Goal: Information Seeking & Learning: Compare options

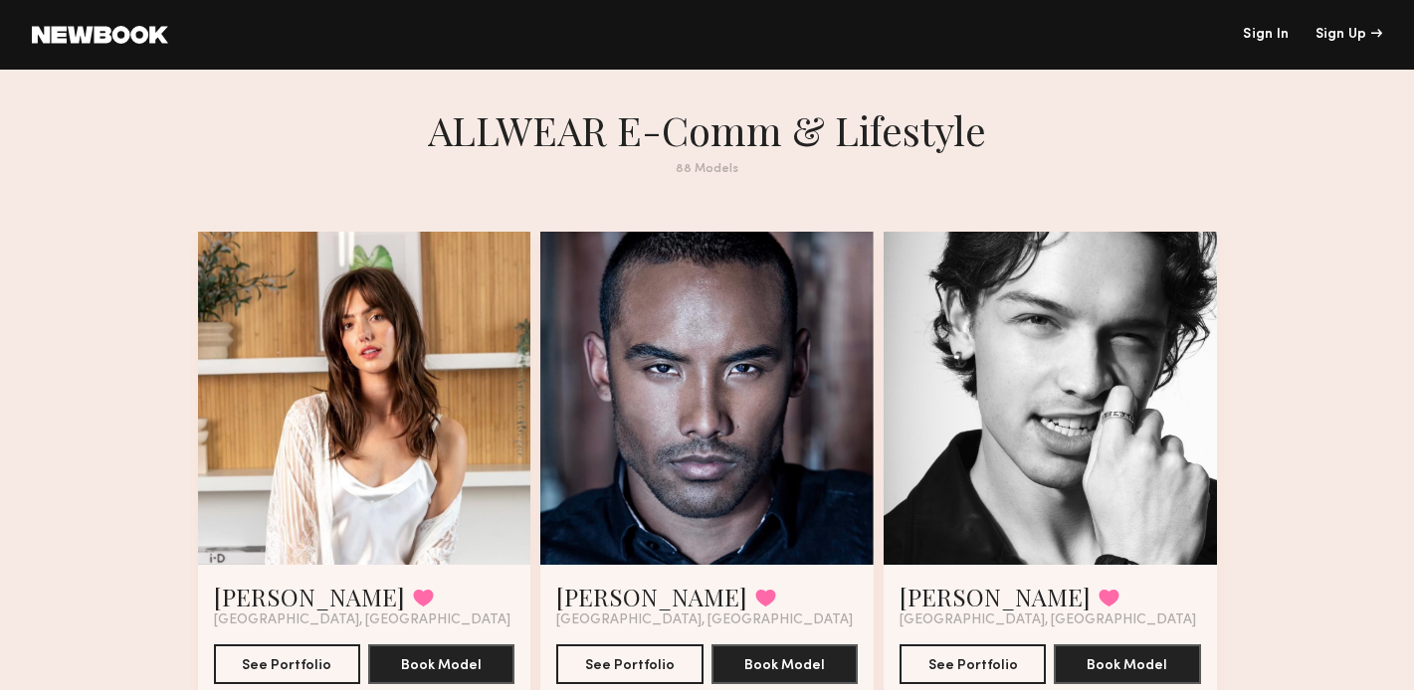
click at [433, 372] on div at bounding box center [364, 398] width 333 height 333
click at [312, 372] on div at bounding box center [364, 398] width 333 height 333
click at [268, 658] on button "See Portfolio" at bounding box center [287, 664] width 146 height 40
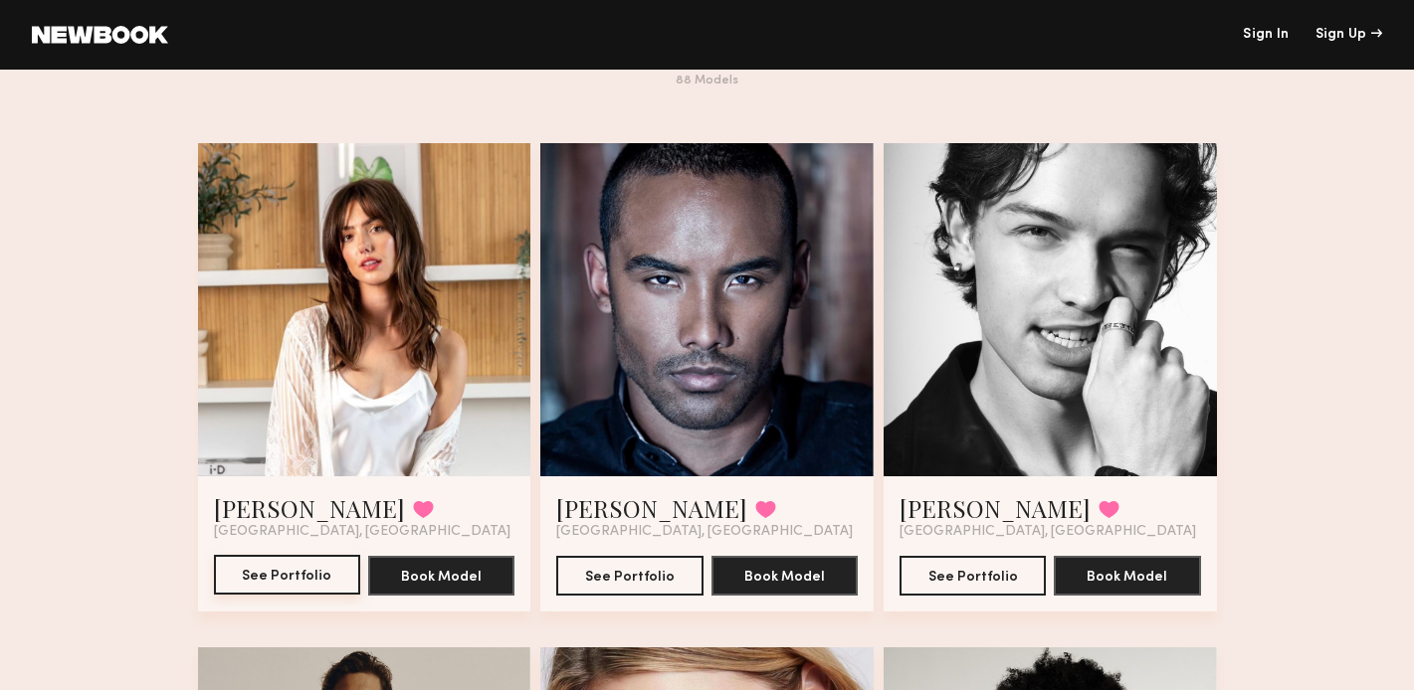
scroll to position [95, 0]
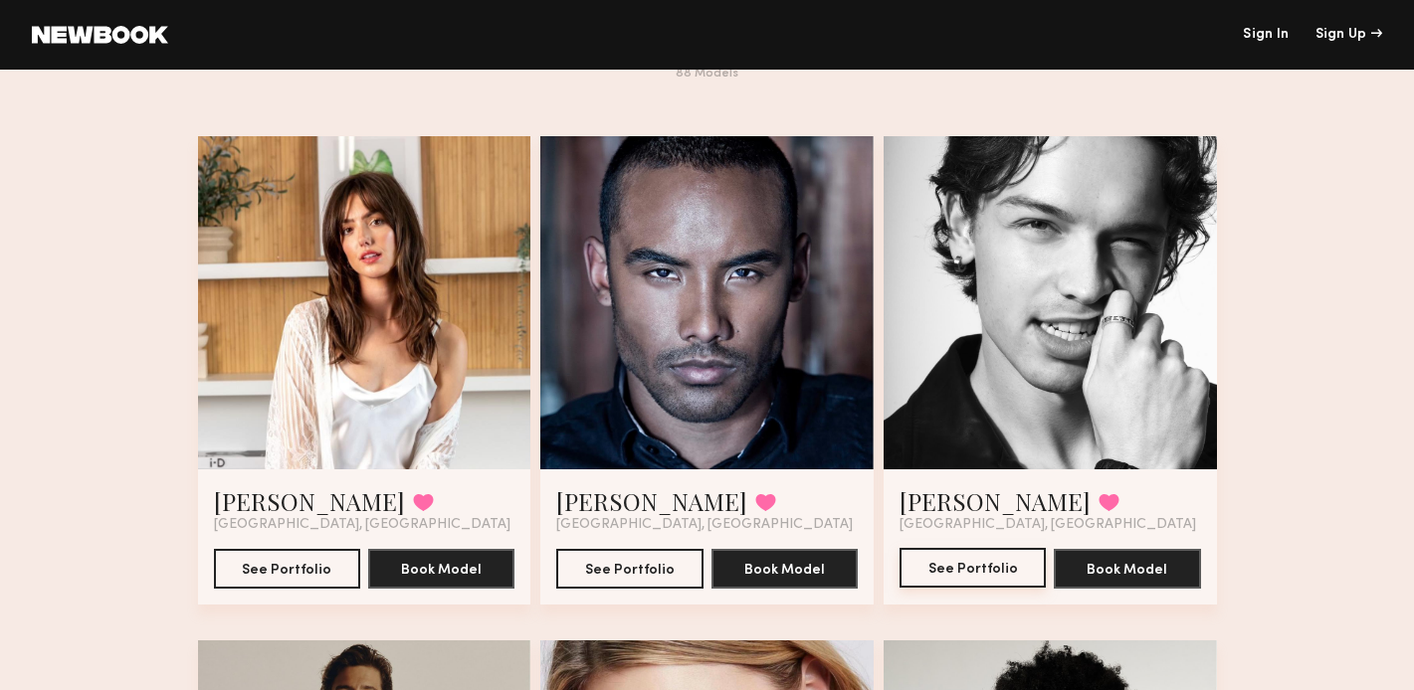
click at [996, 561] on button "See Portfolio" at bounding box center [972, 568] width 146 height 40
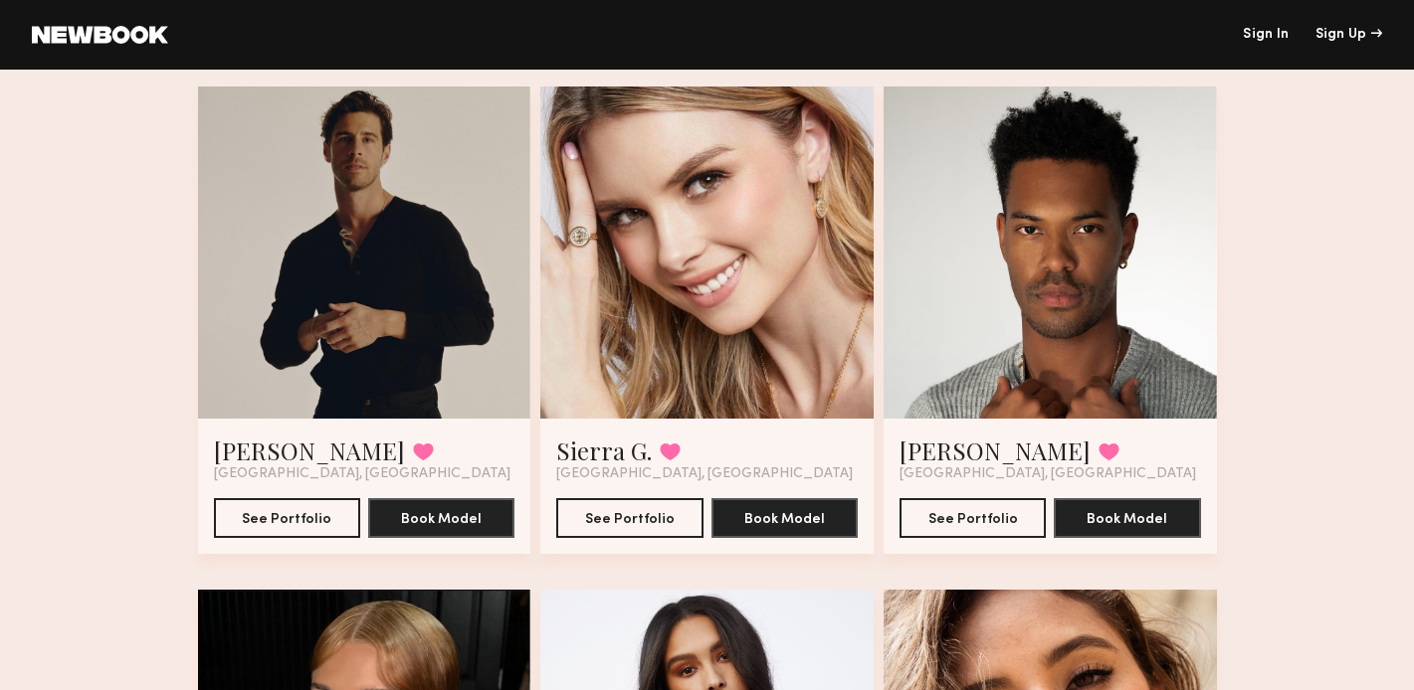
scroll to position [657, 0]
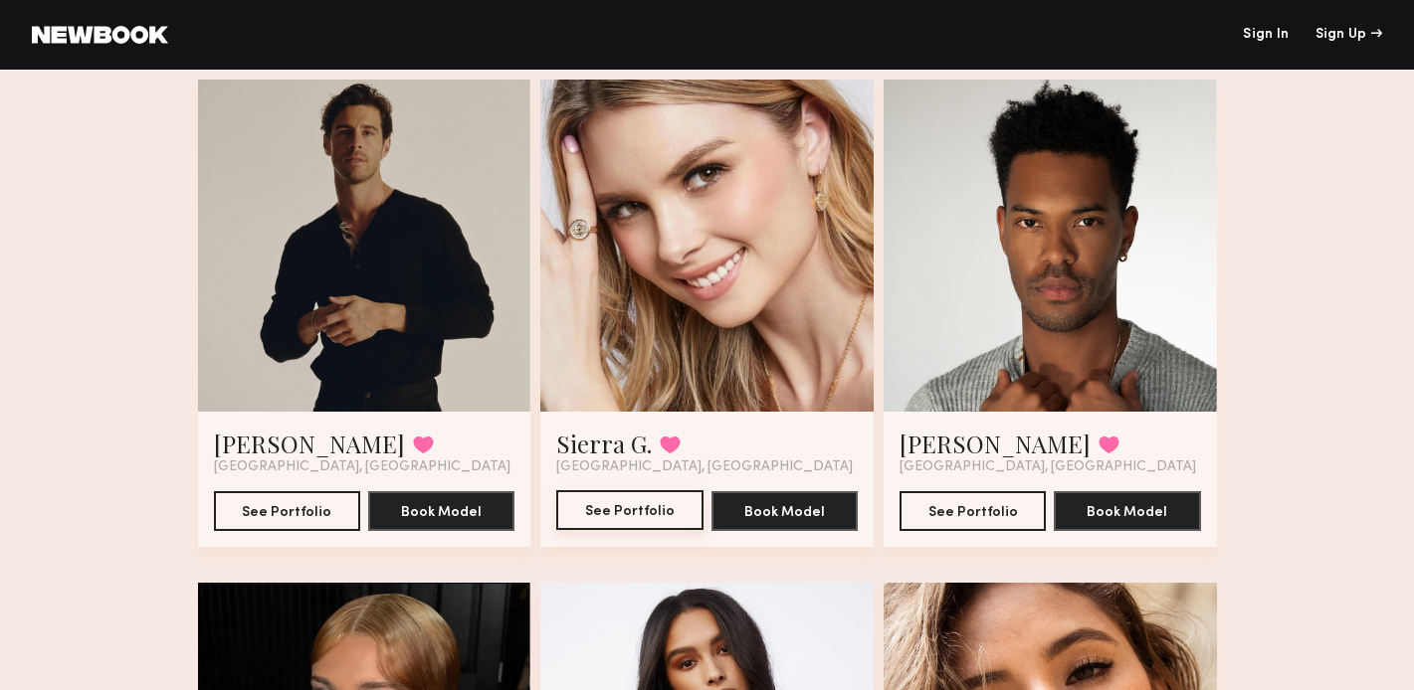
click at [630, 504] on button "See Portfolio" at bounding box center [629, 510] width 146 height 40
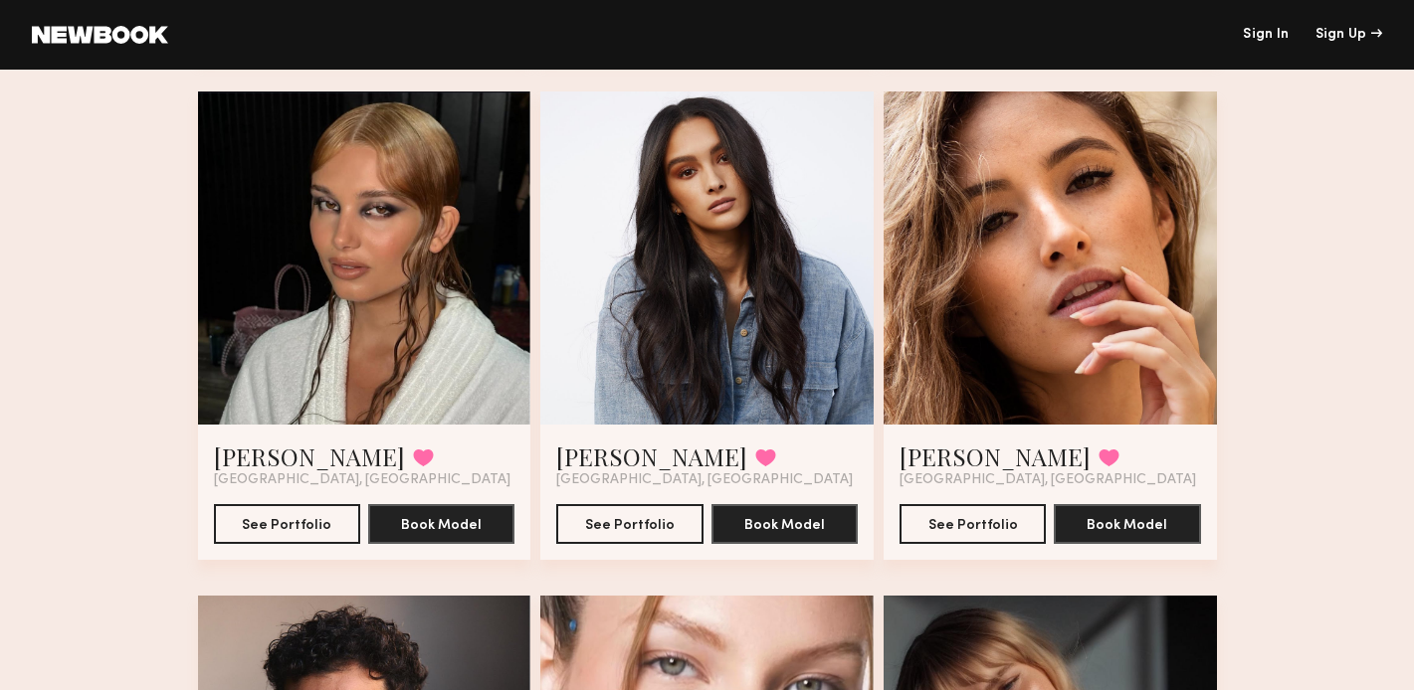
scroll to position [1149, 0]
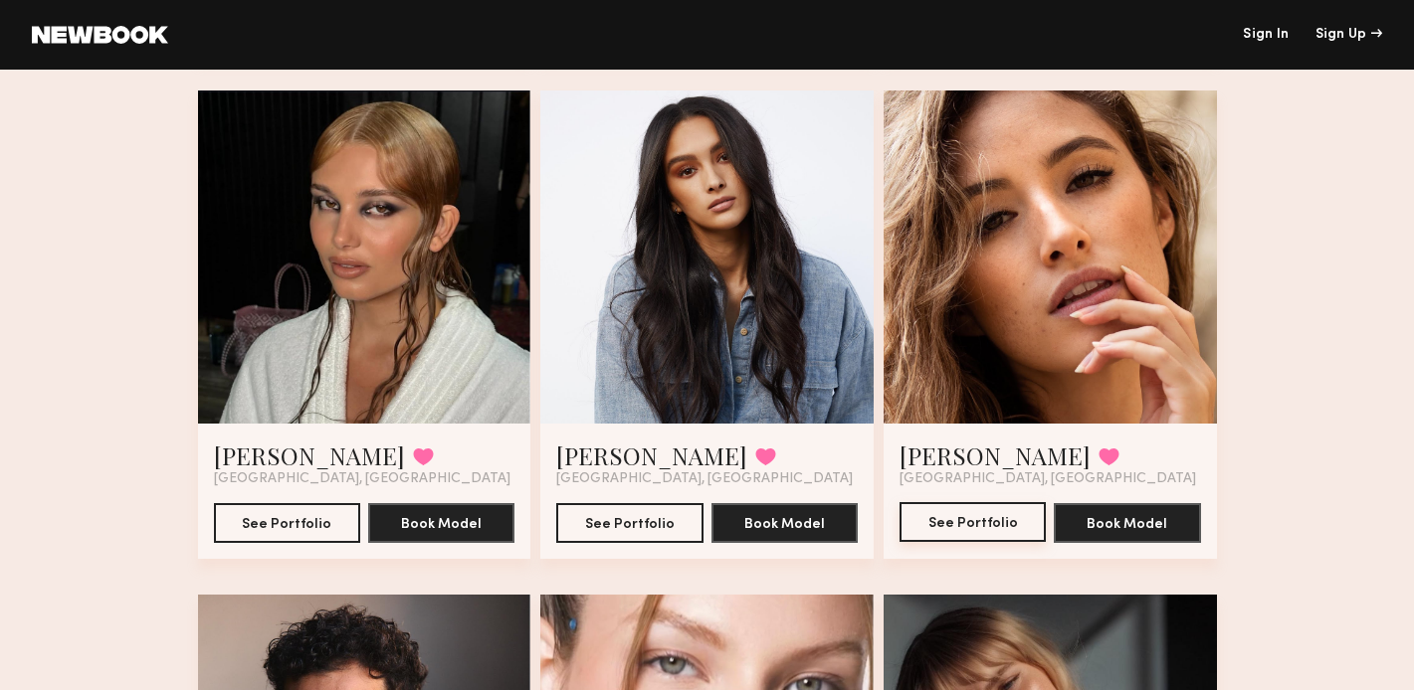
click at [973, 520] on button "See Portfolio" at bounding box center [972, 522] width 146 height 40
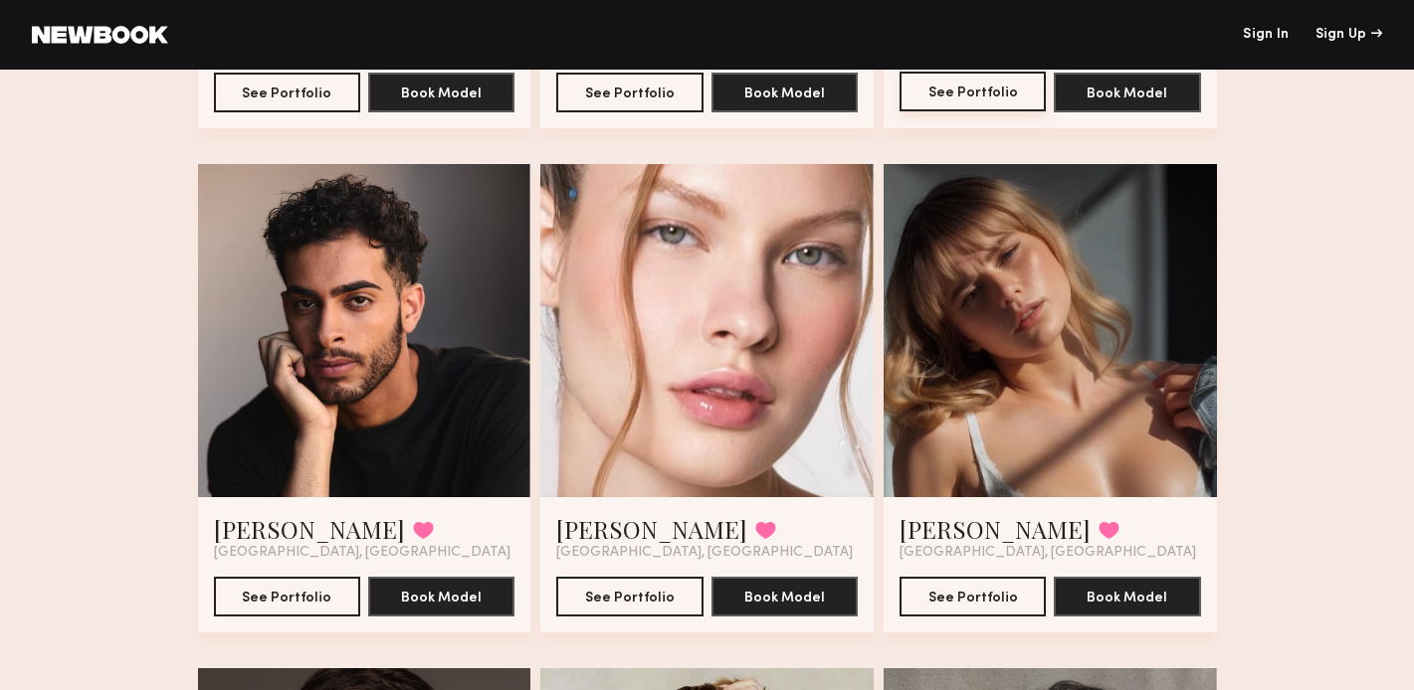
scroll to position [1578, 0]
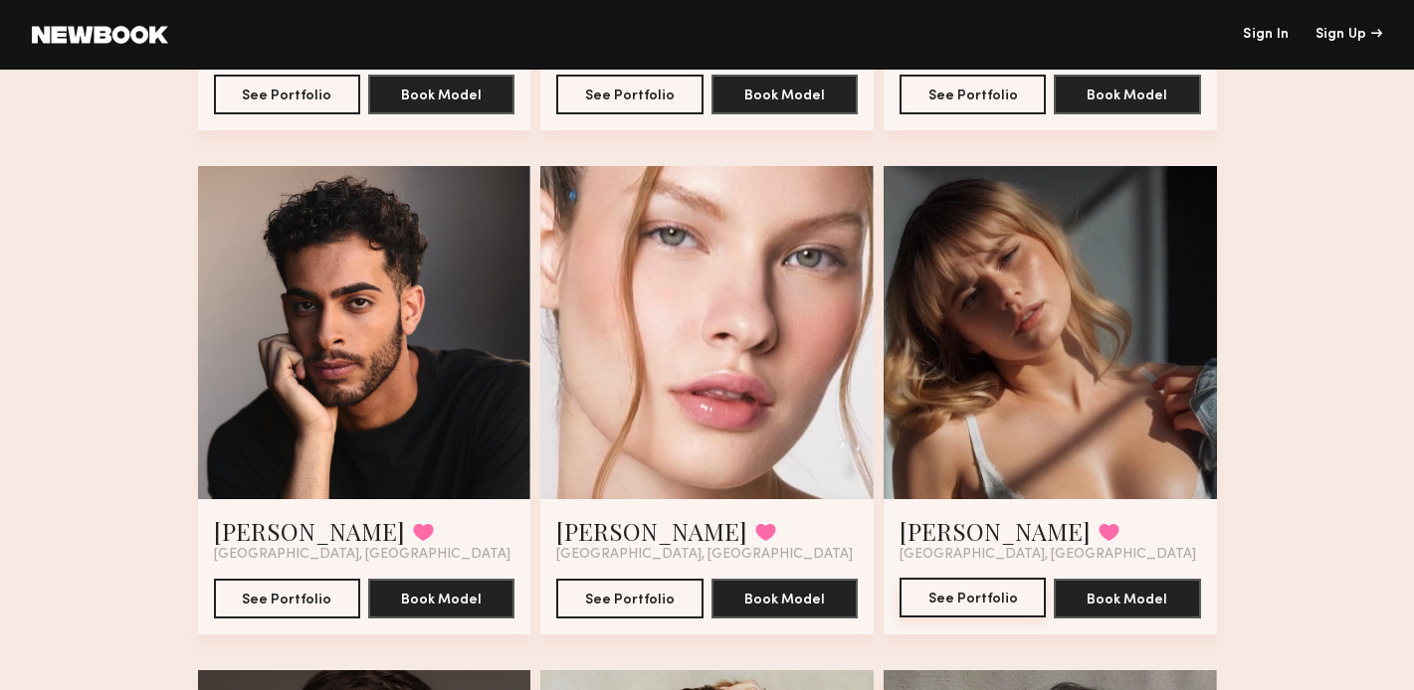
click at [986, 591] on button "See Portfolio" at bounding box center [972, 598] width 146 height 40
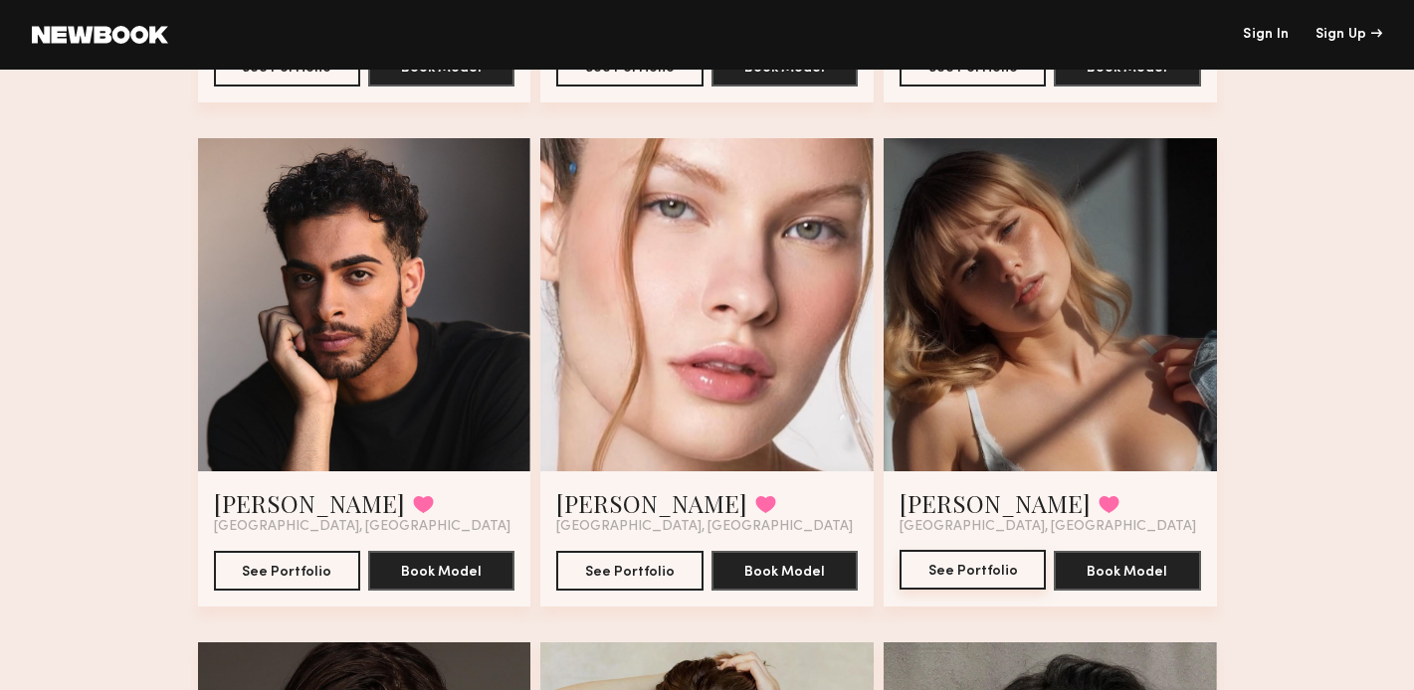
scroll to position [1607, 0]
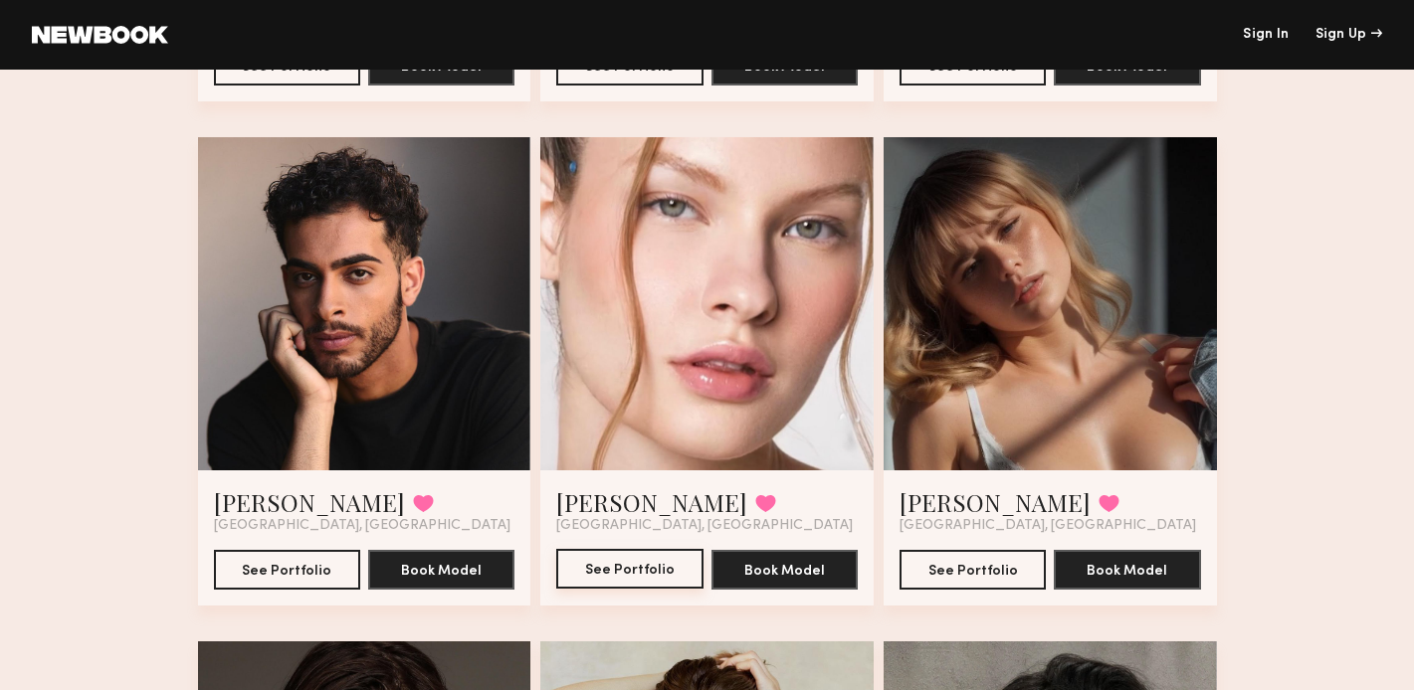
click at [634, 565] on button "See Portfolio" at bounding box center [629, 569] width 146 height 40
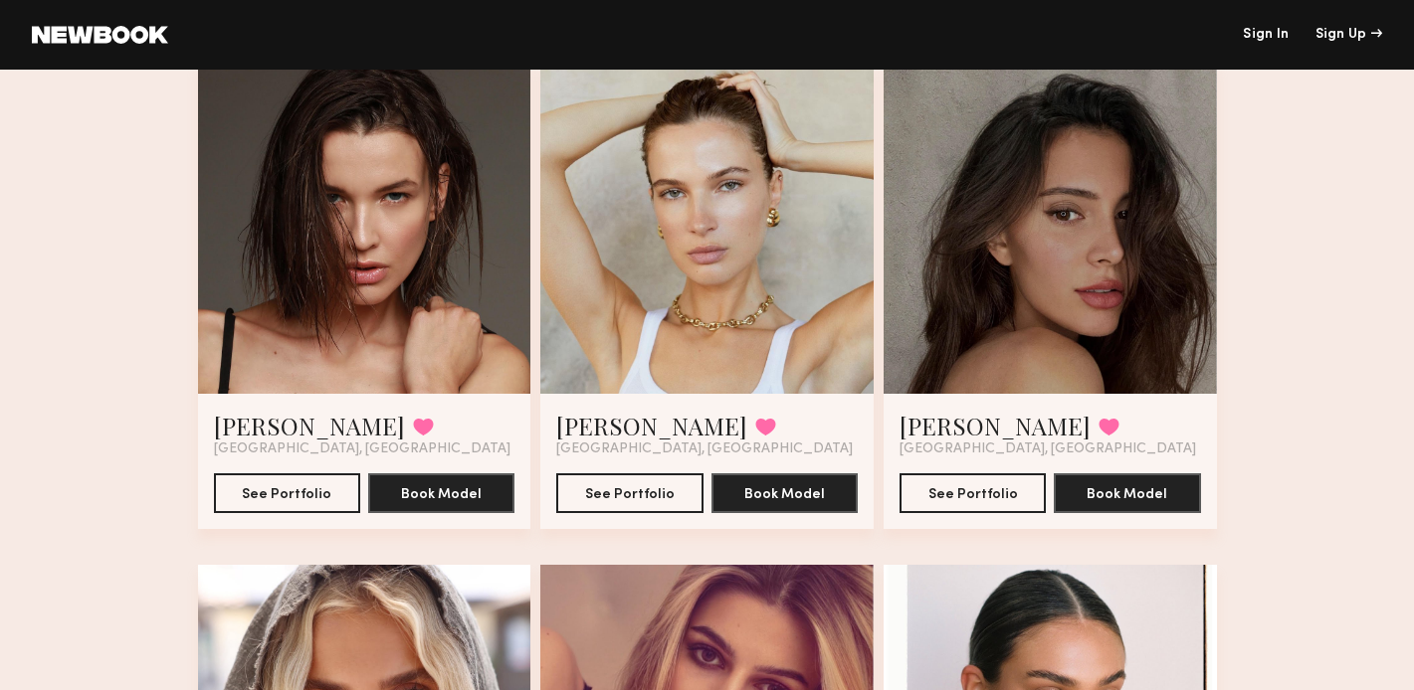
scroll to position [2186, 0]
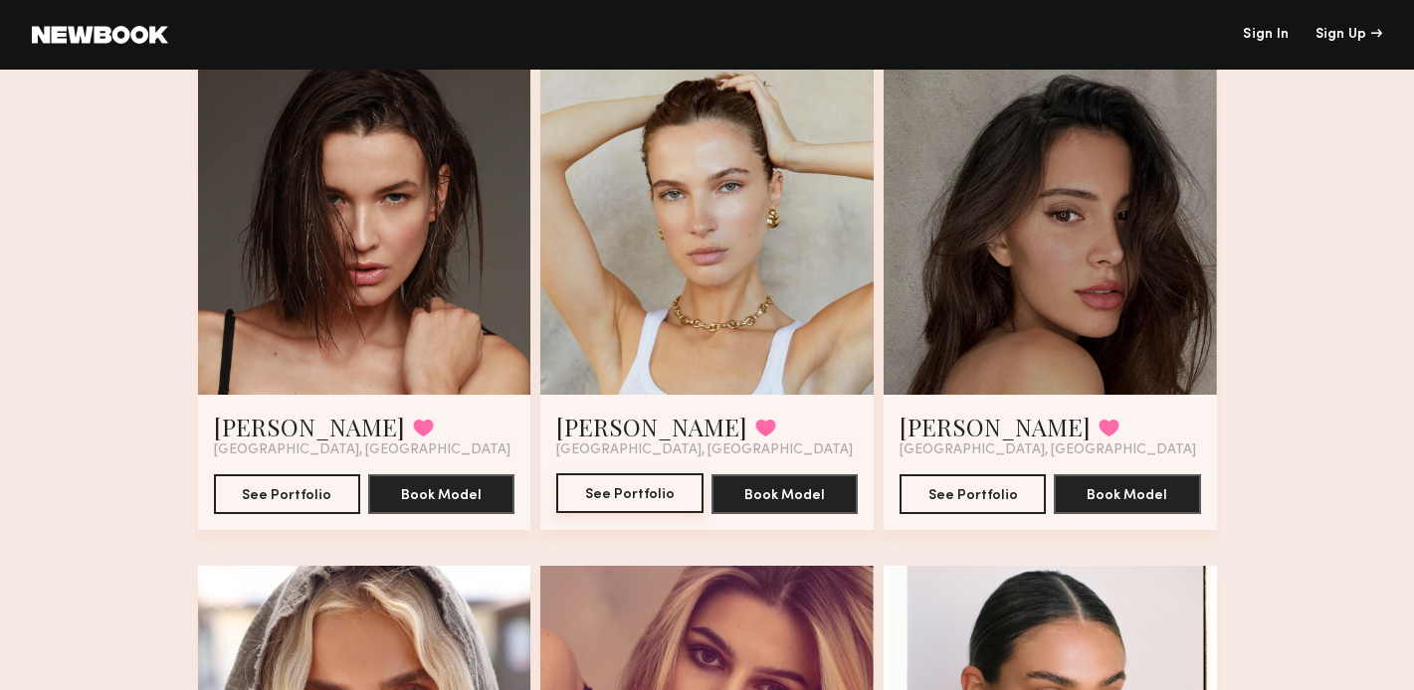
click at [607, 496] on button "See Portfolio" at bounding box center [629, 494] width 146 height 40
click at [282, 488] on button "See Portfolio" at bounding box center [287, 494] width 146 height 40
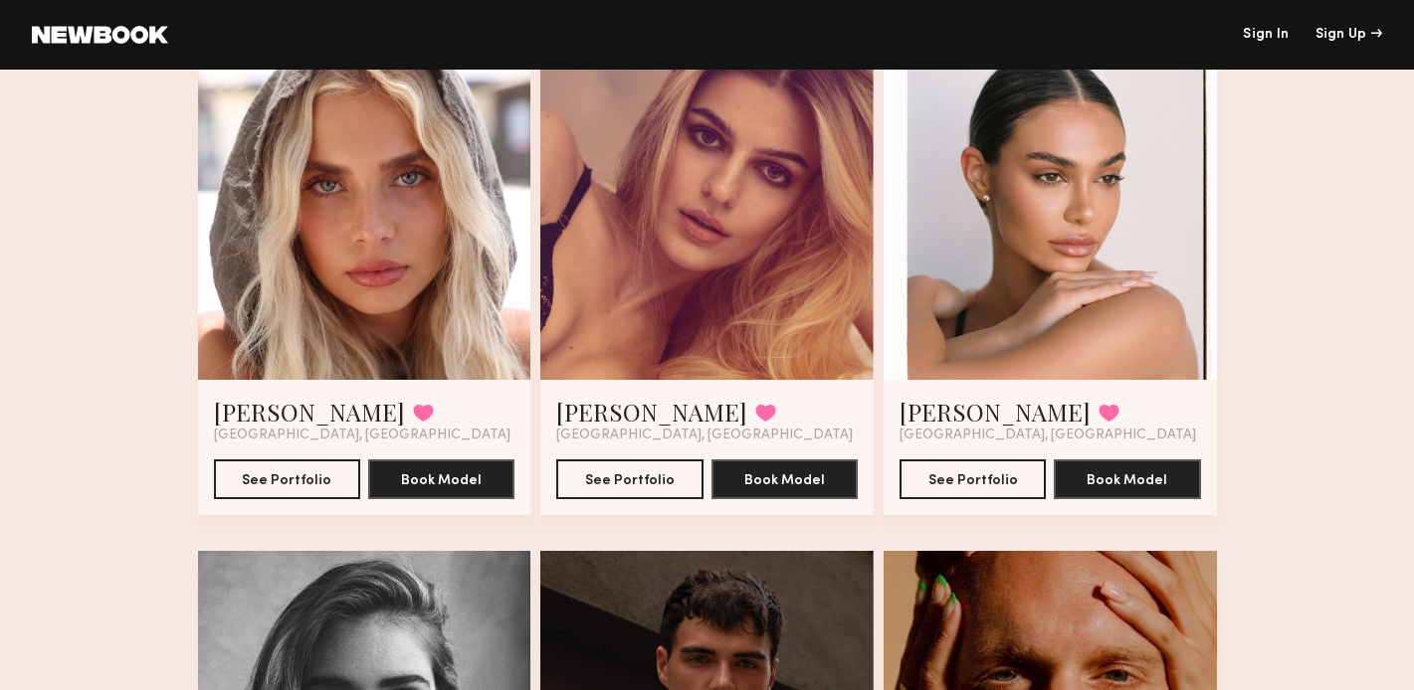
scroll to position [2711, 0]
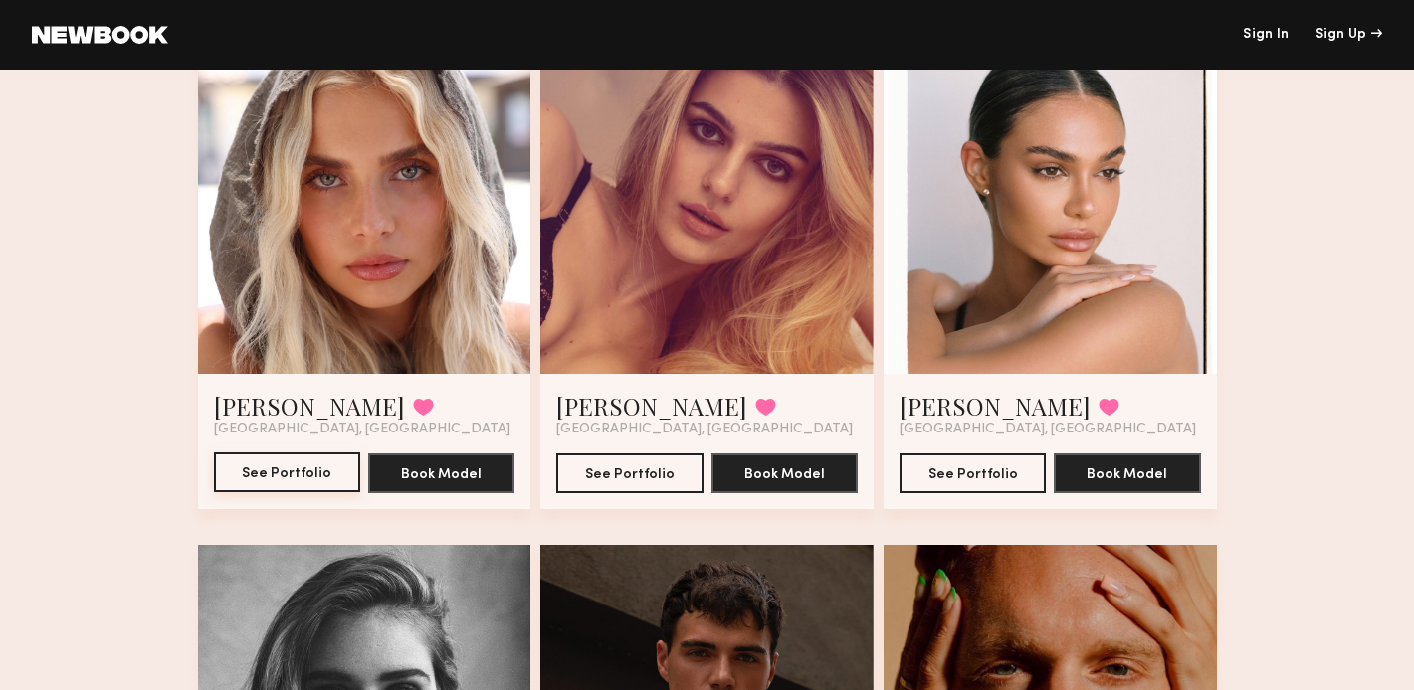
click at [282, 477] on button "See Portfolio" at bounding box center [287, 473] width 146 height 40
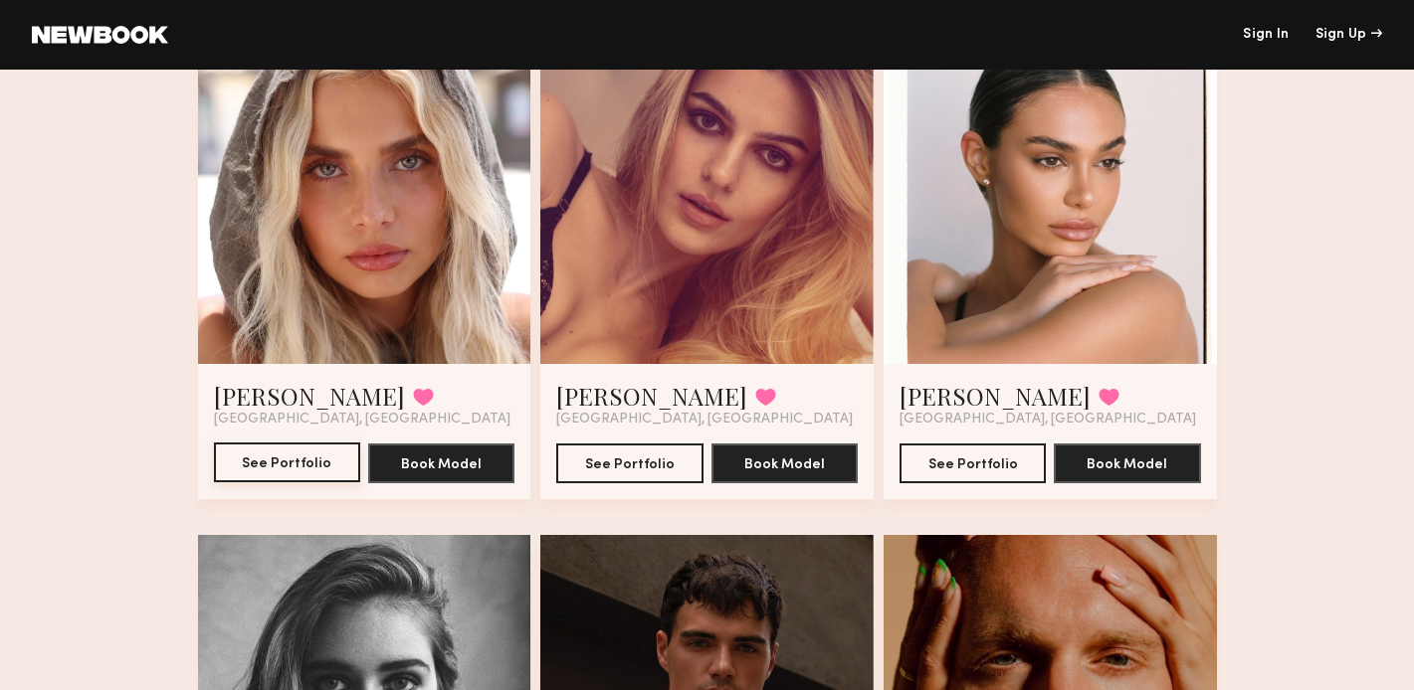
scroll to position [2729, 0]
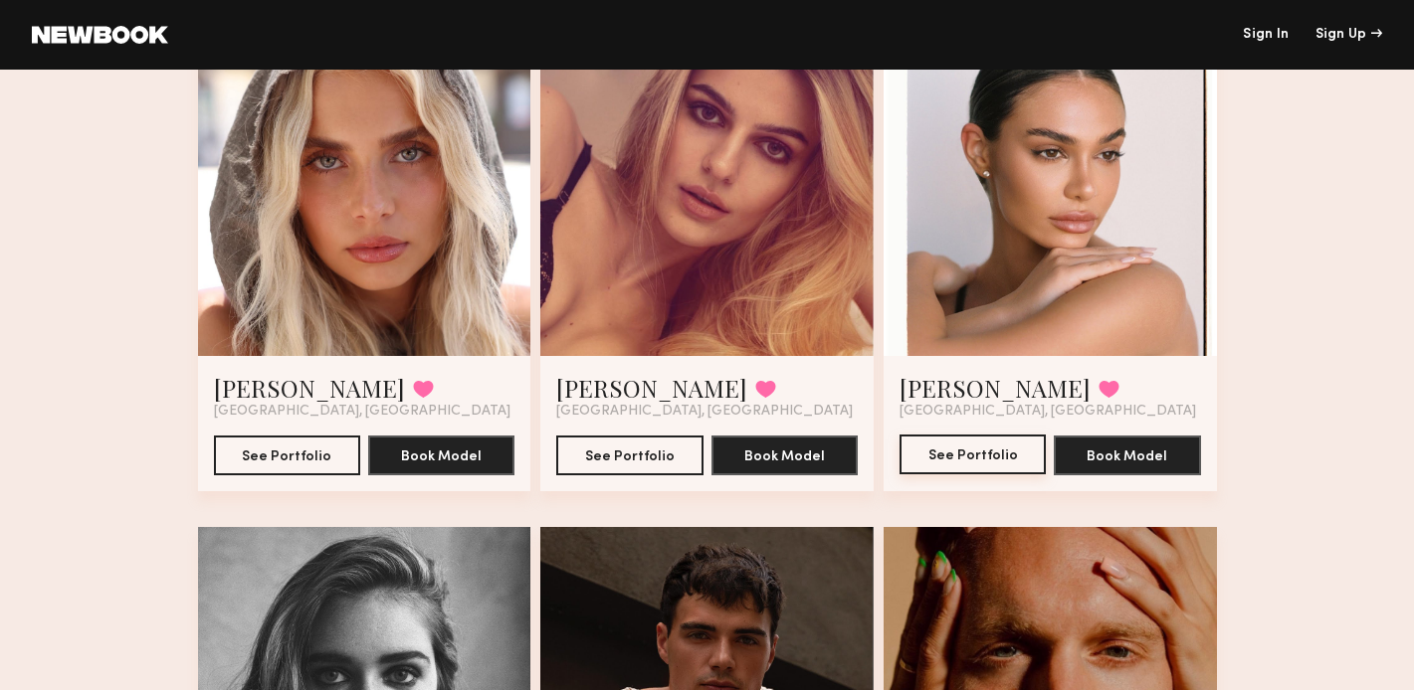
click at [954, 443] on button "See Portfolio" at bounding box center [972, 455] width 146 height 40
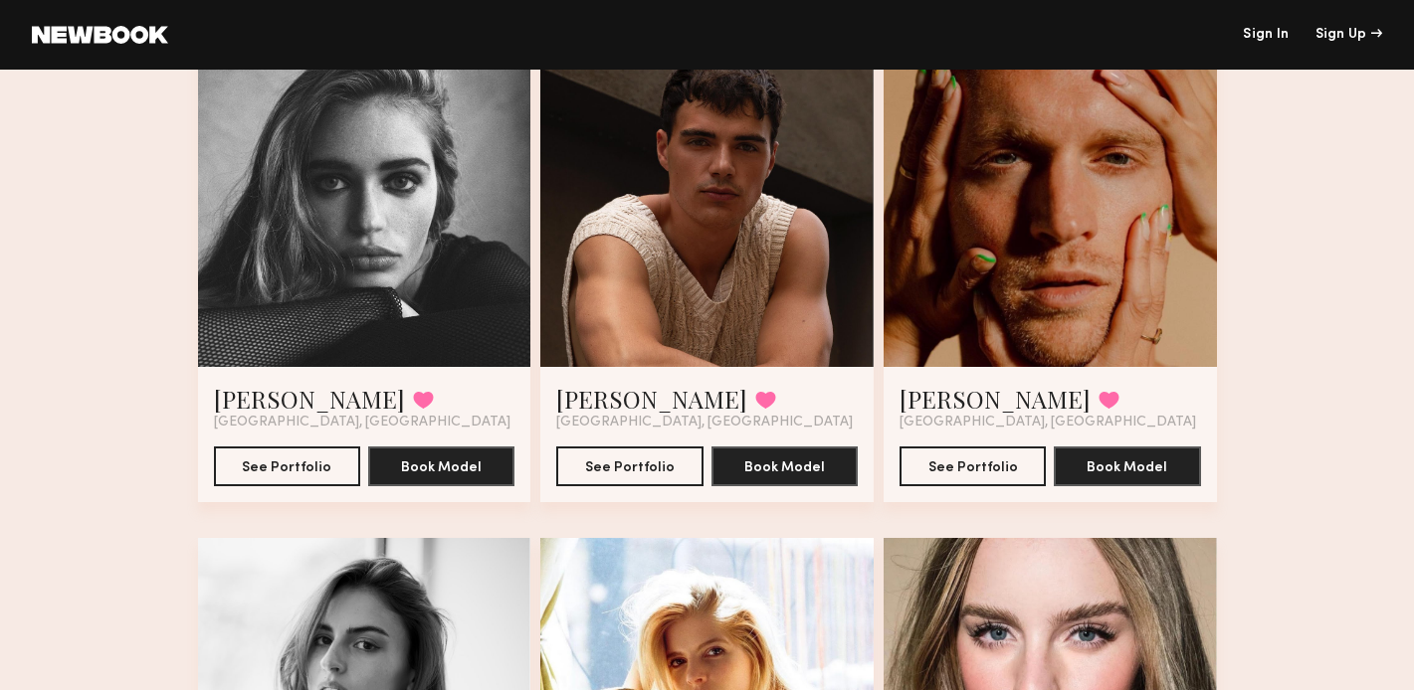
scroll to position [3246, 0]
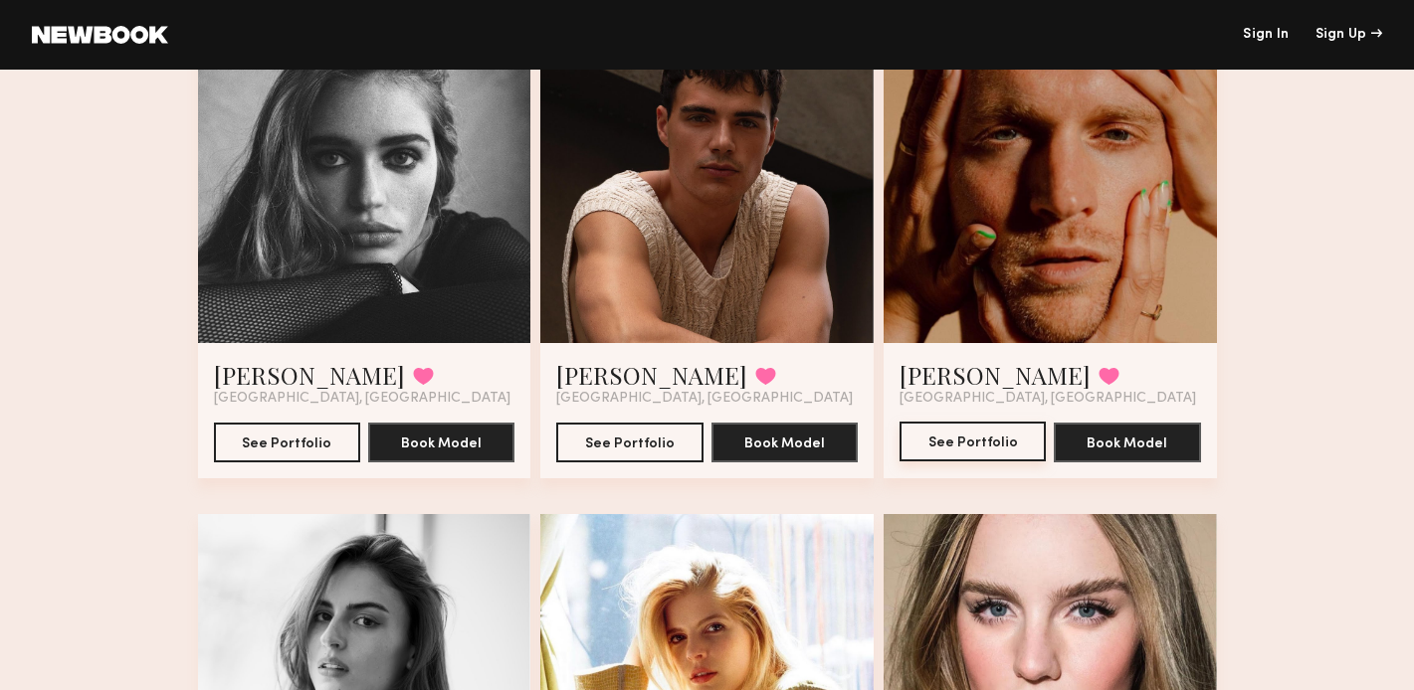
click at [974, 441] on button "See Portfolio" at bounding box center [972, 442] width 146 height 40
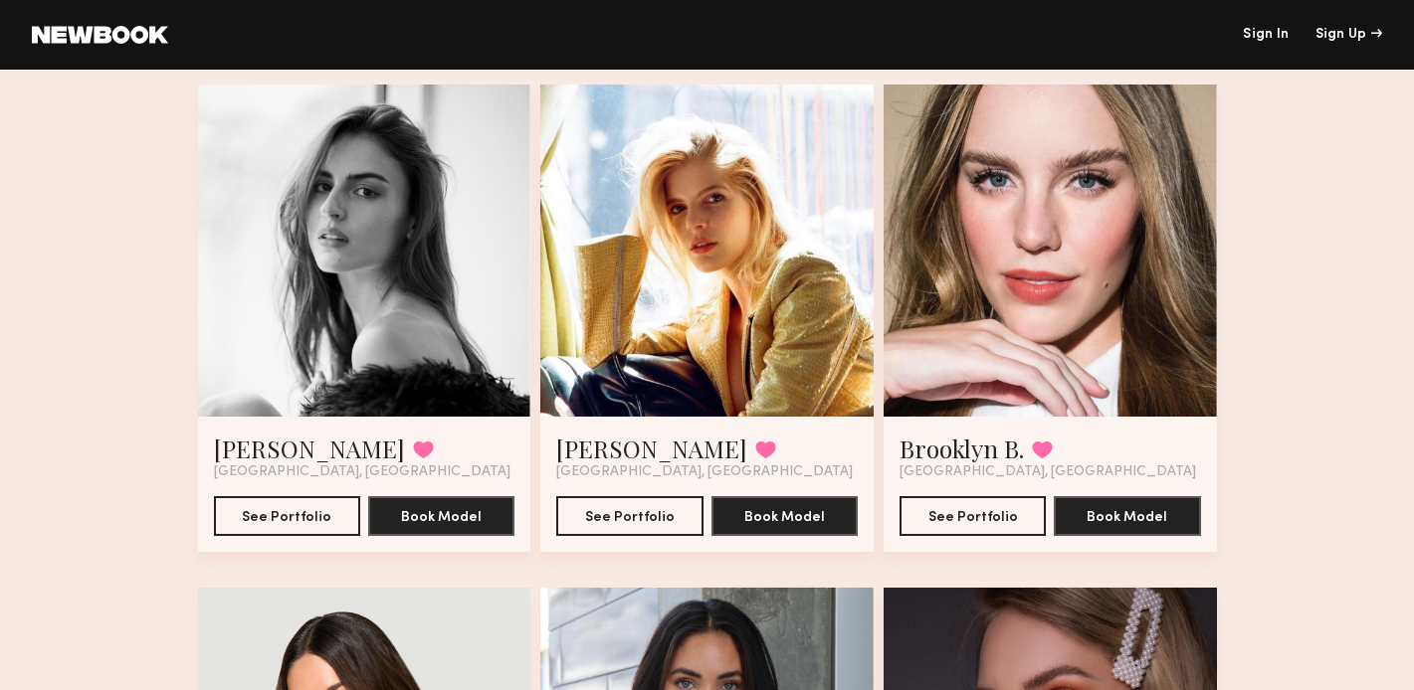
scroll to position [3677, 0]
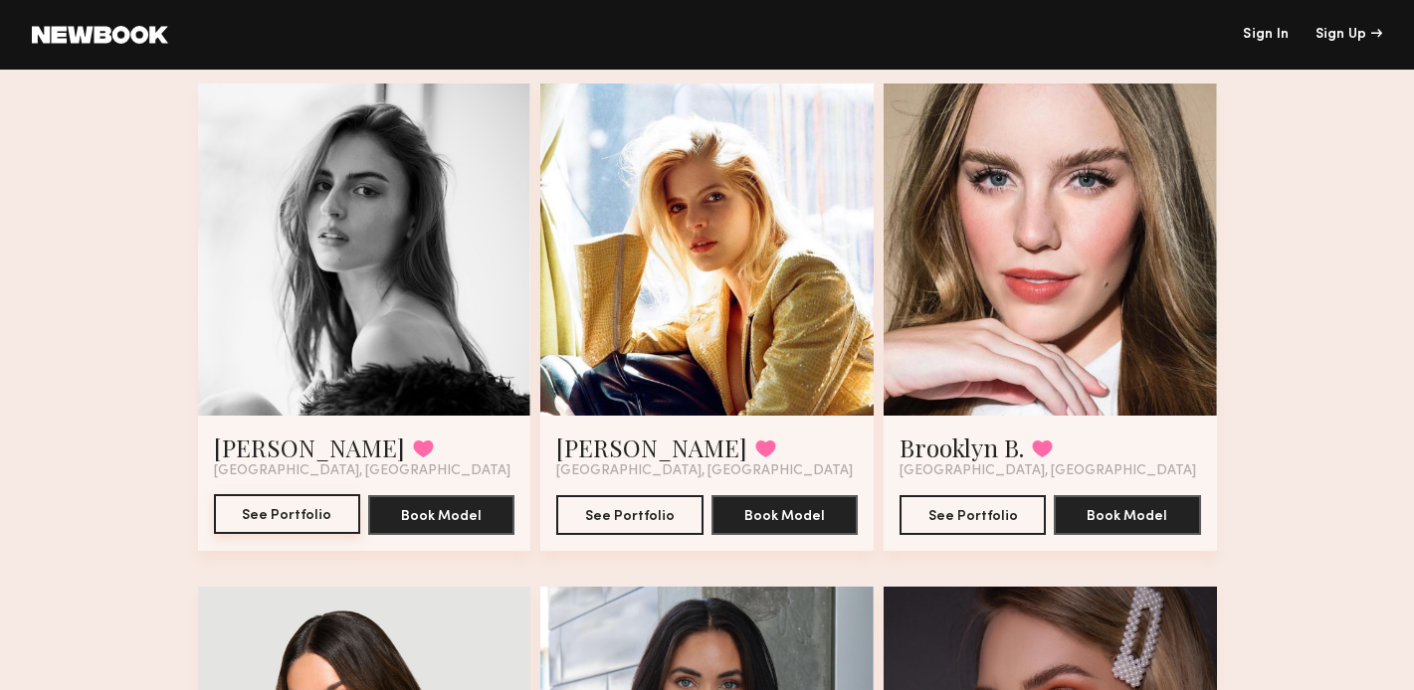
click at [280, 511] on button "See Portfolio" at bounding box center [287, 514] width 146 height 40
click at [616, 514] on button "See Portfolio" at bounding box center [629, 514] width 146 height 40
click at [972, 511] on button "See Portfolio" at bounding box center [972, 514] width 146 height 40
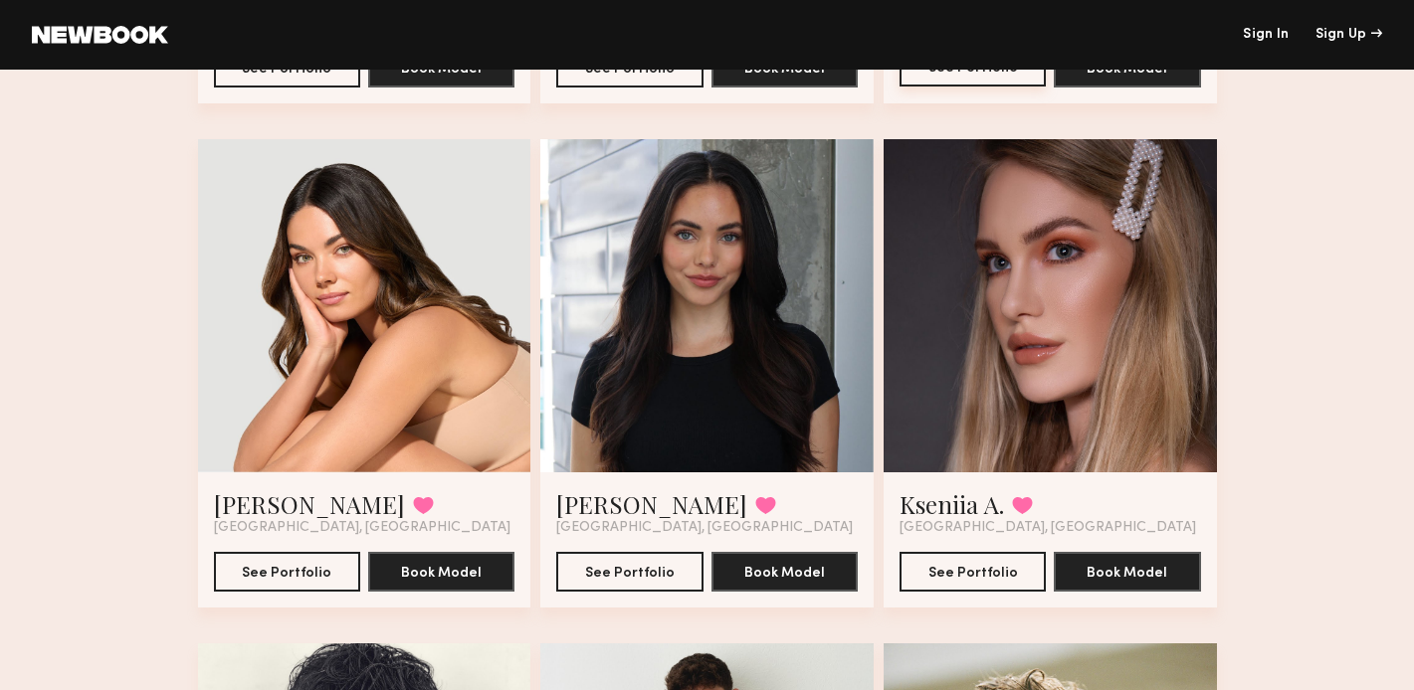
scroll to position [4133, 0]
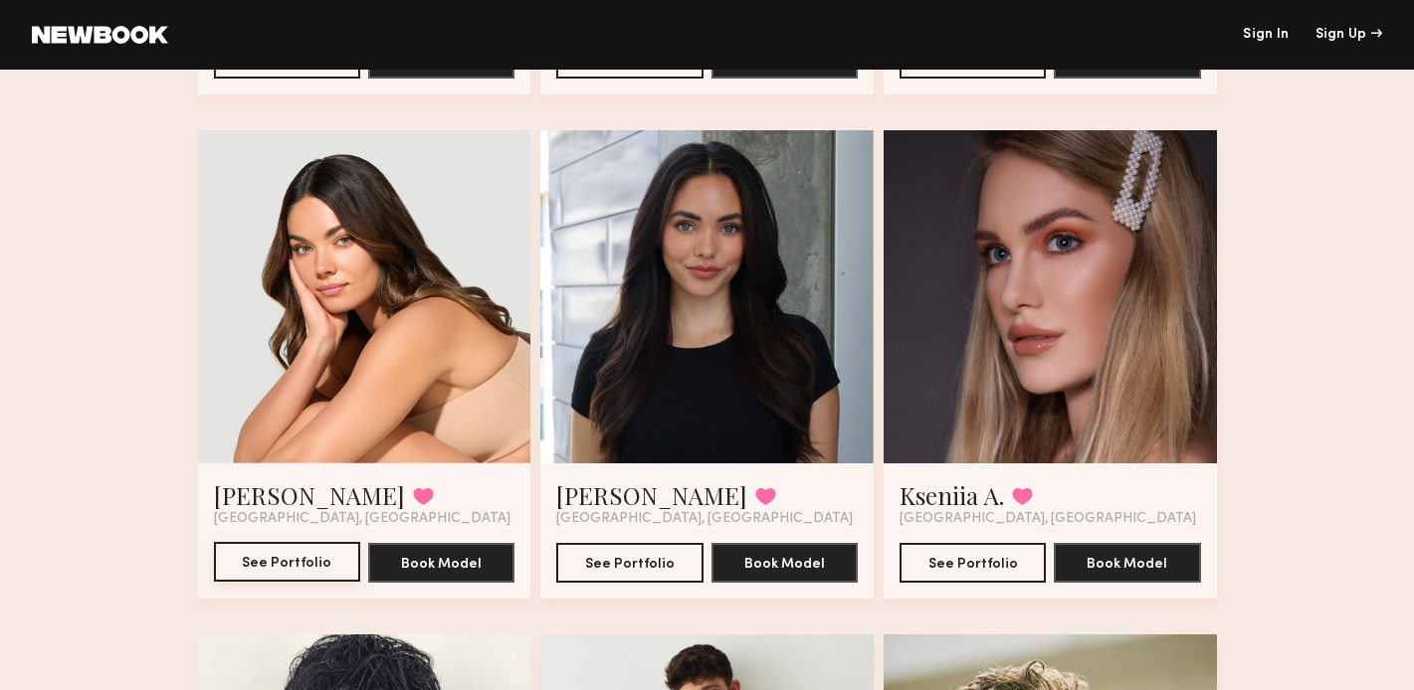
click at [282, 554] on button "See Portfolio" at bounding box center [287, 562] width 146 height 40
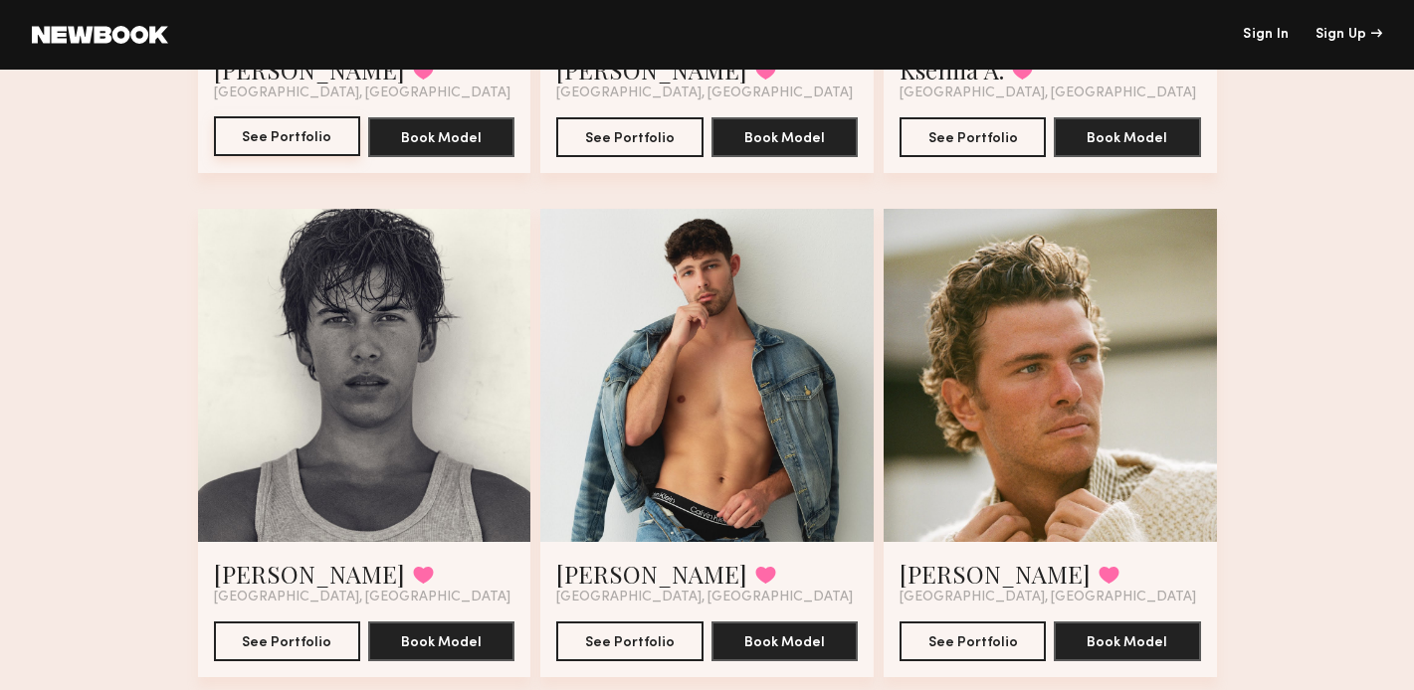
scroll to position [4562, 0]
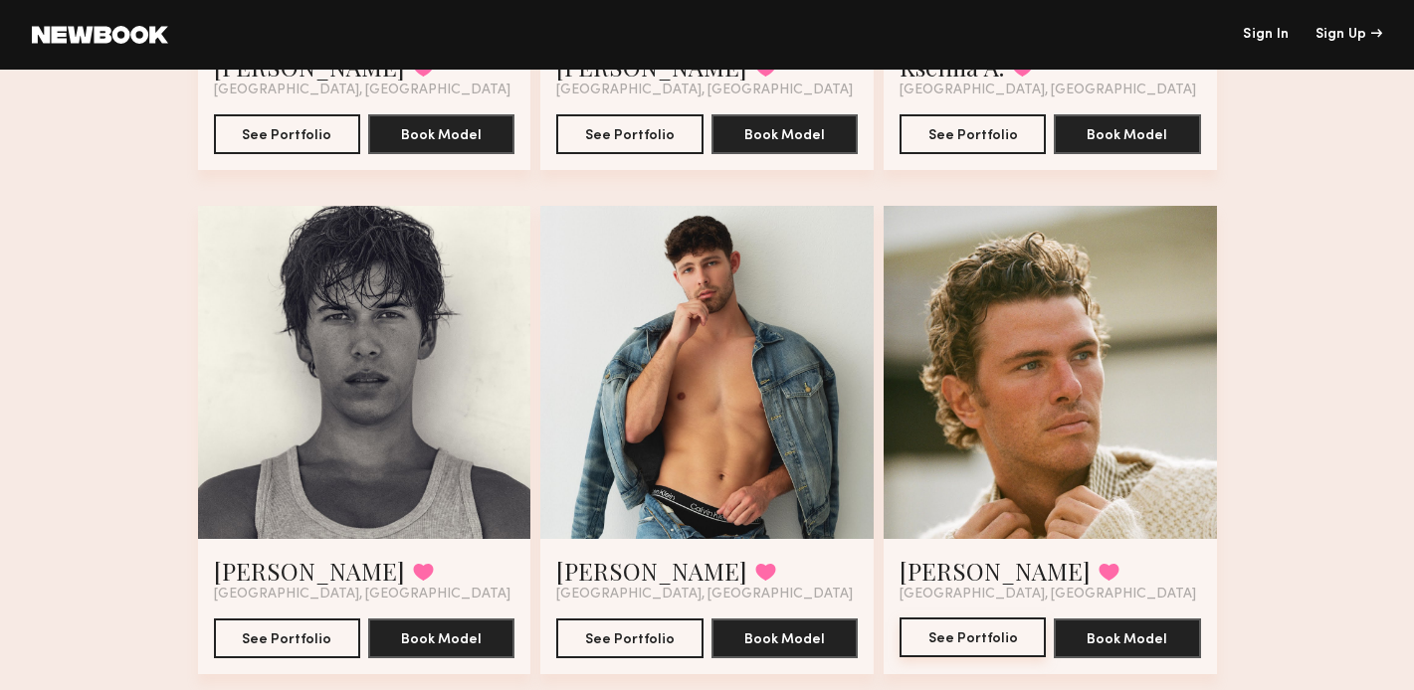
click at [967, 643] on button "See Portfolio" at bounding box center [972, 638] width 146 height 40
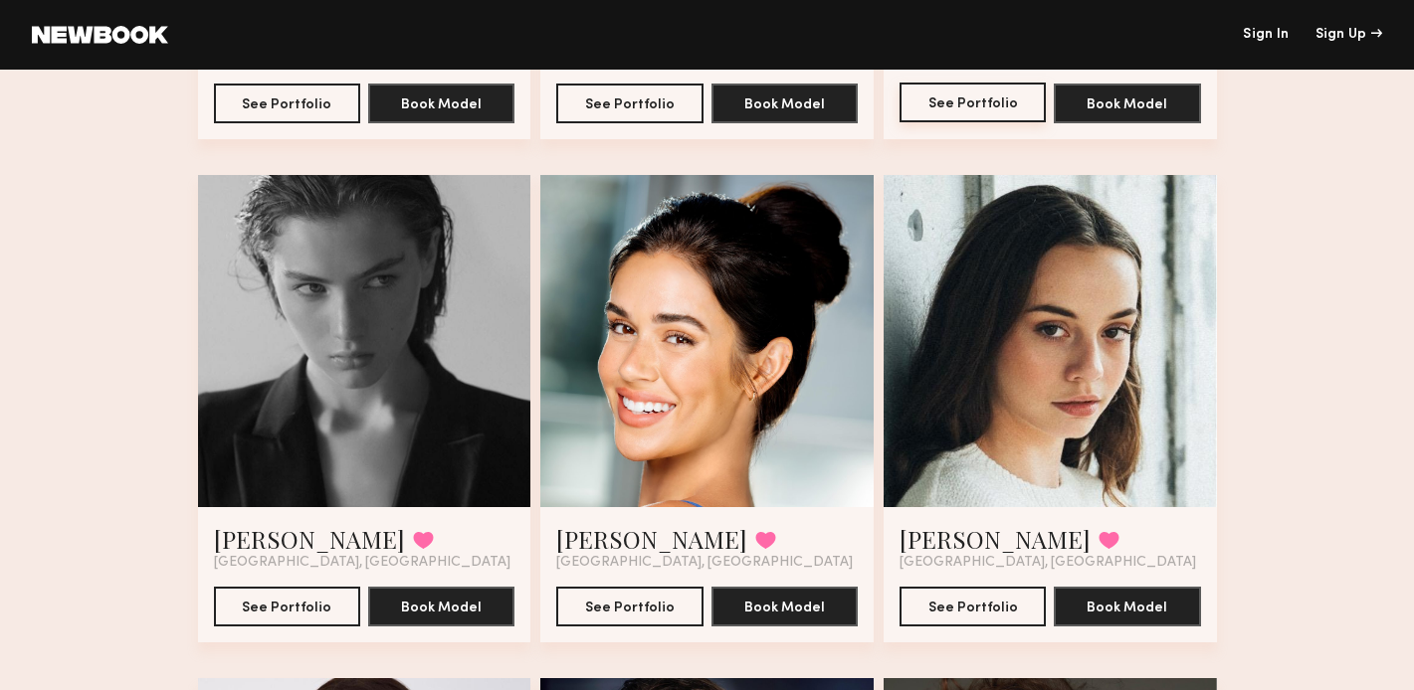
scroll to position [5100, 0]
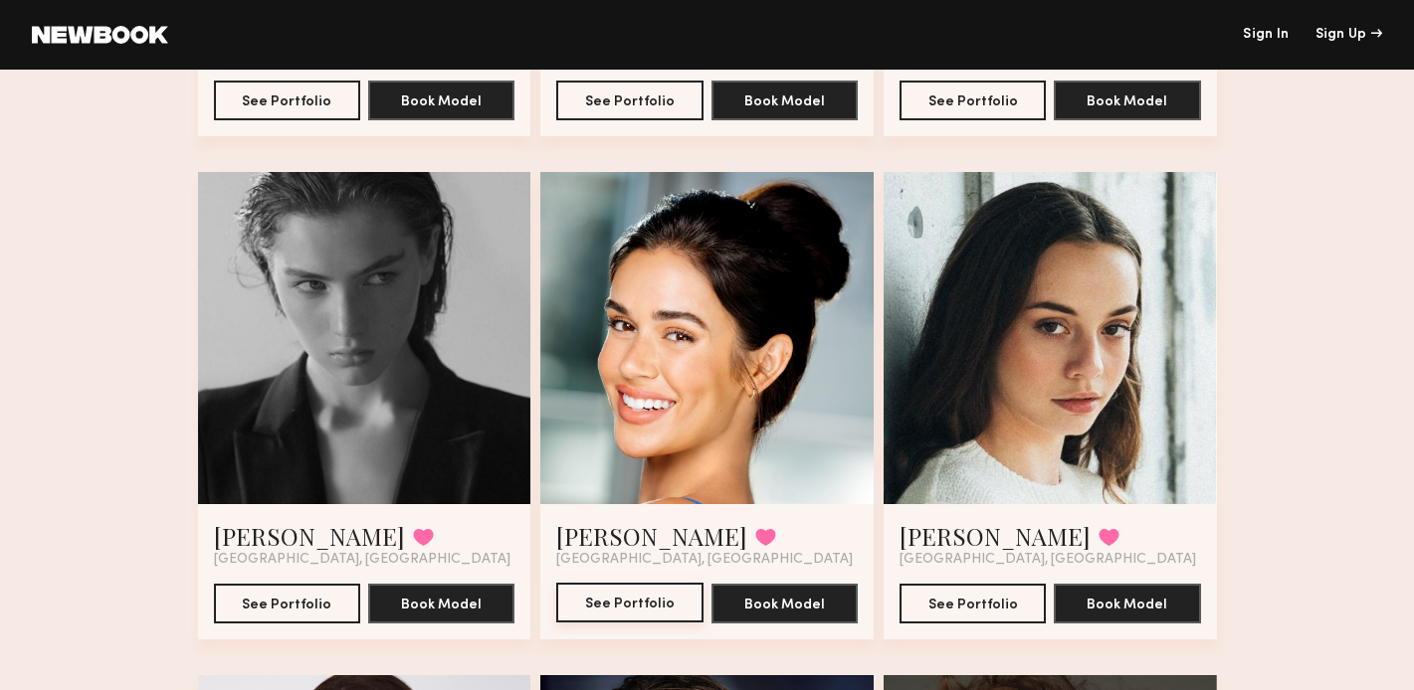
click at [600, 607] on button "See Portfolio" at bounding box center [629, 603] width 146 height 40
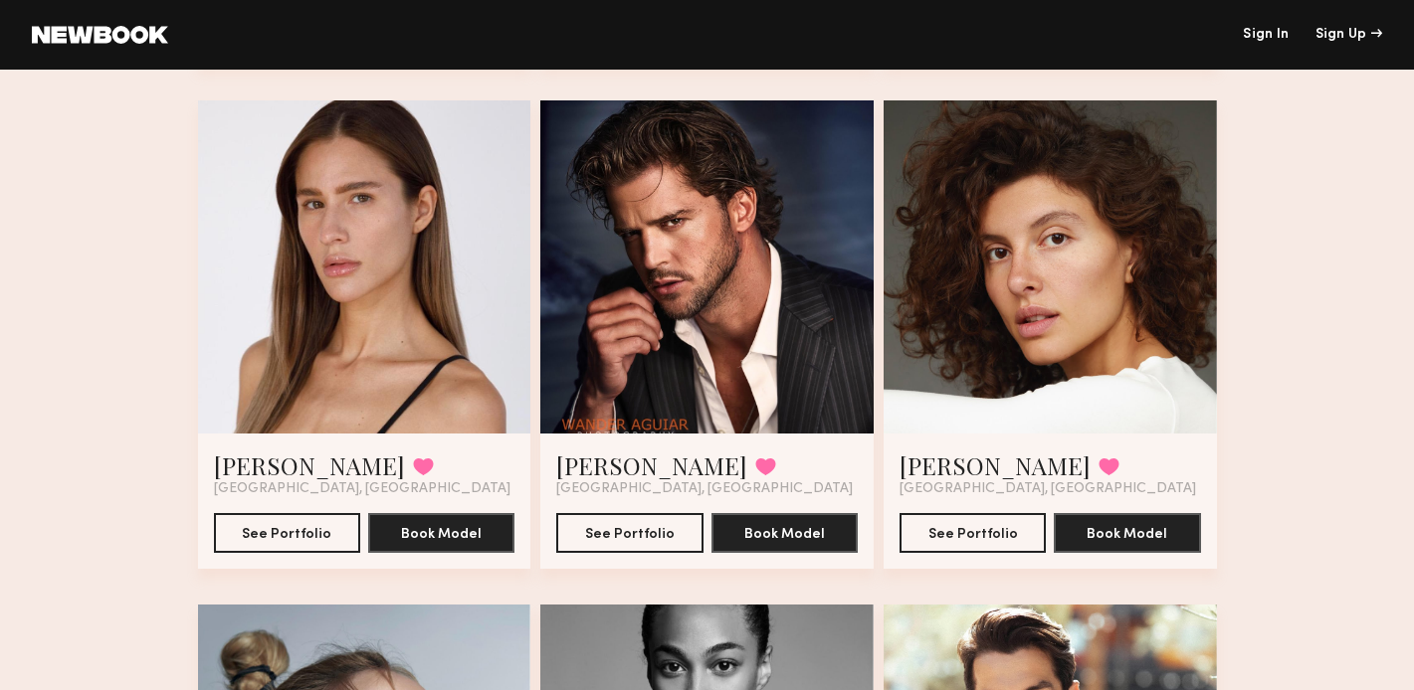
scroll to position [5683, 0]
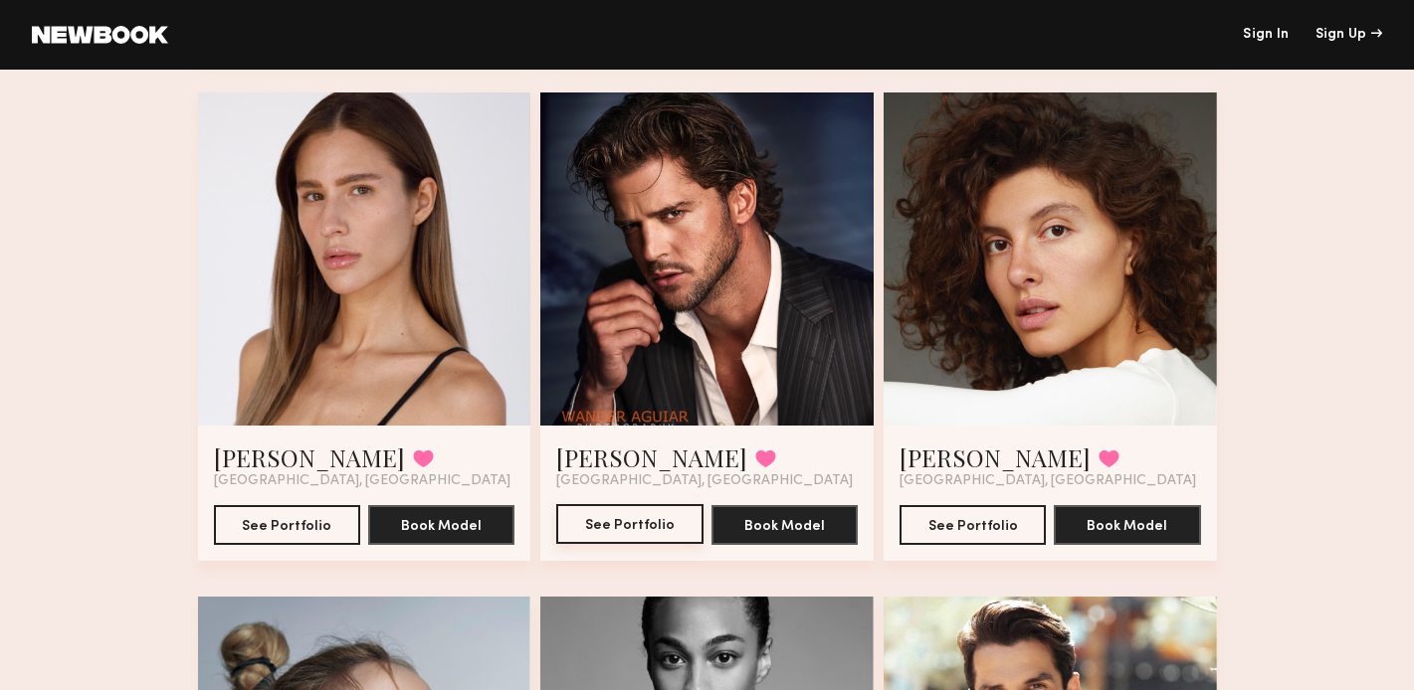
click at [616, 524] on button "See Portfolio" at bounding box center [629, 524] width 146 height 40
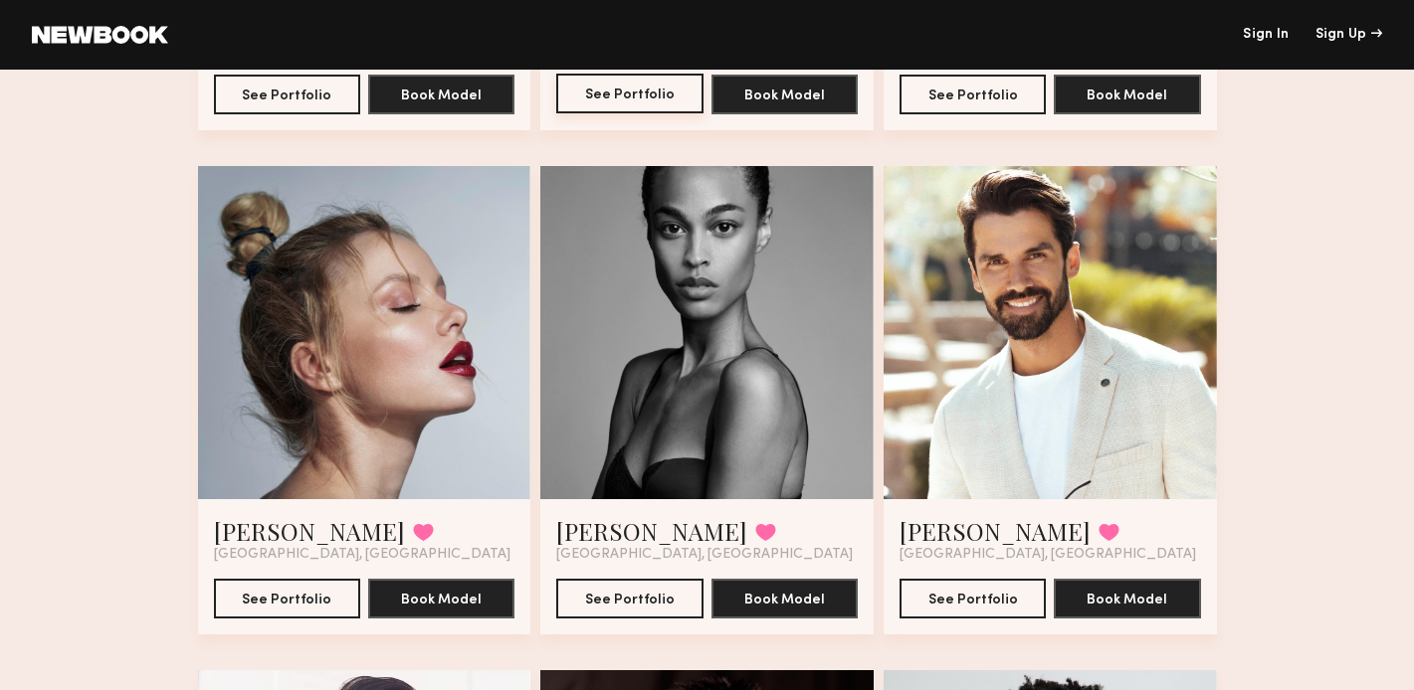
scroll to position [6115, 0]
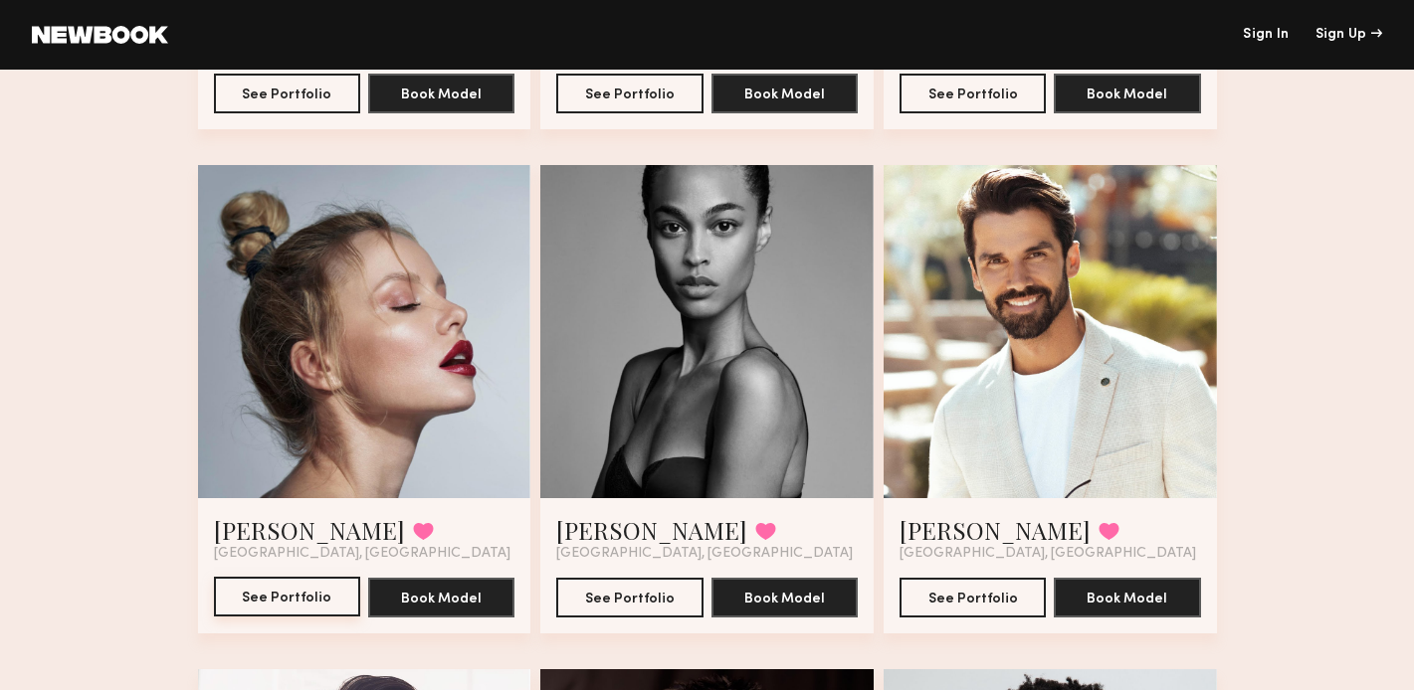
click at [261, 599] on button "See Portfolio" at bounding box center [287, 597] width 146 height 40
click at [962, 601] on button "See Portfolio" at bounding box center [972, 597] width 146 height 40
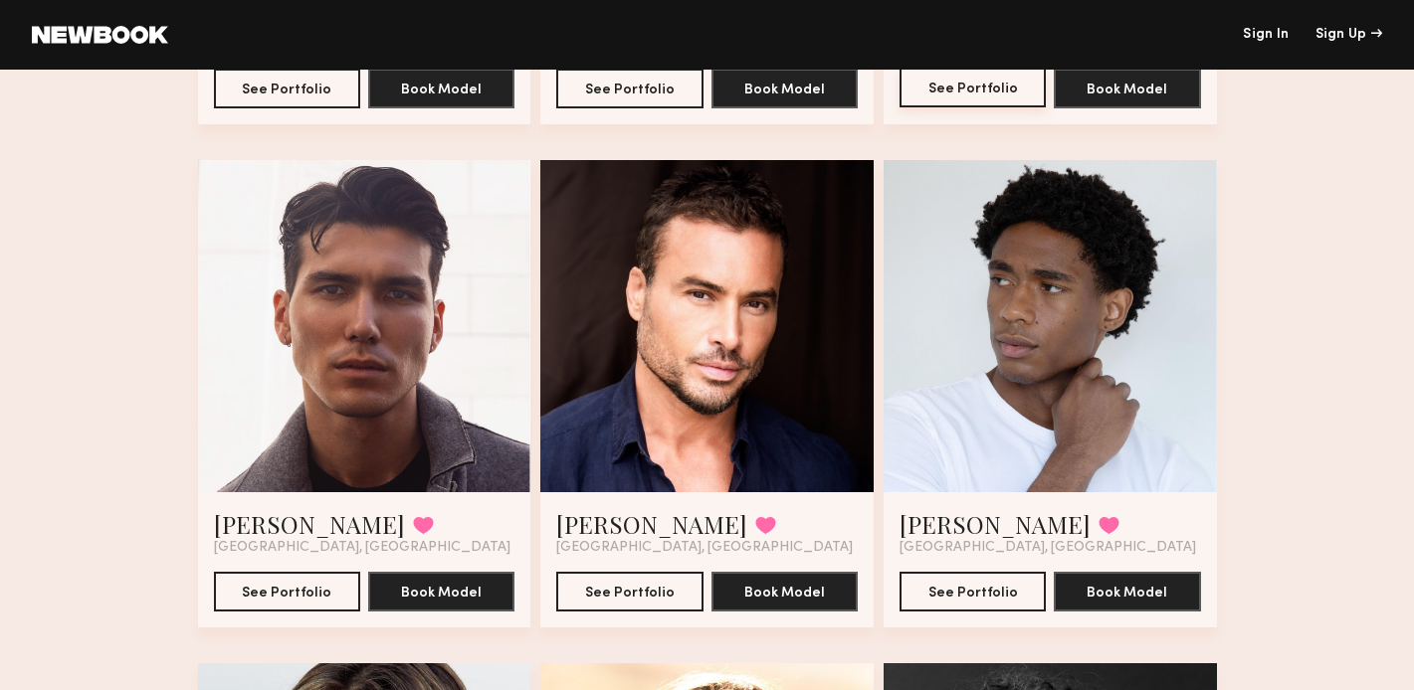
scroll to position [6649, 0]
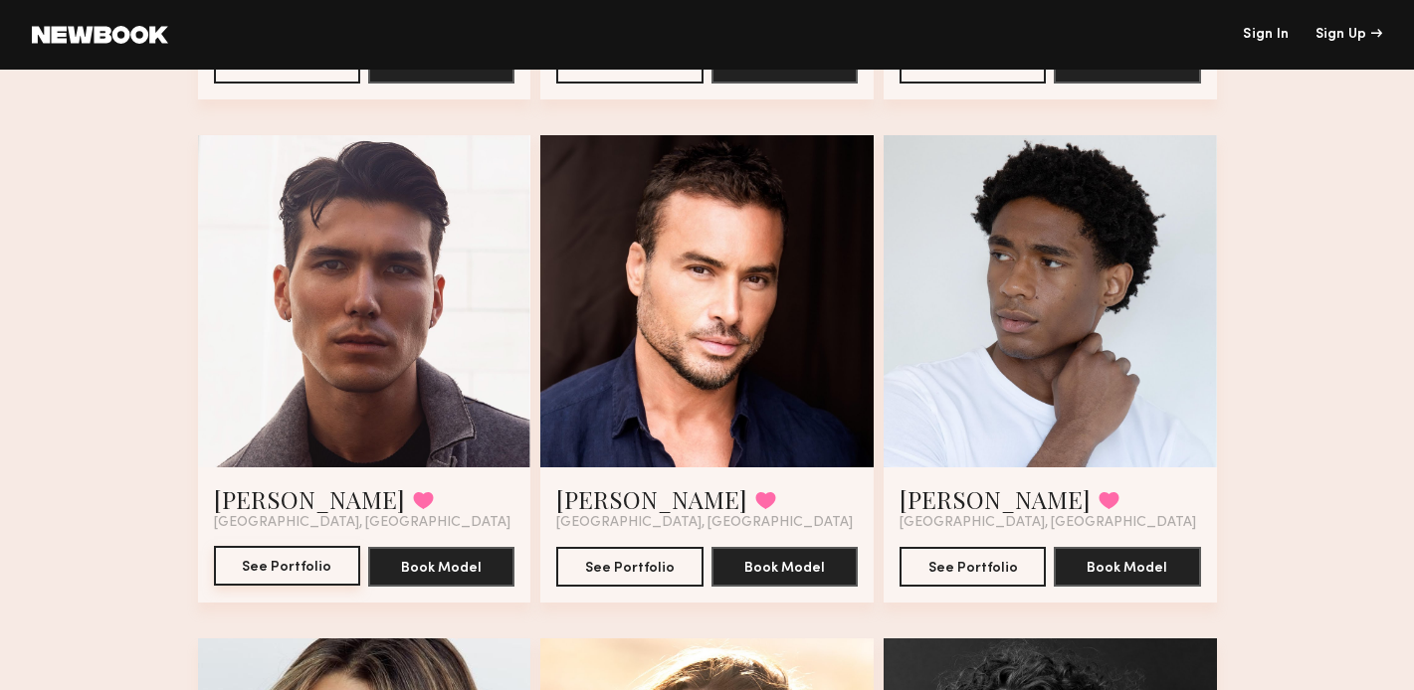
click at [287, 572] on button "See Portfolio" at bounding box center [287, 566] width 146 height 40
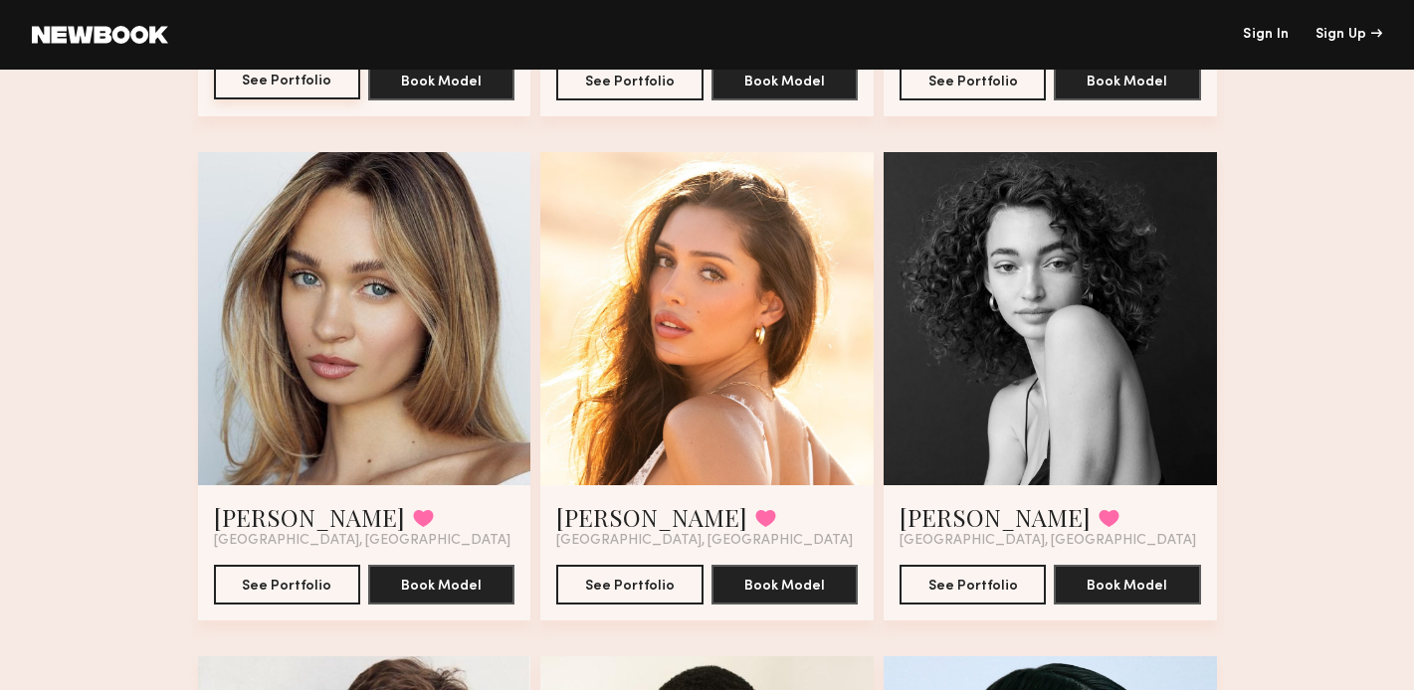
scroll to position [7143, 0]
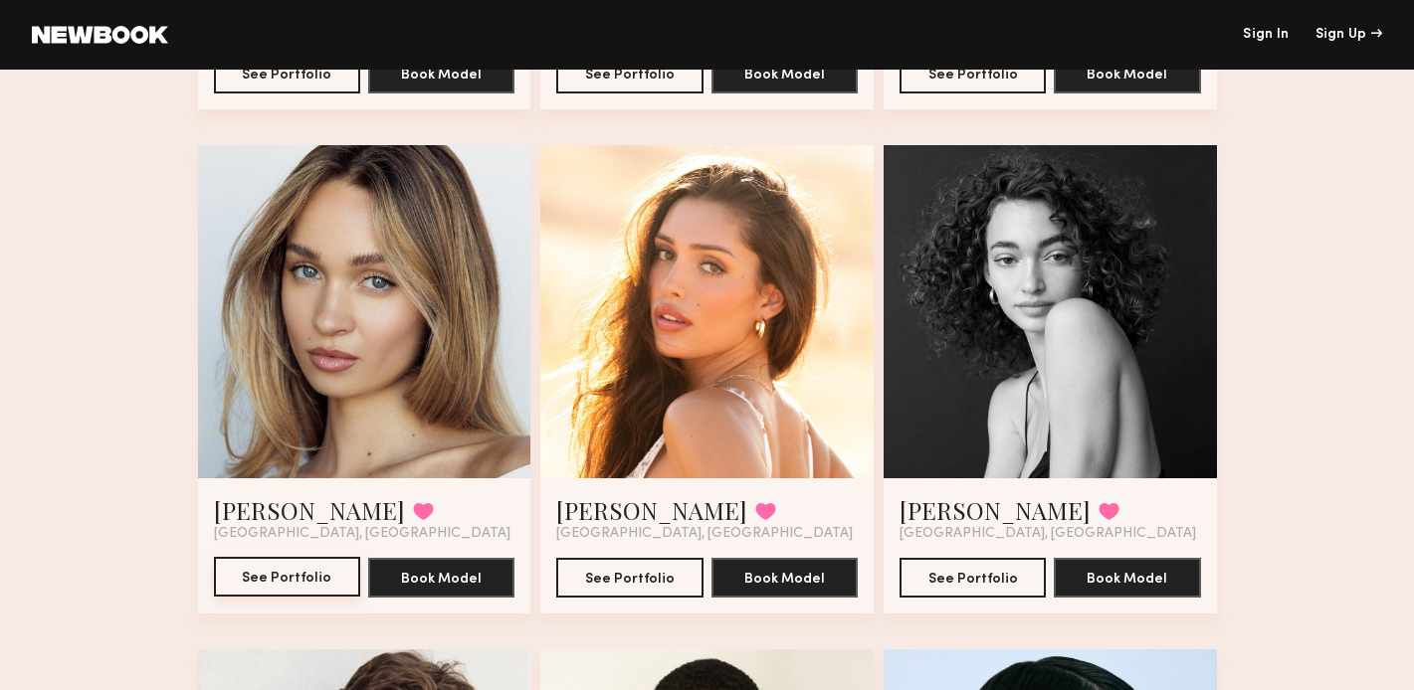
click at [250, 583] on button "See Portfolio" at bounding box center [287, 577] width 146 height 40
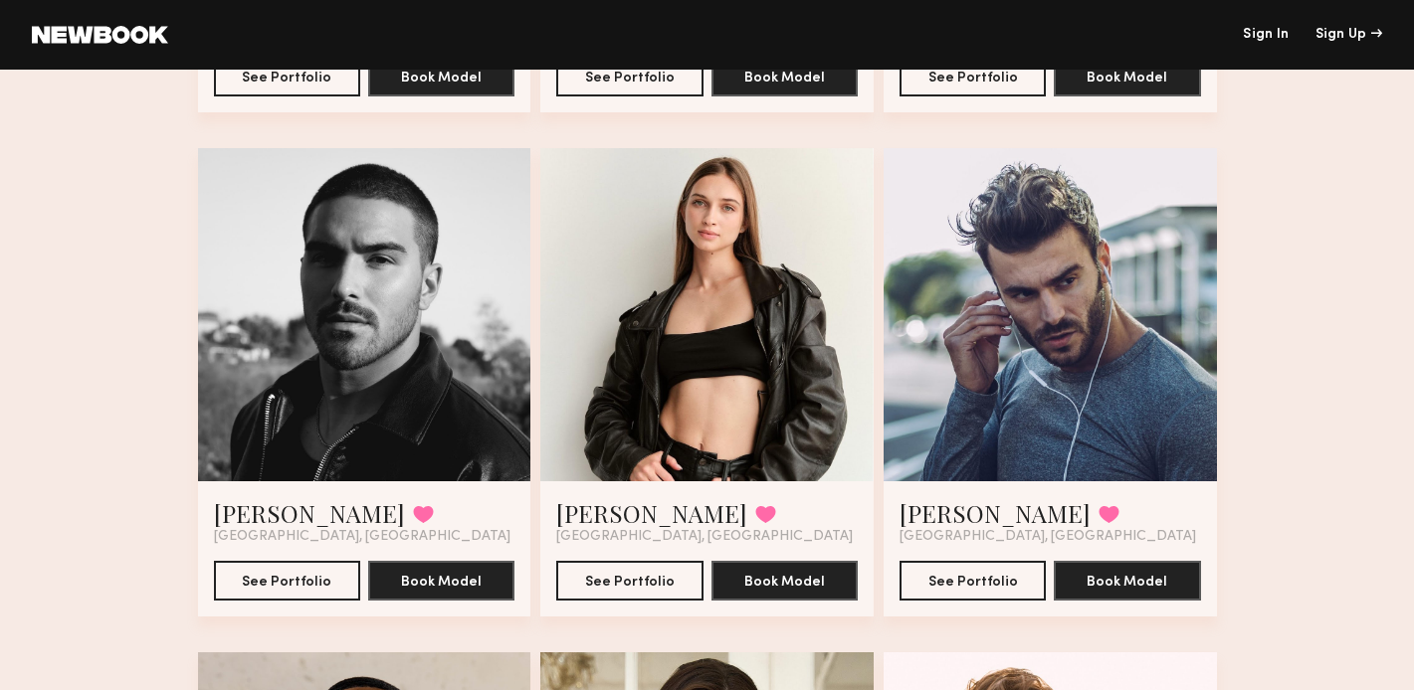
scroll to position [8655, 0]
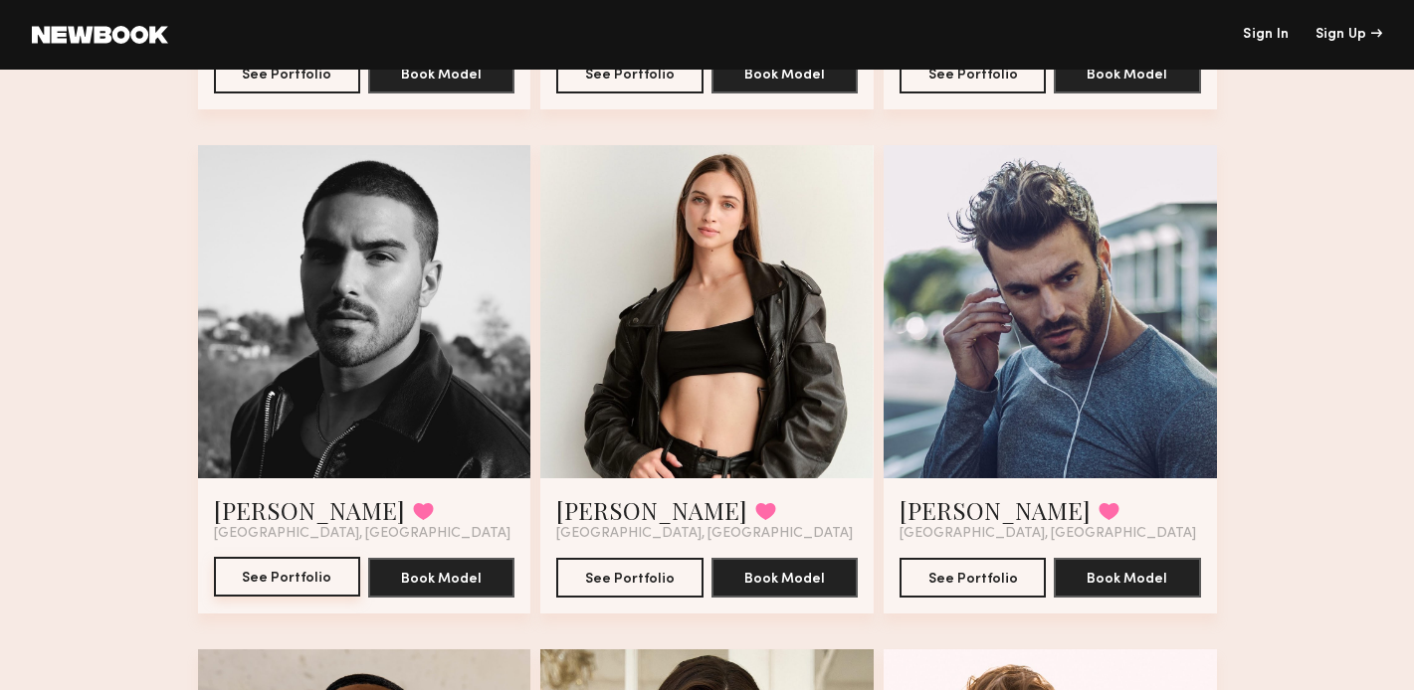
click at [271, 576] on button "See Portfolio" at bounding box center [287, 577] width 146 height 40
click at [794, 325] on div at bounding box center [706, 311] width 333 height 333
click at [617, 571] on button "See Portfolio" at bounding box center [629, 577] width 146 height 40
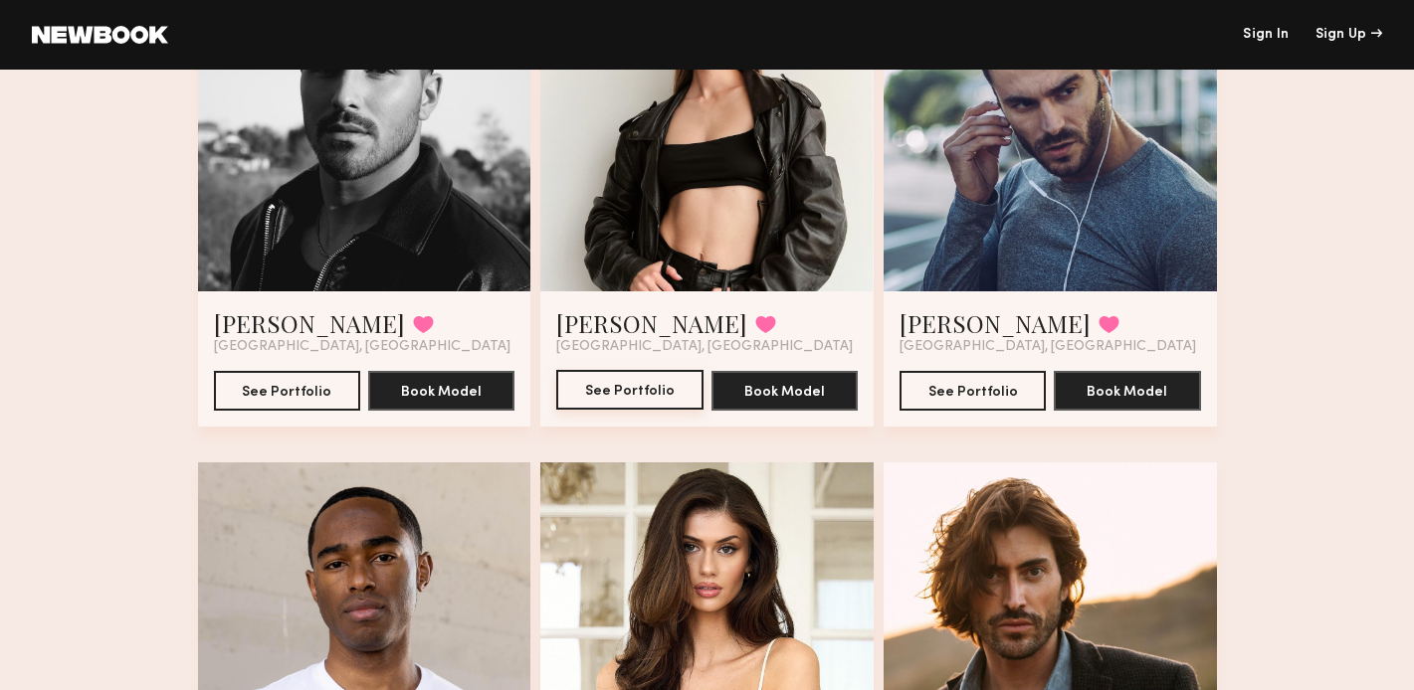
scroll to position [8845, 0]
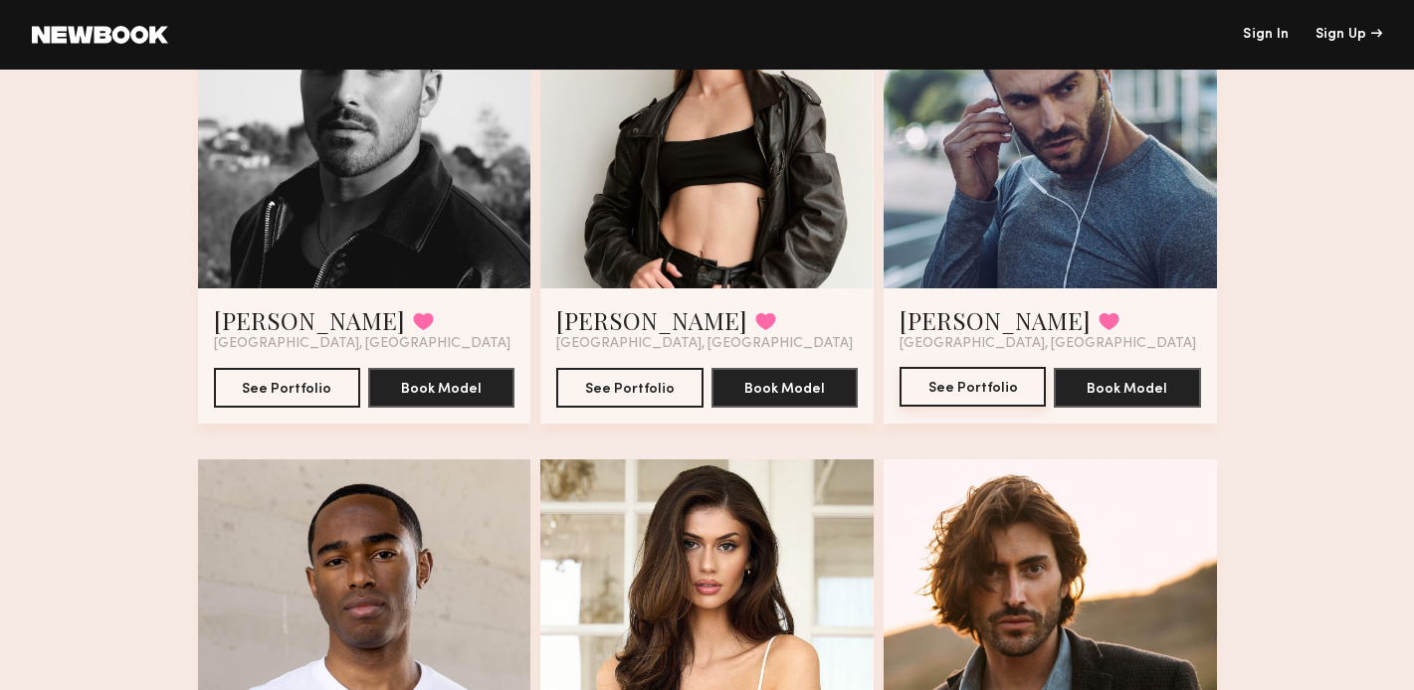
click at [982, 380] on button "See Portfolio" at bounding box center [972, 387] width 146 height 40
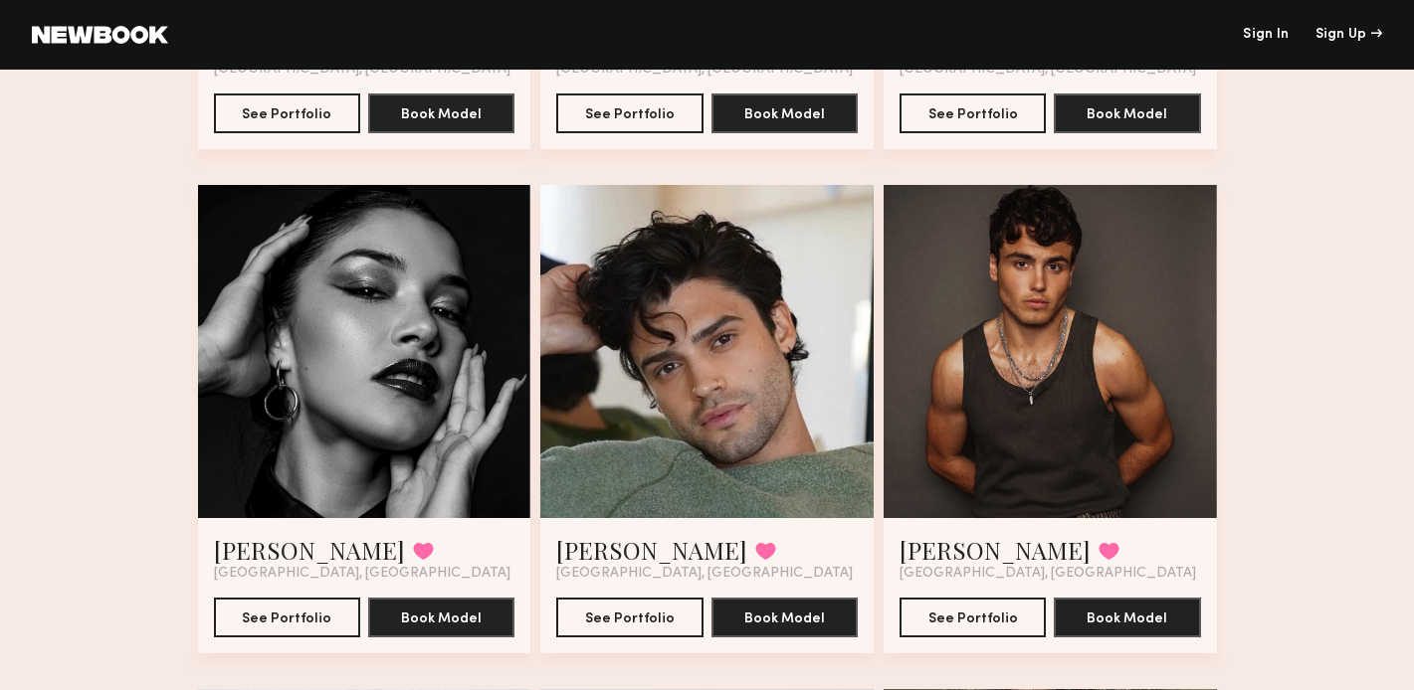
scroll to position [9664, 0]
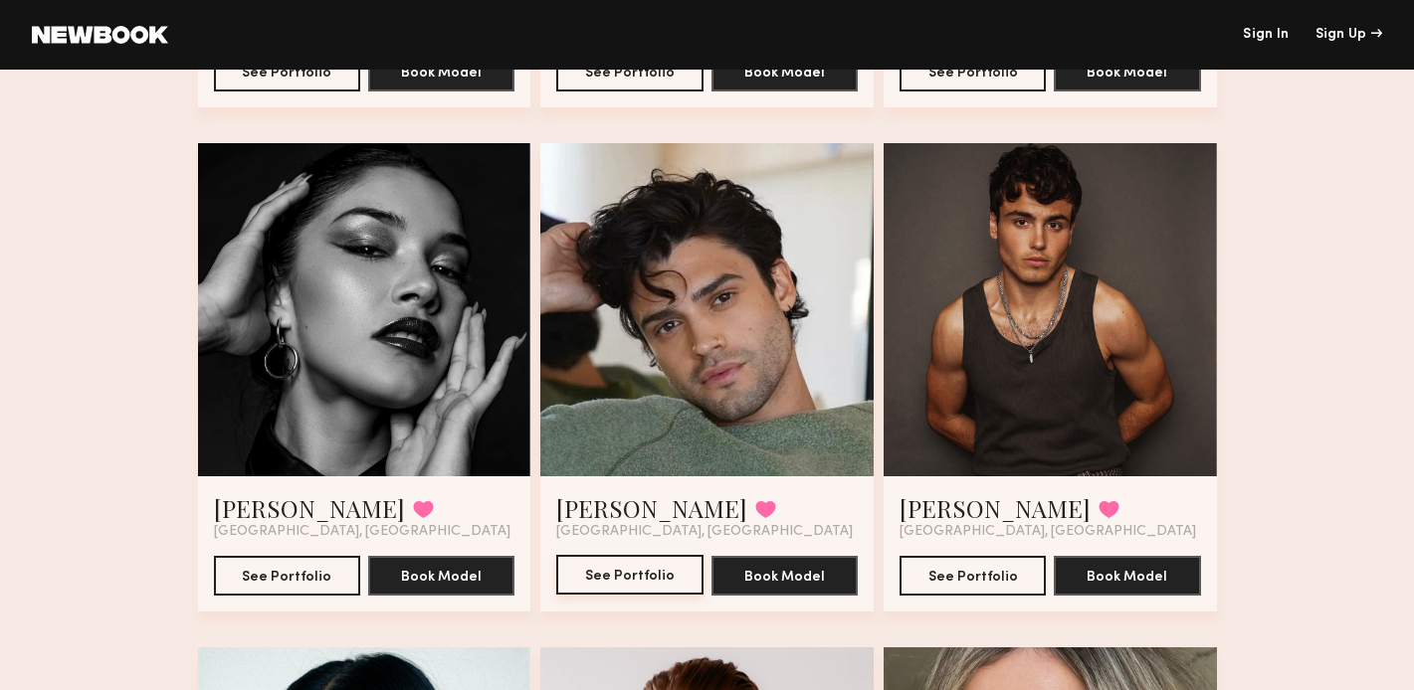
click at [616, 580] on button "See Portfolio" at bounding box center [629, 575] width 146 height 40
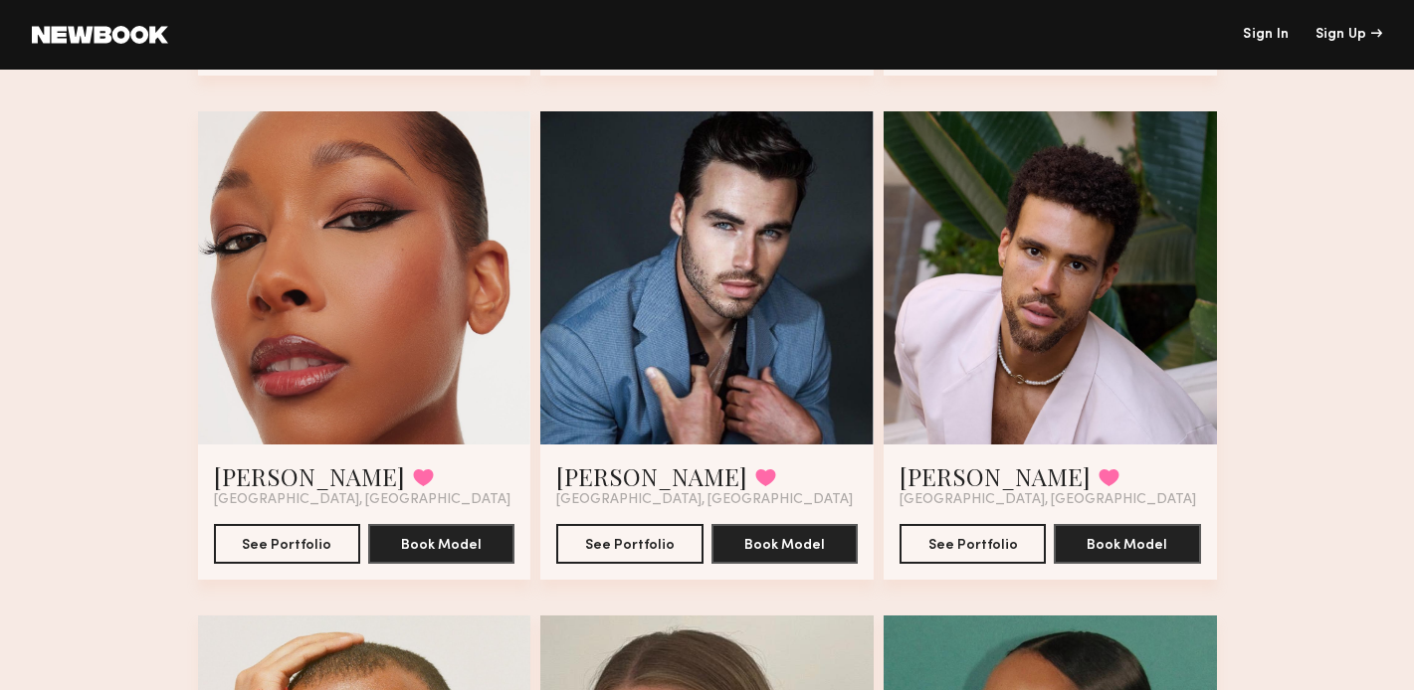
scroll to position [11210, 0]
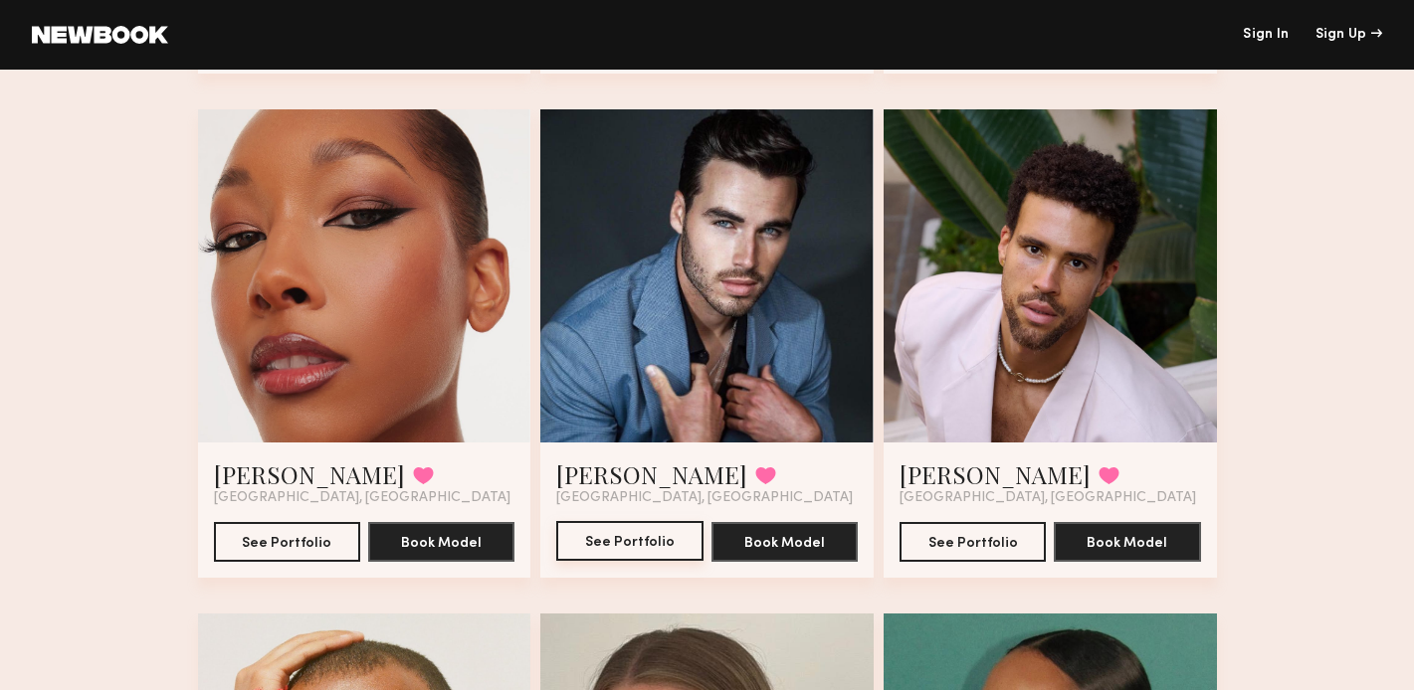
click at [625, 542] on button "See Portfolio" at bounding box center [629, 541] width 146 height 40
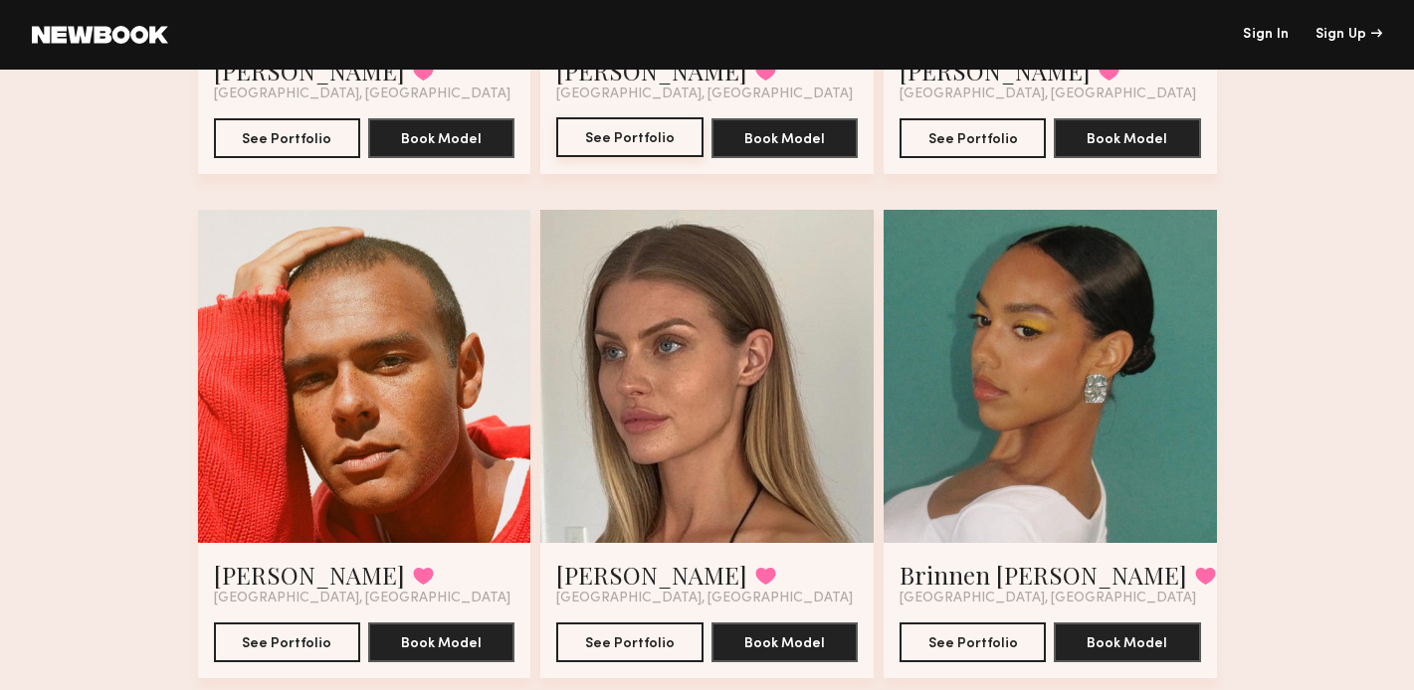
scroll to position [11617, 0]
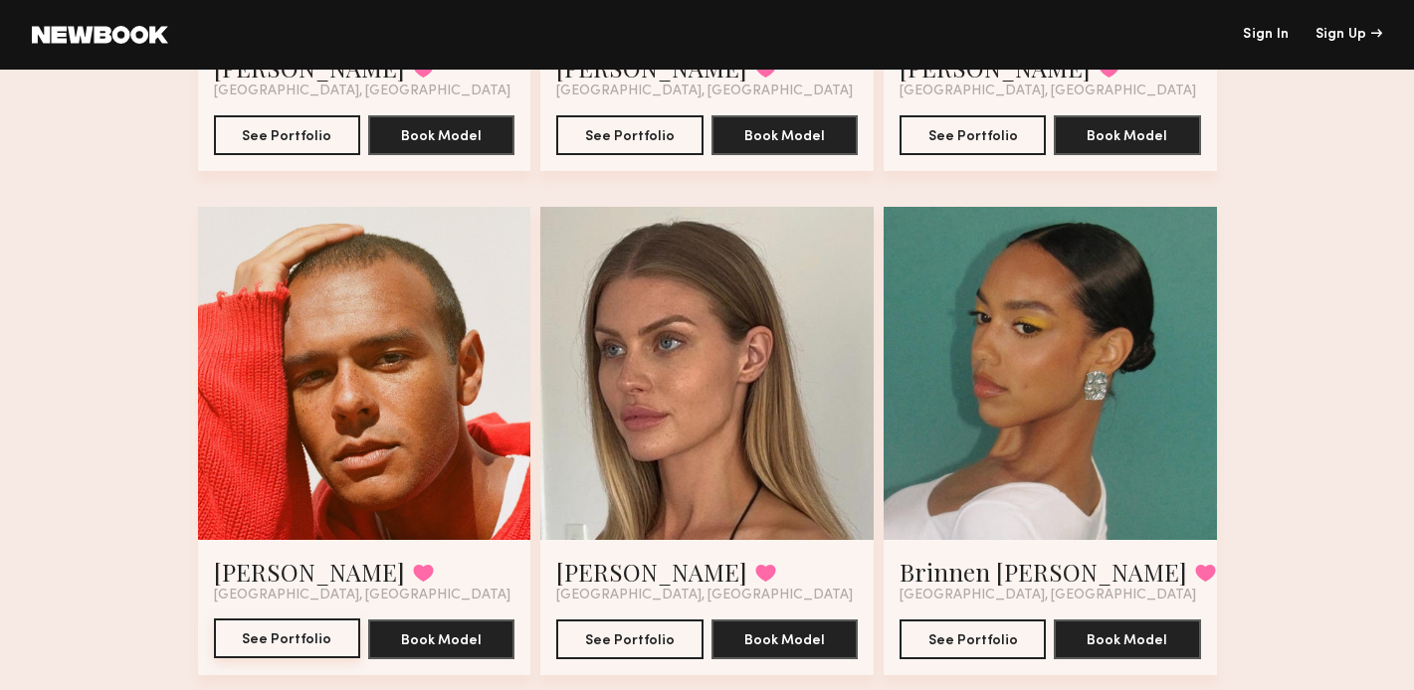
click at [288, 637] on button "See Portfolio" at bounding box center [287, 639] width 146 height 40
click at [611, 632] on button "See Portfolio" at bounding box center [629, 639] width 146 height 40
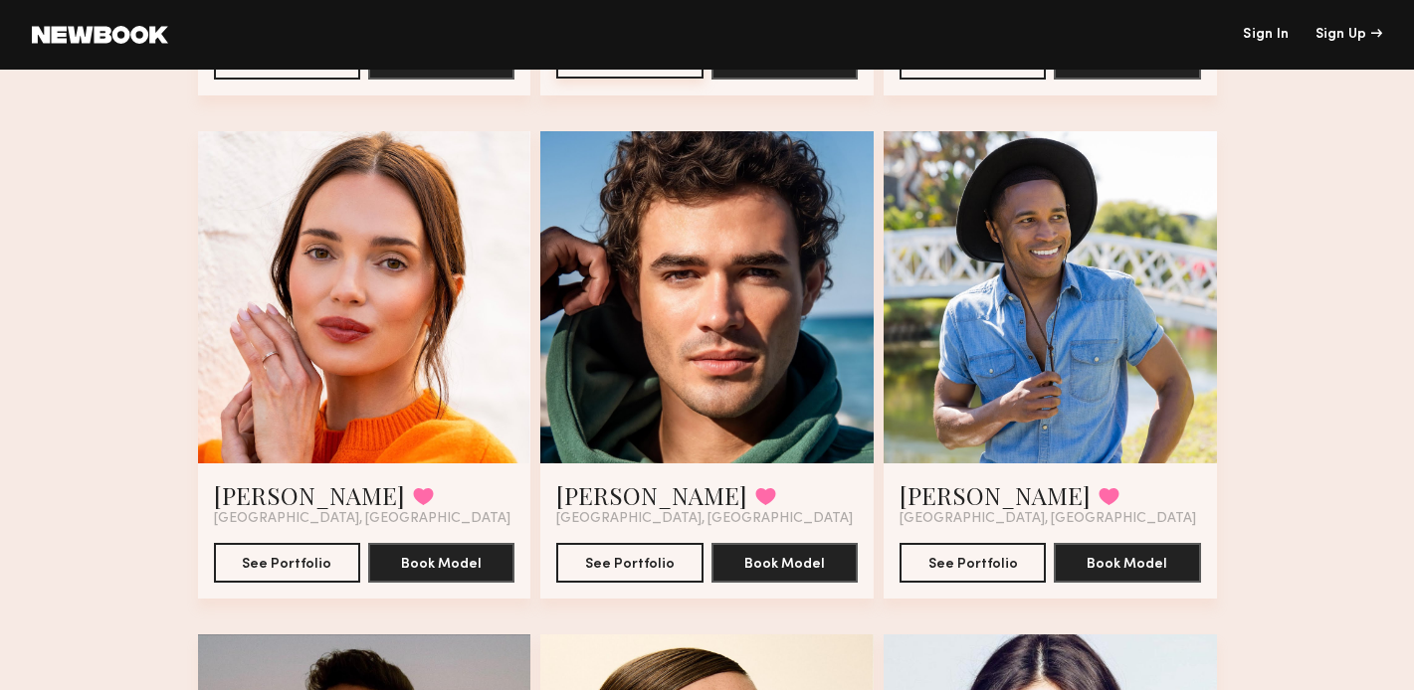
scroll to position [12235, 0]
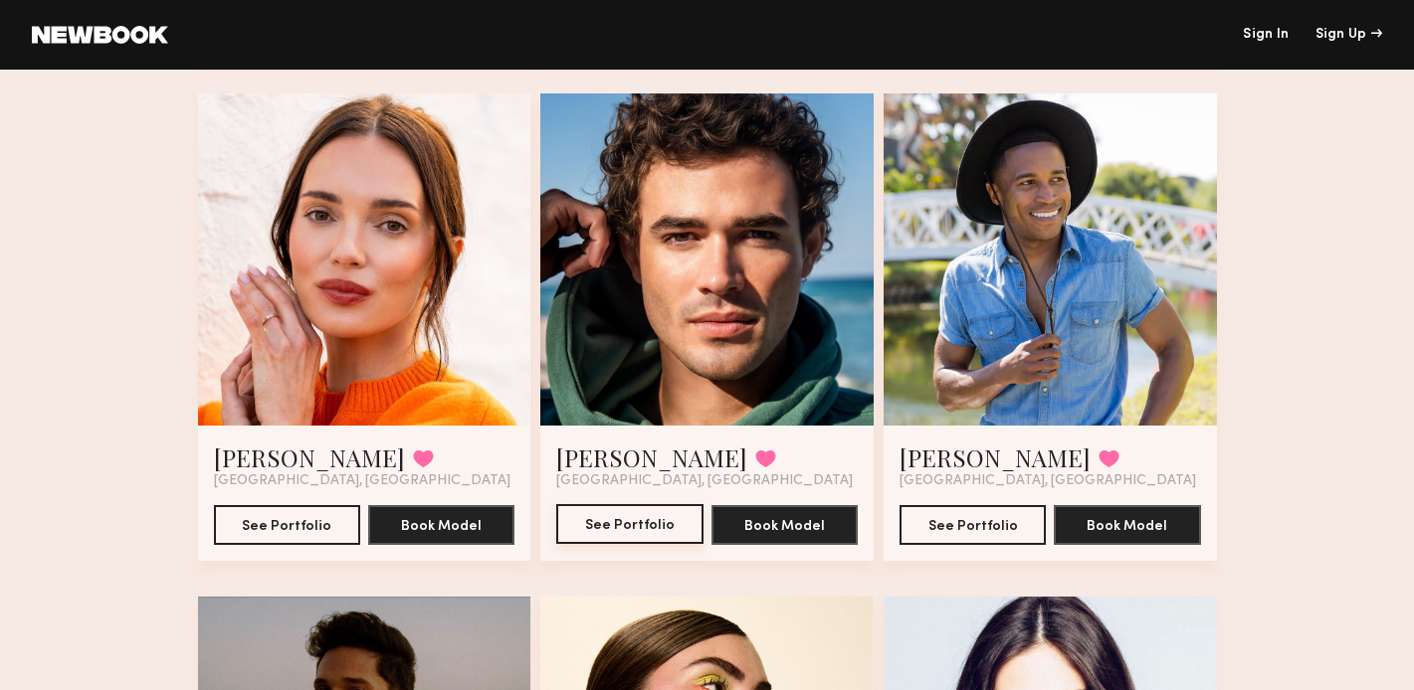
click at [647, 521] on button "See Portfolio" at bounding box center [629, 524] width 146 height 40
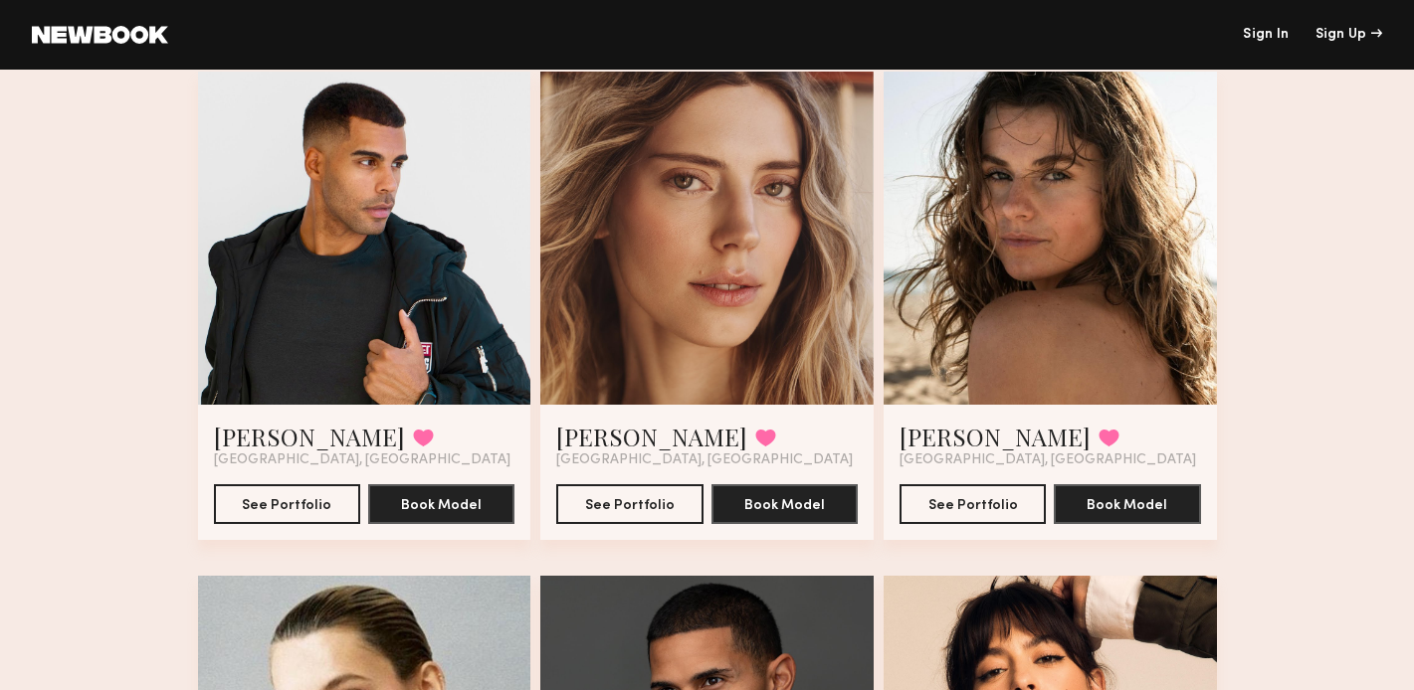
scroll to position [13271, 0]
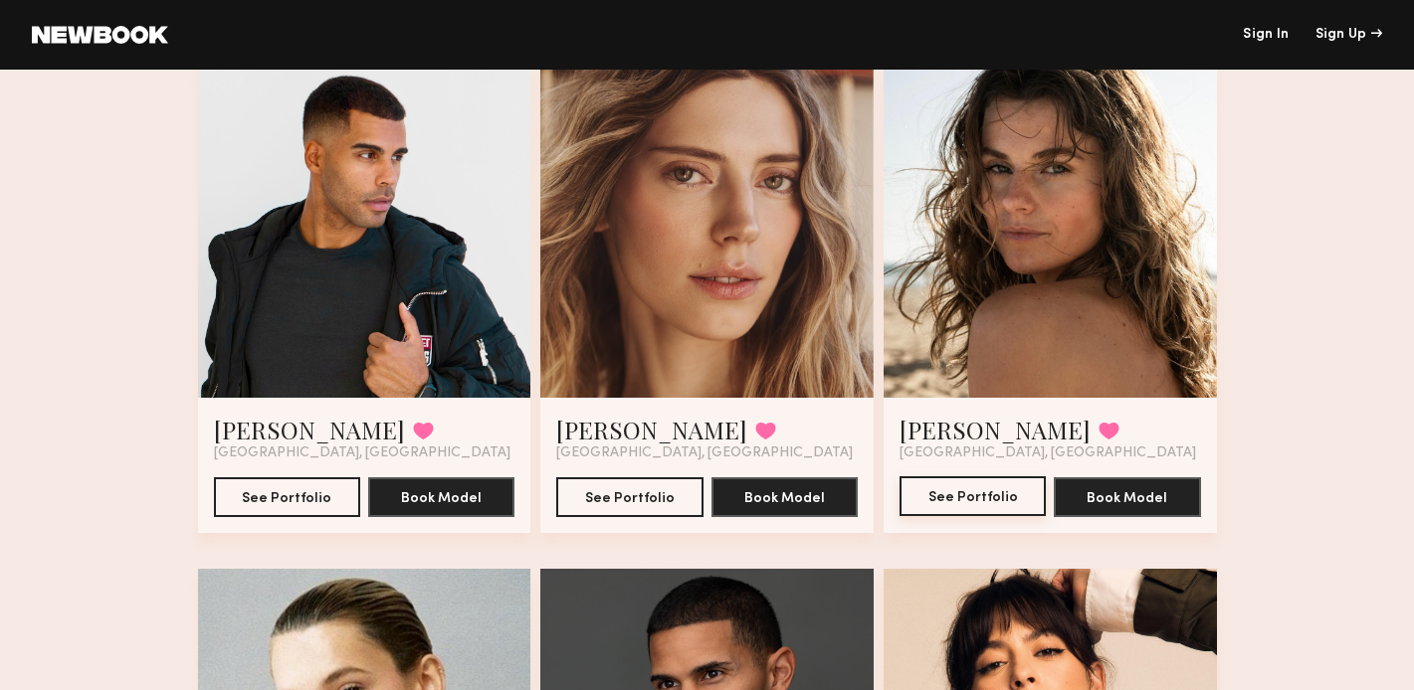
click at [966, 491] on button "See Portfolio" at bounding box center [972, 497] width 146 height 40
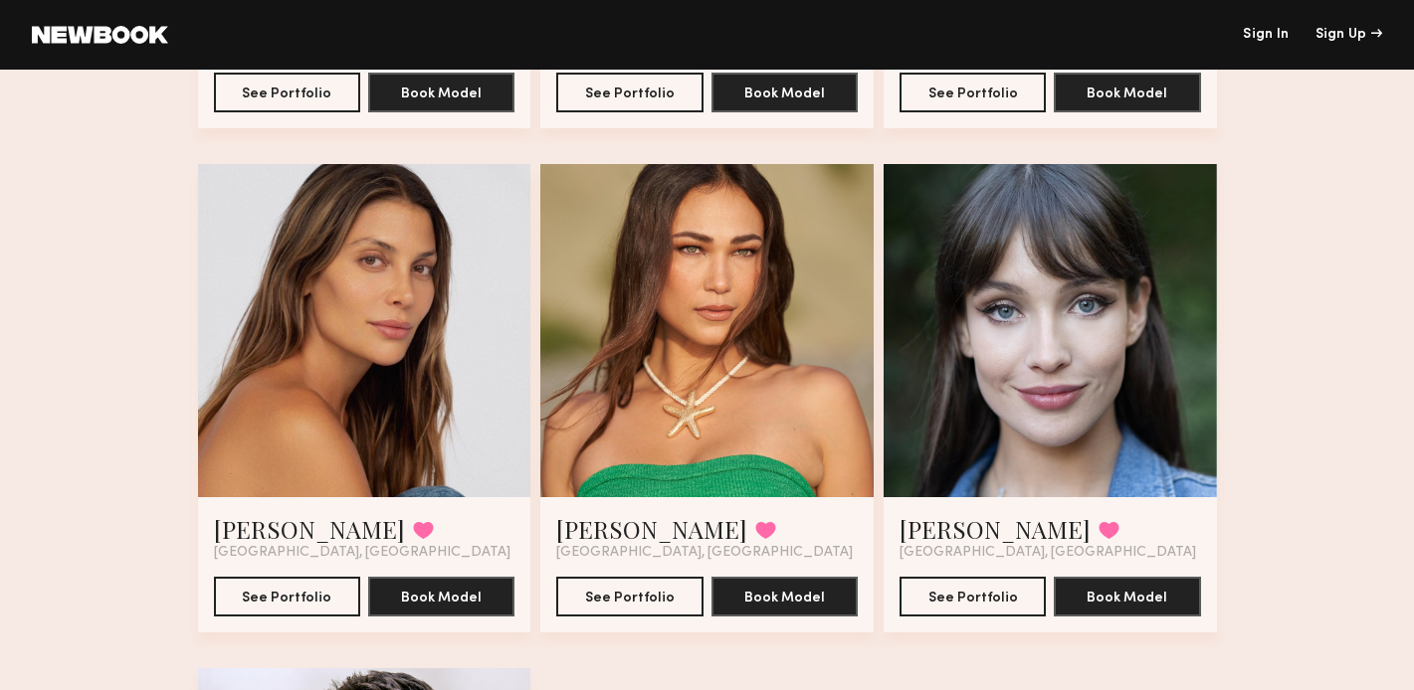
scroll to position [14181, 0]
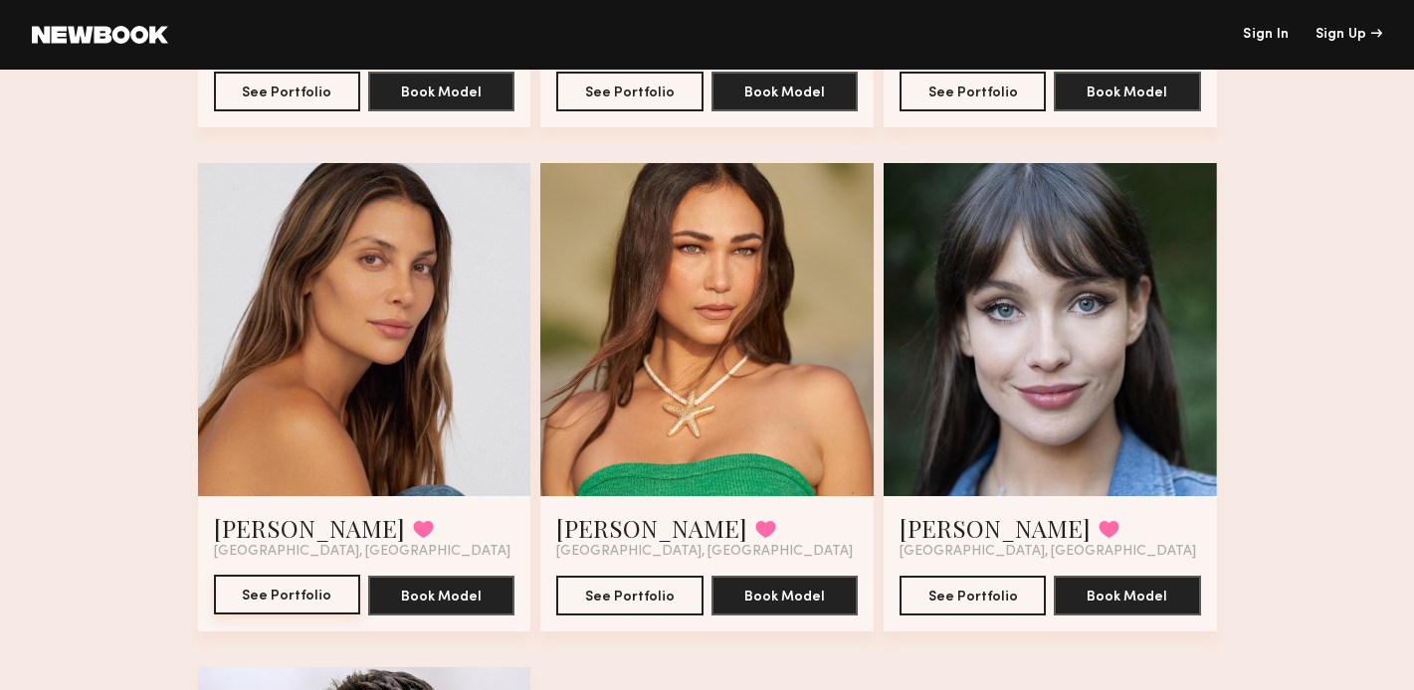
click at [279, 589] on button "See Portfolio" at bounding box center [287, 595] width 146 height 40
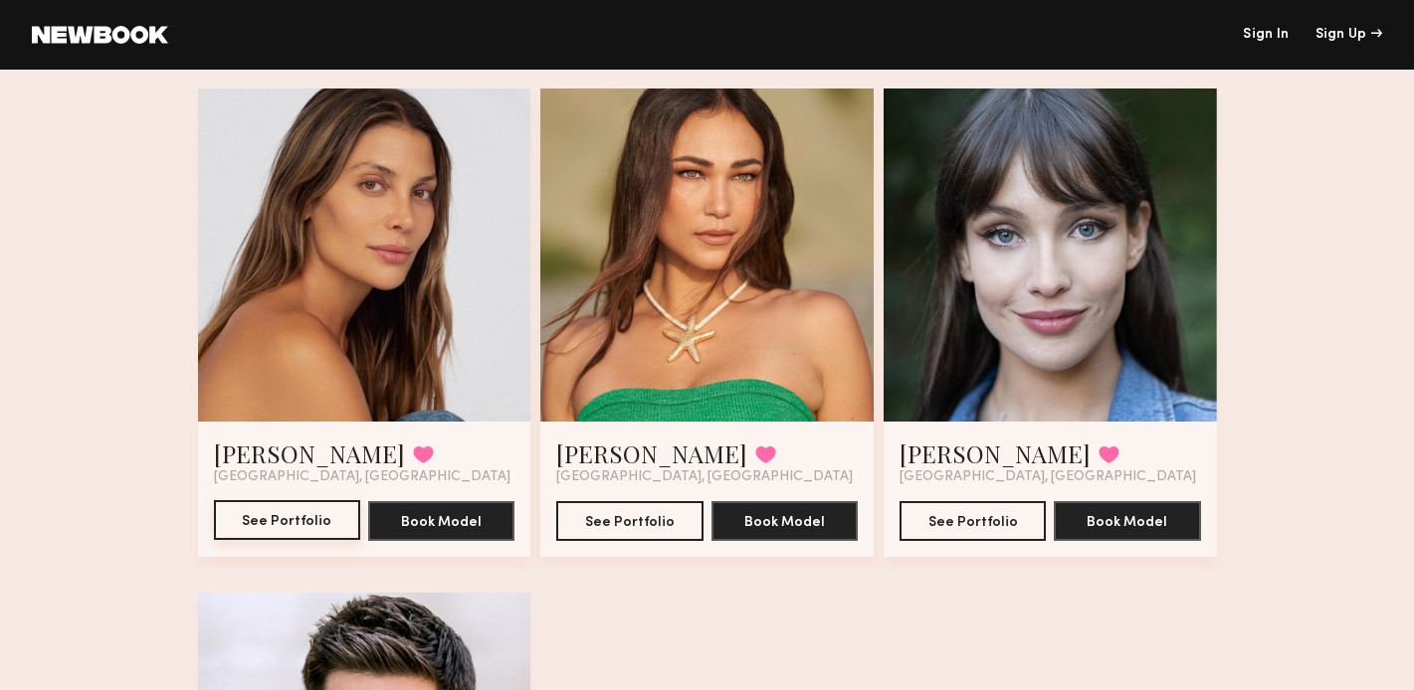
scroll to position [14253, 0]
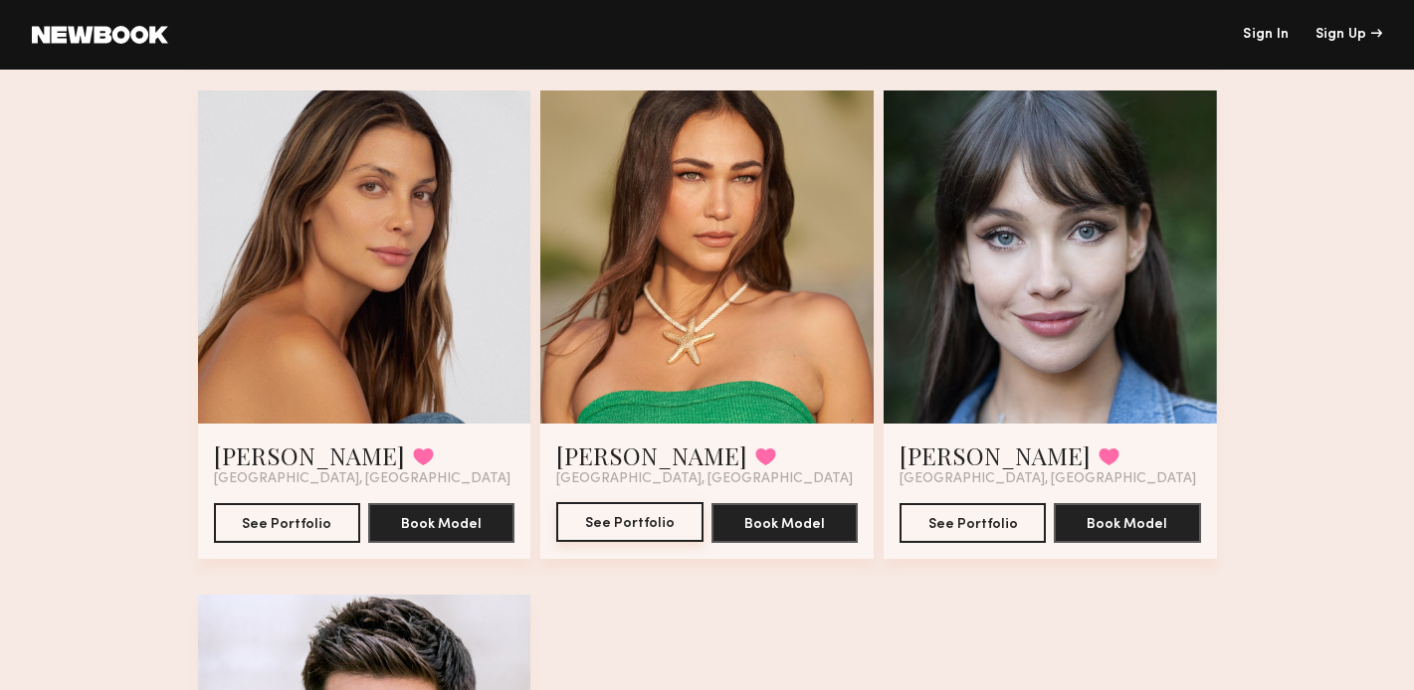
click at [605, 529] on button "See Portfolio" at bounding box center [629, 522] width 146 height 40
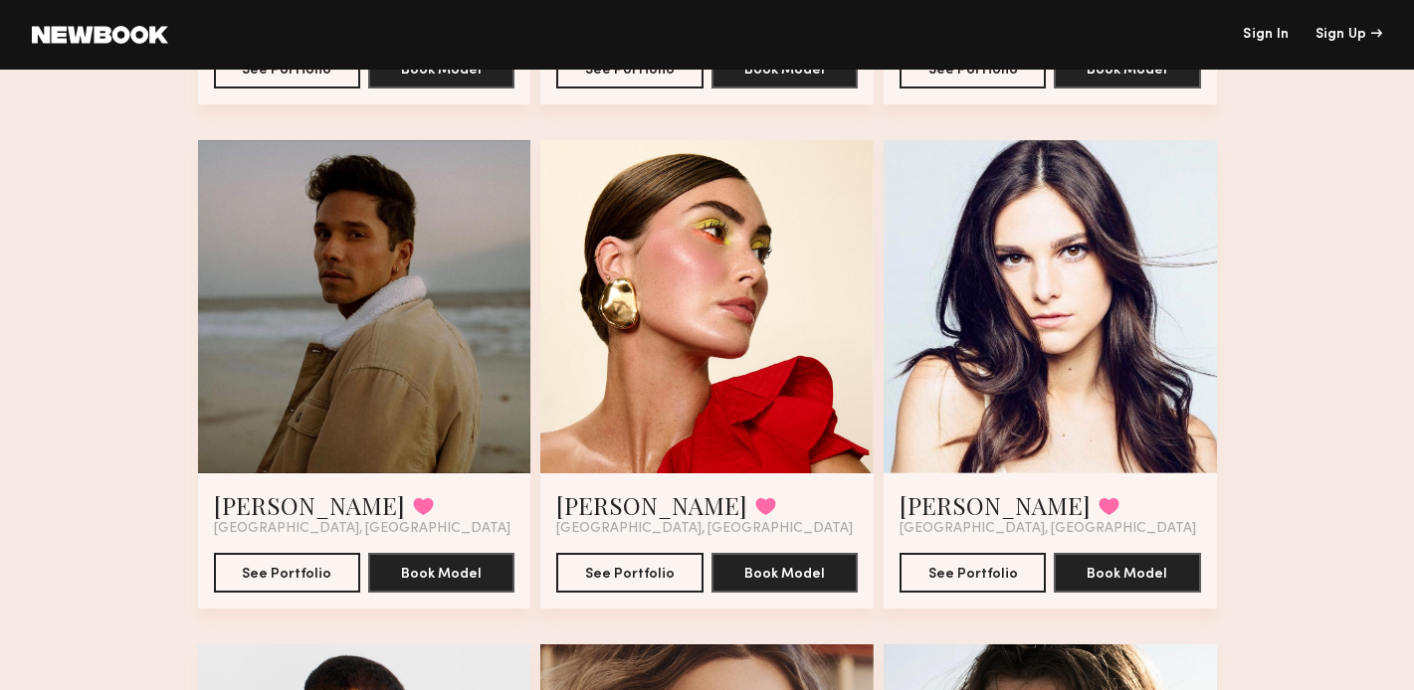
scroll to position [12696, 0]
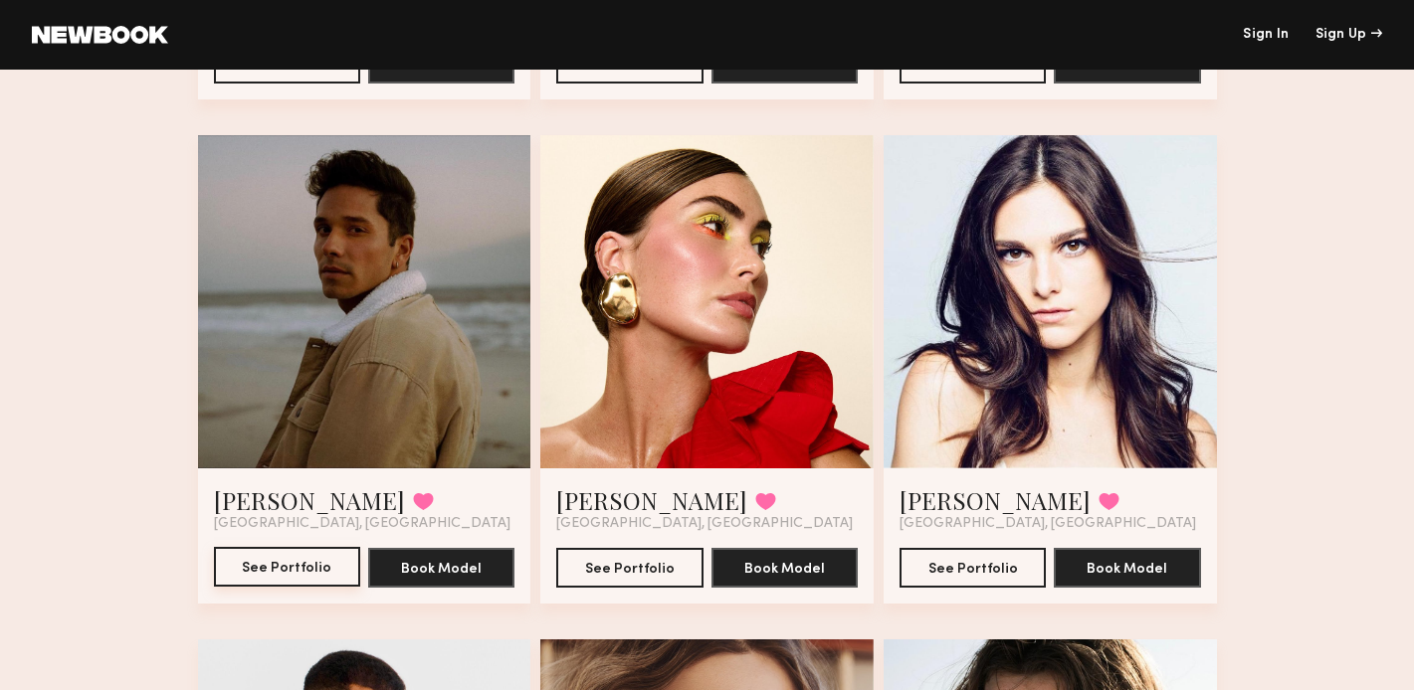
click at [284, 571] on button "See Portfolio" at bounding box center [287, 567] width 146 height 40
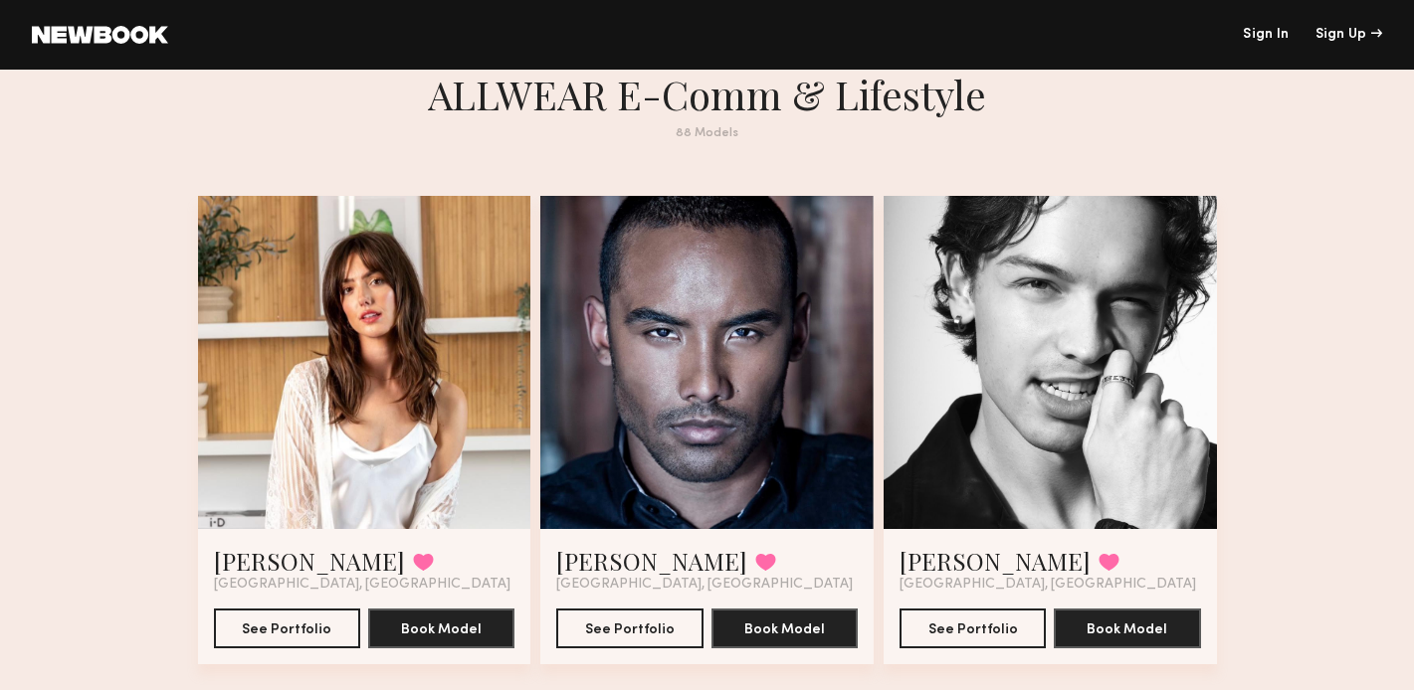
scroll to position [0, 0]
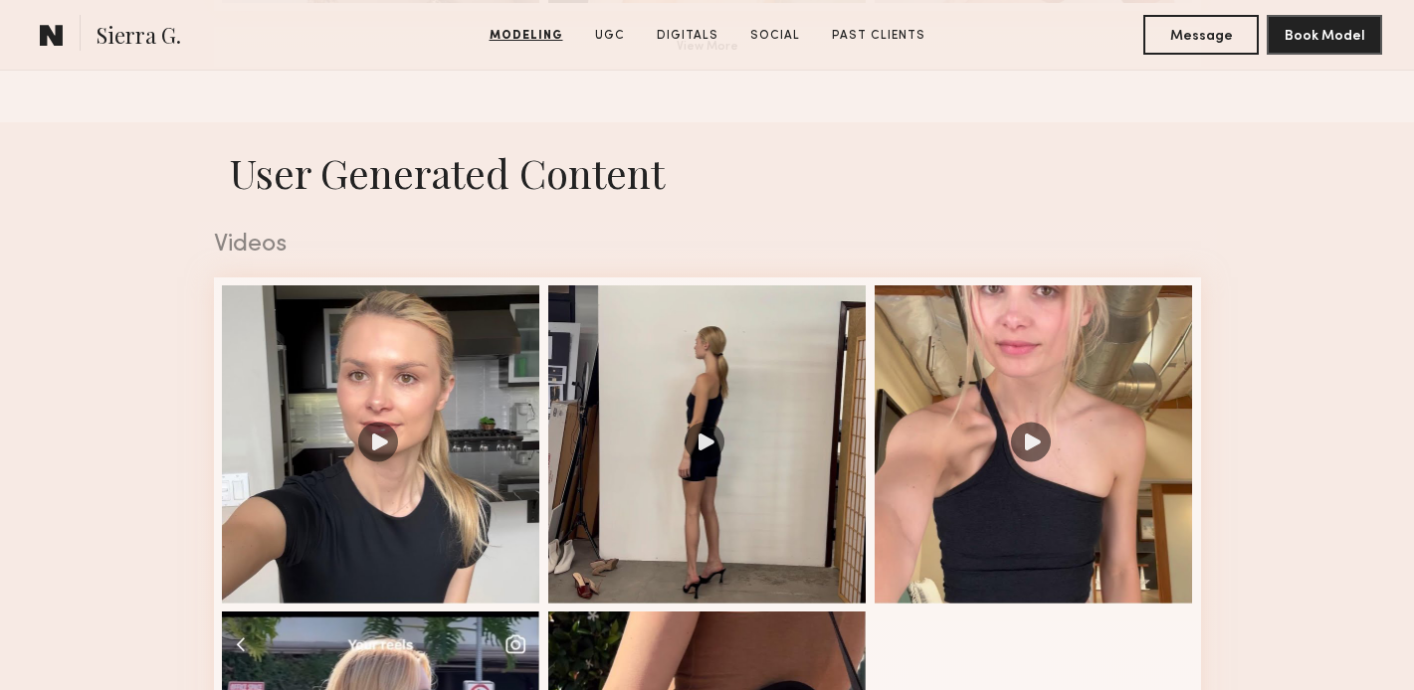
scroll to position [1883, 0]
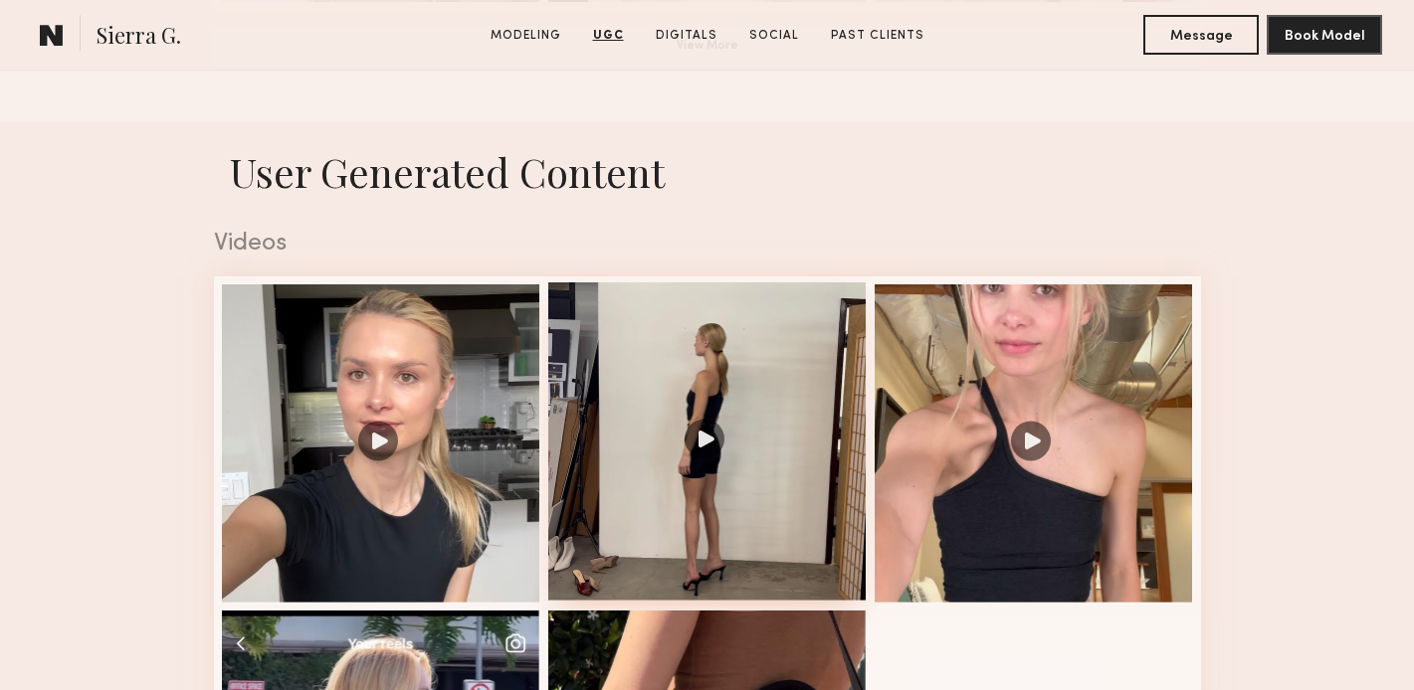
click at [709, 445] on div at bounding box center [707, 442] width 318 height 318
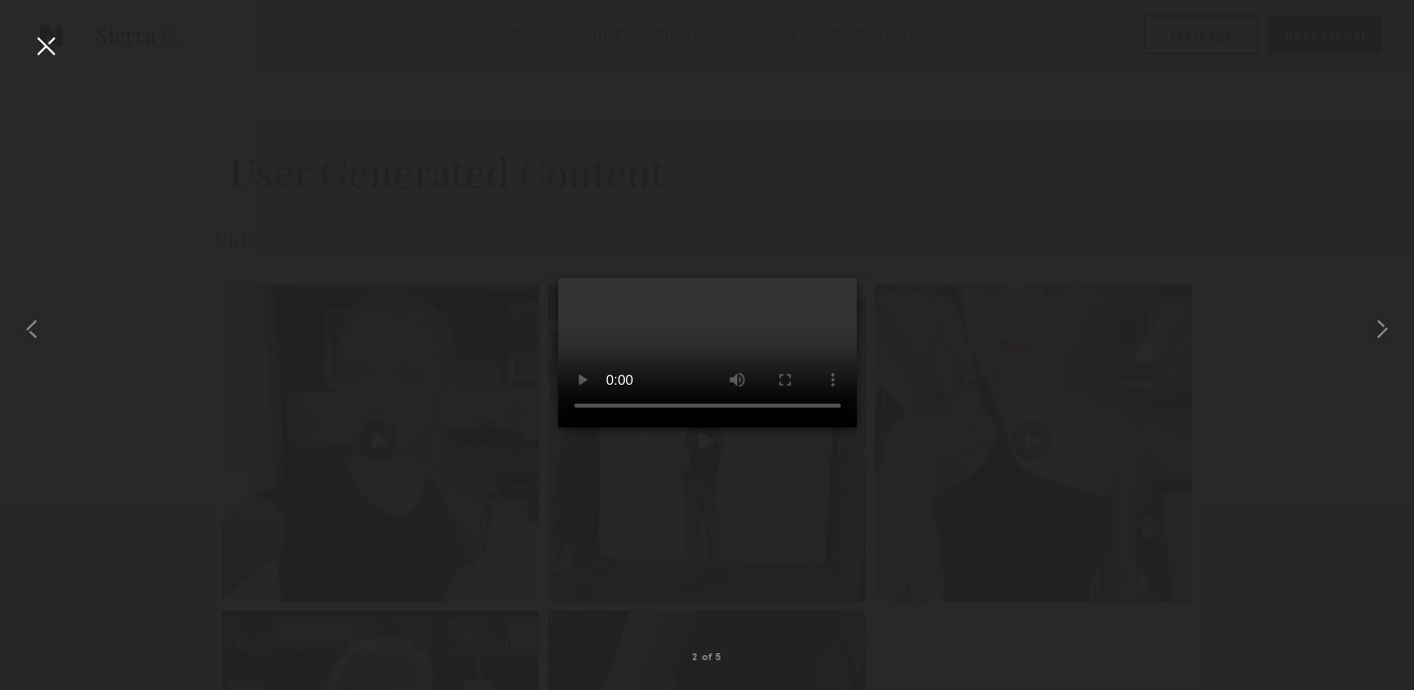
click at [43, 50] on div at bounding box center [46, 46] width 32 height 32
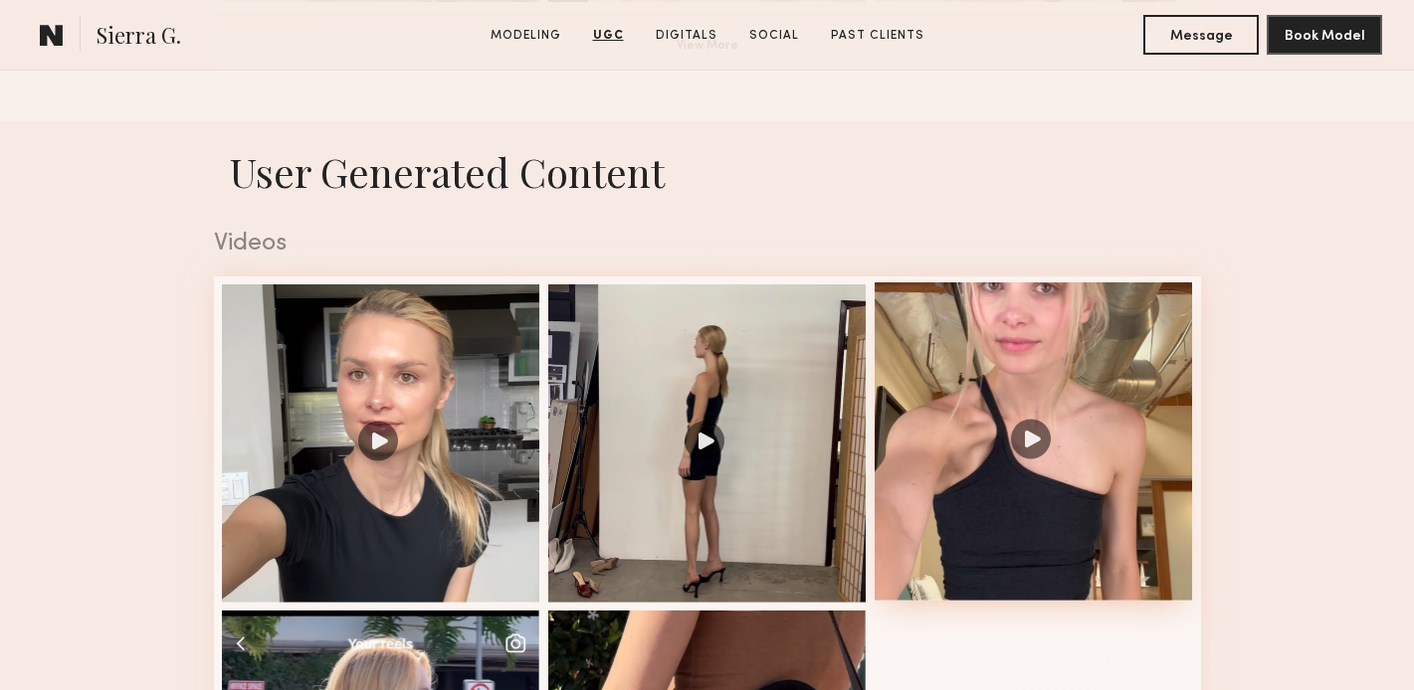
click at [901, 334] on div at bounding box center [1033, 442] width 318 height 318
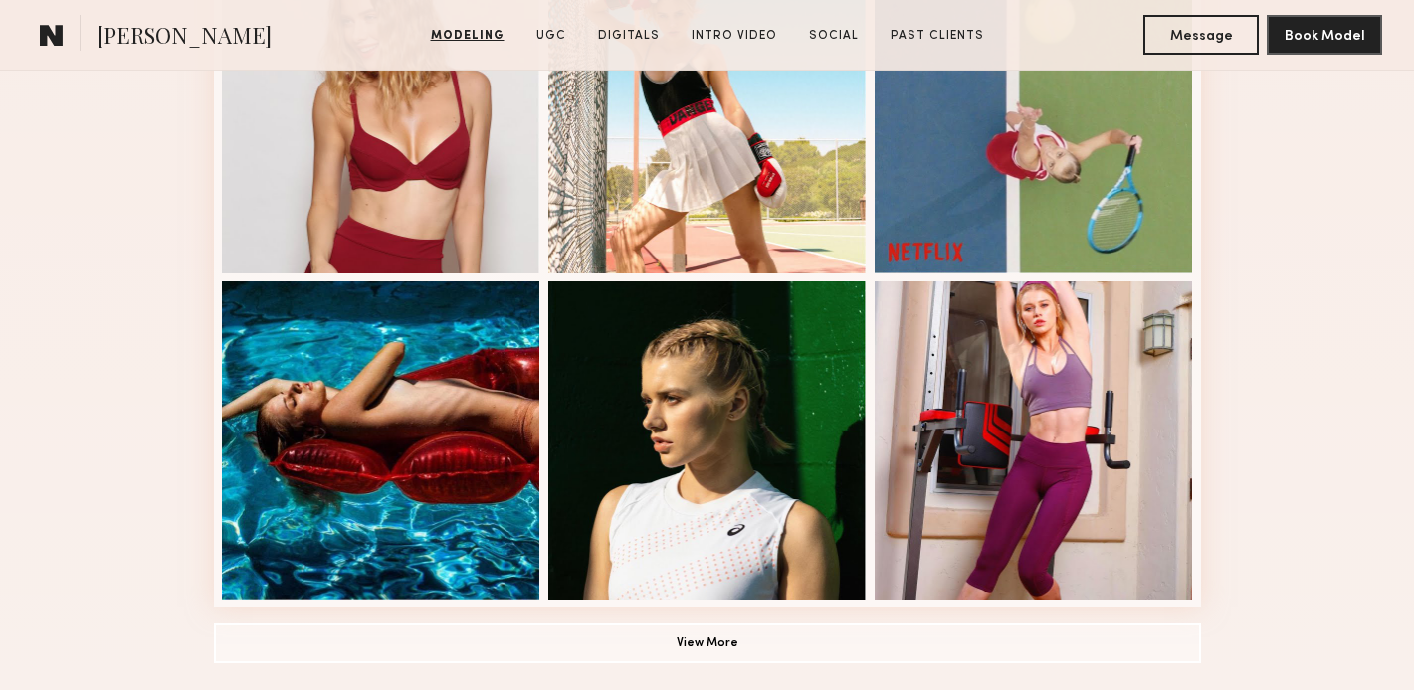
scroll to position [1287, 0]
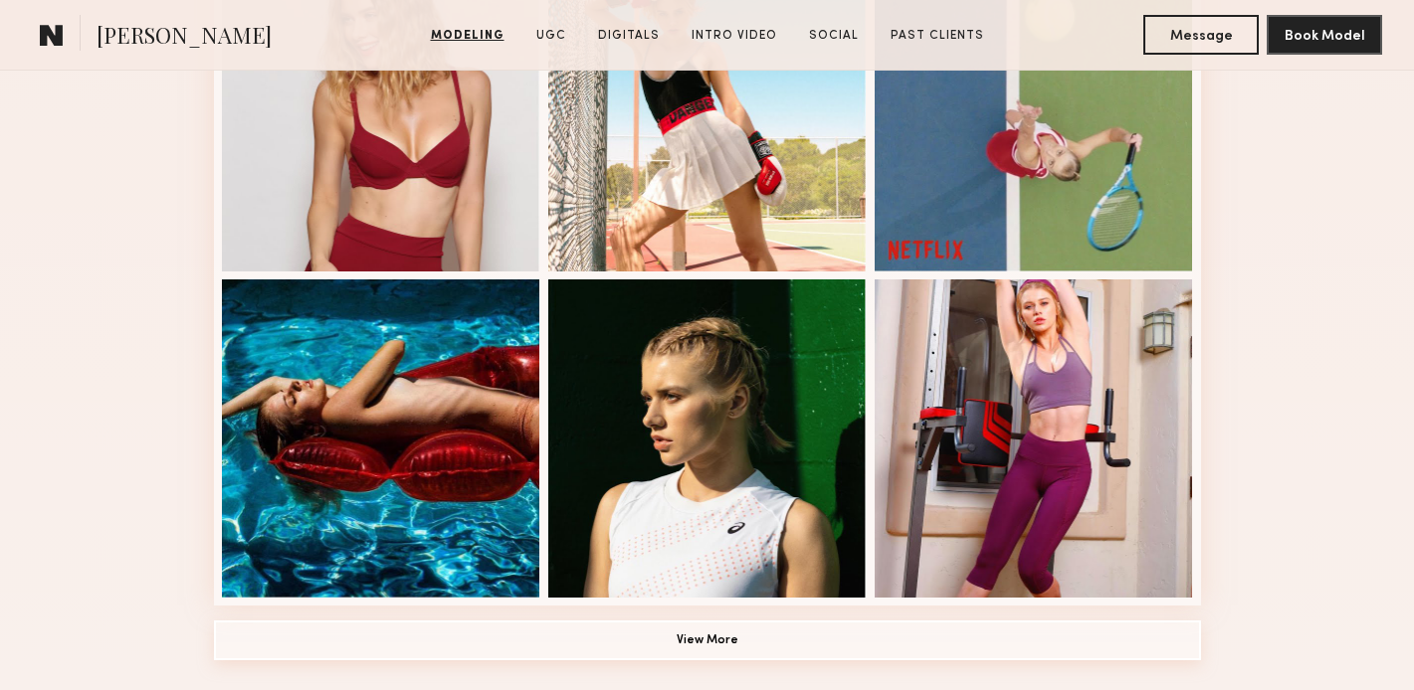
click at [704, 630] on button "View More" at bounding box center [707, 641] width 987 height 40
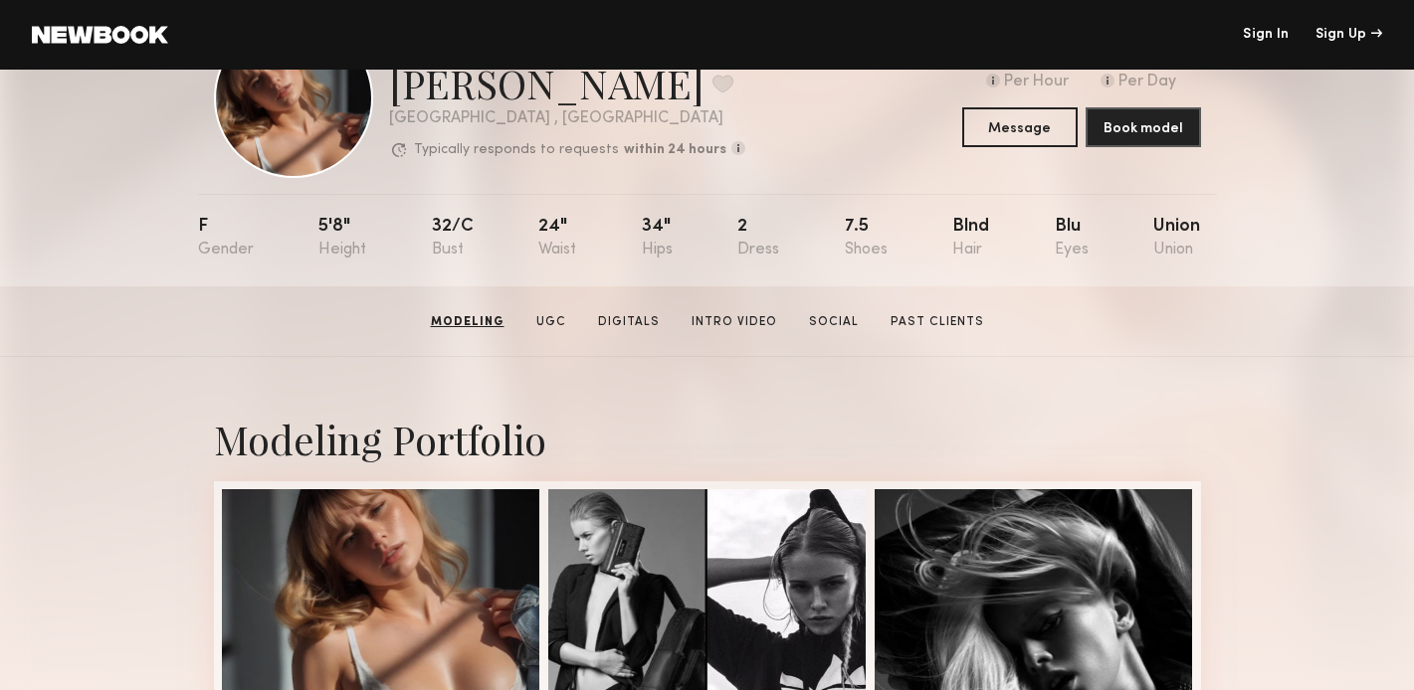
scroll to position [0, 0]
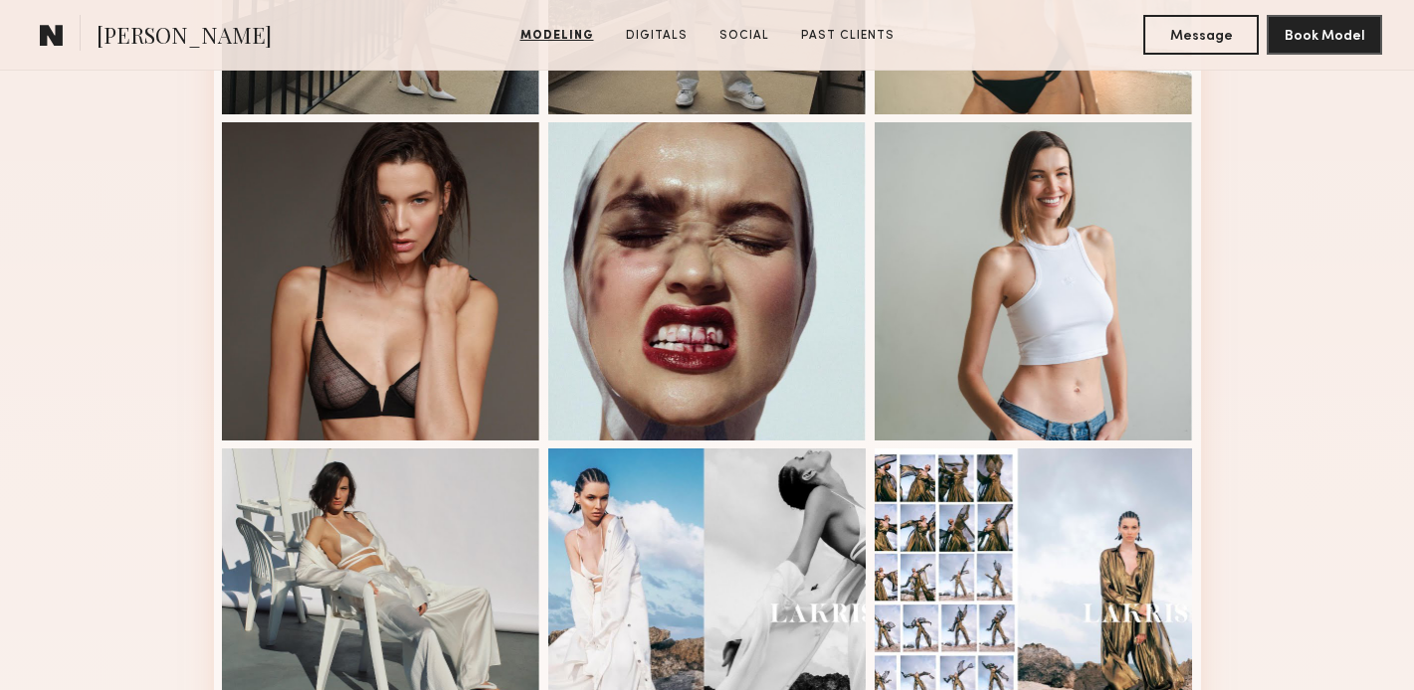
scroll to position [1178, 0]
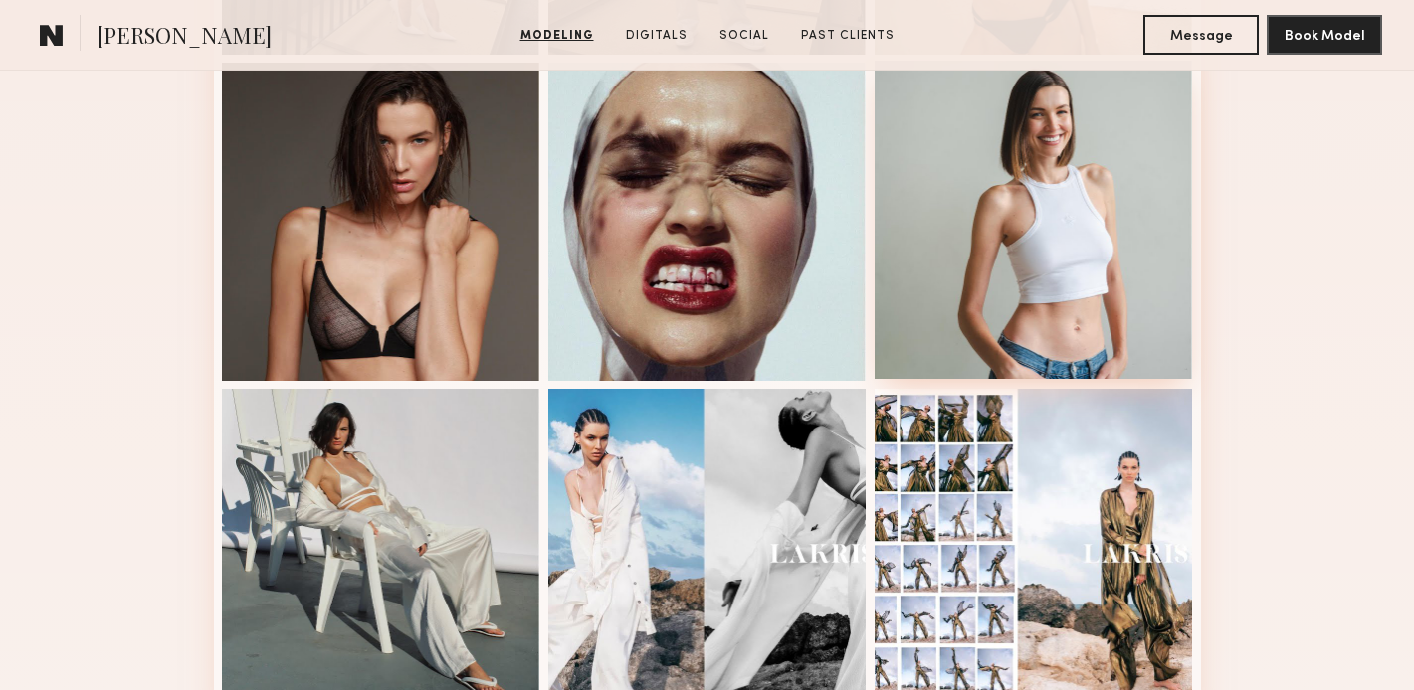
click at [1017, 196] on div at bounding box center [1033, 220] width 318 height 318
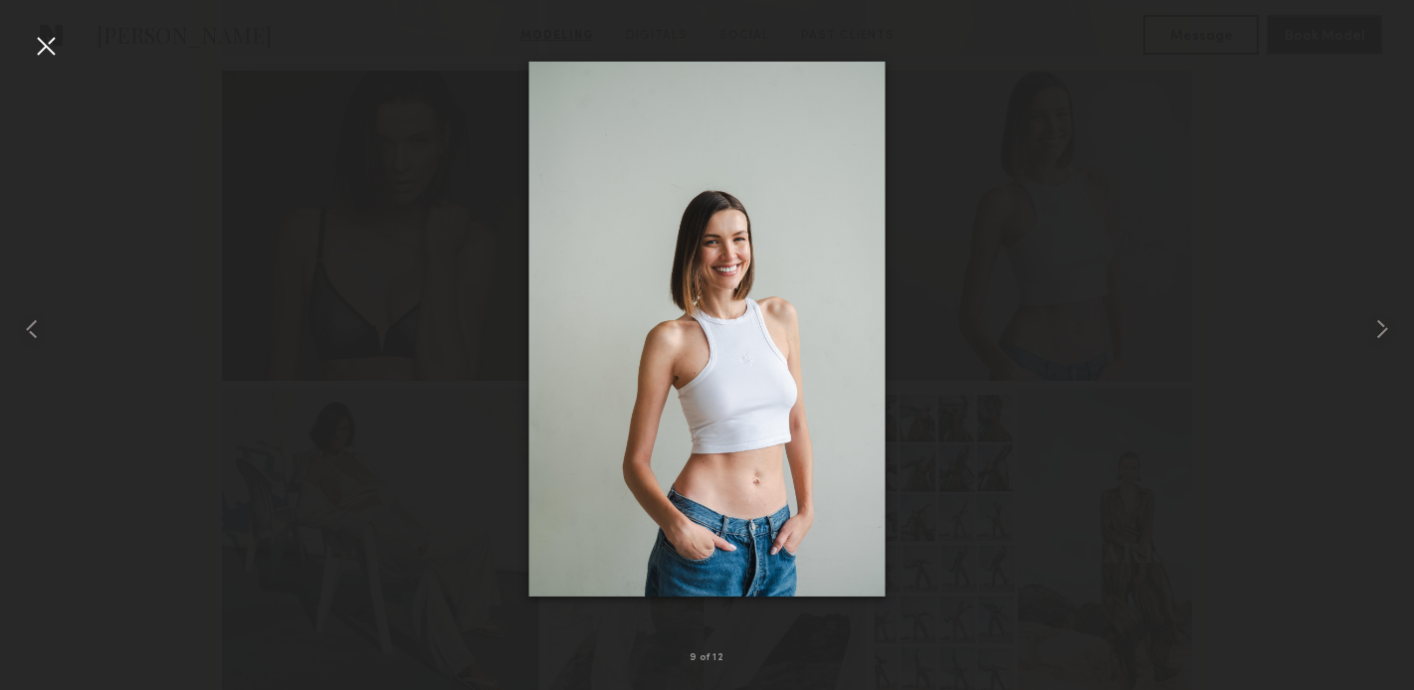
click at [45, 42] on div at bounding box center [46, 46] width 32 height 32
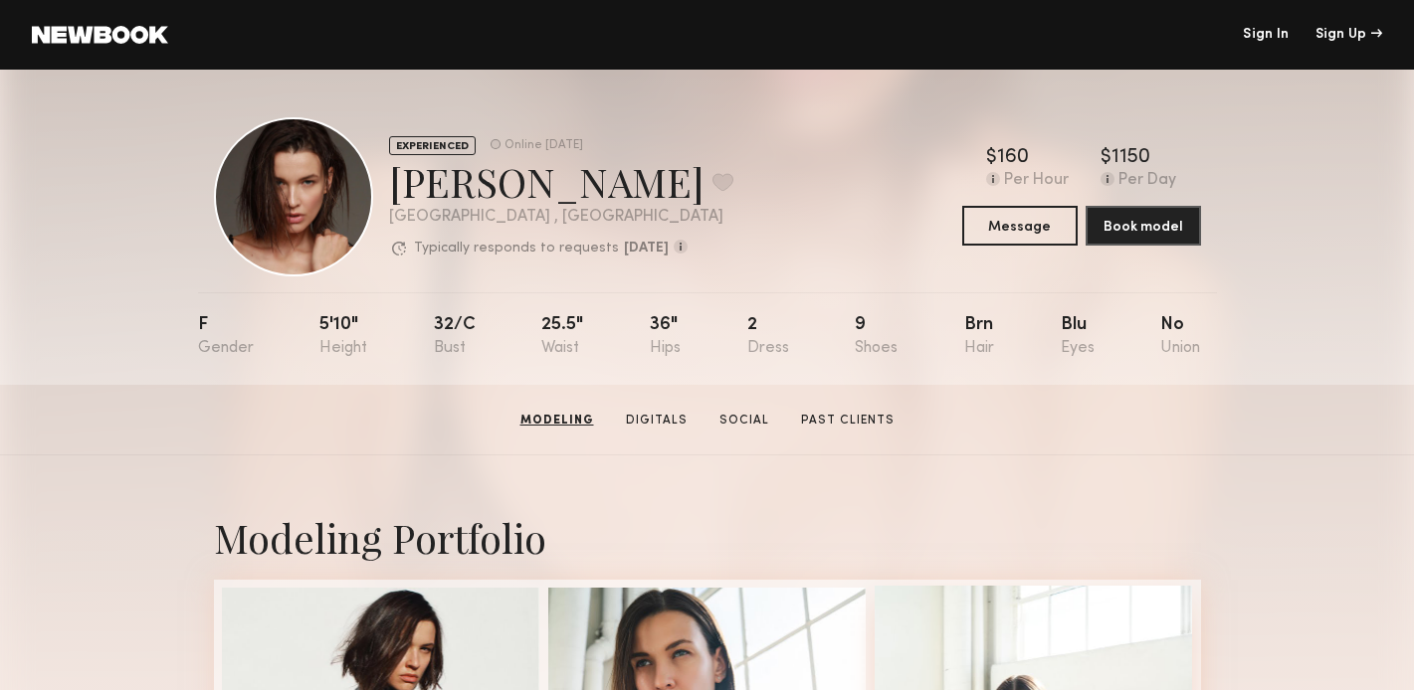
scroll to position [0, 0]
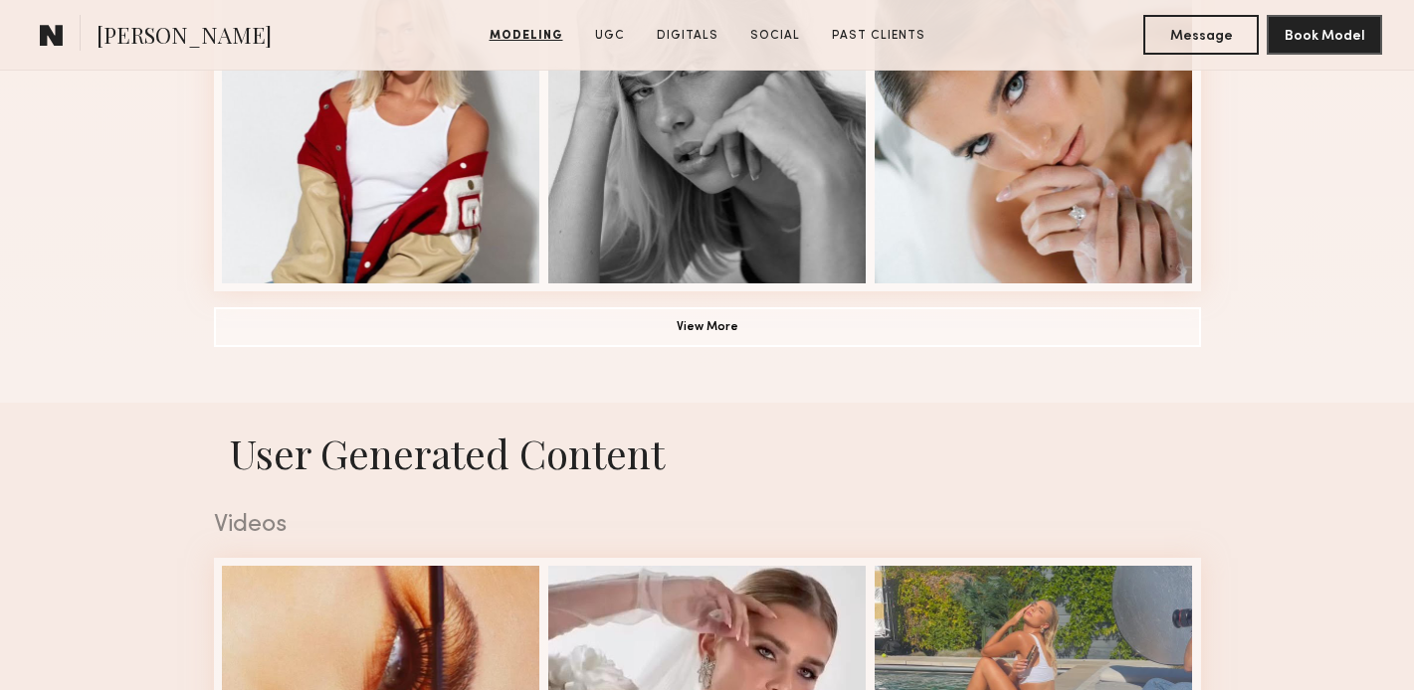
scroll to position [1603, 0]
click at [721, 336] on button "View More" at bounding box center [707, 325] width 987 height 40
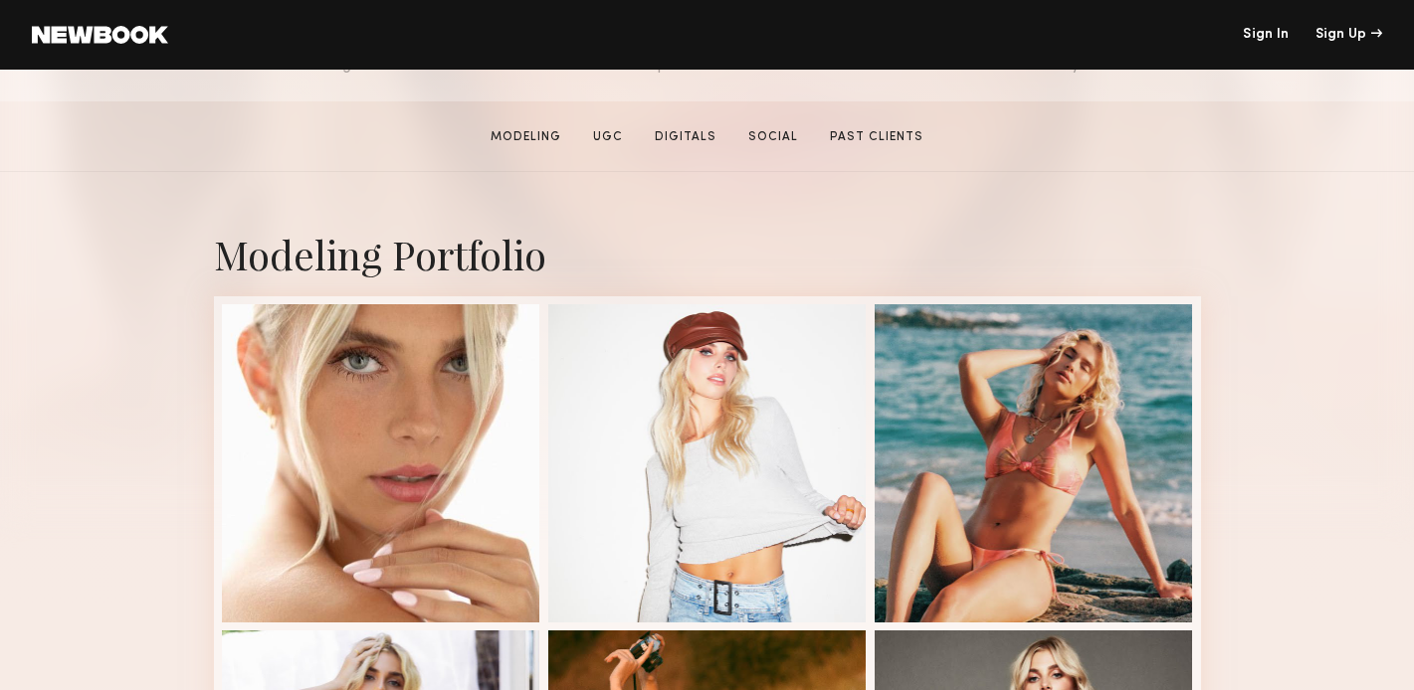
scroll to position [295, 0]
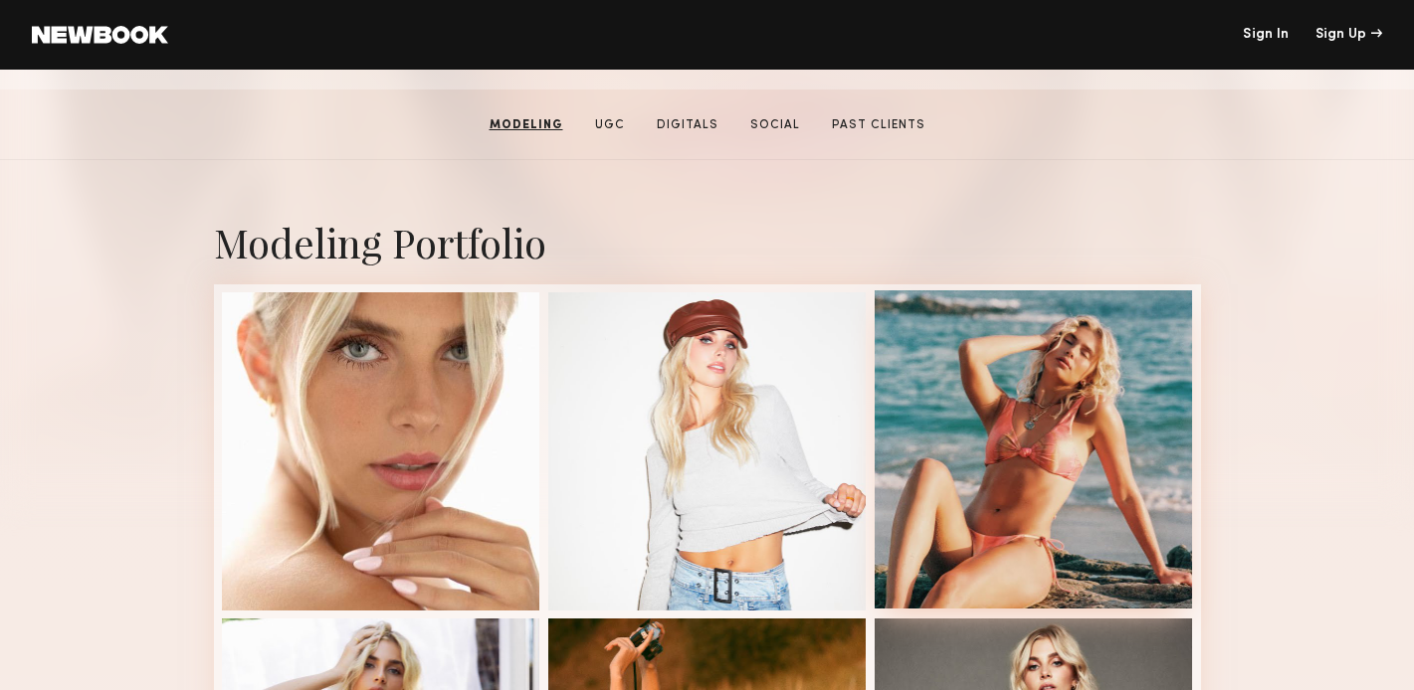
click at [1025, 409] on div at bounding box center [1033, 449] width 318 height 318
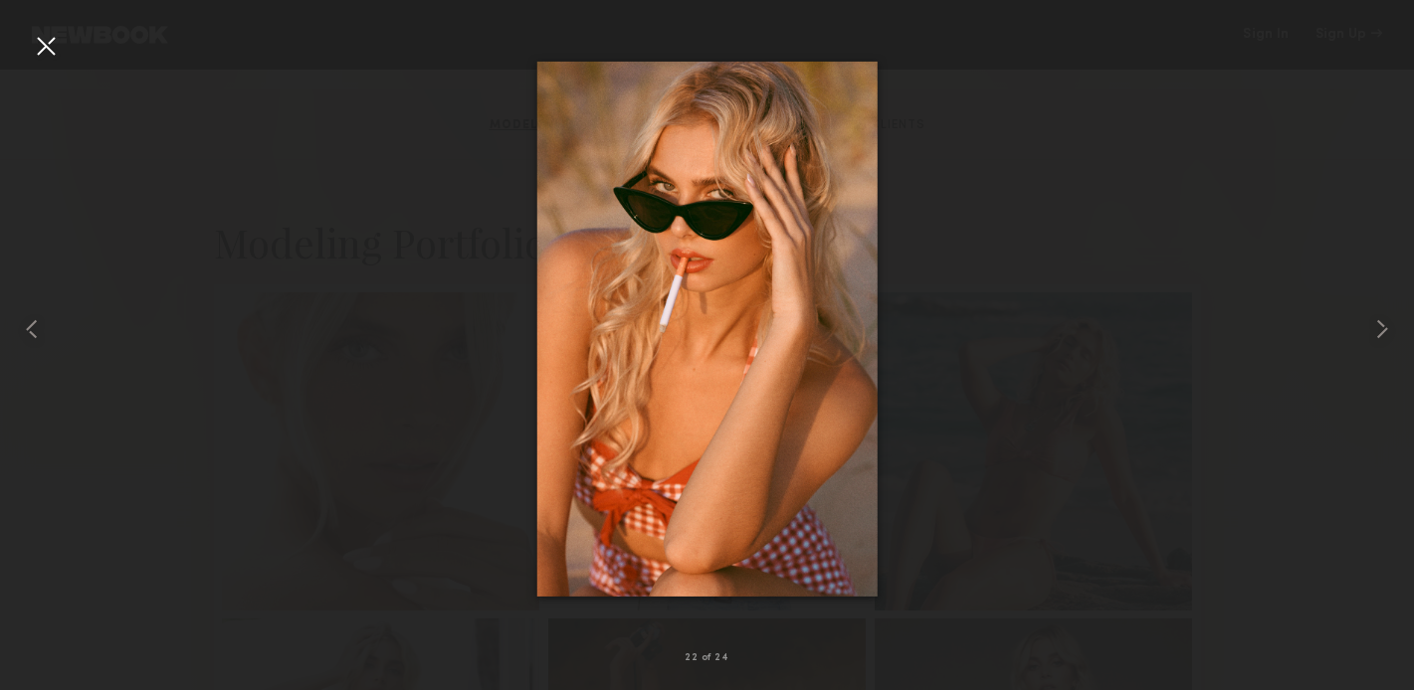
click at [47, 50] on div at bounding box center [46, 46] width 32 height 32
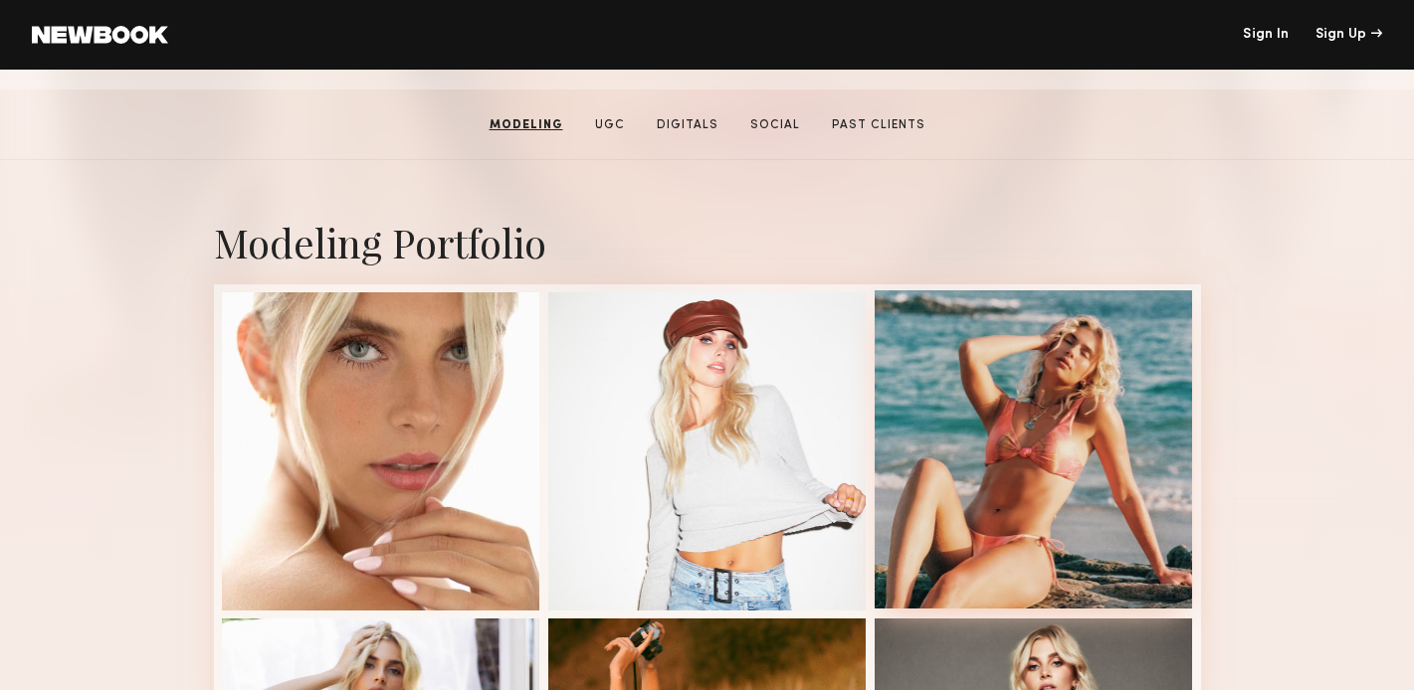
scroll to position [0, 0]
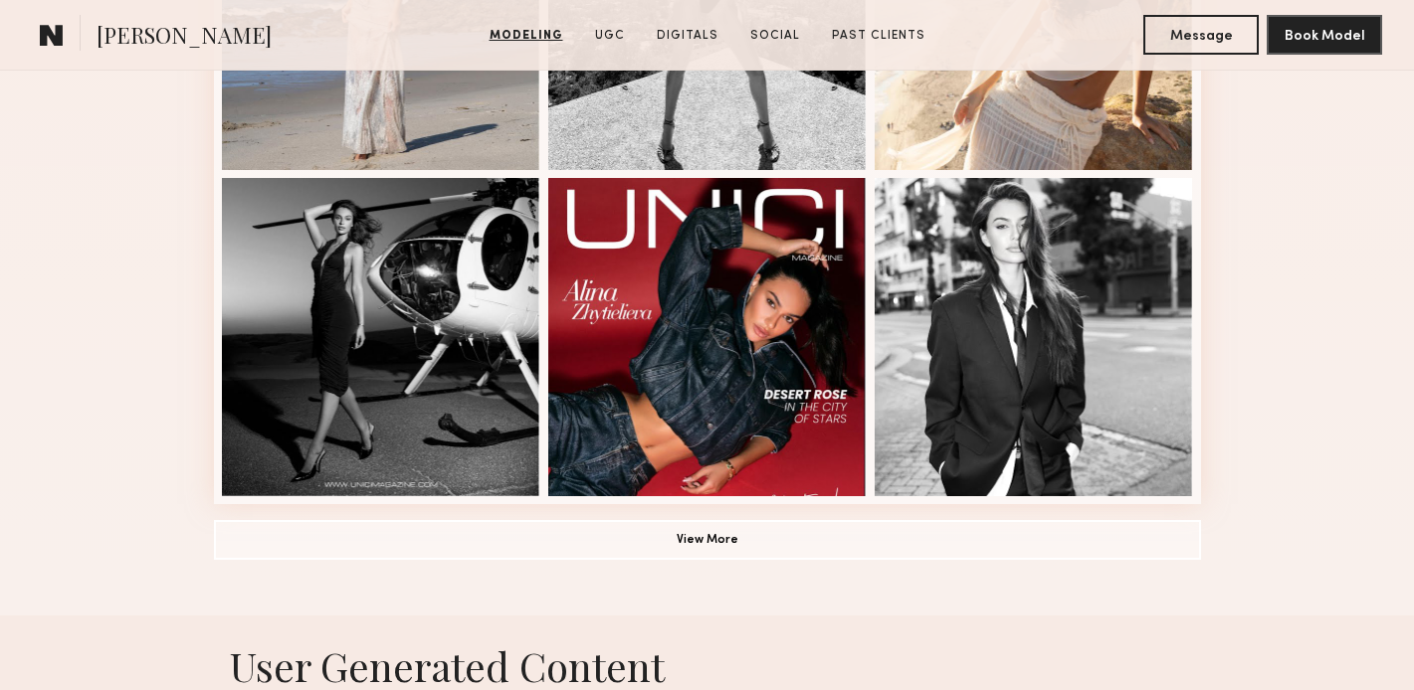
scroll to position [1513, 0]
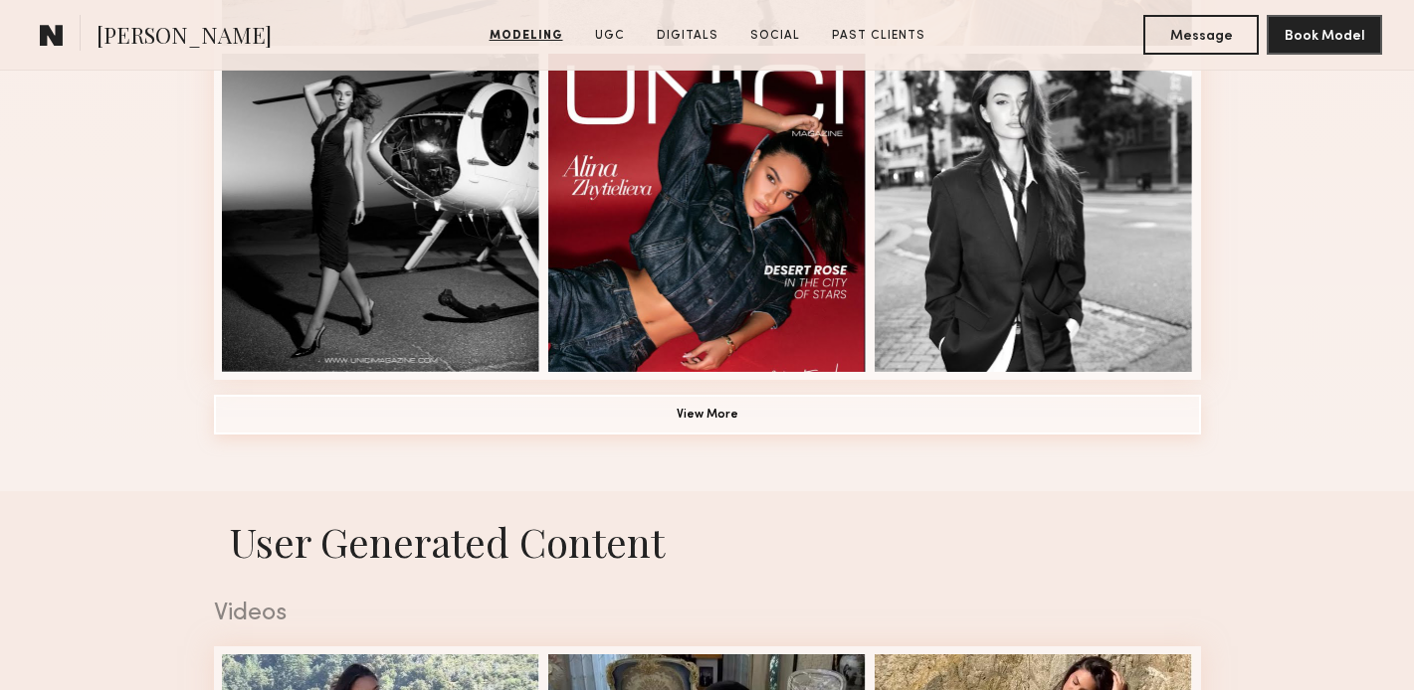
click at [704, 419] on button "View More" at bounding box center [707, 415] width 987 height 40
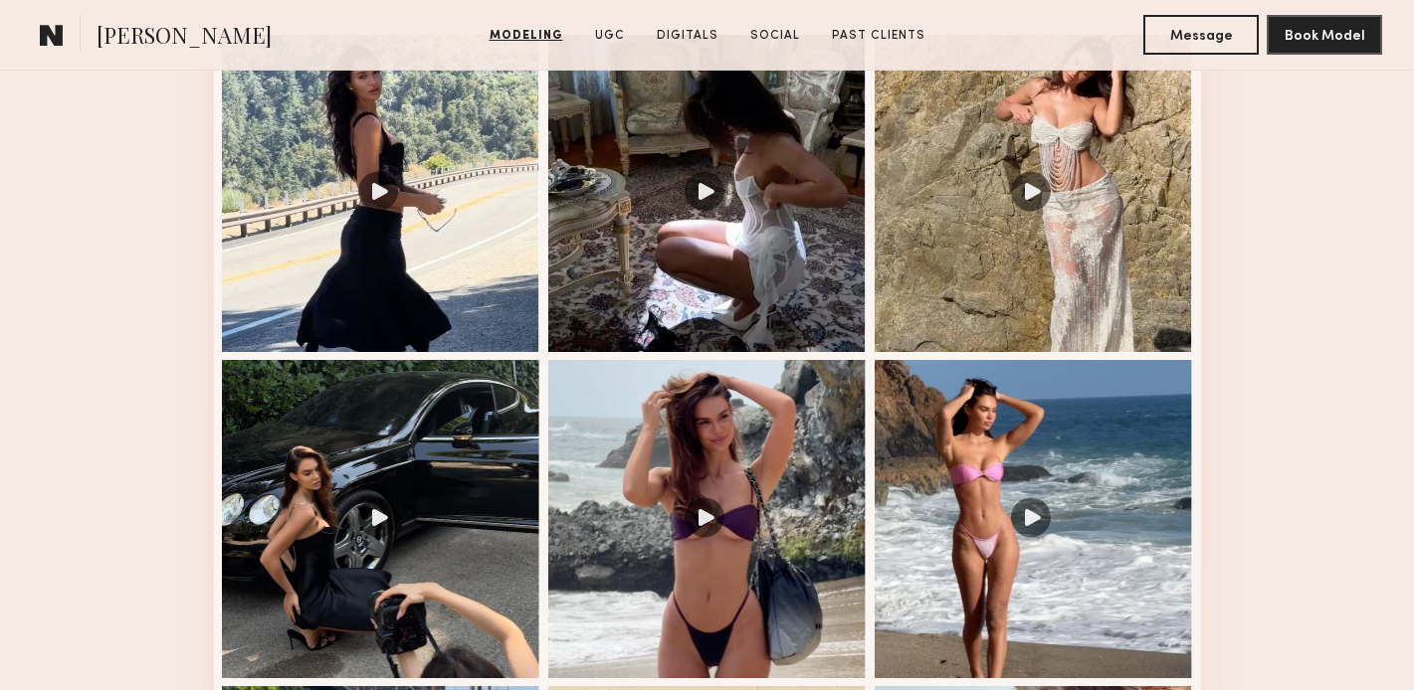
scroll to position [3642, 0]
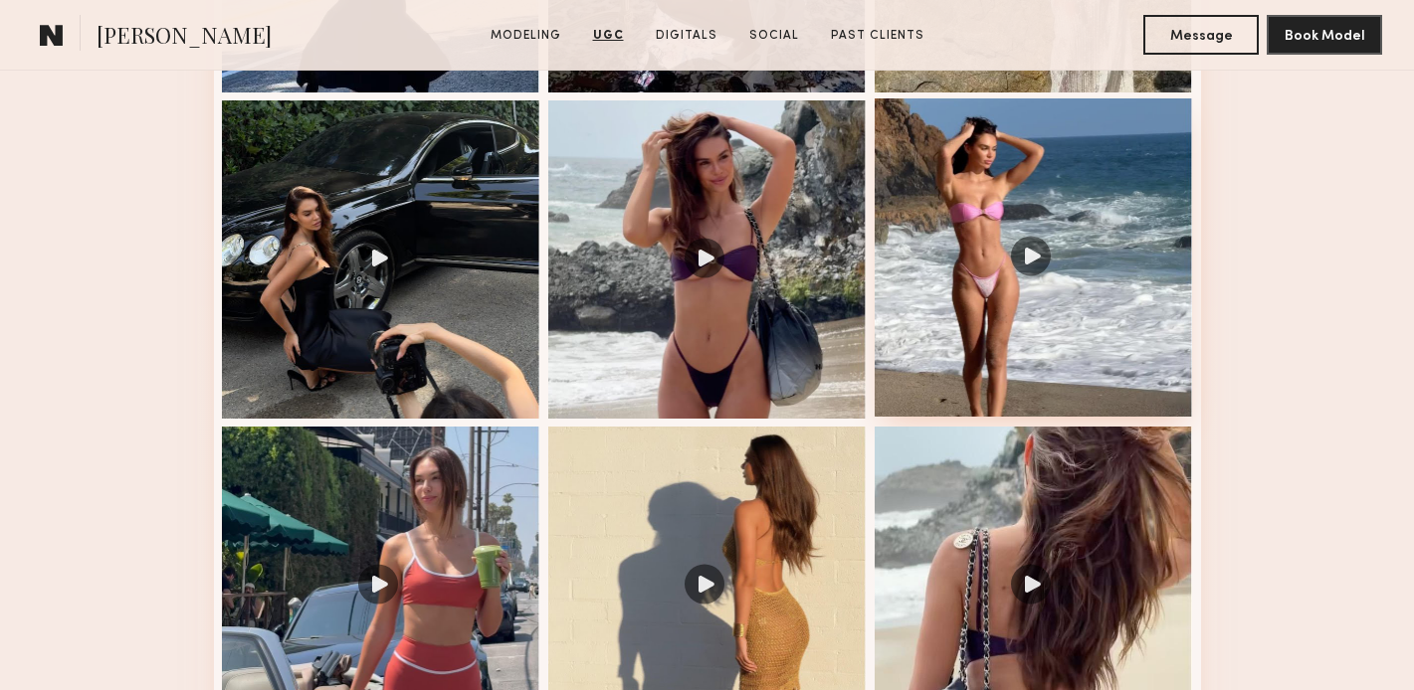
click at [1041, 247] on div at bounding box center [1033, 257] width 318 height 318
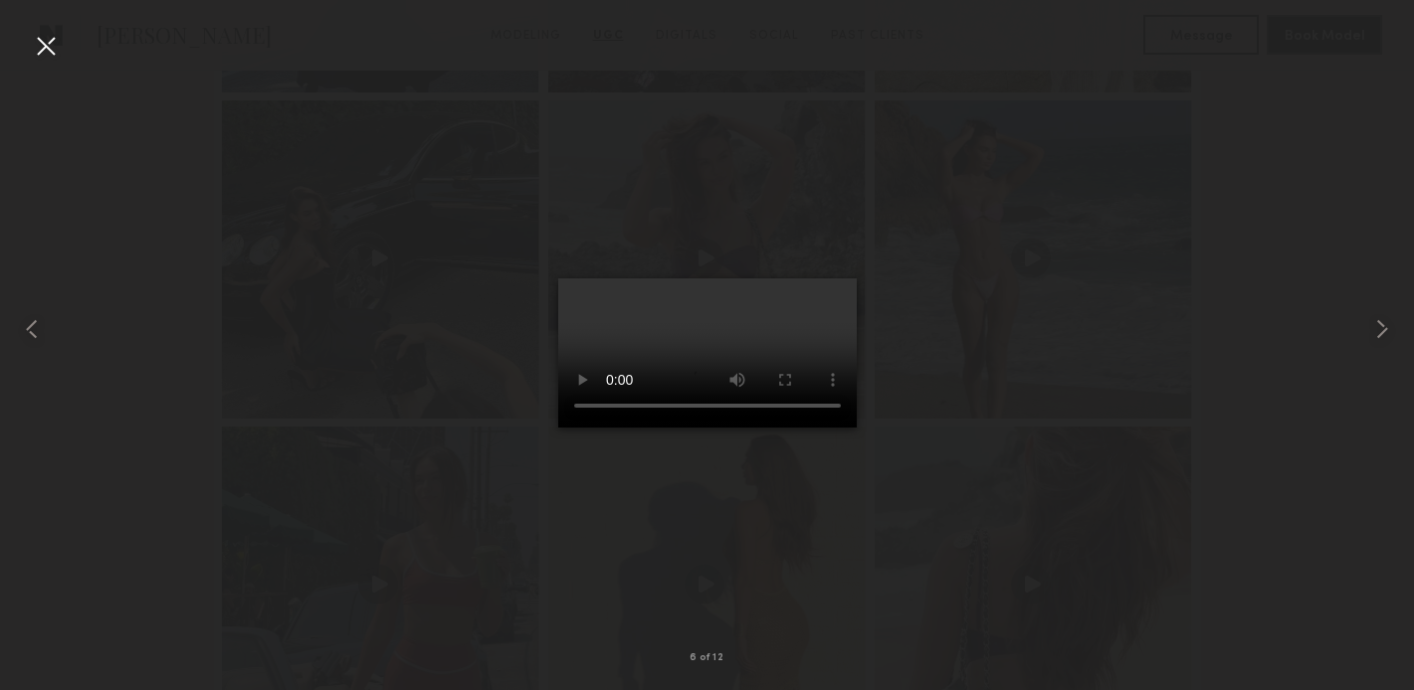
click at [41, 47] on div at bounding box center [46, 46] width 32 height 32
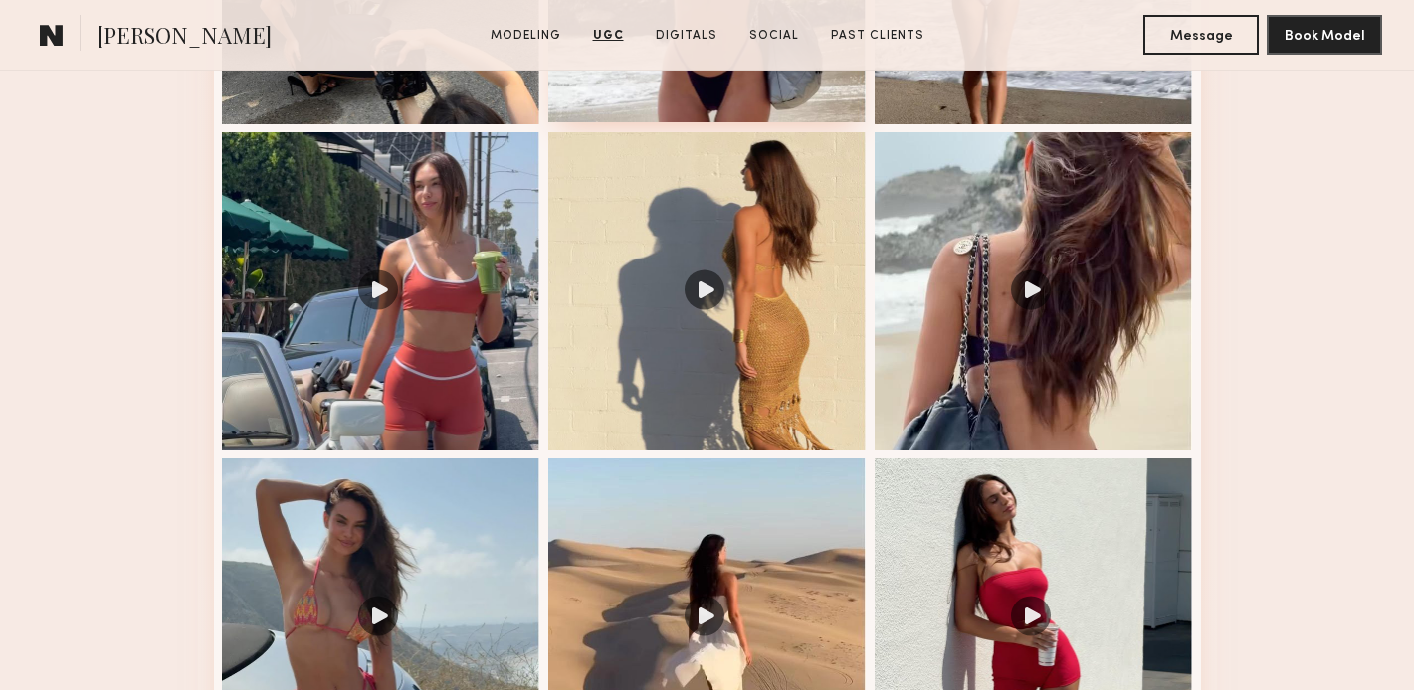
scroll to position [3947, 0]
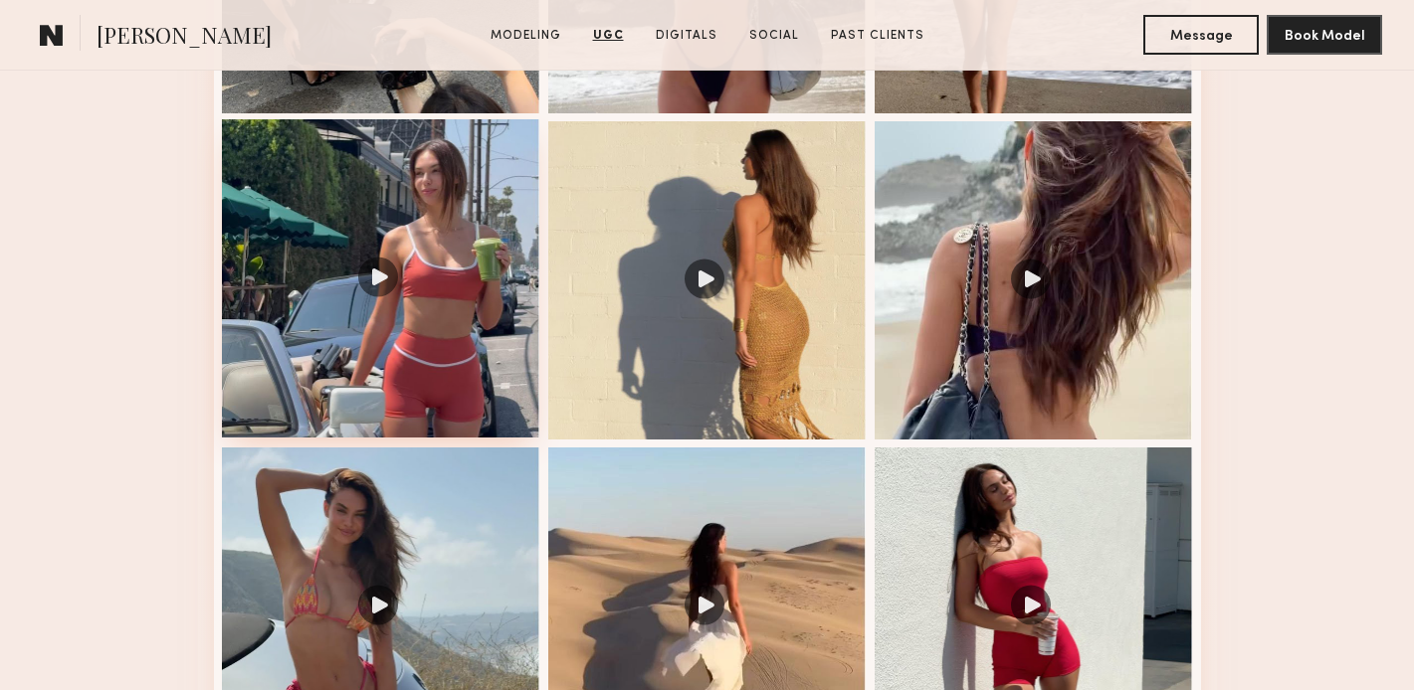
click at [373, 264] on div at bounding box center [381, 278] width 318 height 318
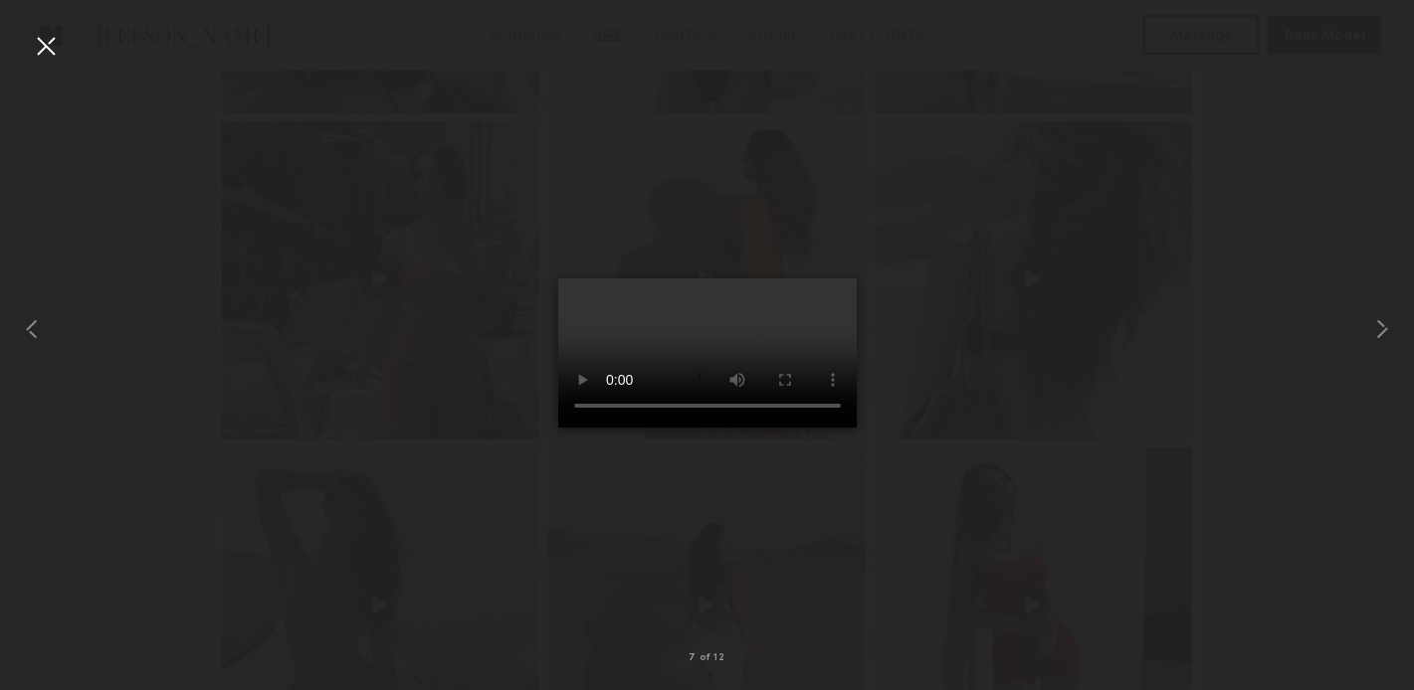
click at [48, 51] on div at bounding box center [46, 46] width 32 height 32
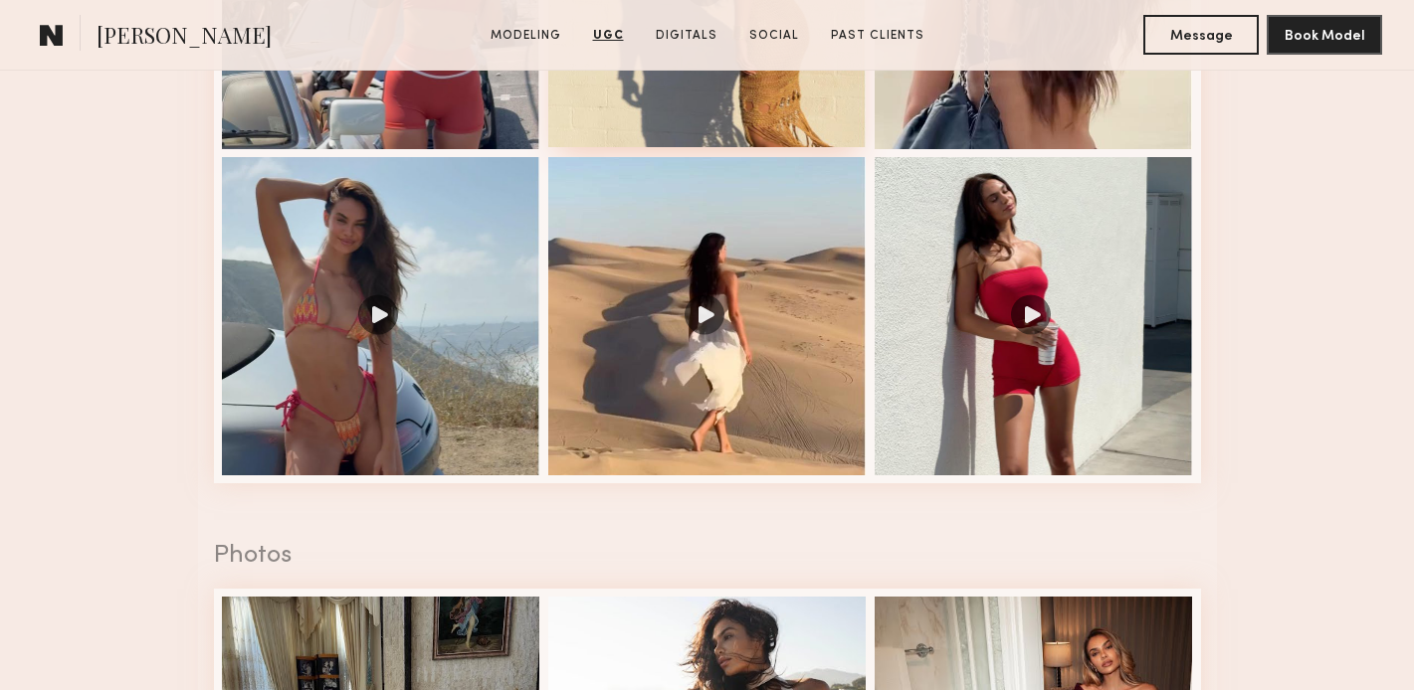
scroll to position [4244, 0]
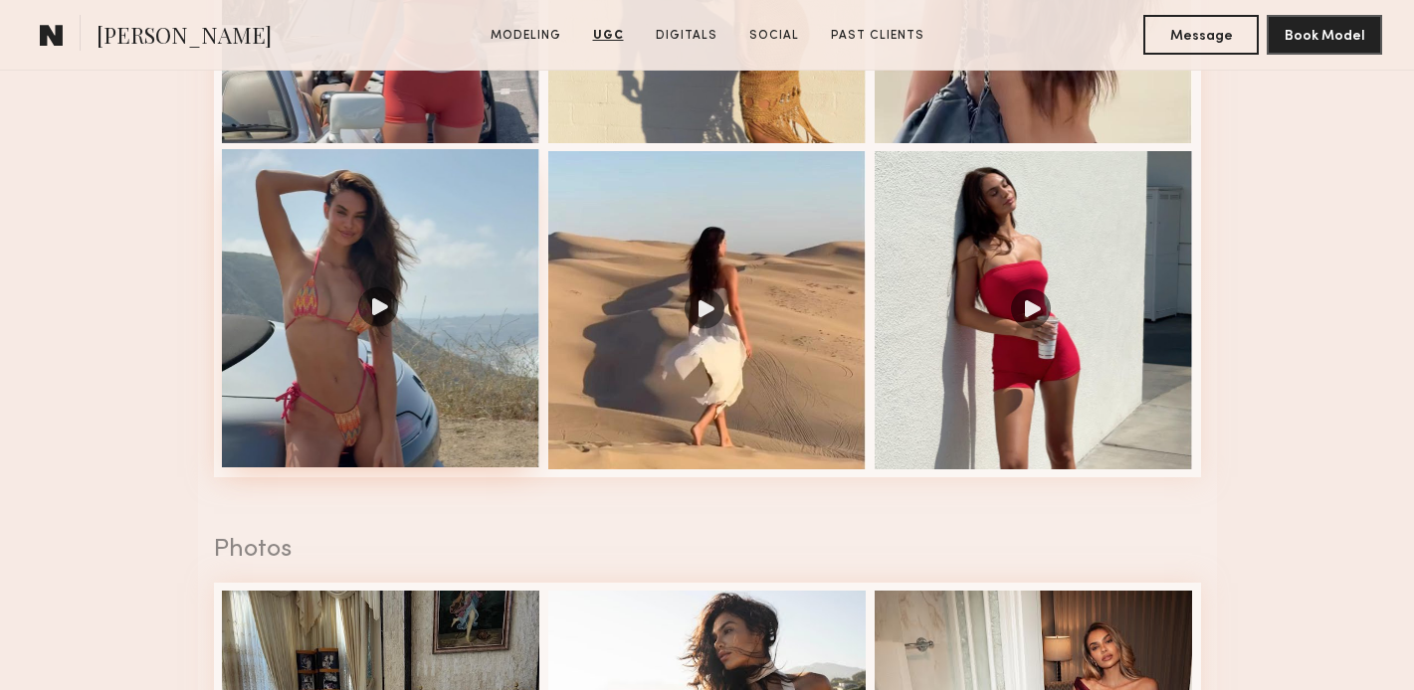
click at [369, 292] on div at bounding box center [381, 308] width 318 height 318
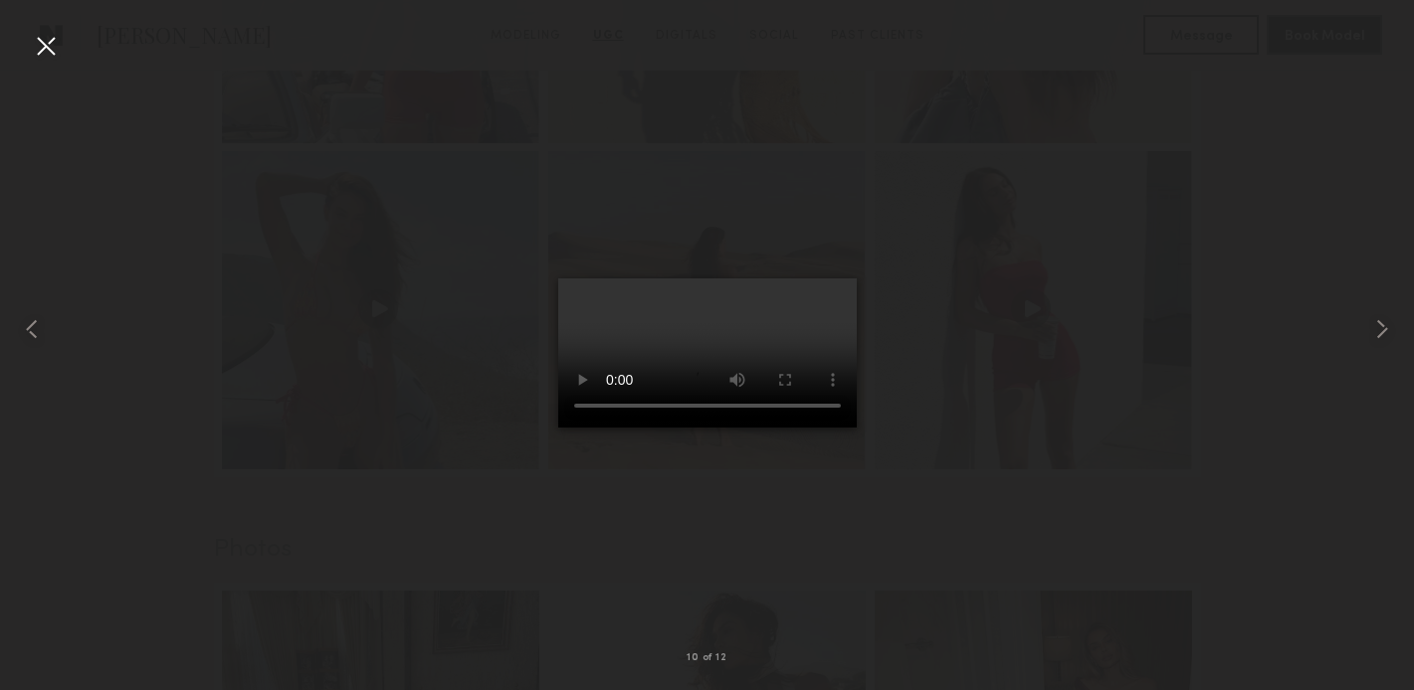
click at [48, 48] on div at bounding box center [46, 46] width 32 height 32
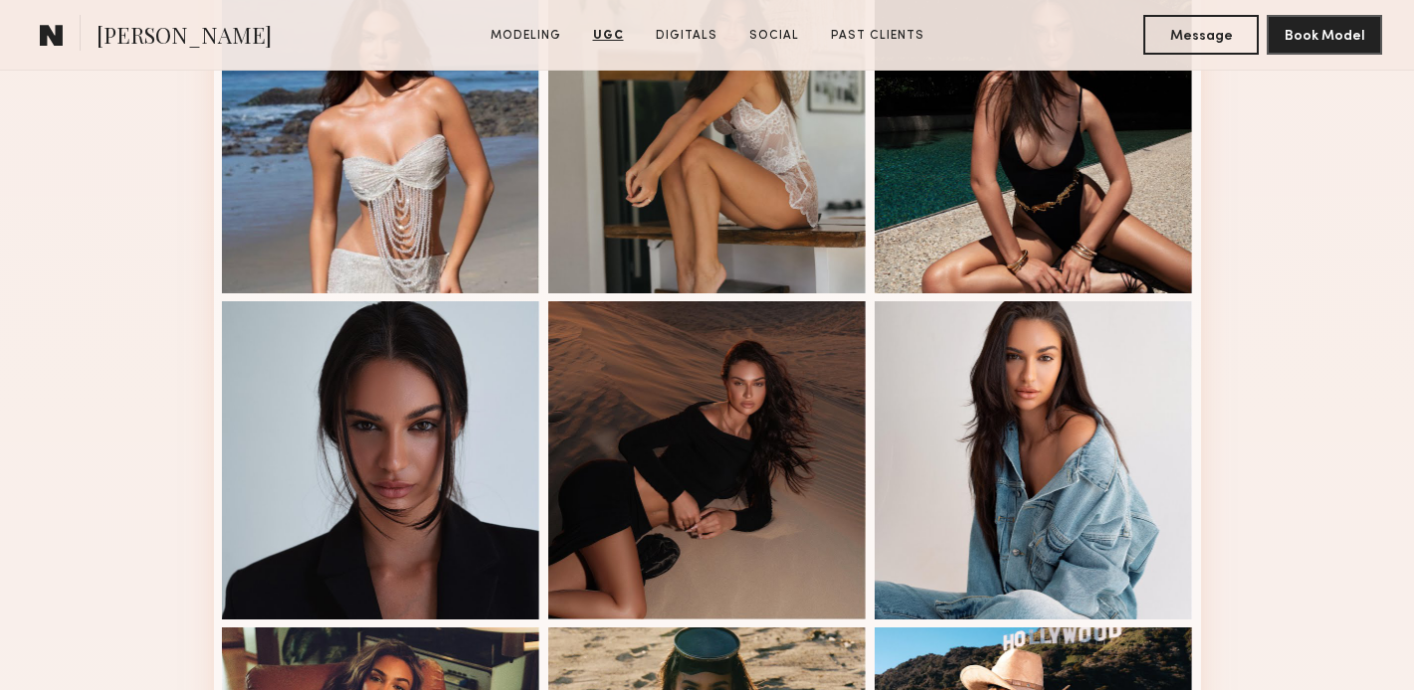
scroll to position [0, 0]
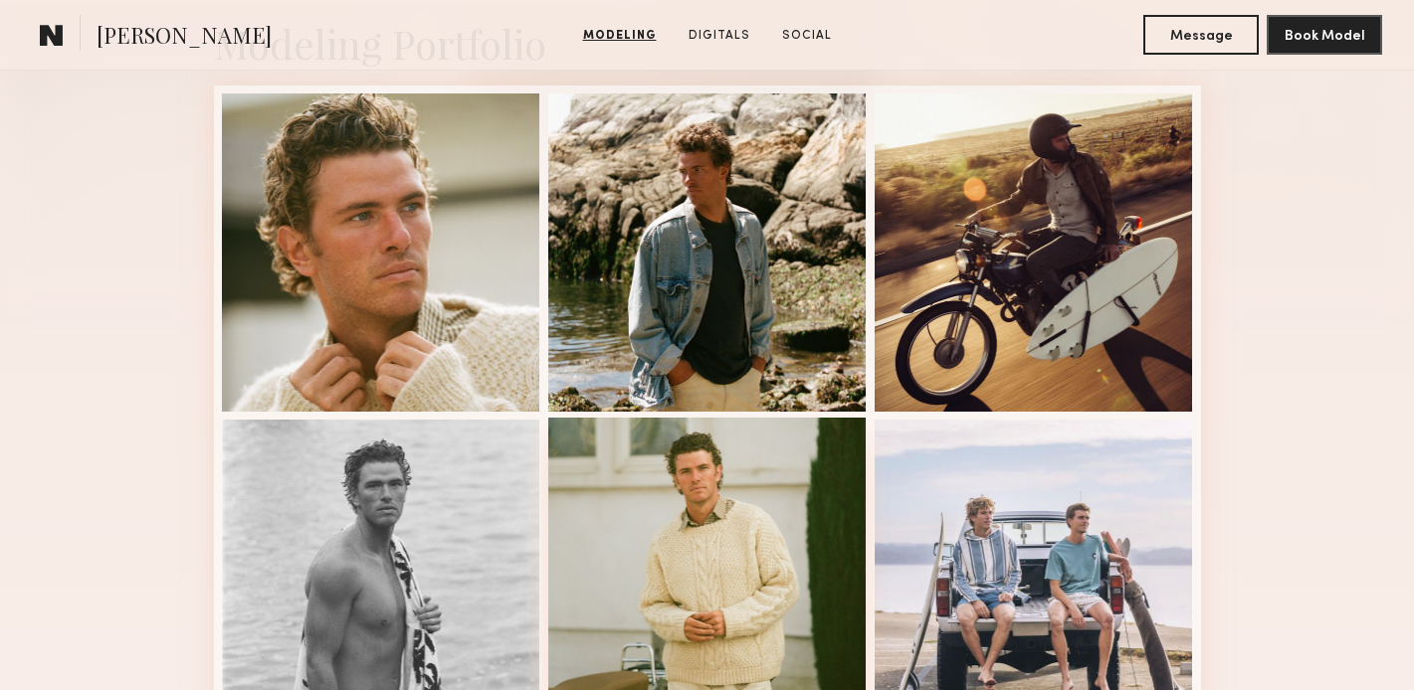
scroll to position [490, 0]
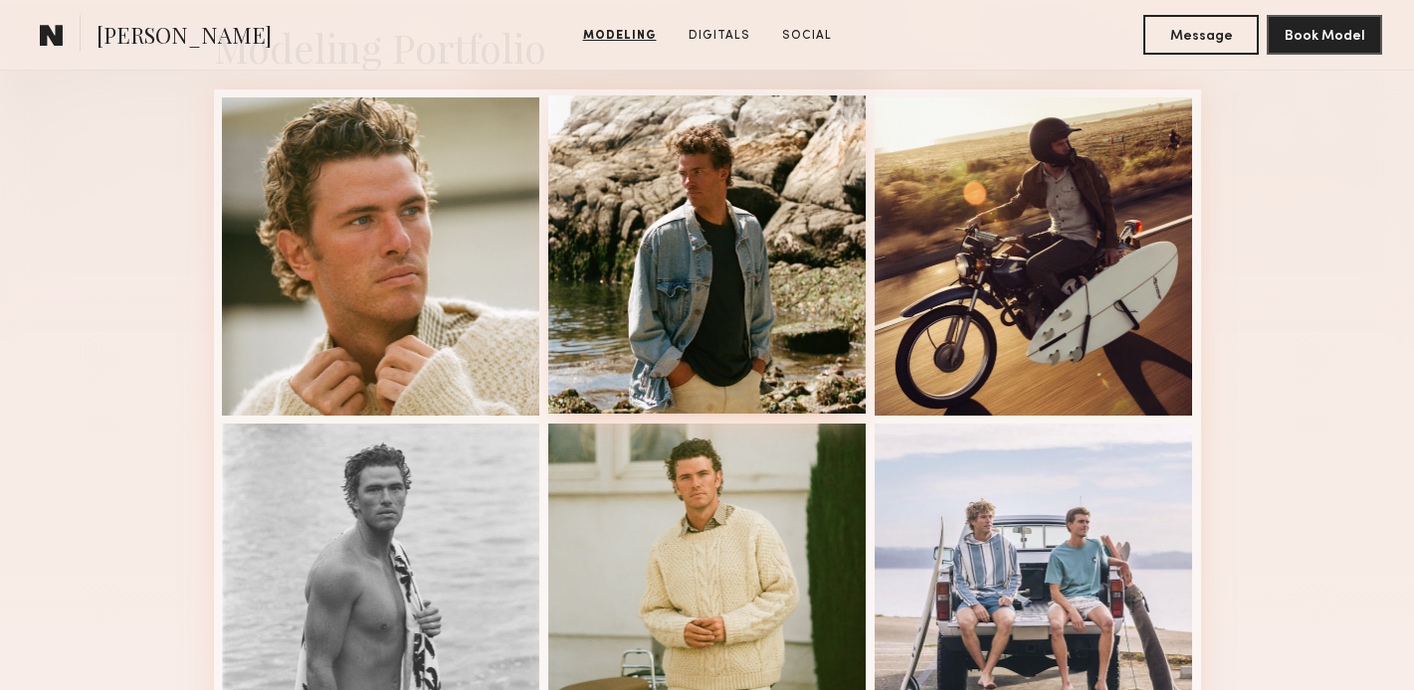
click at [654, 239] on div at bounding box center [707, 254] width 318 height 318
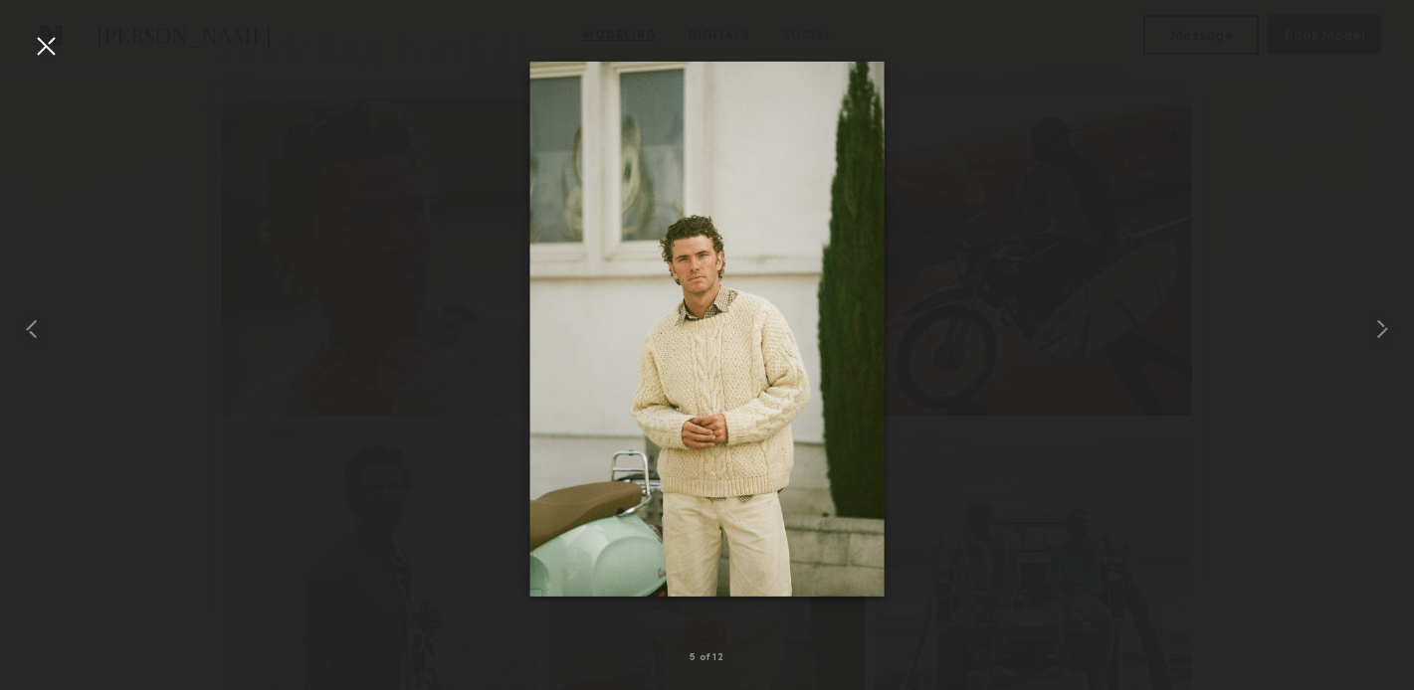
click at [55, 50] on div at bounding box center [46, 46] width 32 height 32
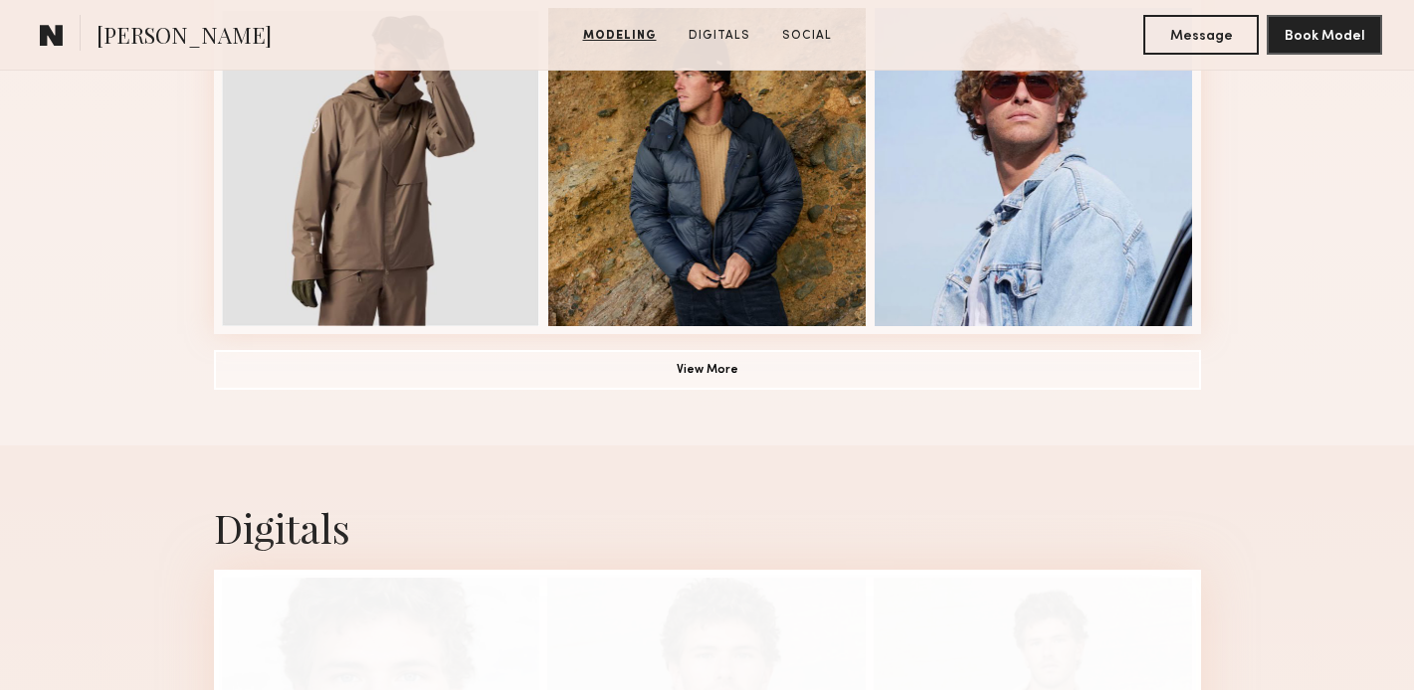
scroll to position [1540, 0]
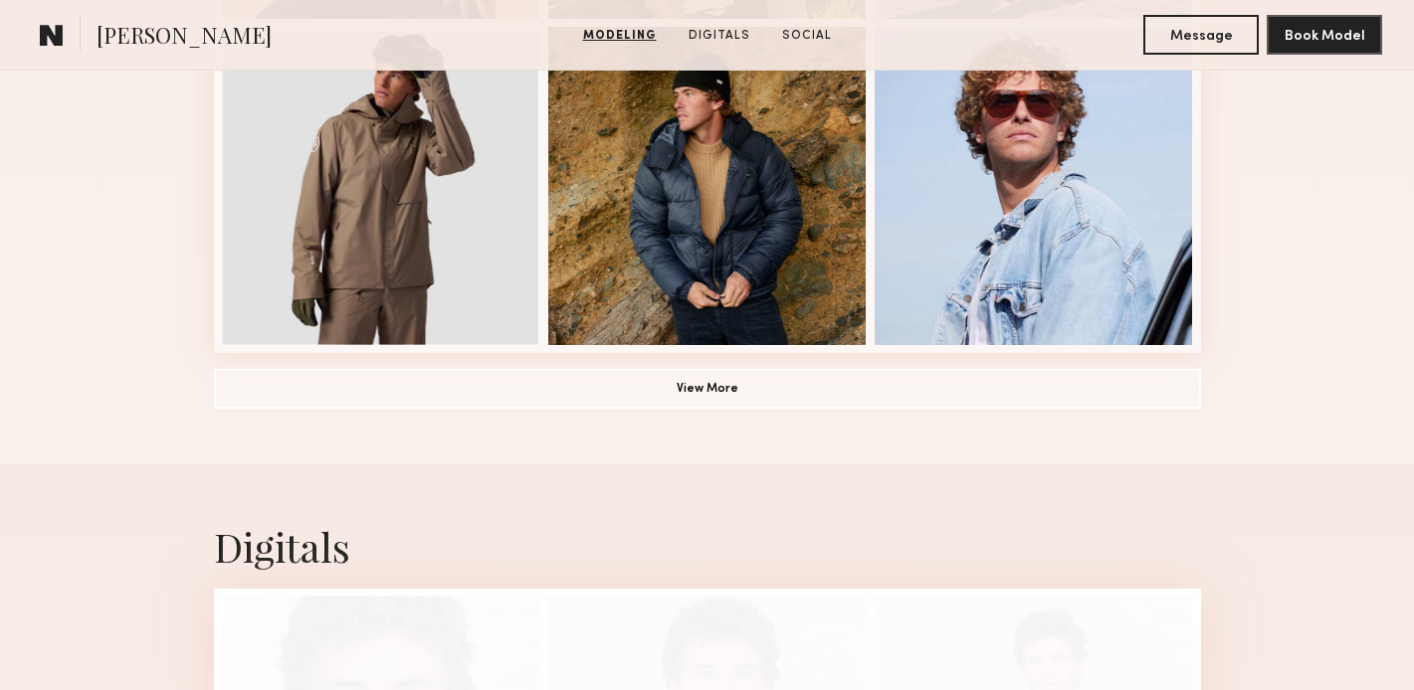
click at [618, 391] on button "View More" at bounding box center [707, 388] width 987 height 40
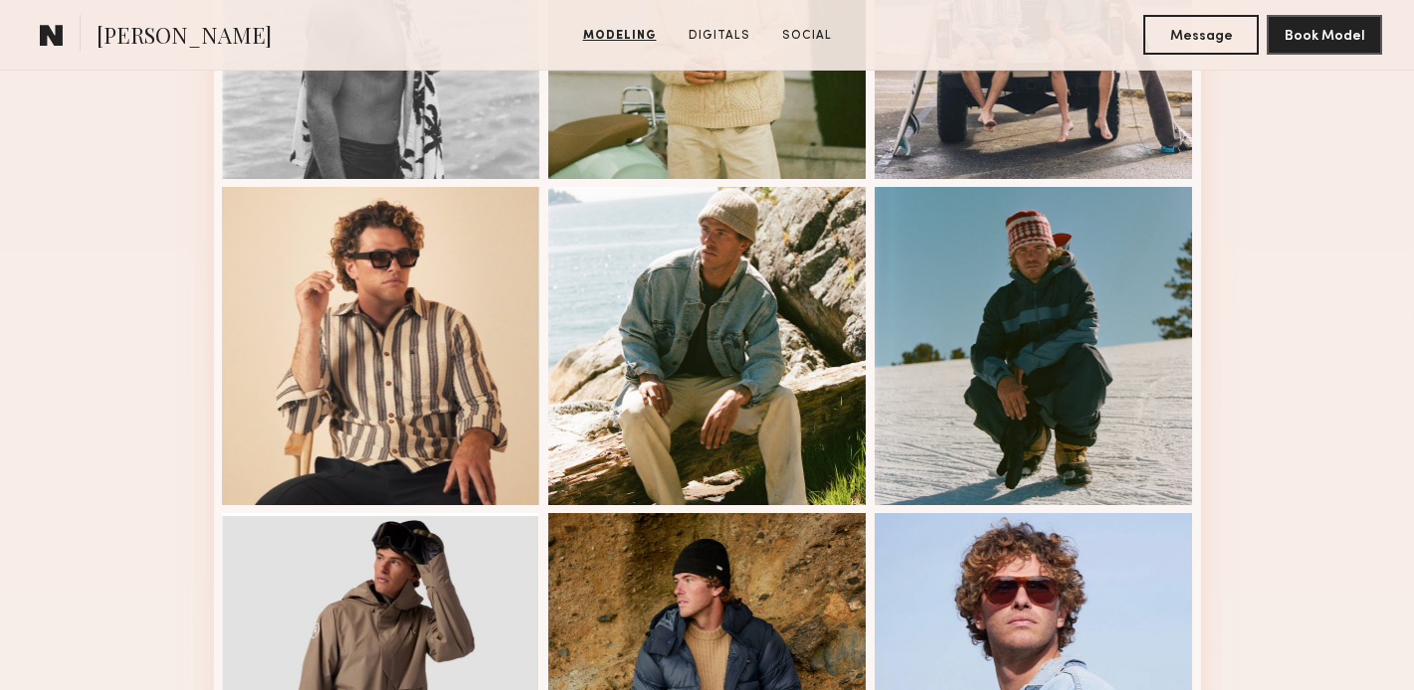
scroll to position [1047, 0]
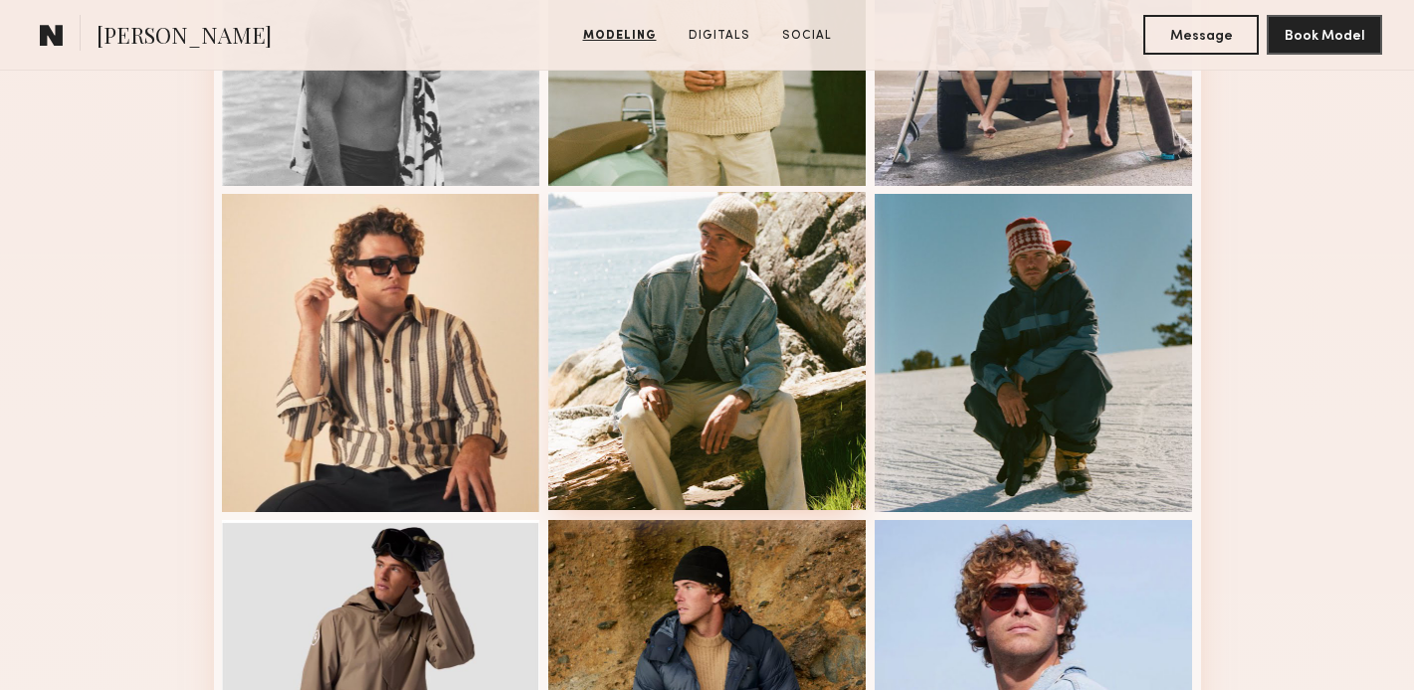
click at [597, 311] on div at bounding box center [707, 351] width 318 height 318
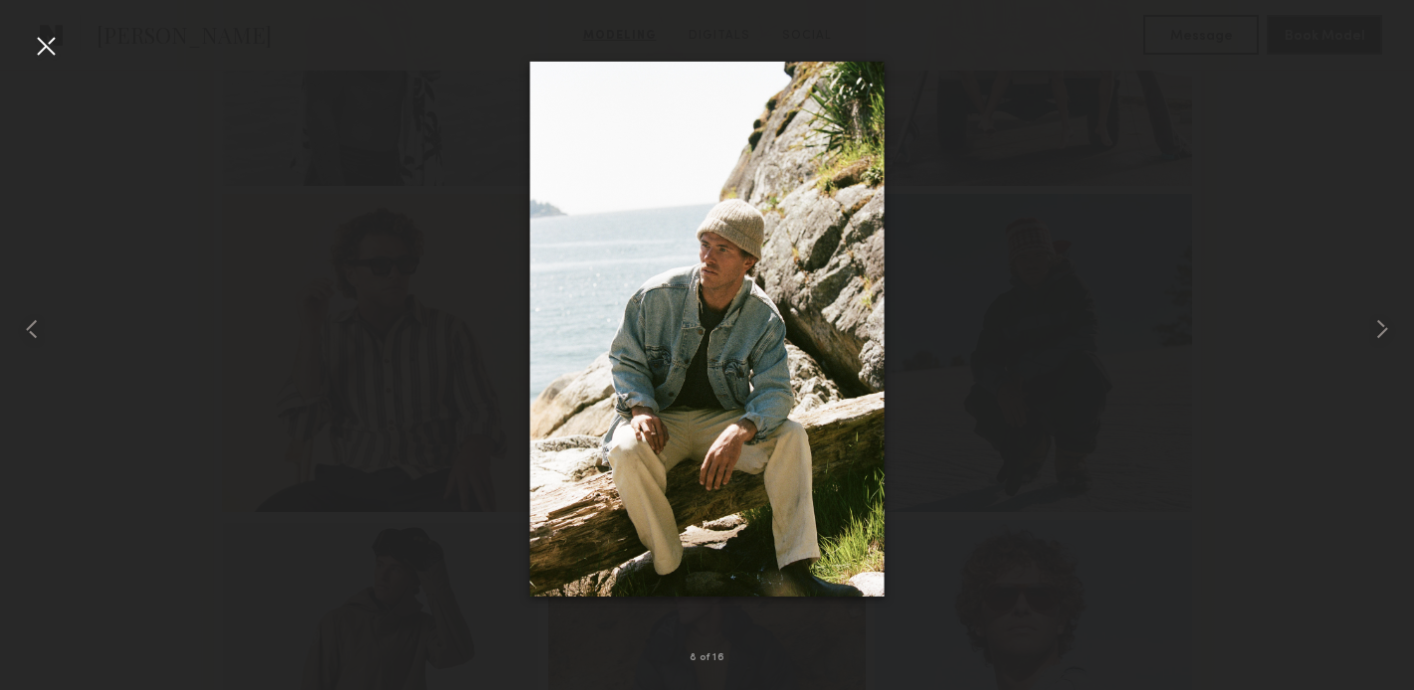
click at [47, 45] on div at bounding box center [46, 46] width 32 height 32
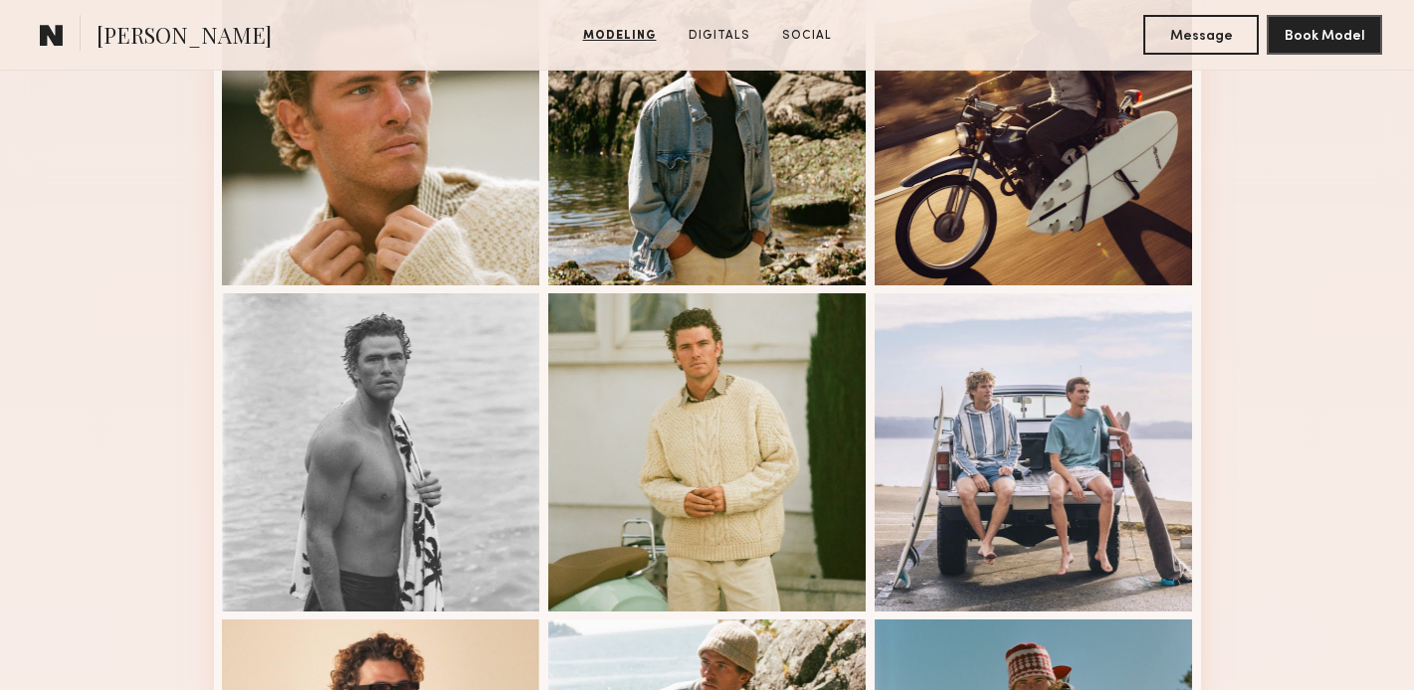
scroll to position [667, 0]
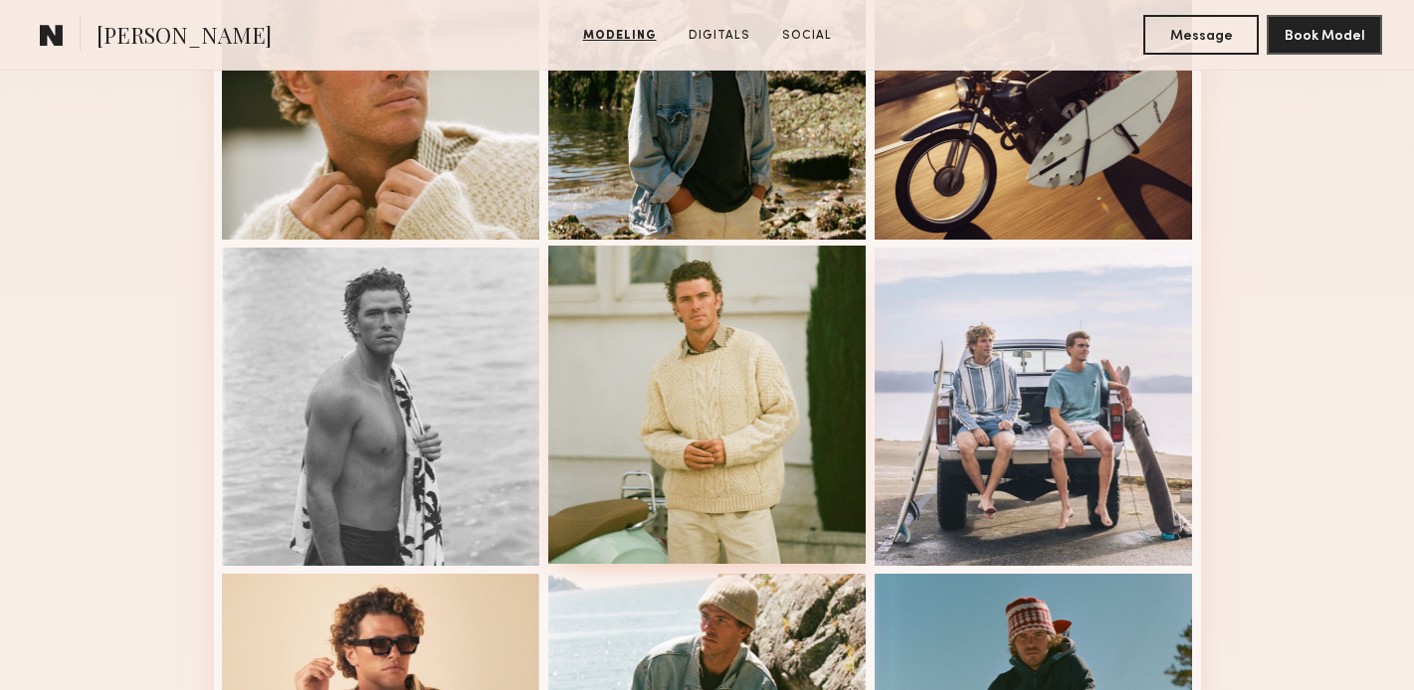
click at [708, 394] on div at bounding box center [707, 405] width 318 height 318
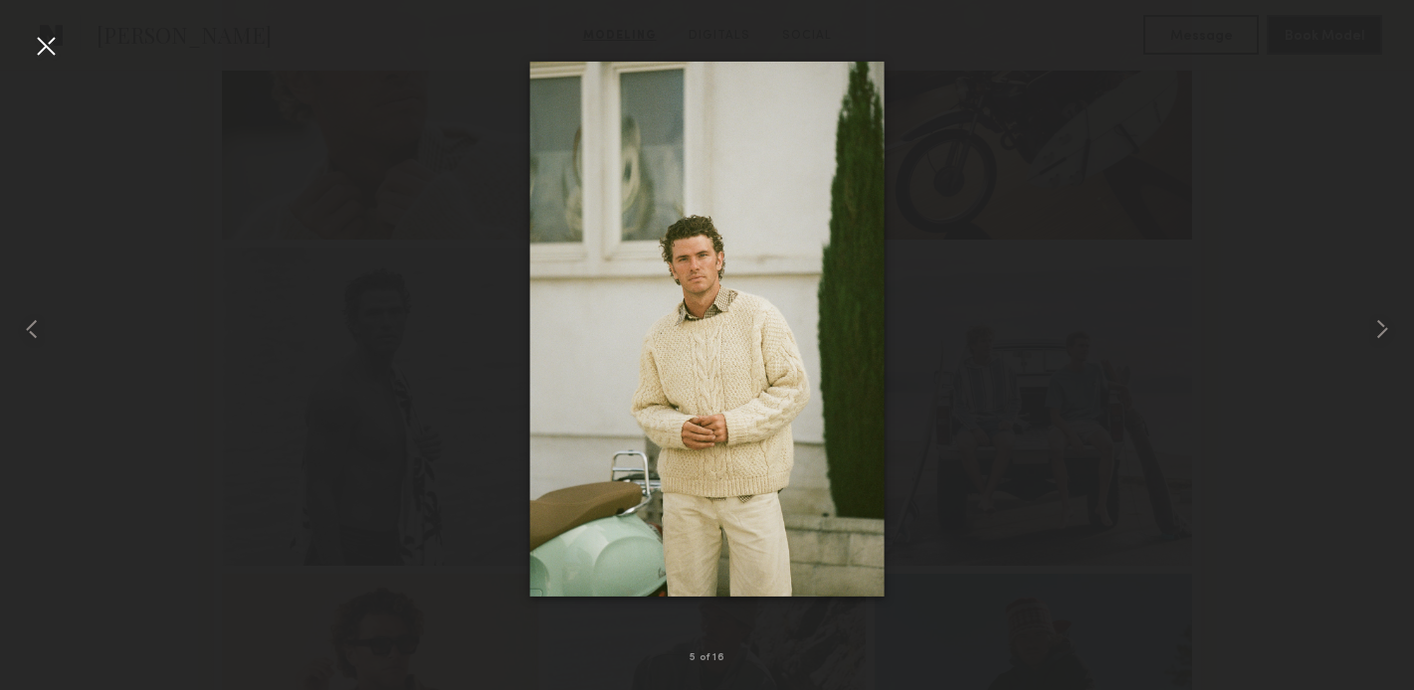
click at [35, 38] on div at bounding box center [46, 46] width 32 height 32
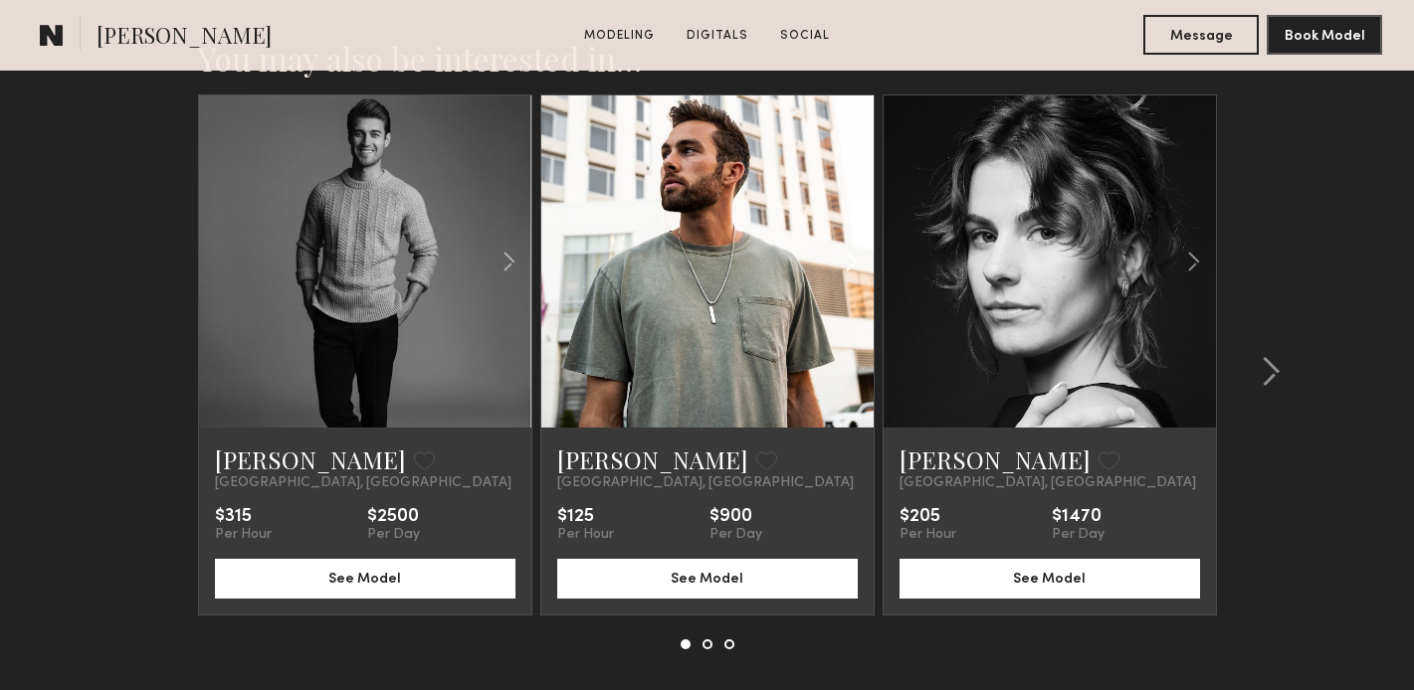
scroll to position [3637, 0]
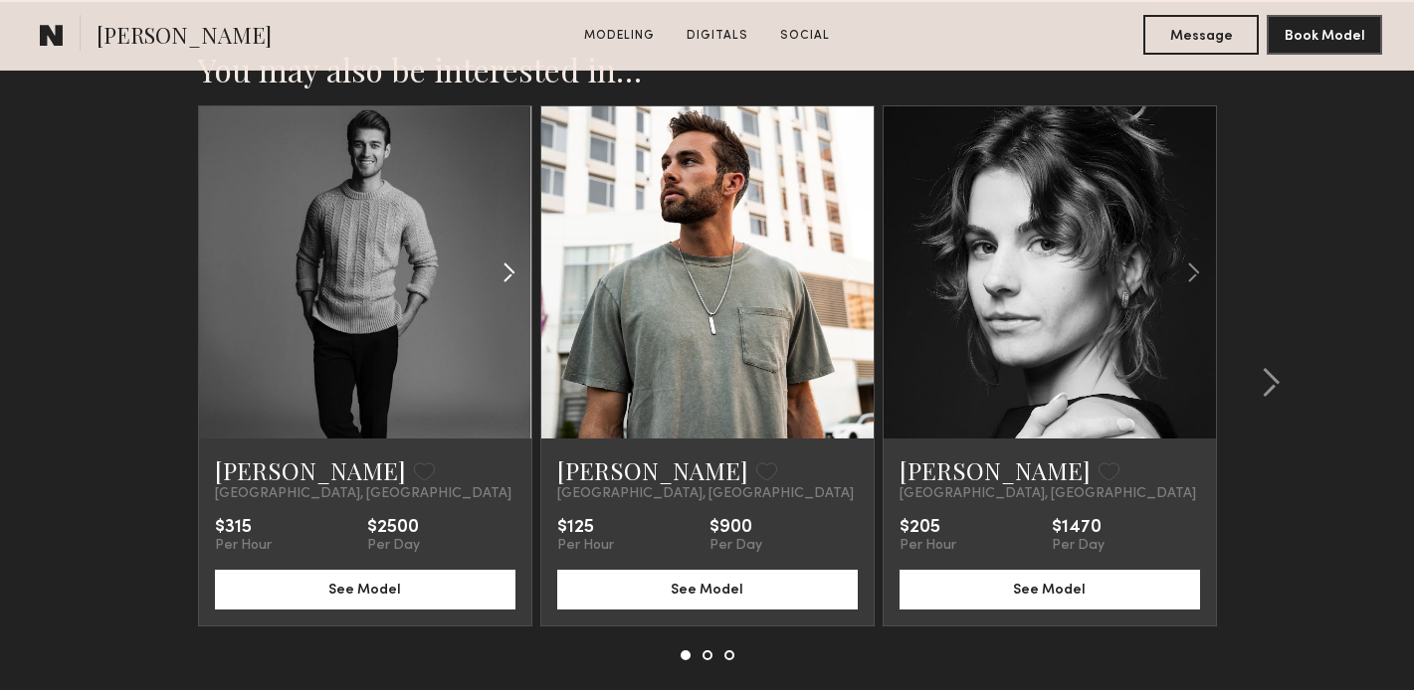
click at [496, 271] on common-icon at bounding box center [508, 273] width 29 height 38
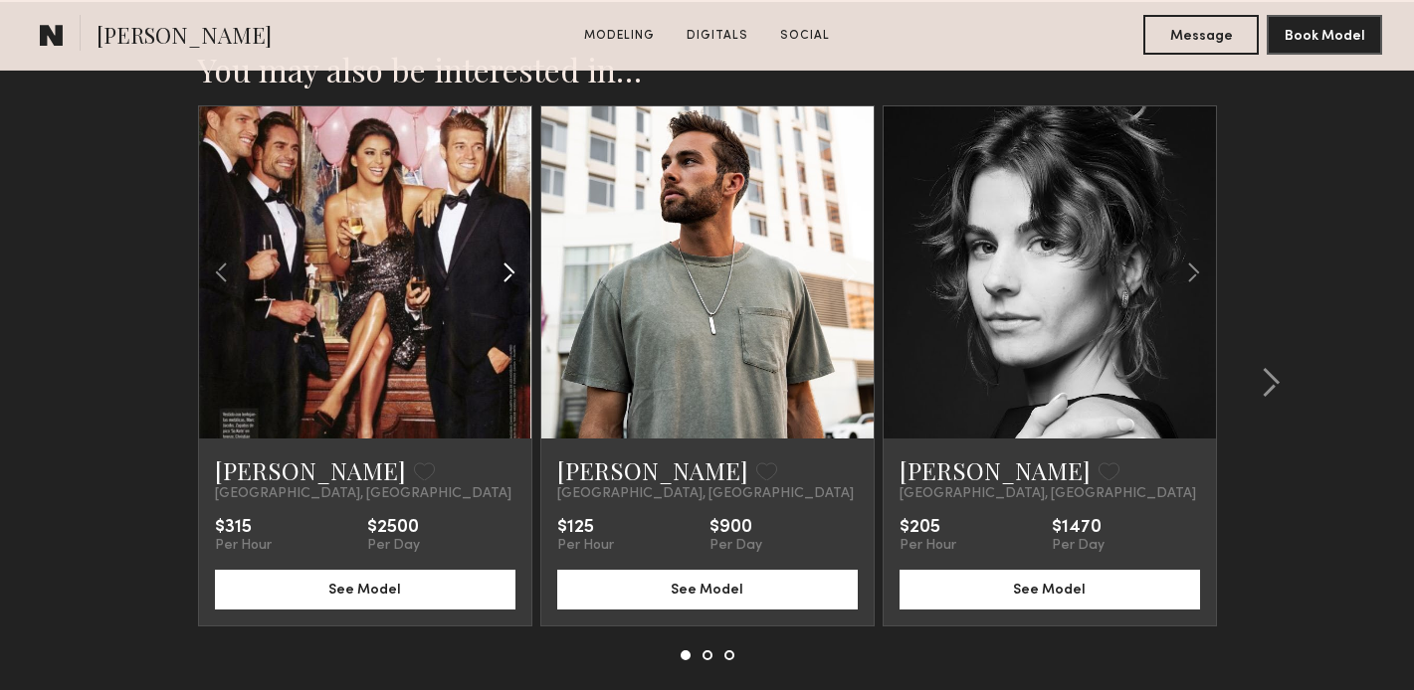
click at [500, 273] on common-icon at bounding box center [508, 273] width 29 height 38
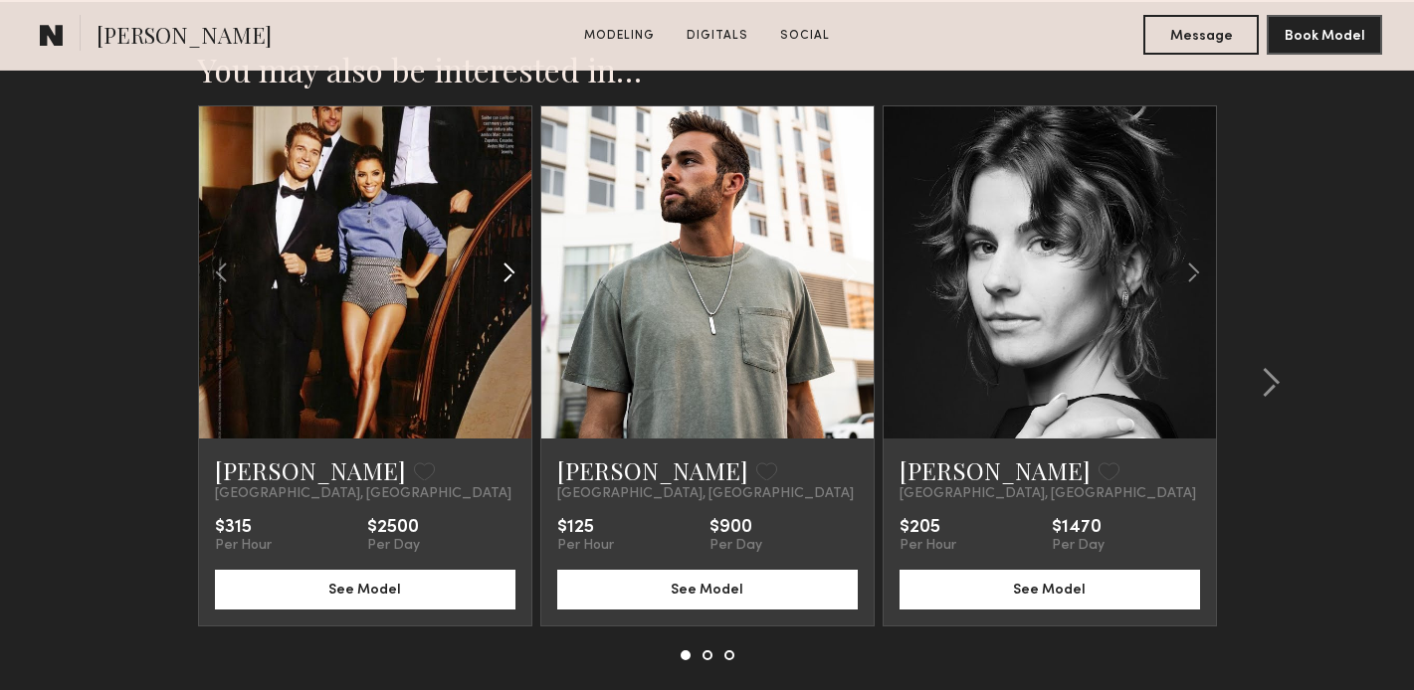
click at [500, 274] on common-icon at bounding box center [508, 273] width 29 height 38
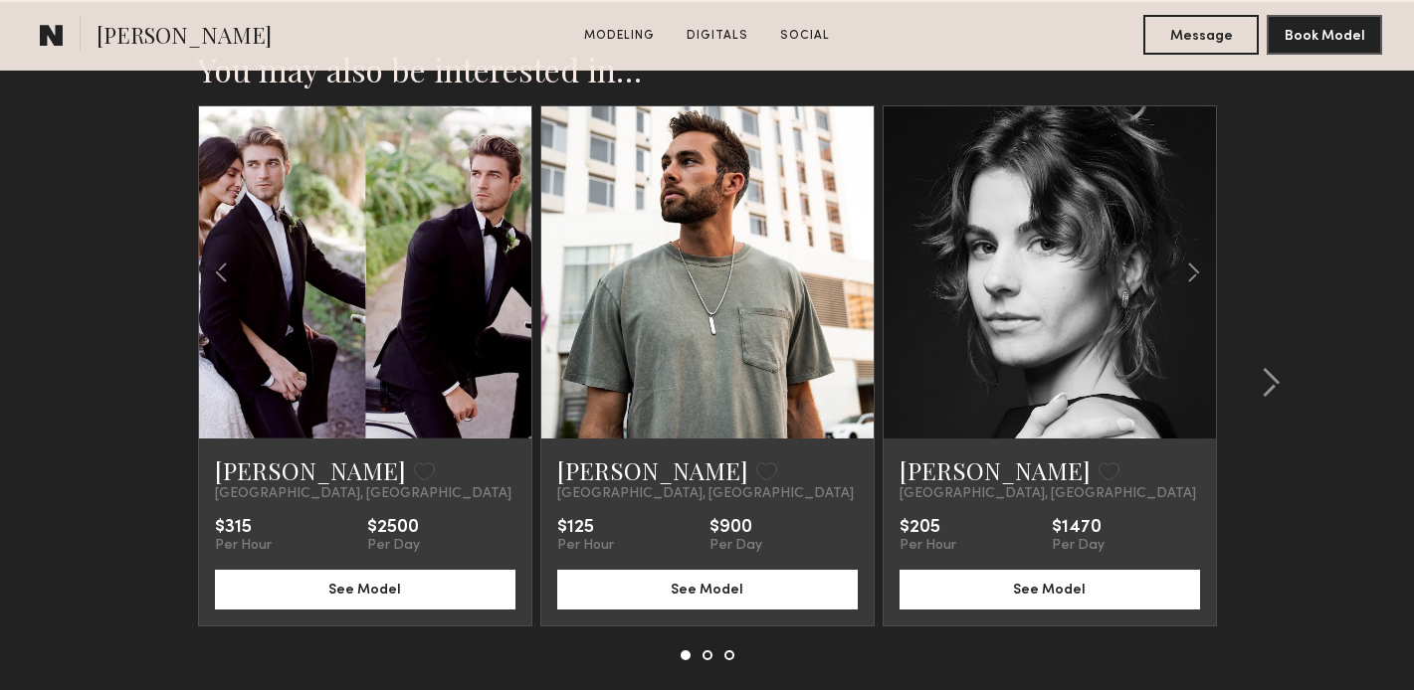
click at [500, 274] on div at bounding box center [365, 272] width 332 height 332
click at [455, 226] on div at bounding box center [365, 272] width 332 height 332
click at [226, 466] on link "Dane J." at bounding box center [310, 471] width 191 height 32
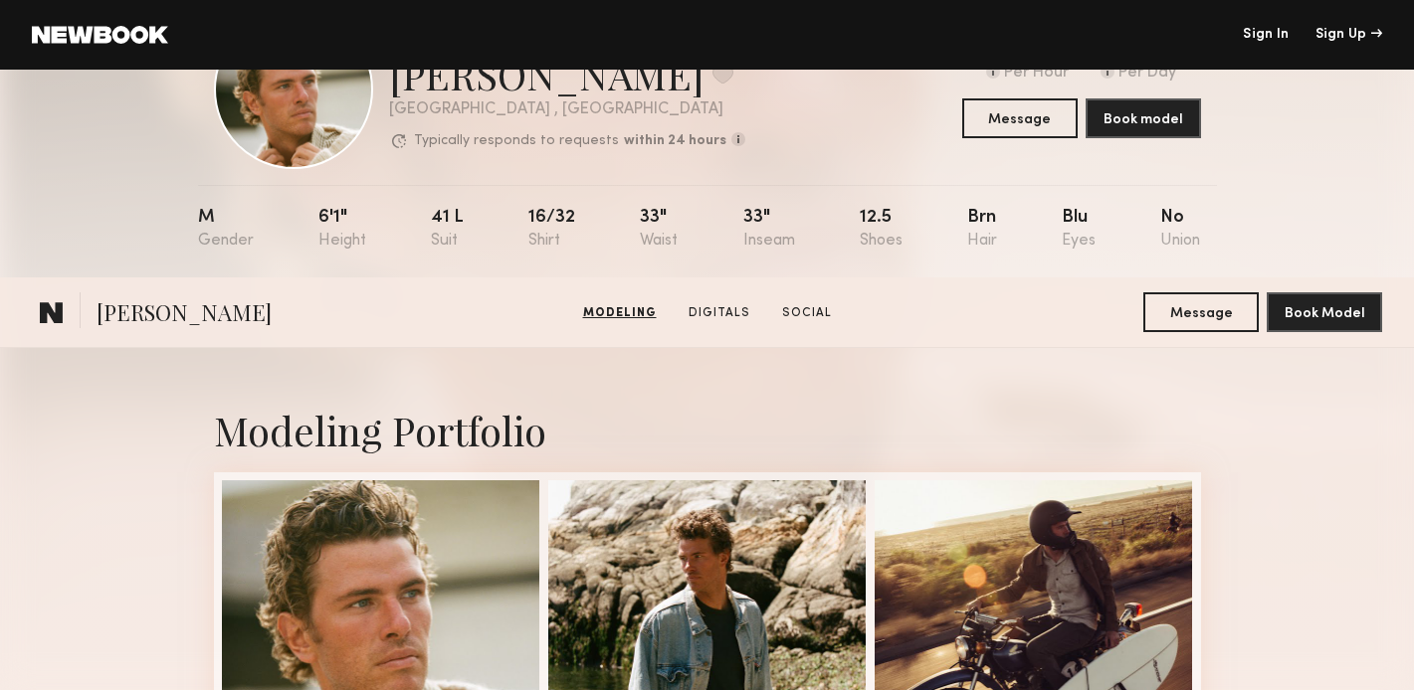
scroll to position [0, 0]
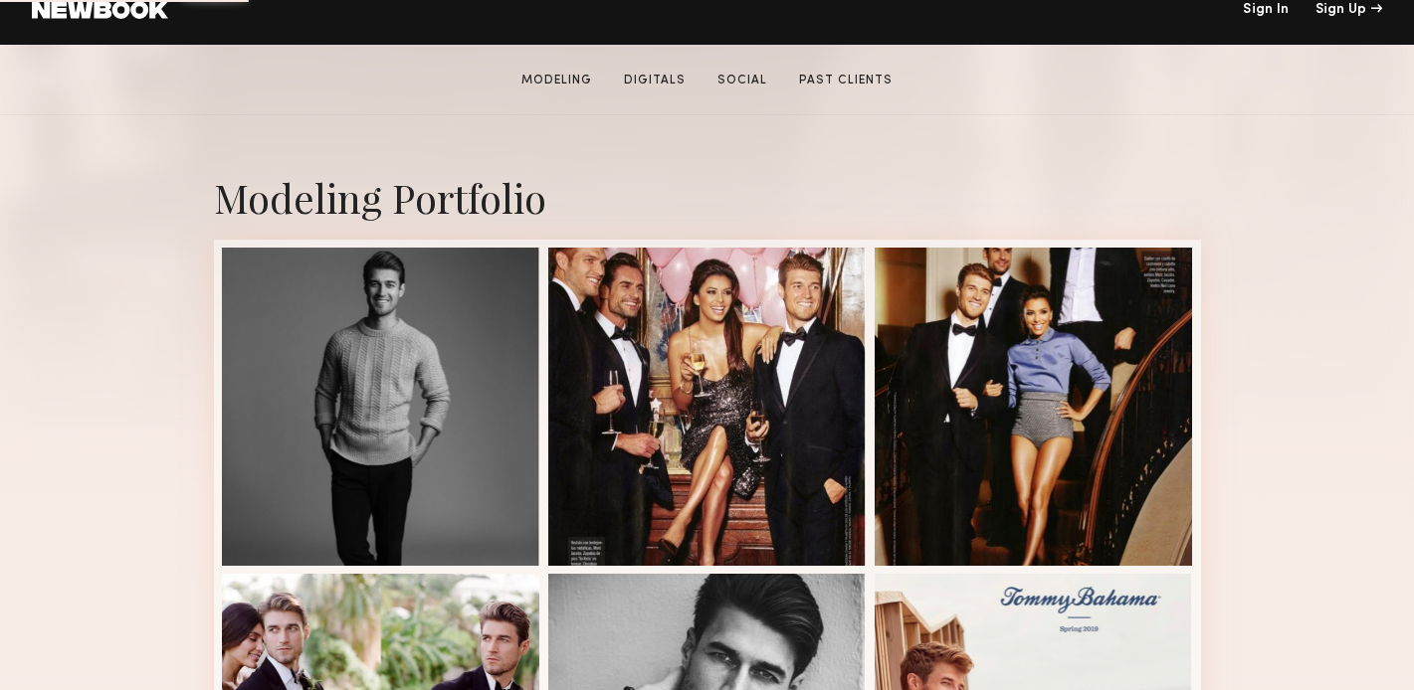
scroll to position [343, 0]
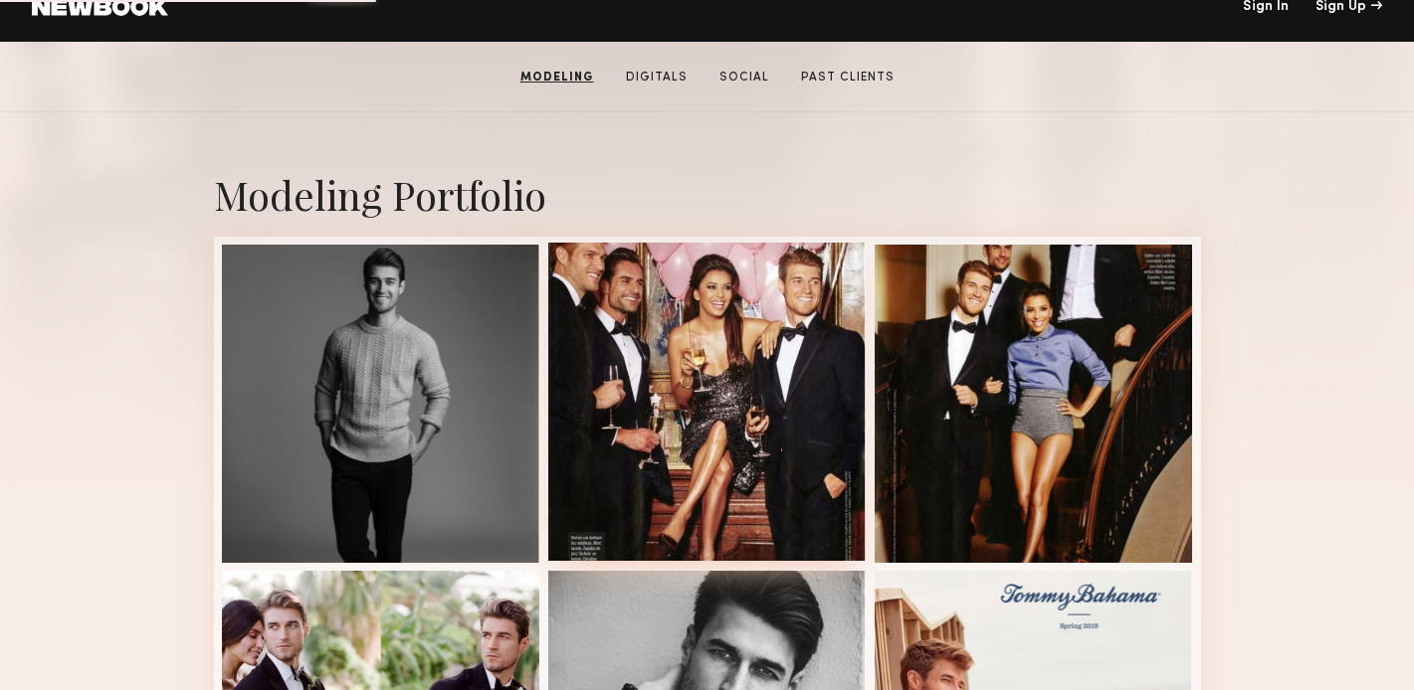
click at [648, 392] on div at bounding box center [707, 402] width 318 height 318
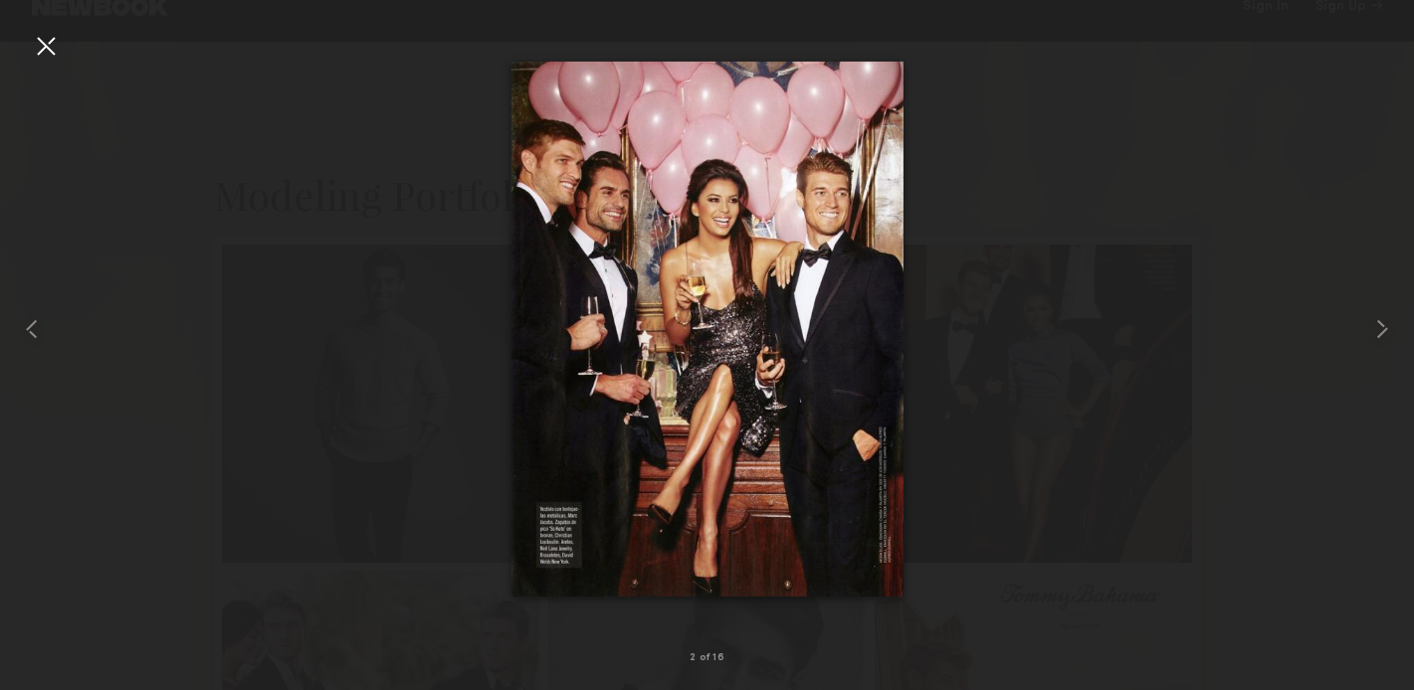
click at [49, 43] on div at bounding box center [46, 46] width 32 height 32
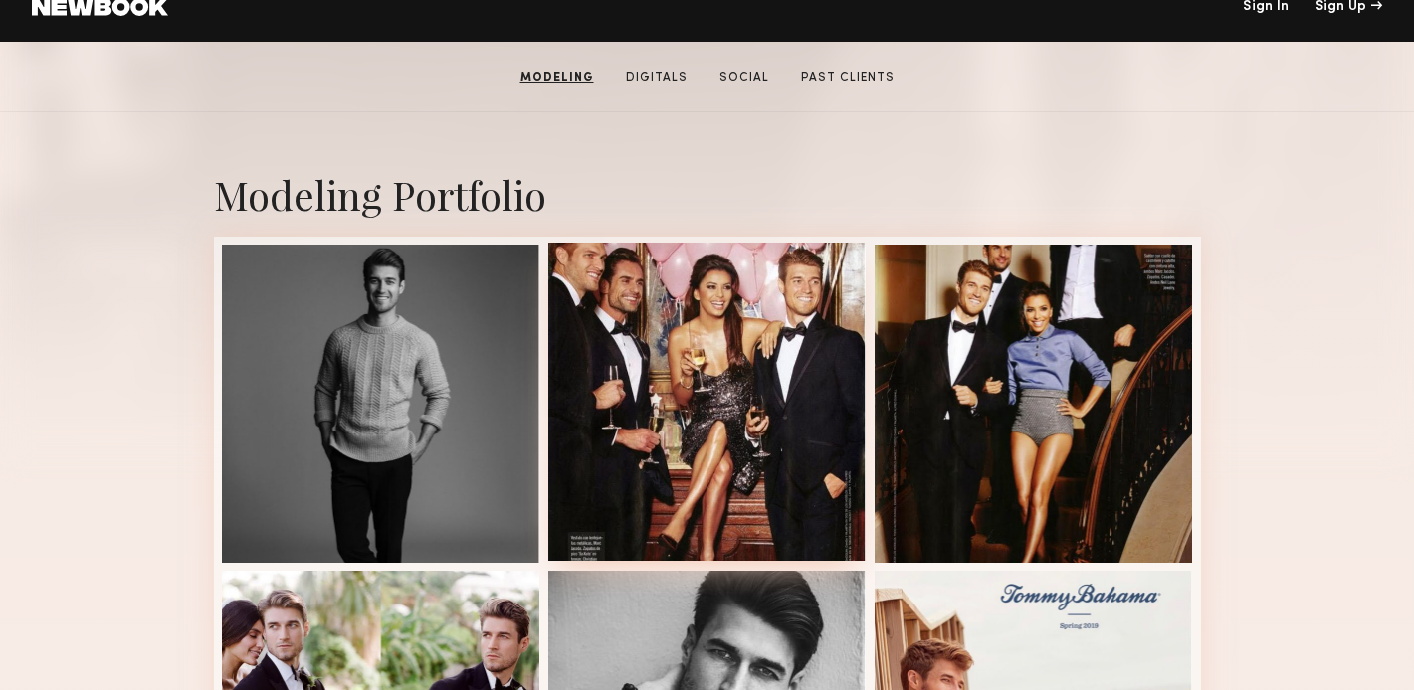
scroll to position [0, 0]
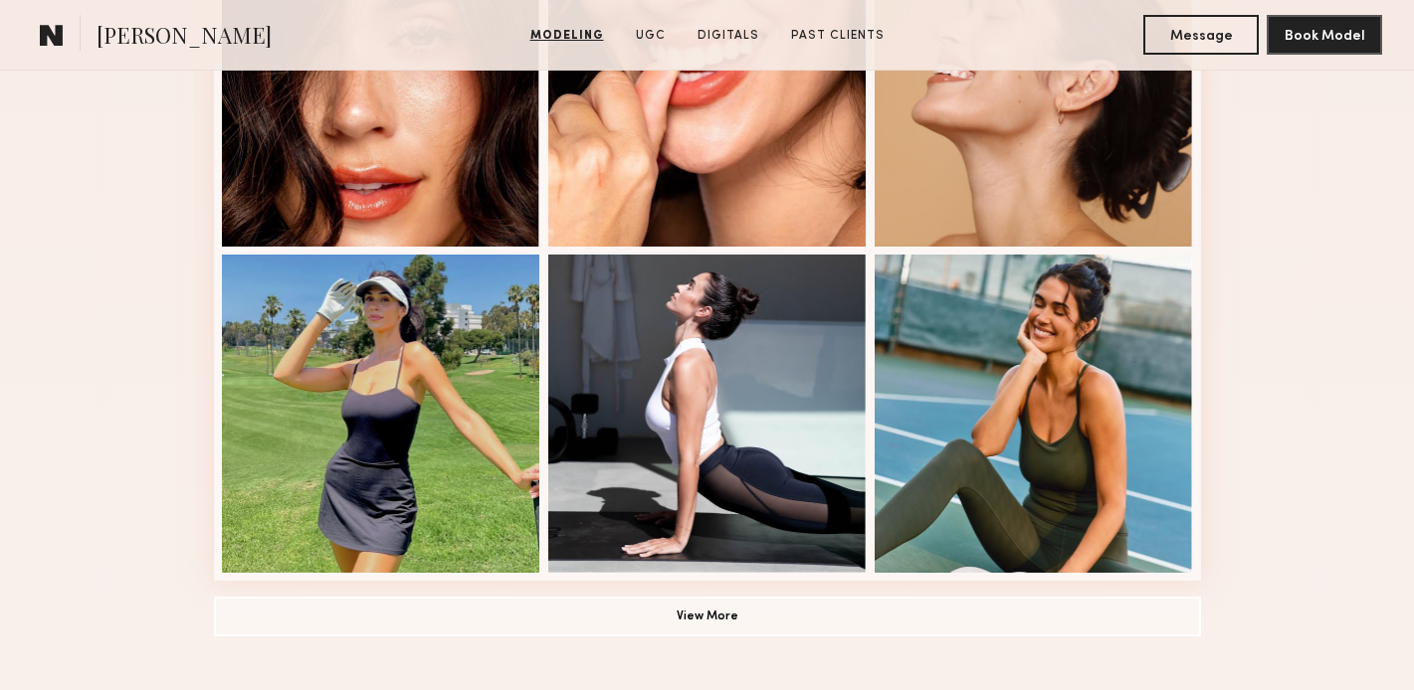
scroll to position [1314, 0]
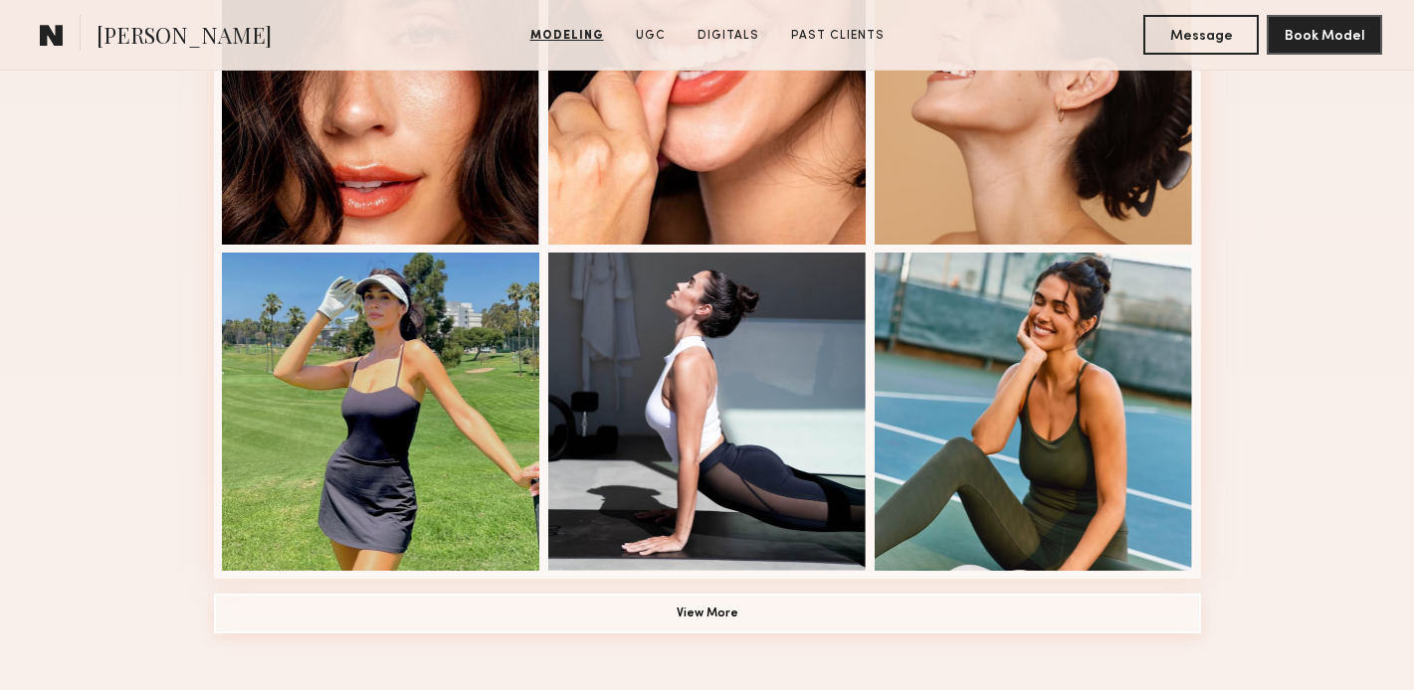
click at [705, 612] on button "View More" at bounding box center [707, 614] width 987 height 40
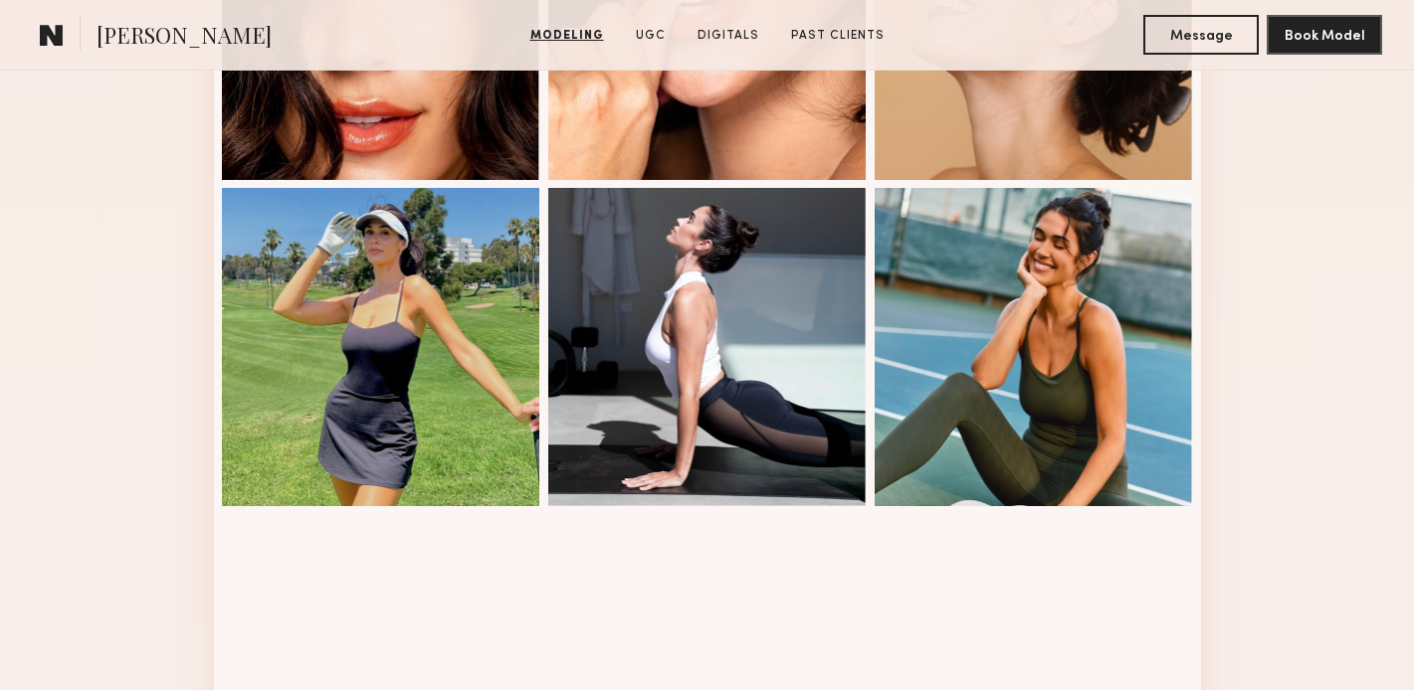
scroll to position [1442, 0]
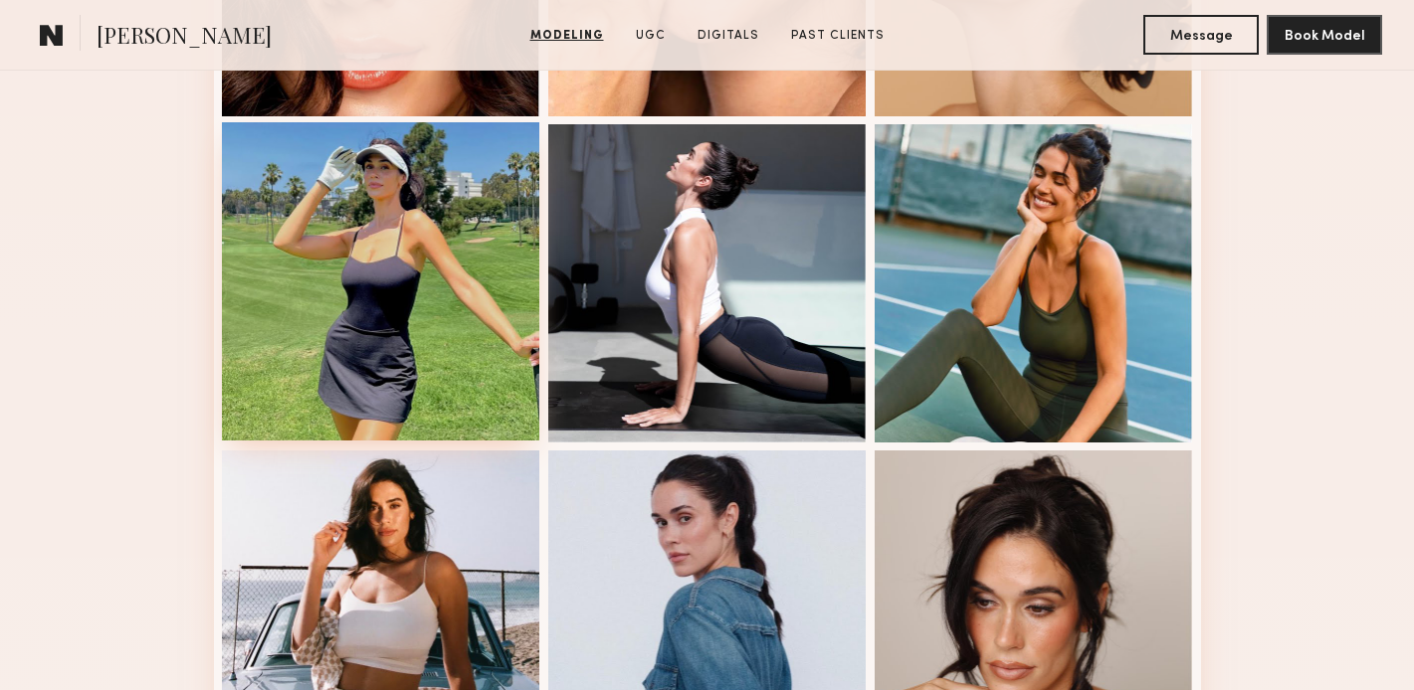
click at [366, 345] on div at bounding box center [381, 281] width 318 height 318
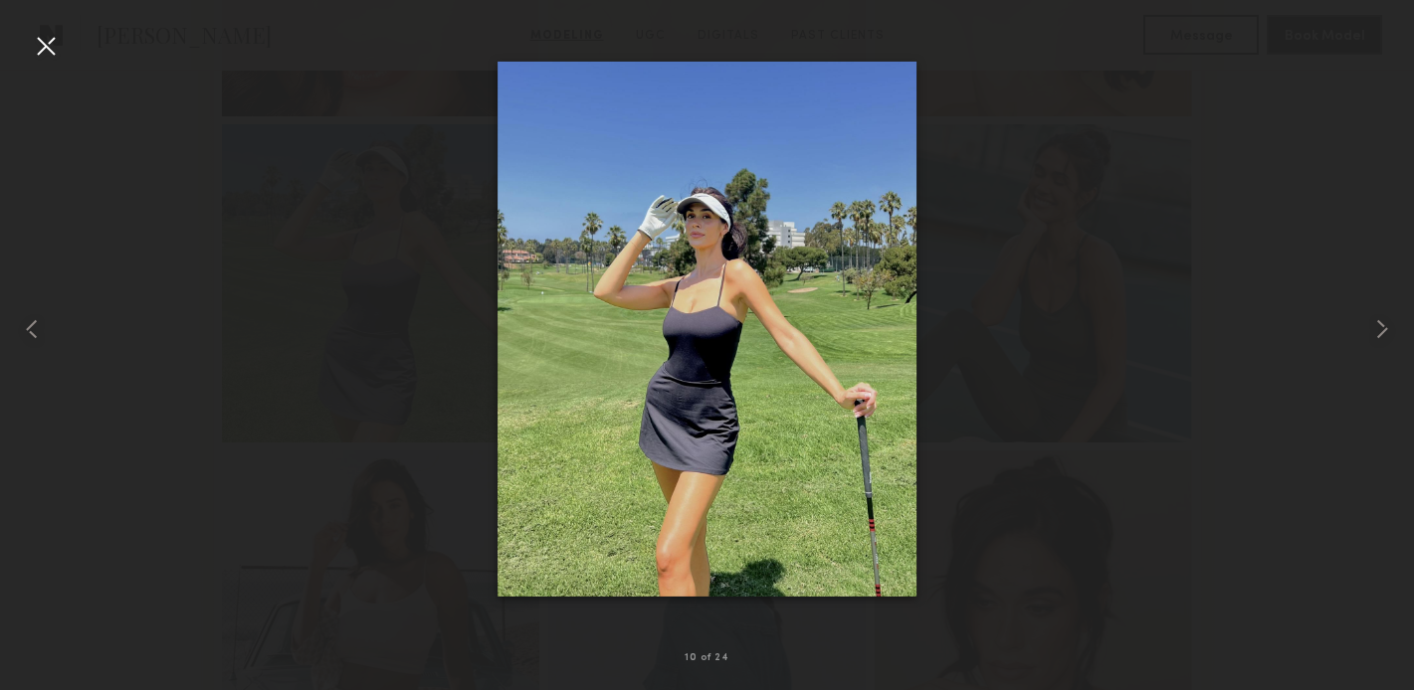
click at [56, 46] on div at bounding box center [46, 46] width 32 height 32
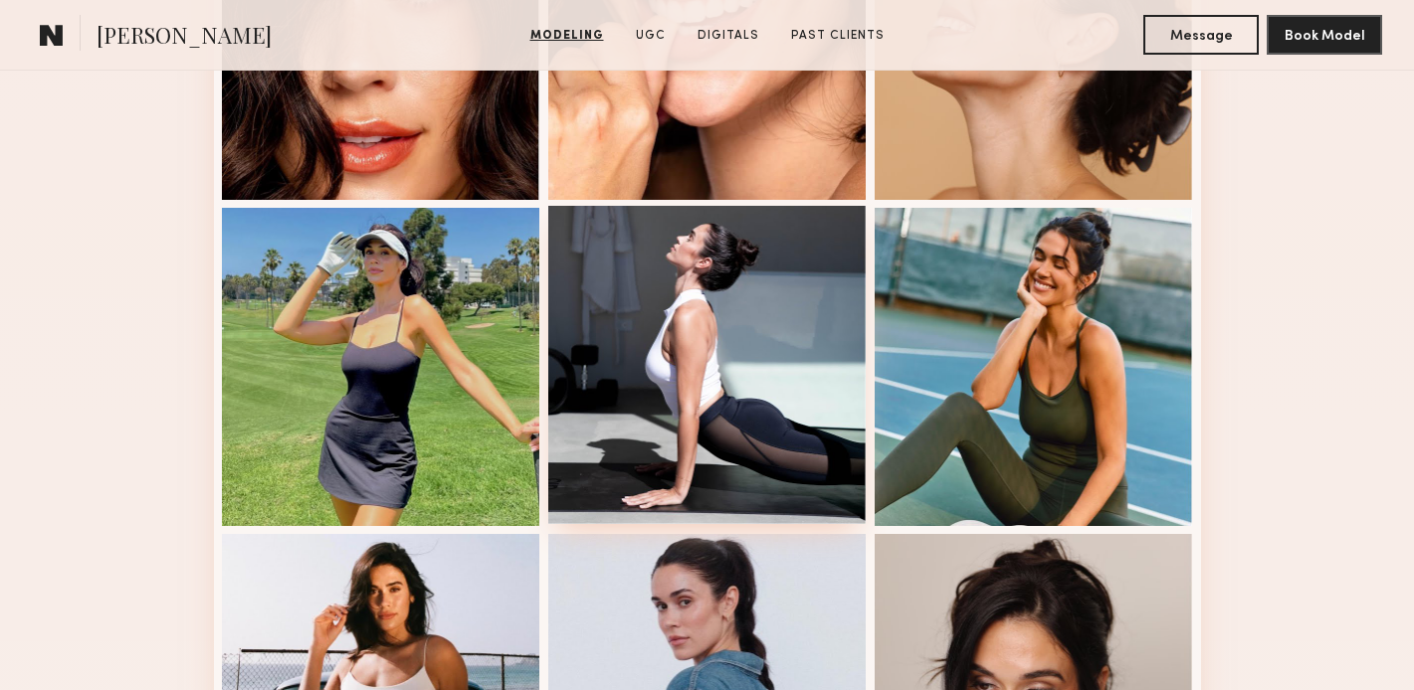
scroll to position [0, 0]
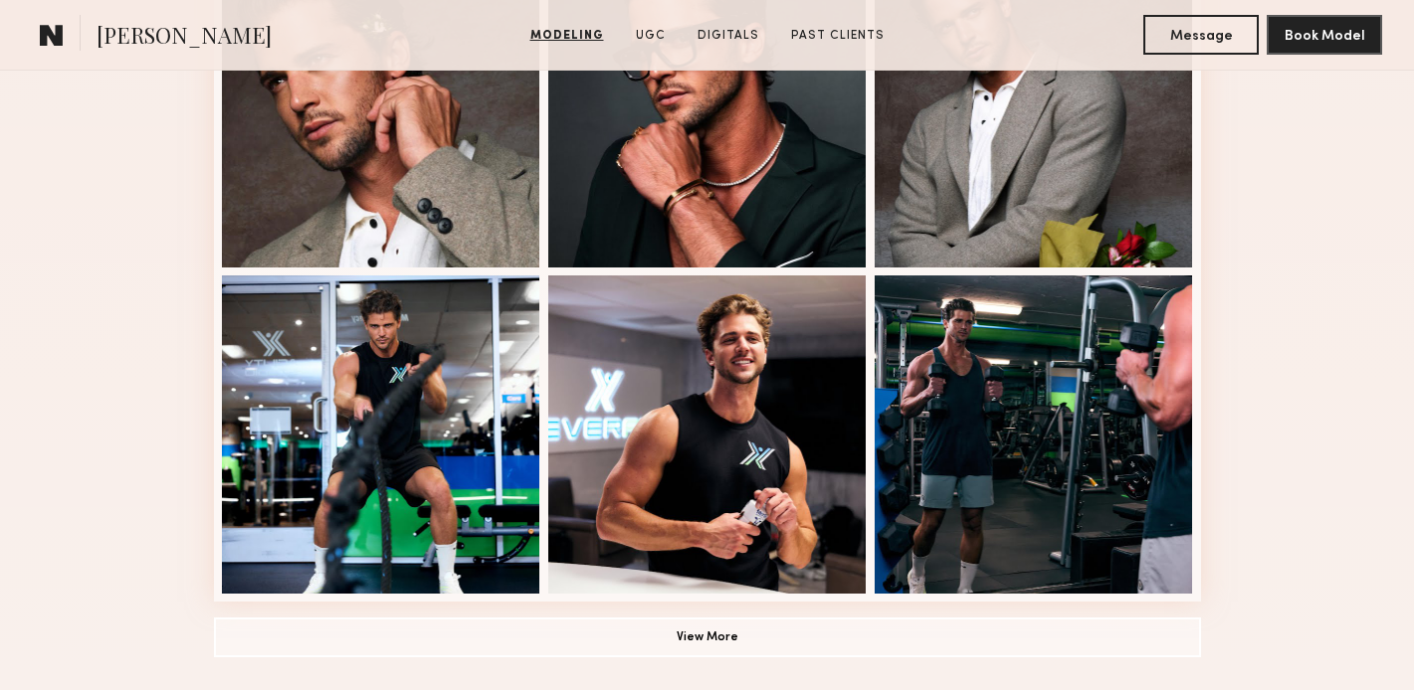
scroll to position [1298, 0]
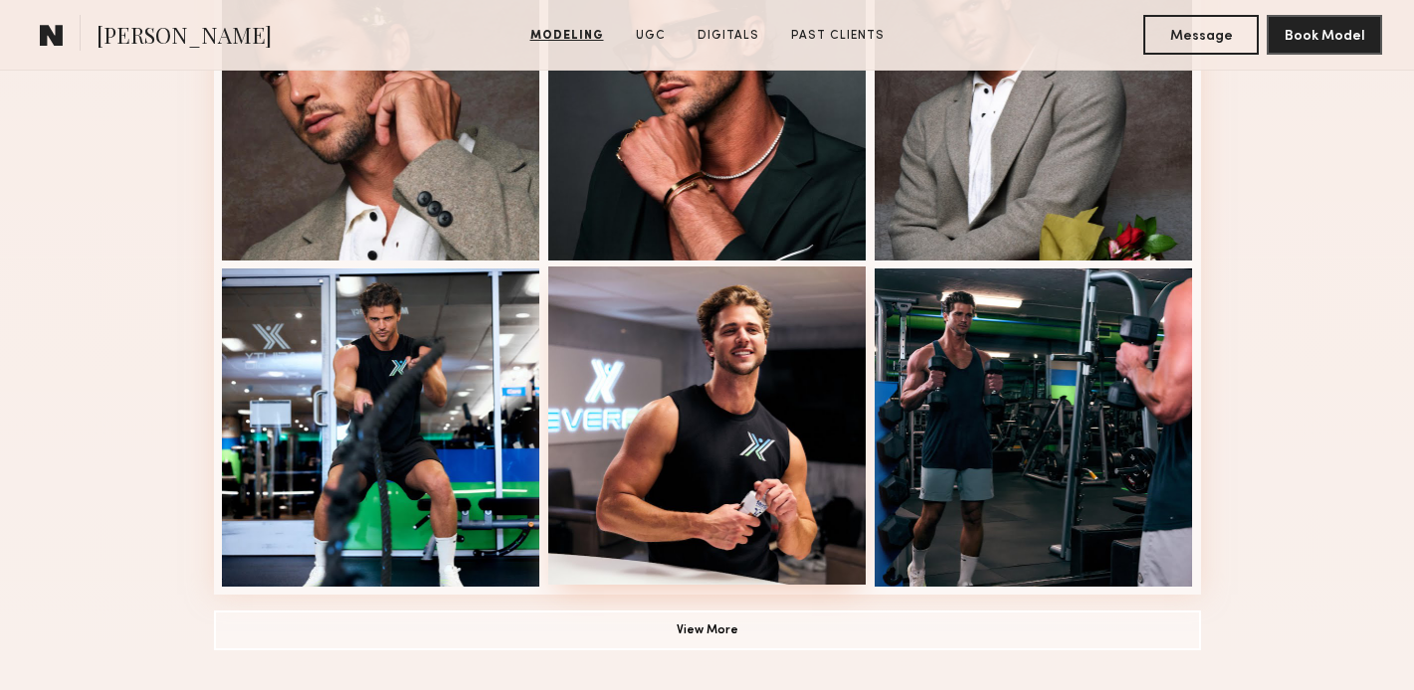
click at [688, 373] on div at bounding box center [707, 426] width 318 height 318
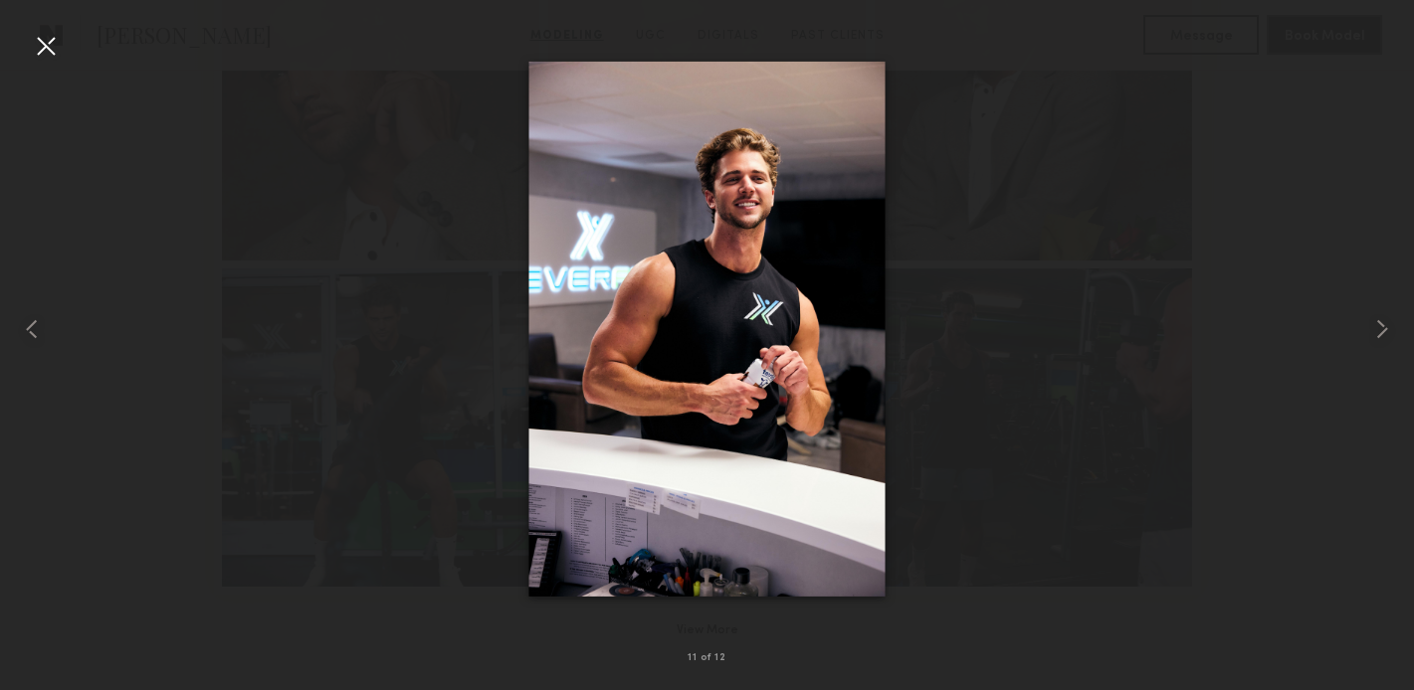
click at [46, 40] on div at bounding box center [46, 46] width 32 height 32
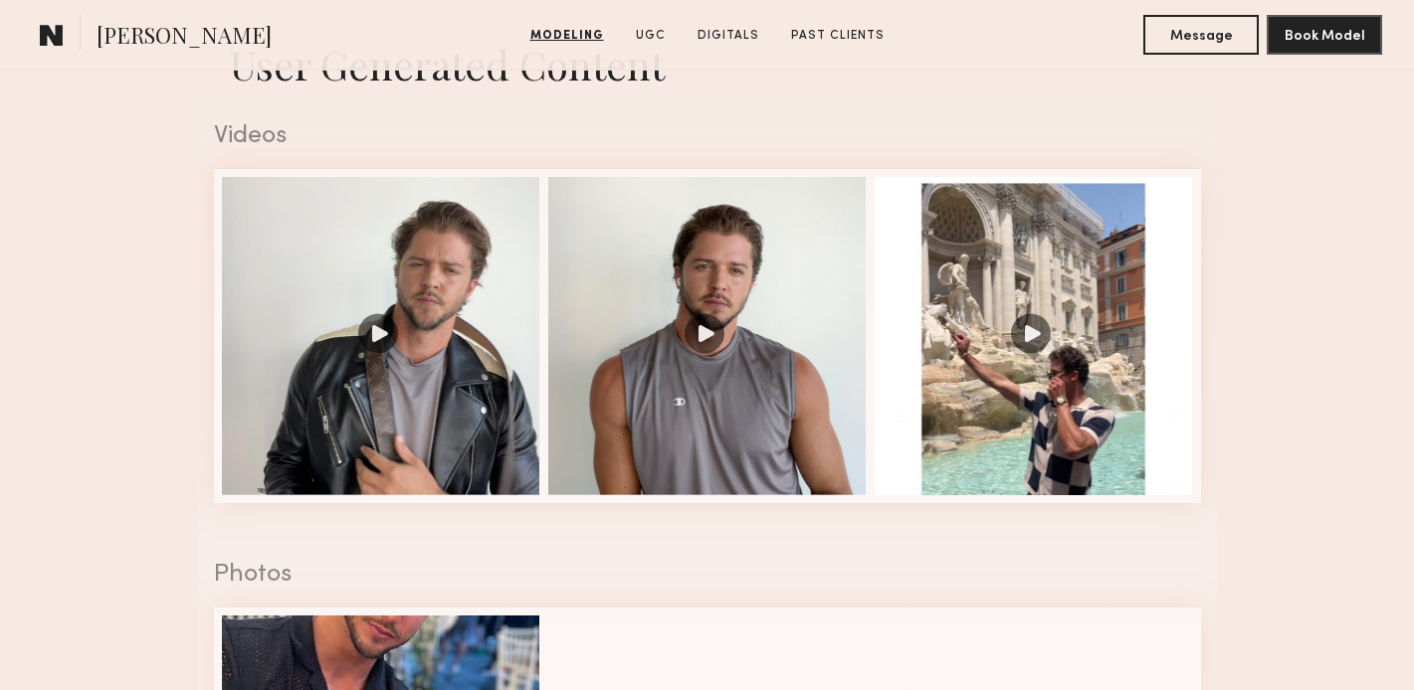
scroll to position [1996, 0]
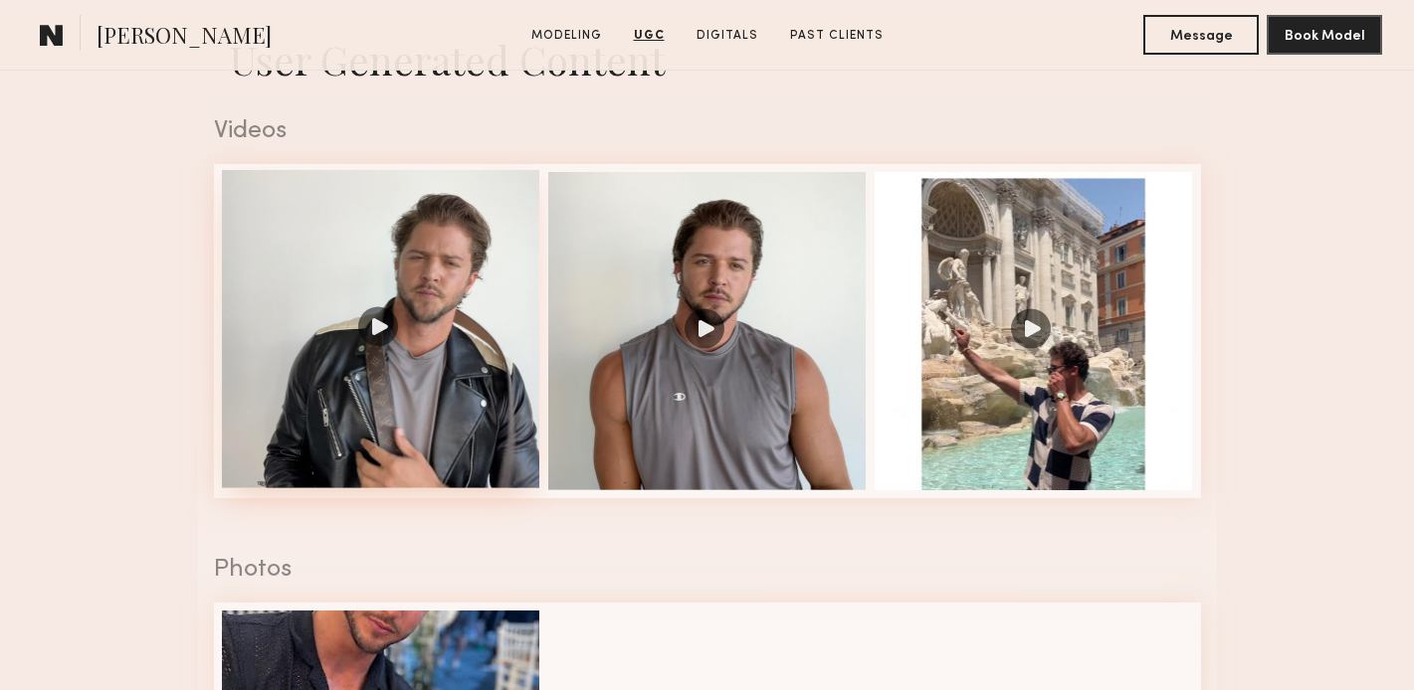
click at [473, 293] on div at bounding box center [381, 329] width 318 height 318
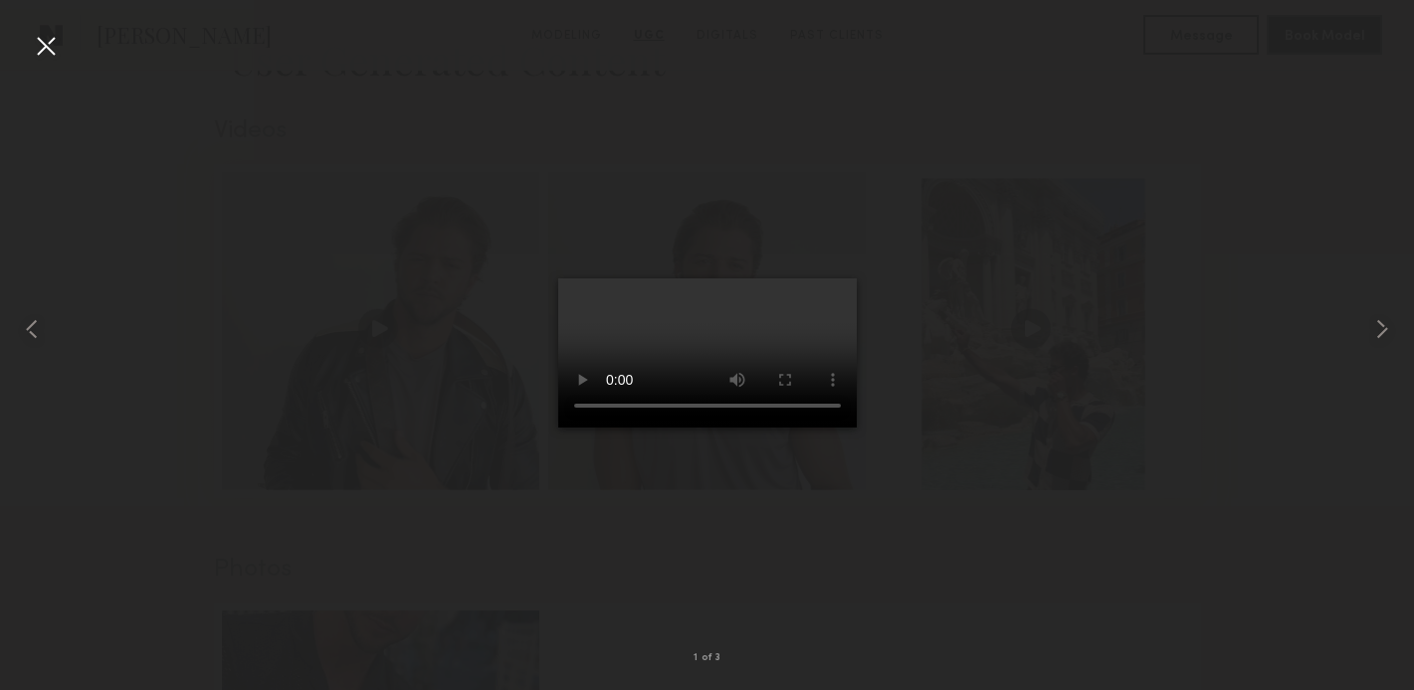
click at [40, 49] on div at bounding box center [46, 46] width 32 height 32
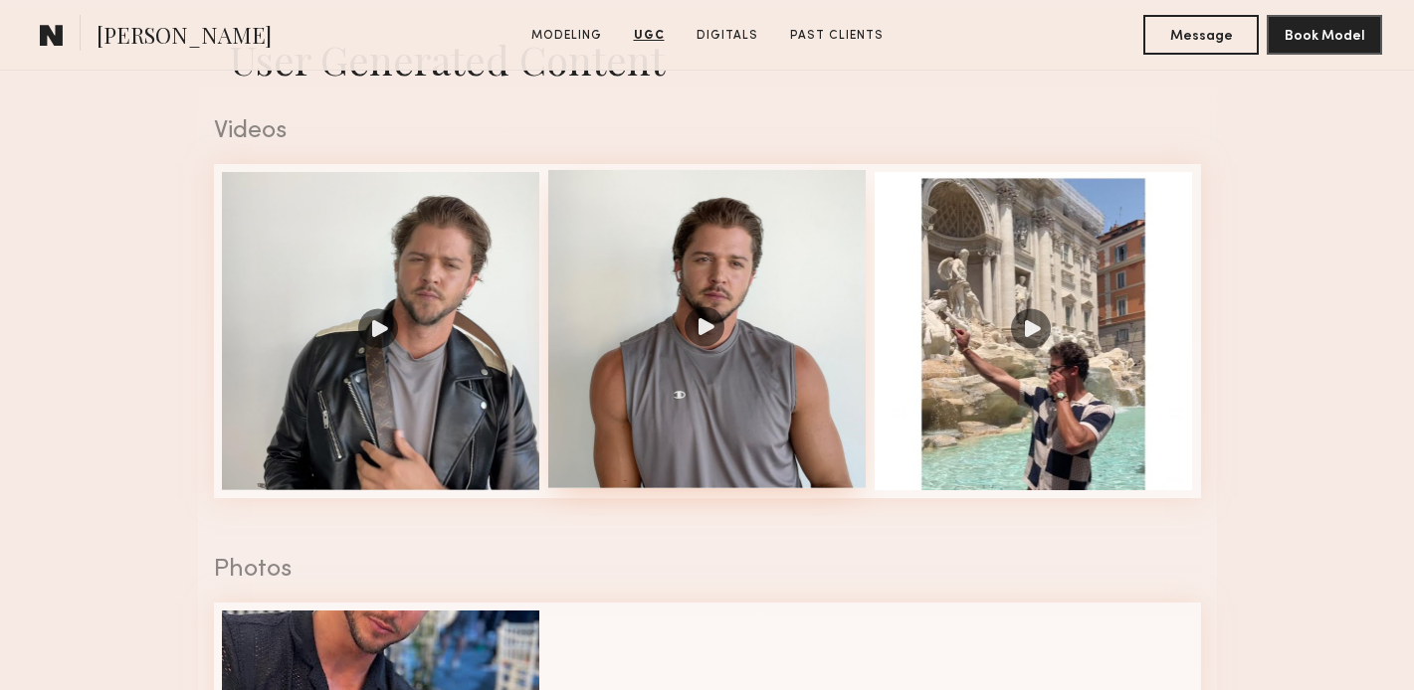
click at [717, 287] on div at bounding box center [707, 329] width 318 height 318
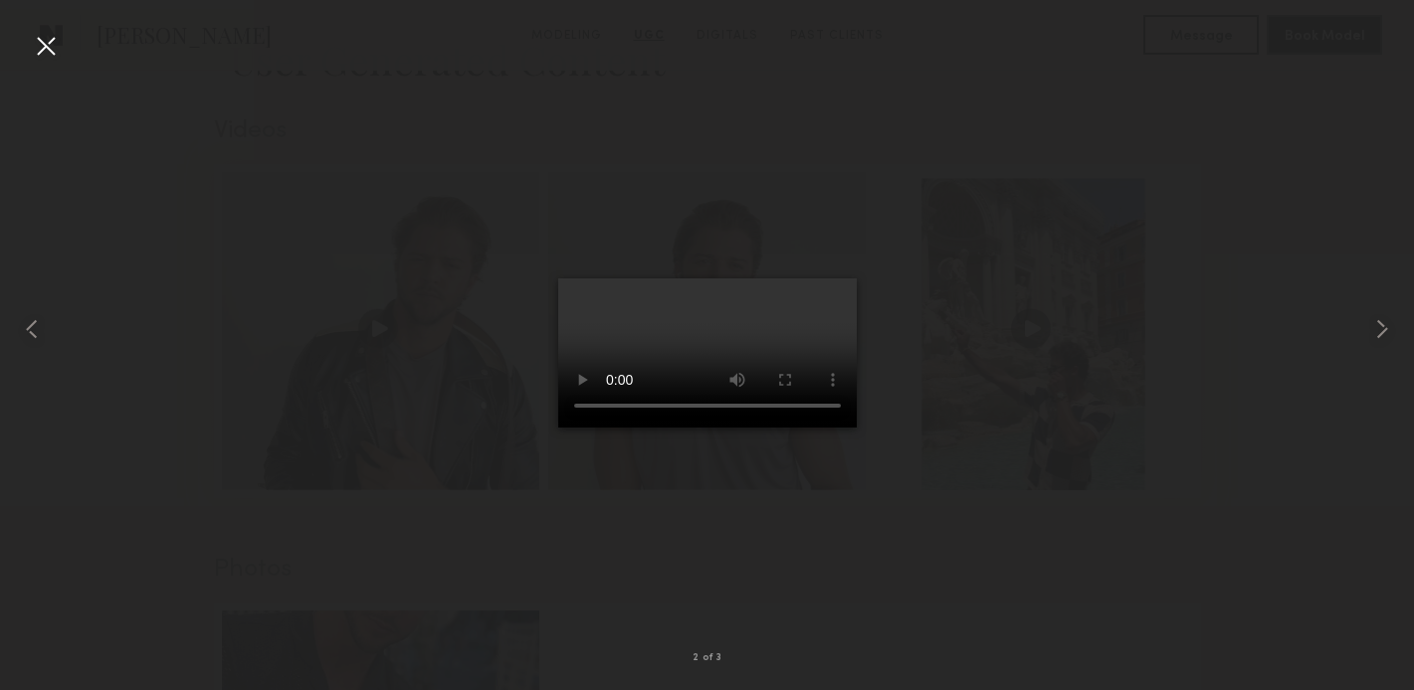
click at [39, 44] on div at bounding box center [46, 46] width 32 height 32
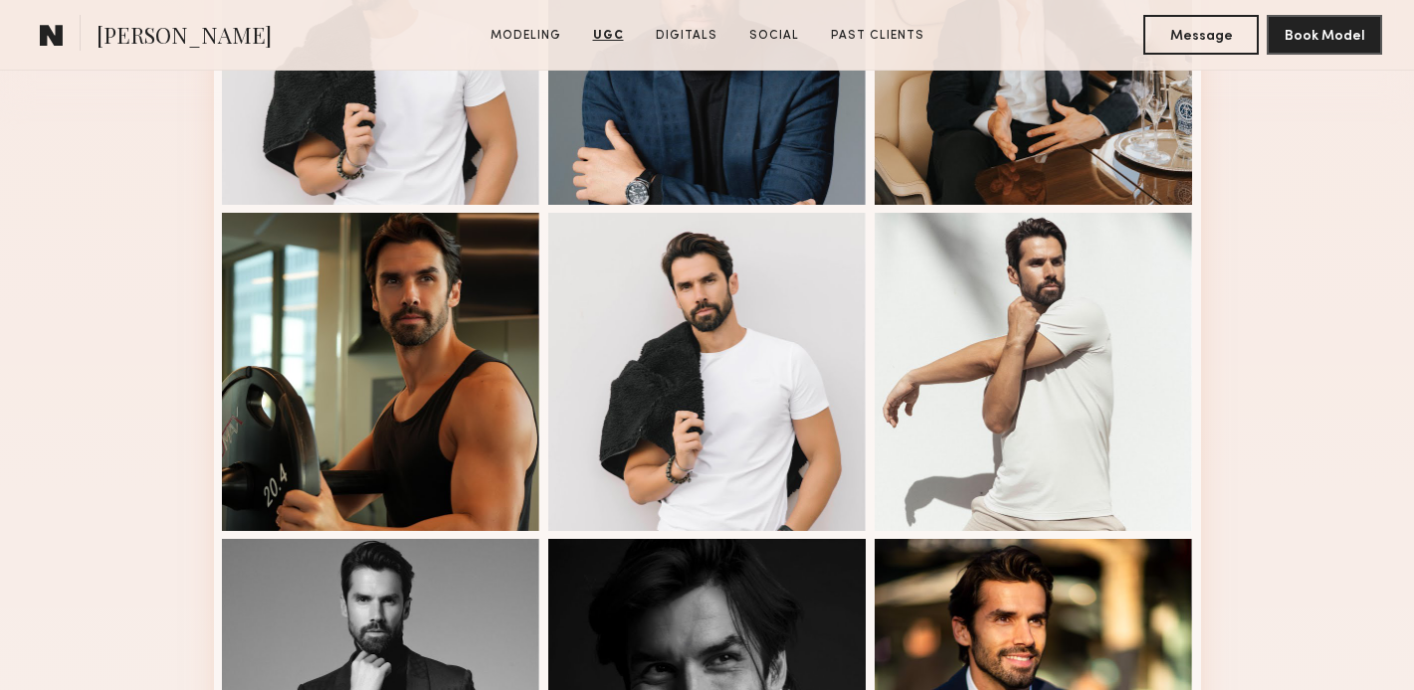
scroll to position [499, 0]
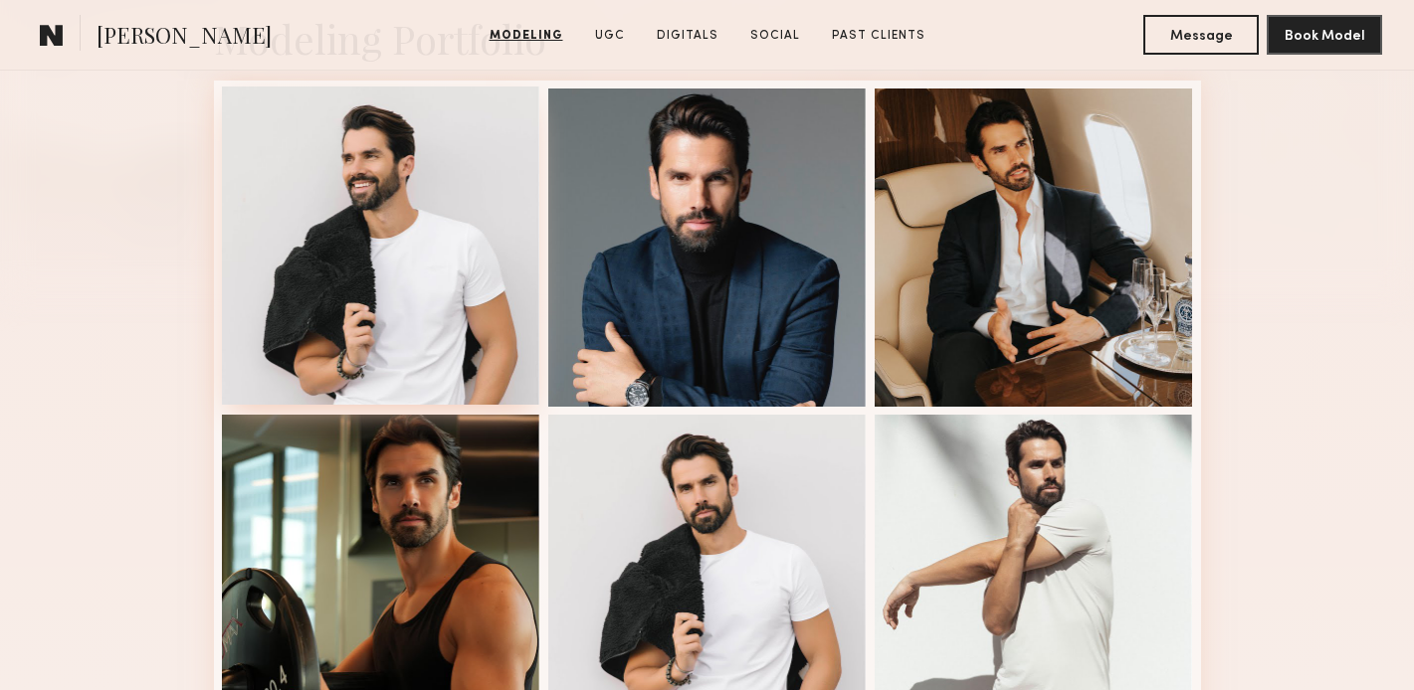
click at [348, 328] on div at bounding box center [381, 246] width 318 height 318
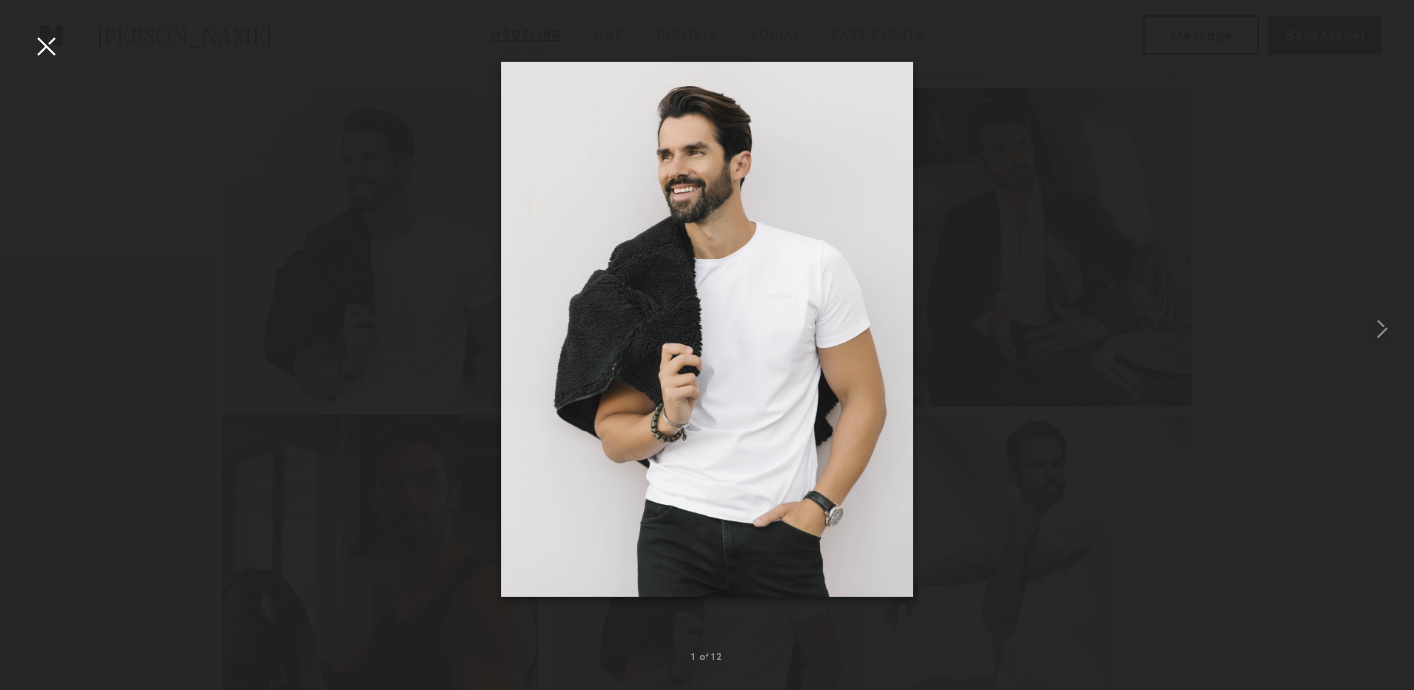
click at [41, 41] on div at bounding box center [46, 46] width 32 height 32
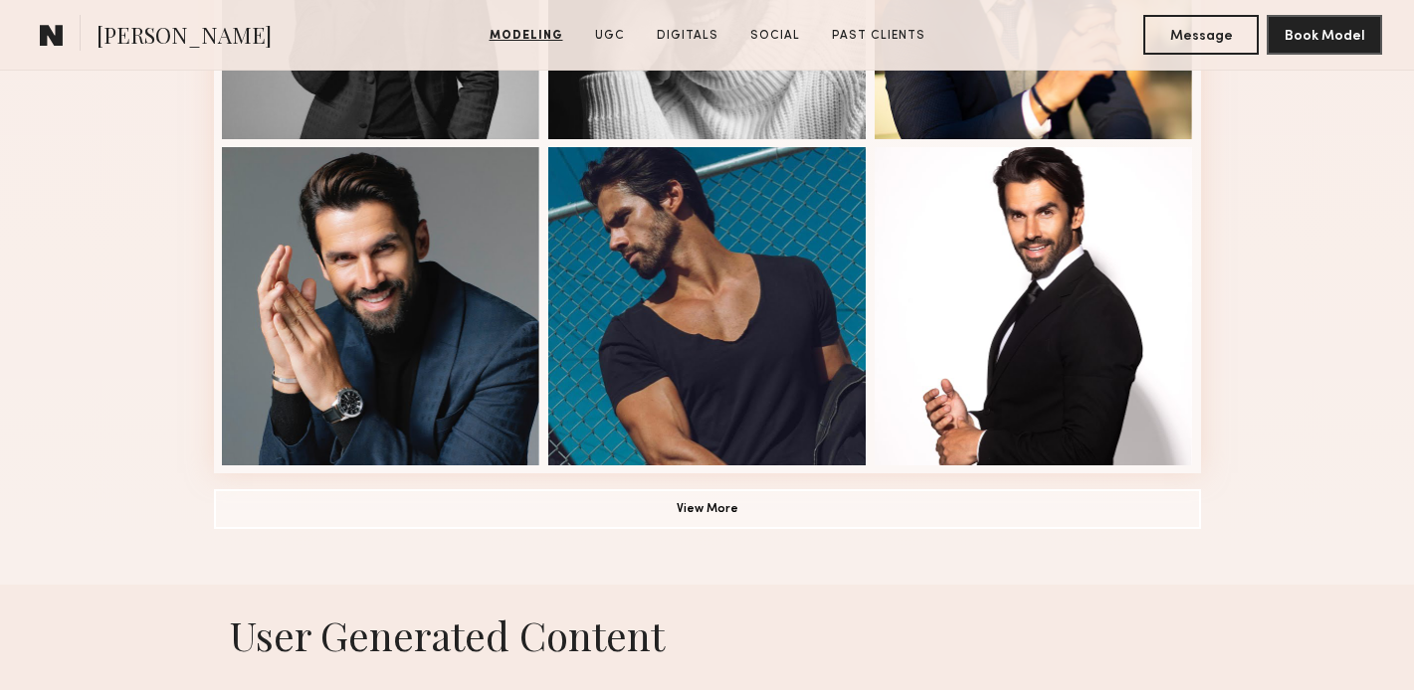
scroll to position [1419, 0]
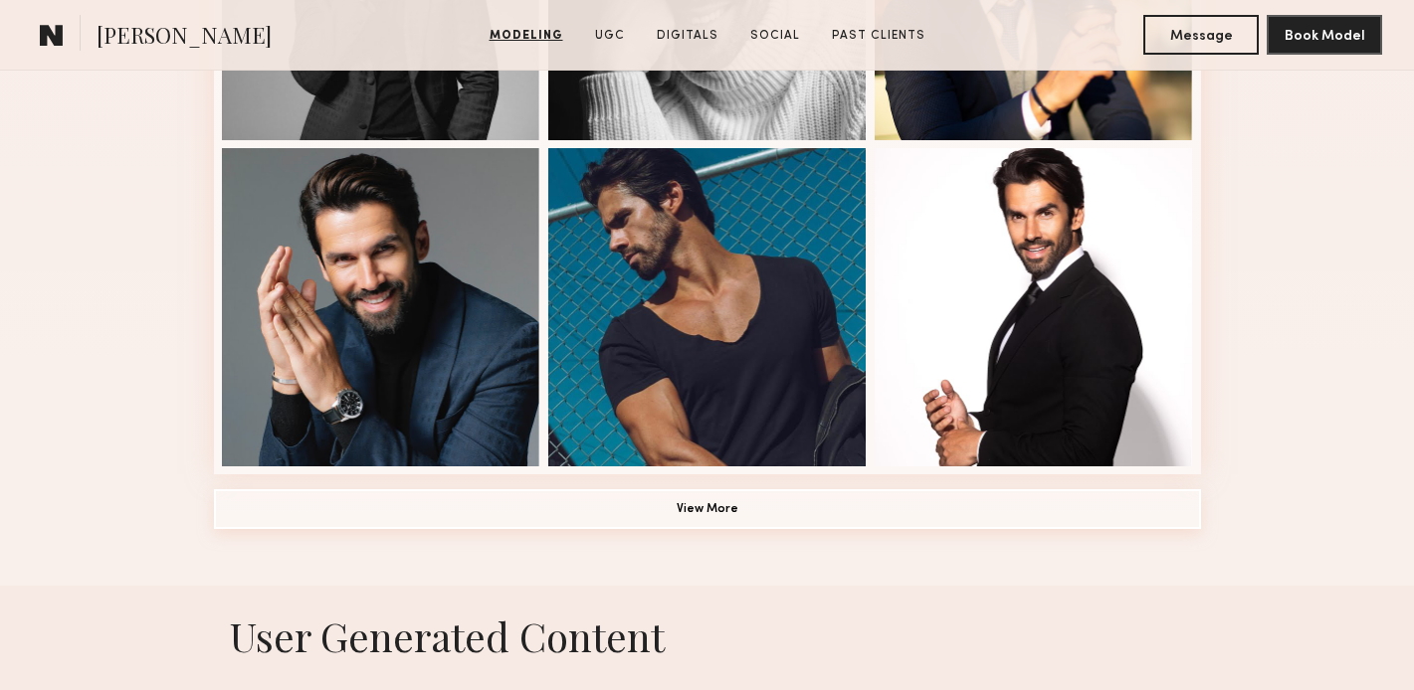
click at [733, 515] on button "View More" at bounding box center [707, 509] width 987 height 40
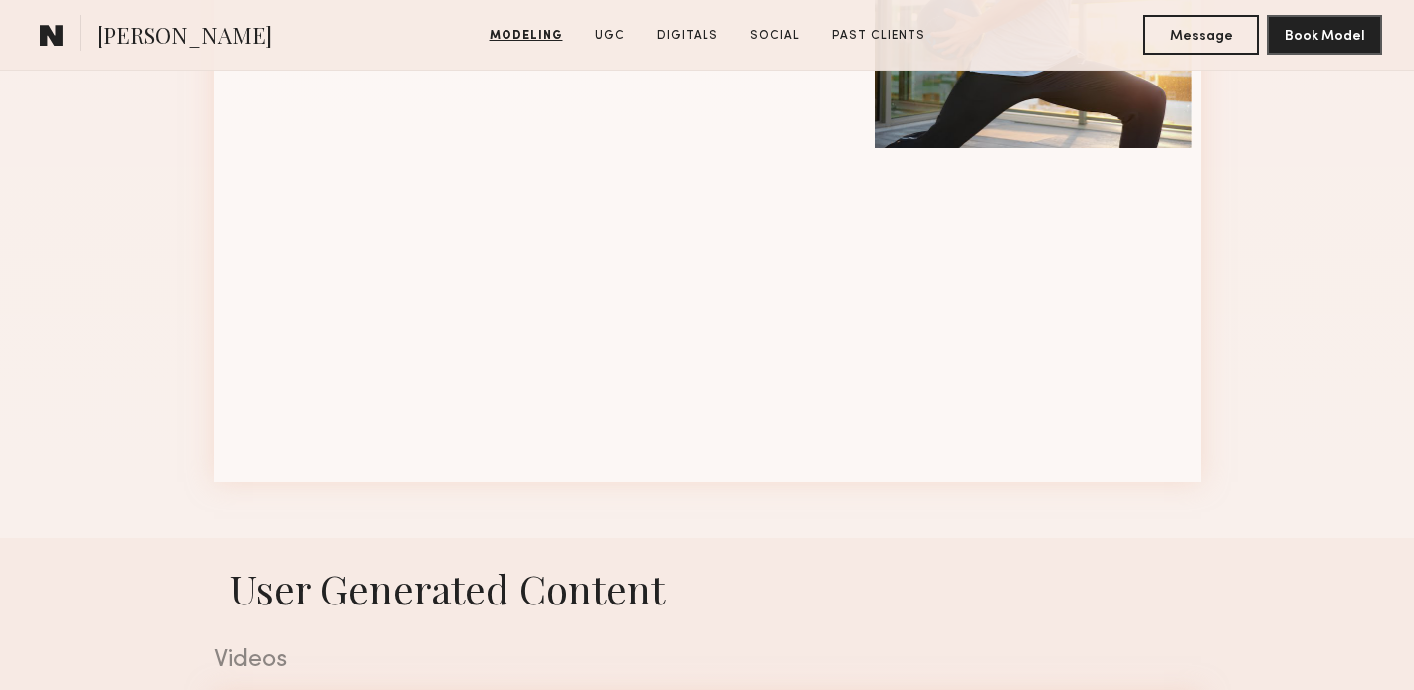
scroll to position [2714, 0]
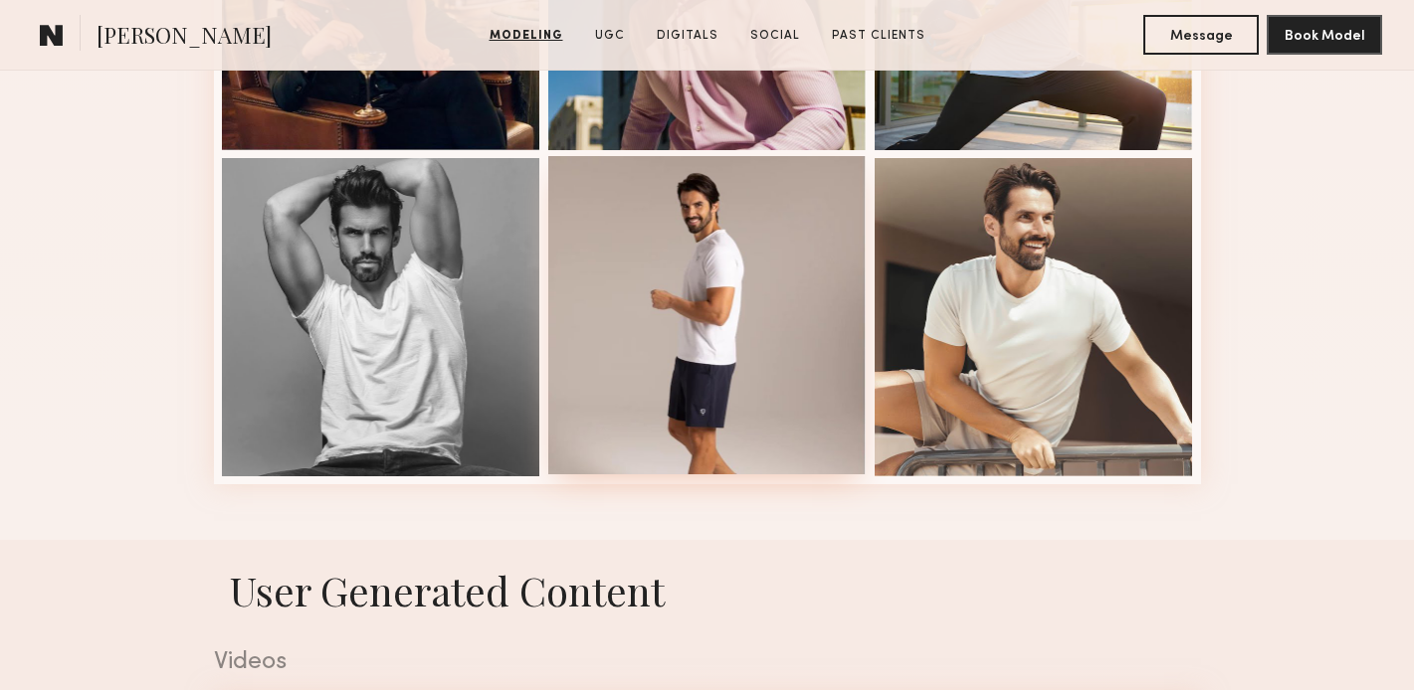
click at [705, 348] on div at bounding box center [707, 315] width 318 height 318
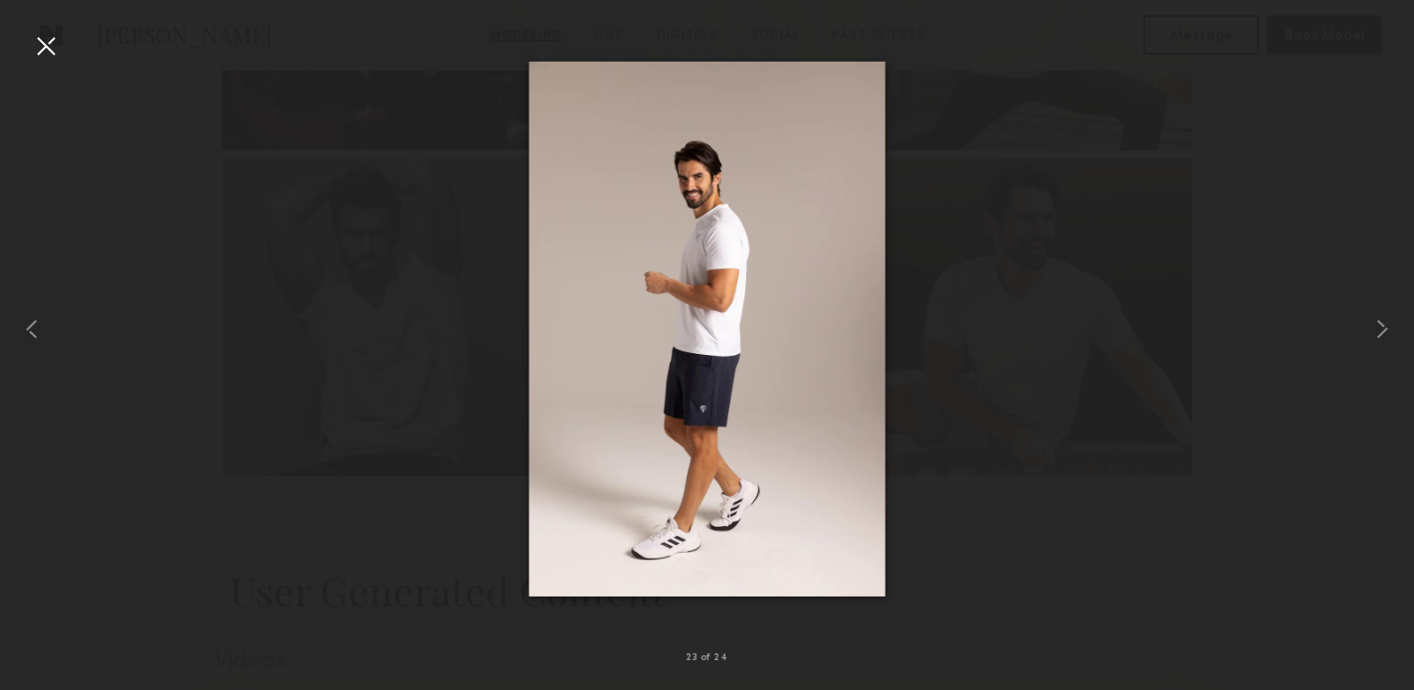
click at [51, 43] on div at bounding box center [46, 46] width 32 height 32
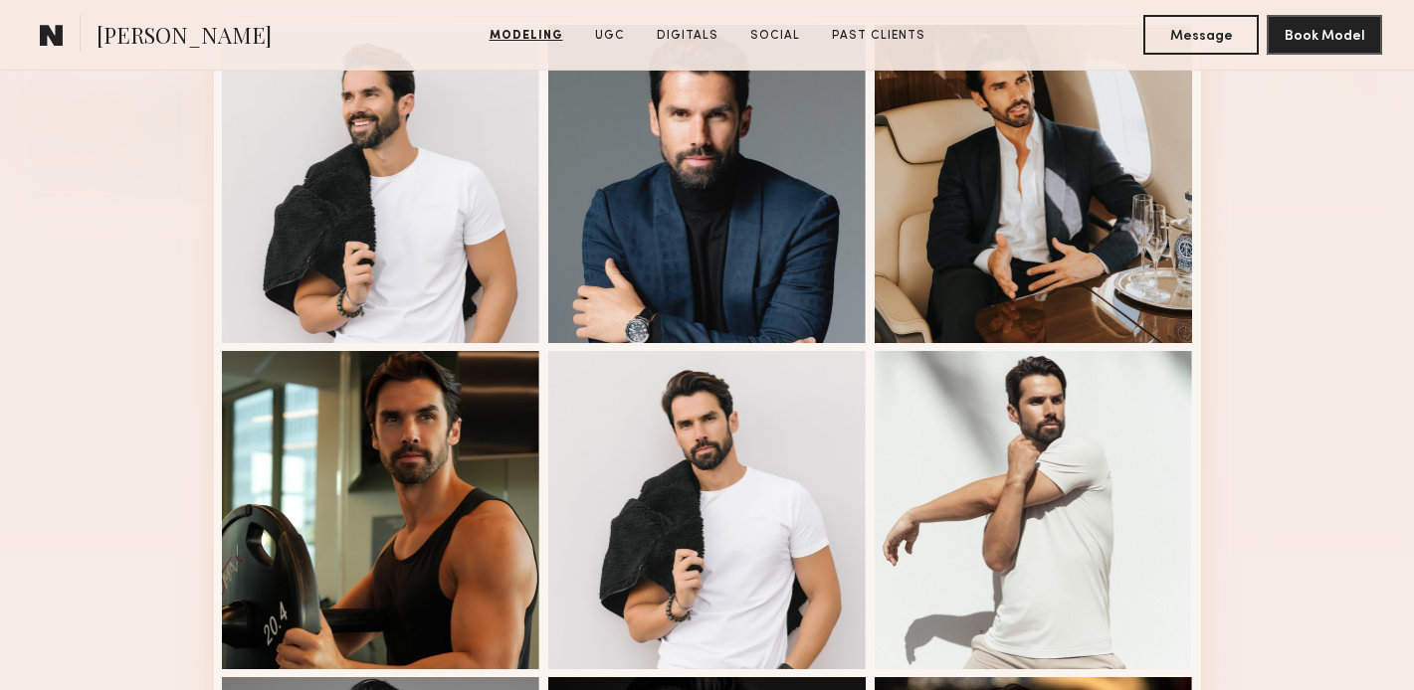
scroll to position [0, 0]
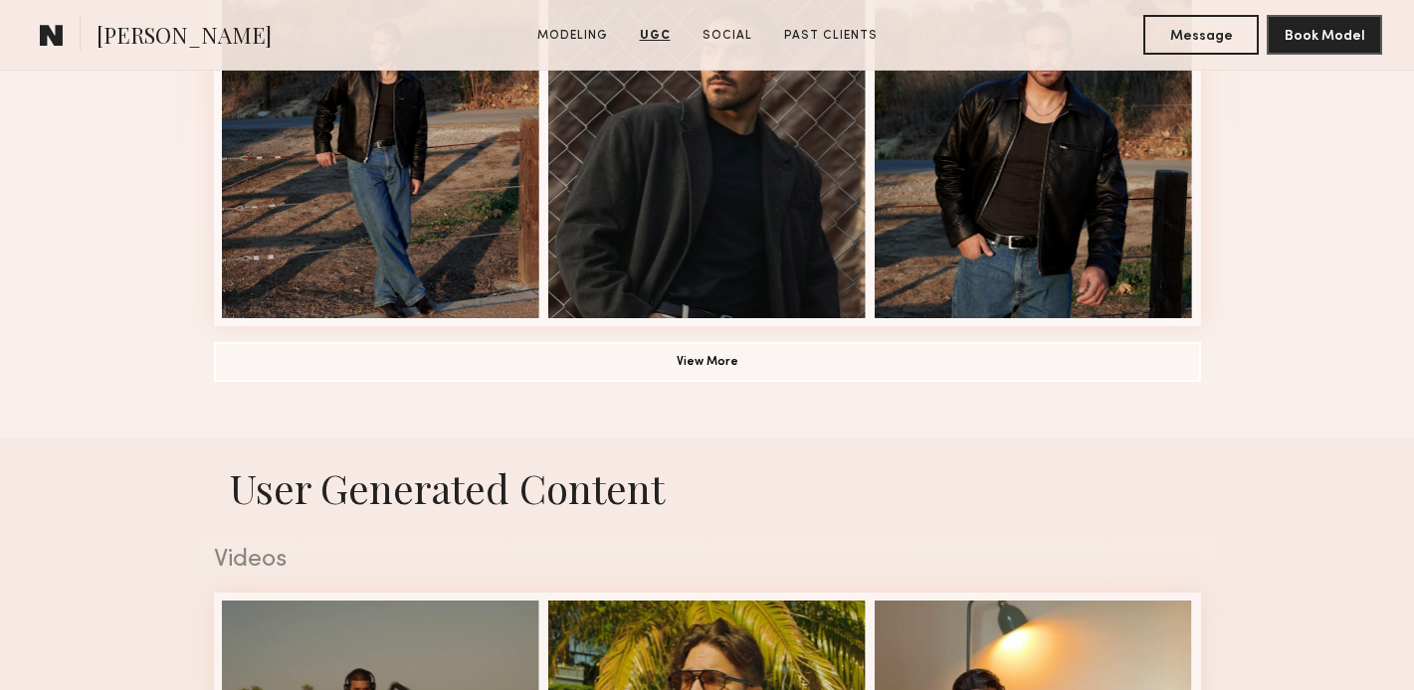
scroll to position [1455, 0]
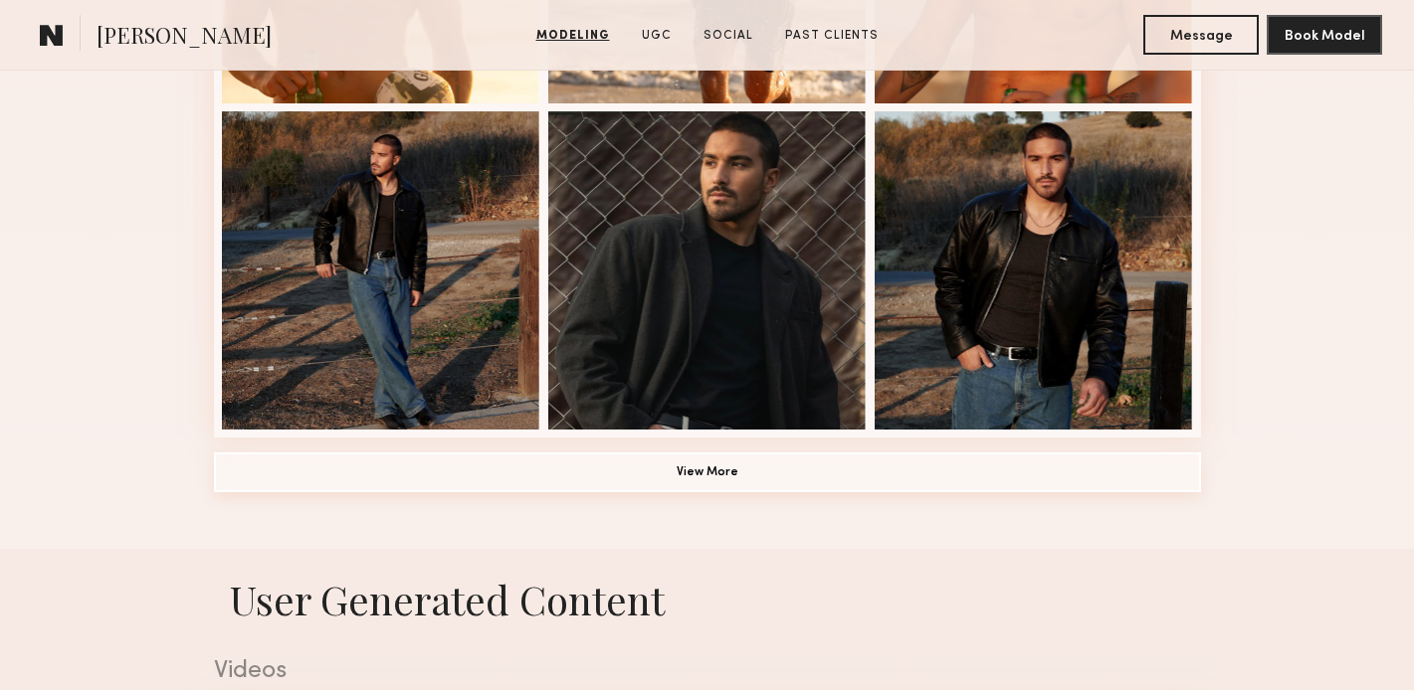
click at [597, 468] on button "View More" at bounding box center [707, 473] width 987 height 40
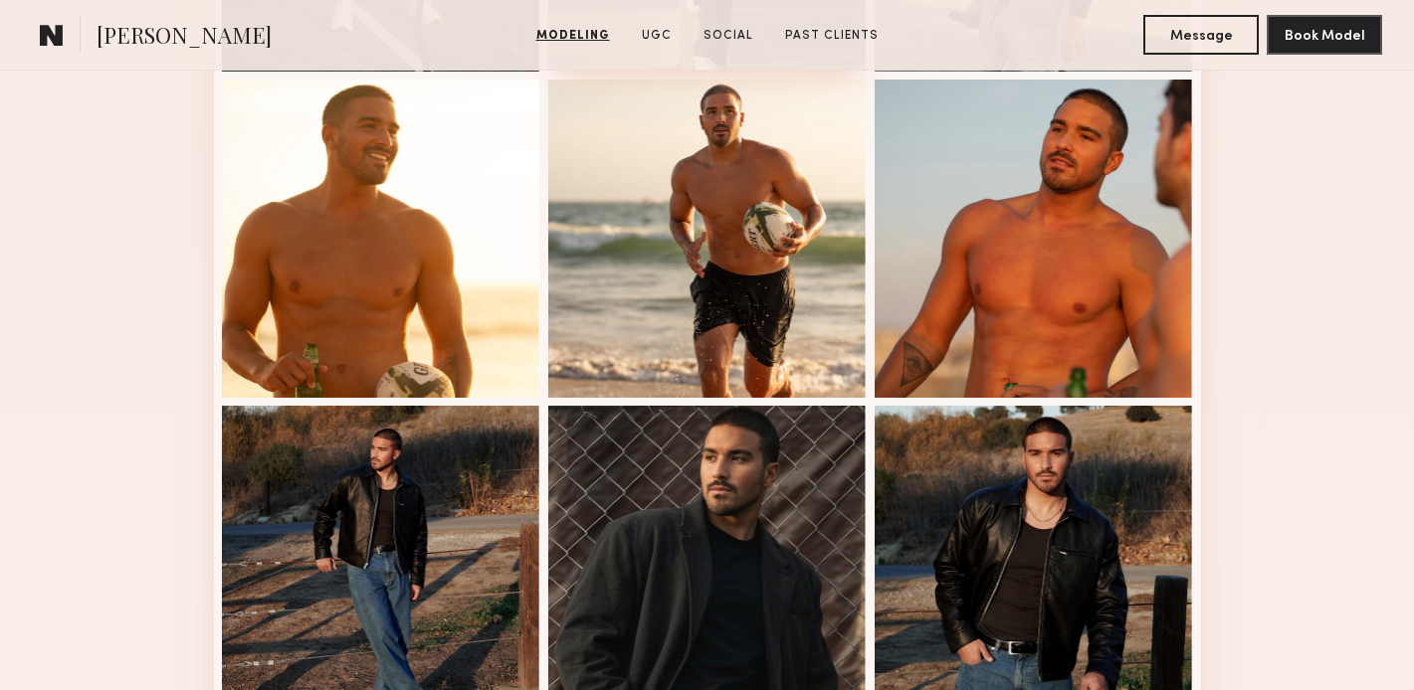
scroll to position [1162, 0]
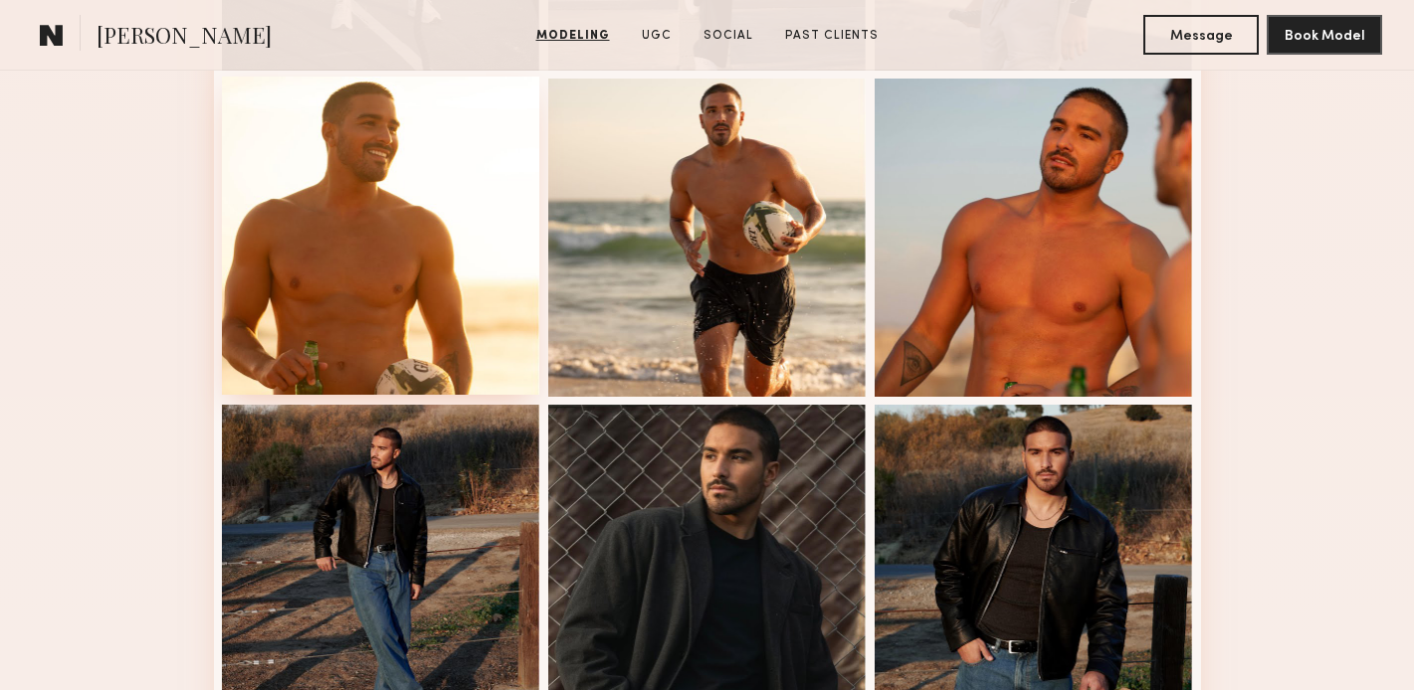
click at [312, 174] on div at bounding box center [381, 236] width 318 height 318
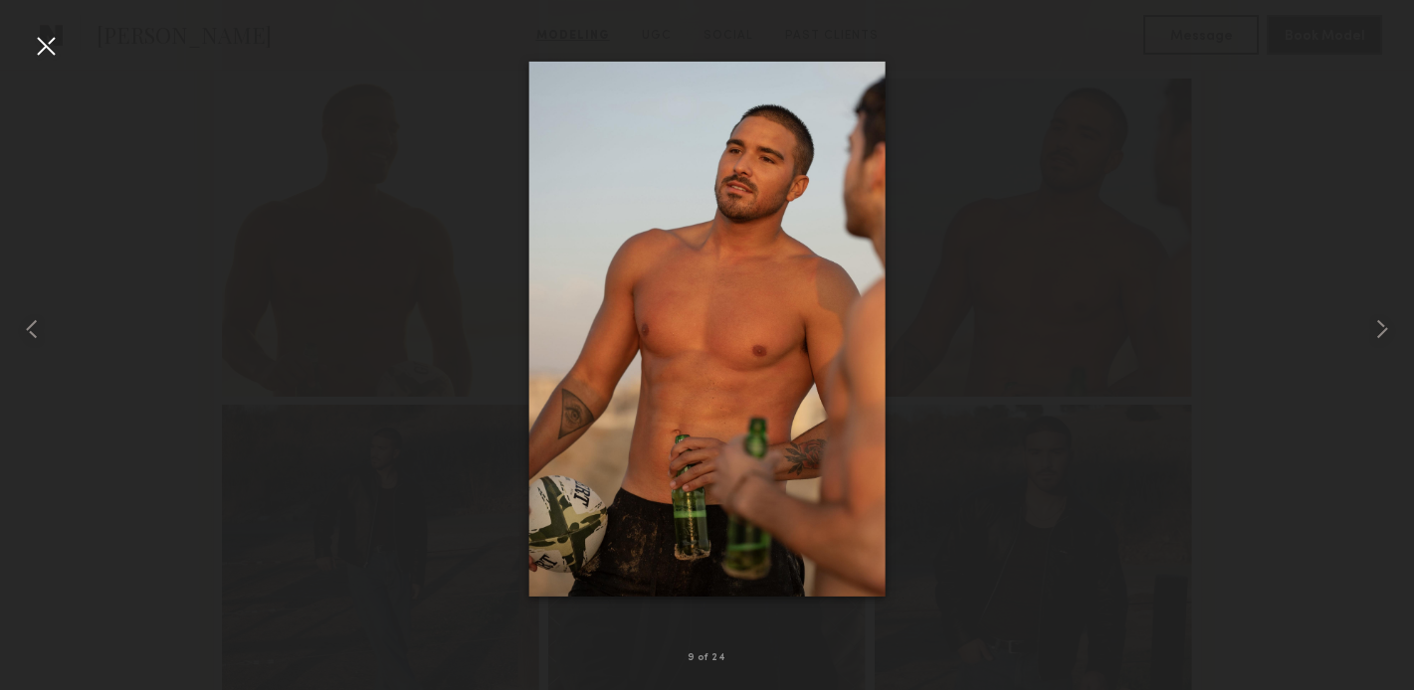
click at [43, 42] on div at bounding box center [46, 46] width 32 height 32
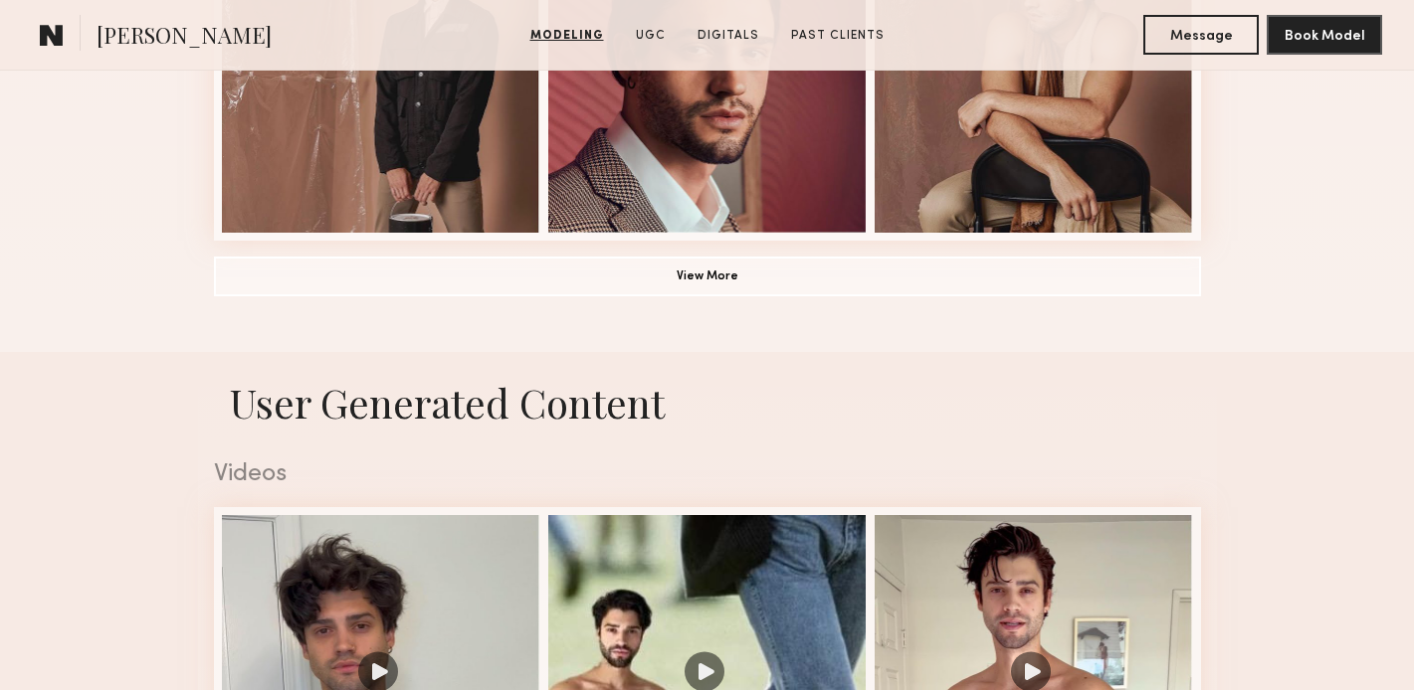
scroll to position [1654, 0]
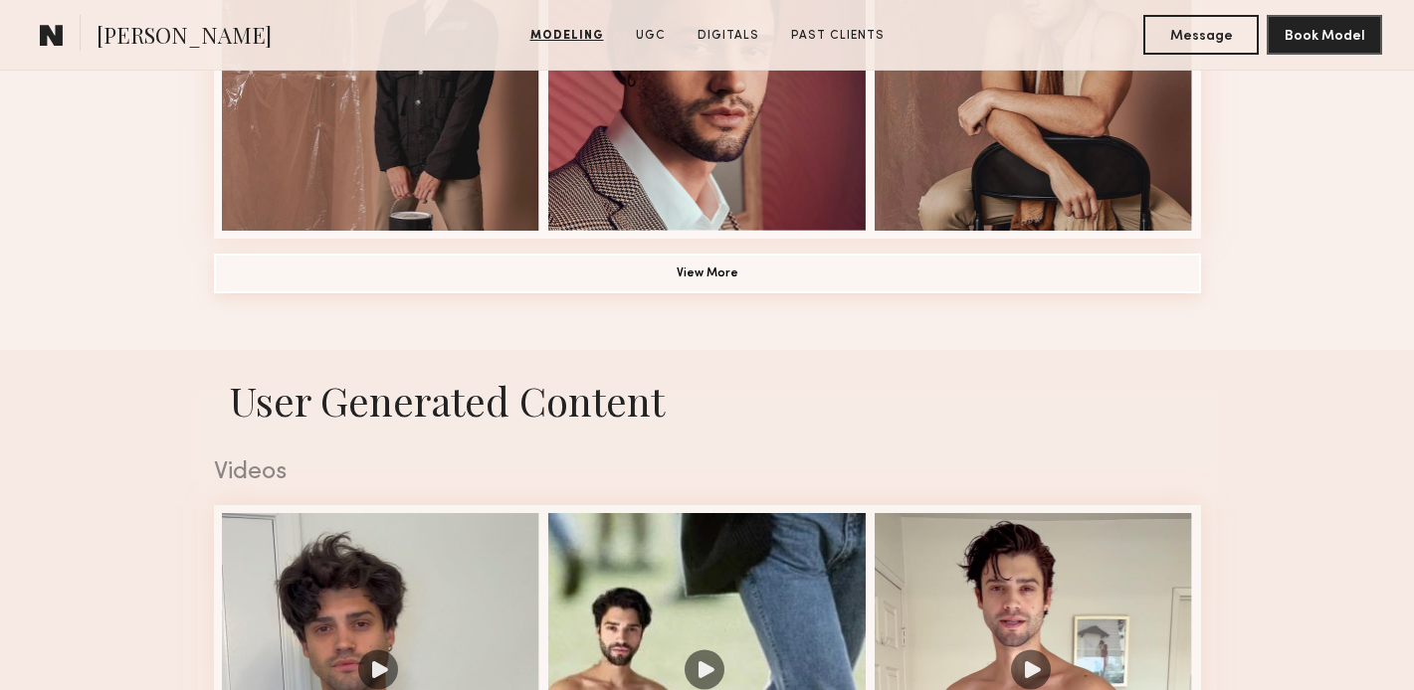
click at [713, 264] on button "View More" at bounding box center [707, 274] width 987 height 40
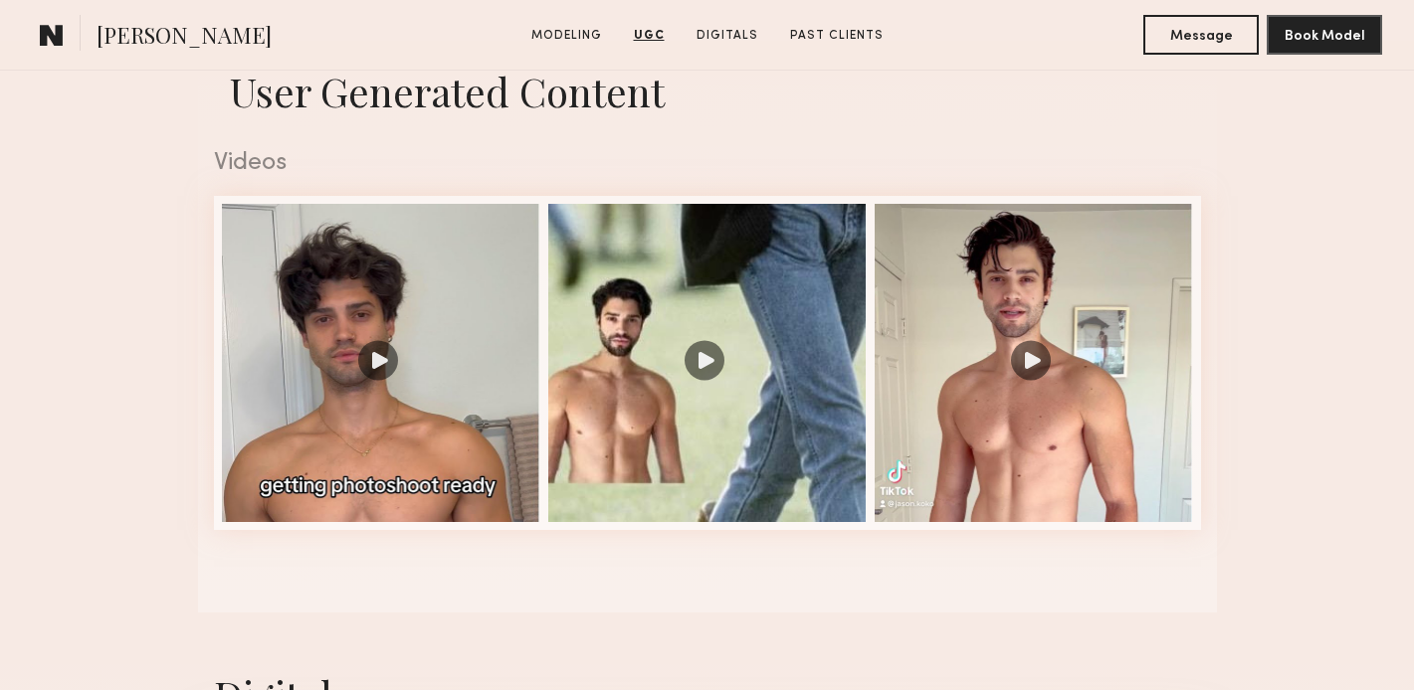
scroll to position [2581, 0]
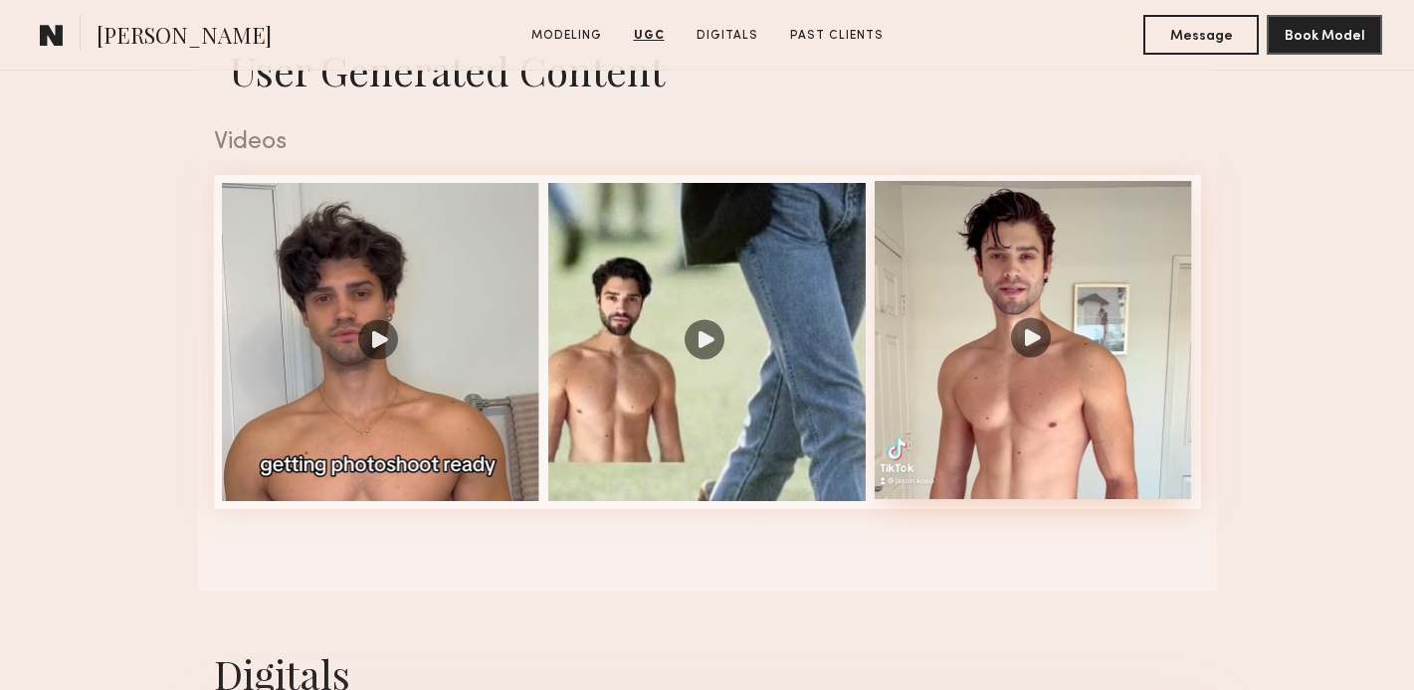
click at [992, 400] on div at bounding box center [1033, 340] width 318 height 318
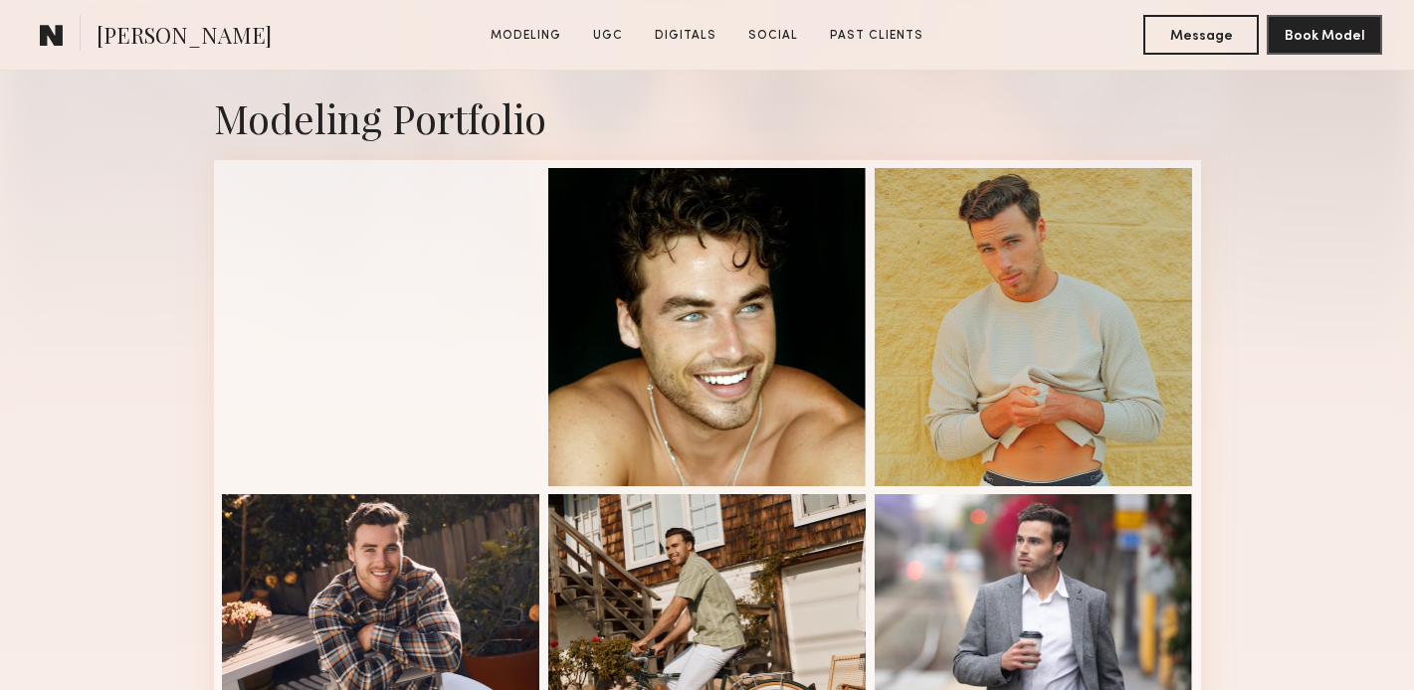
scroll to position [427, 0]
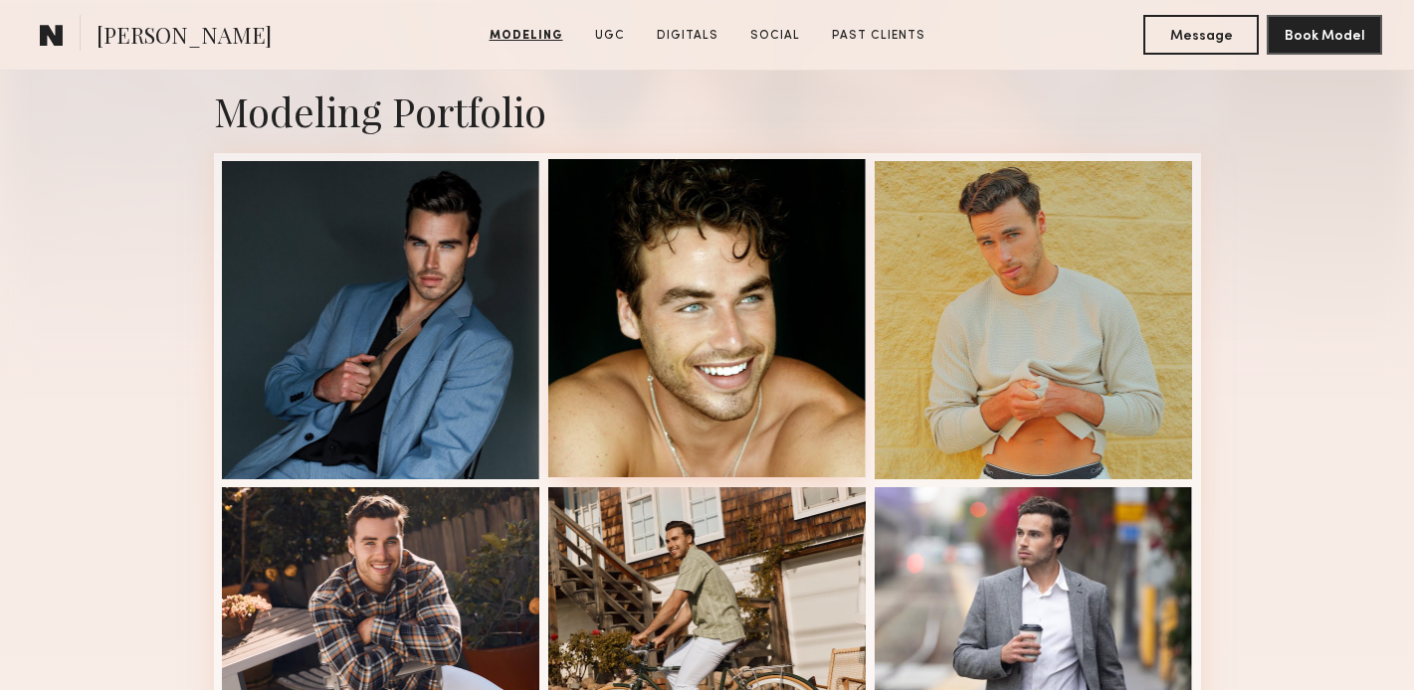
click at [685, 374] on div at bounding box center [707, 318] width 318 height 318
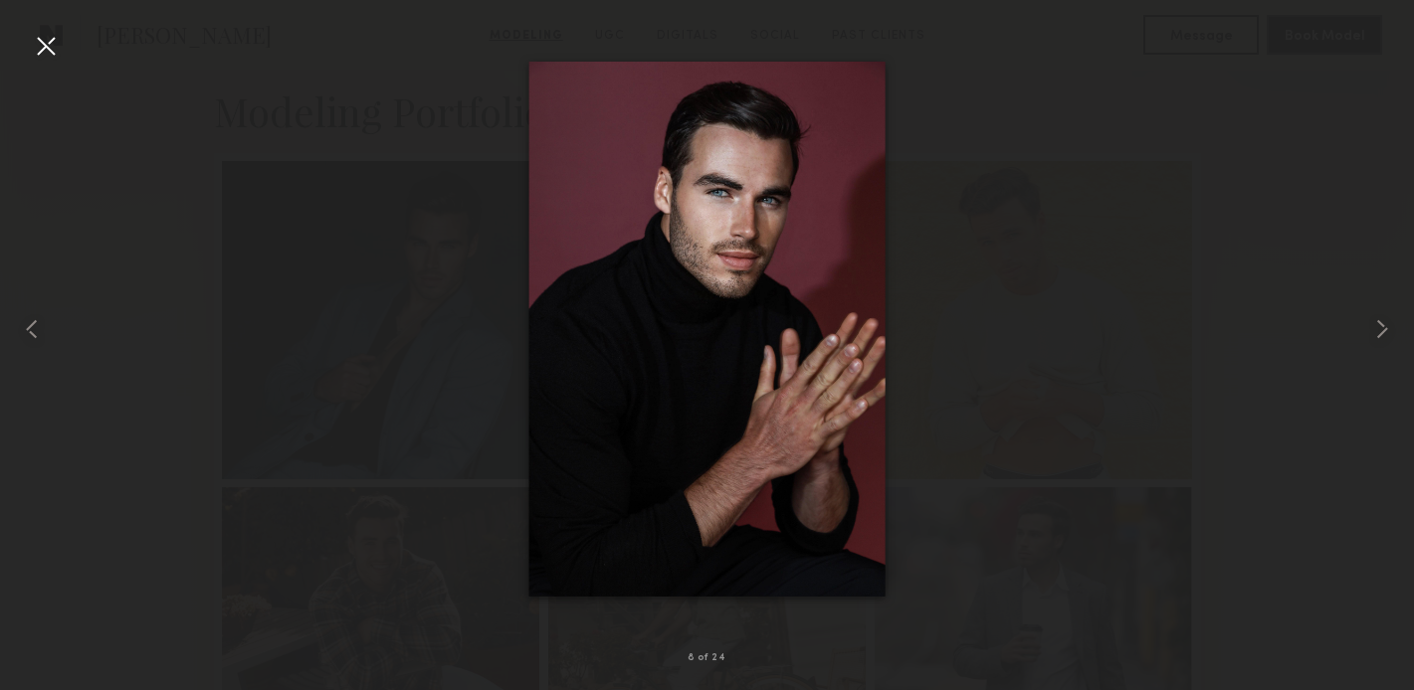
click at [46, 51] on div at bounding box center [46, 46] width 32 height 32
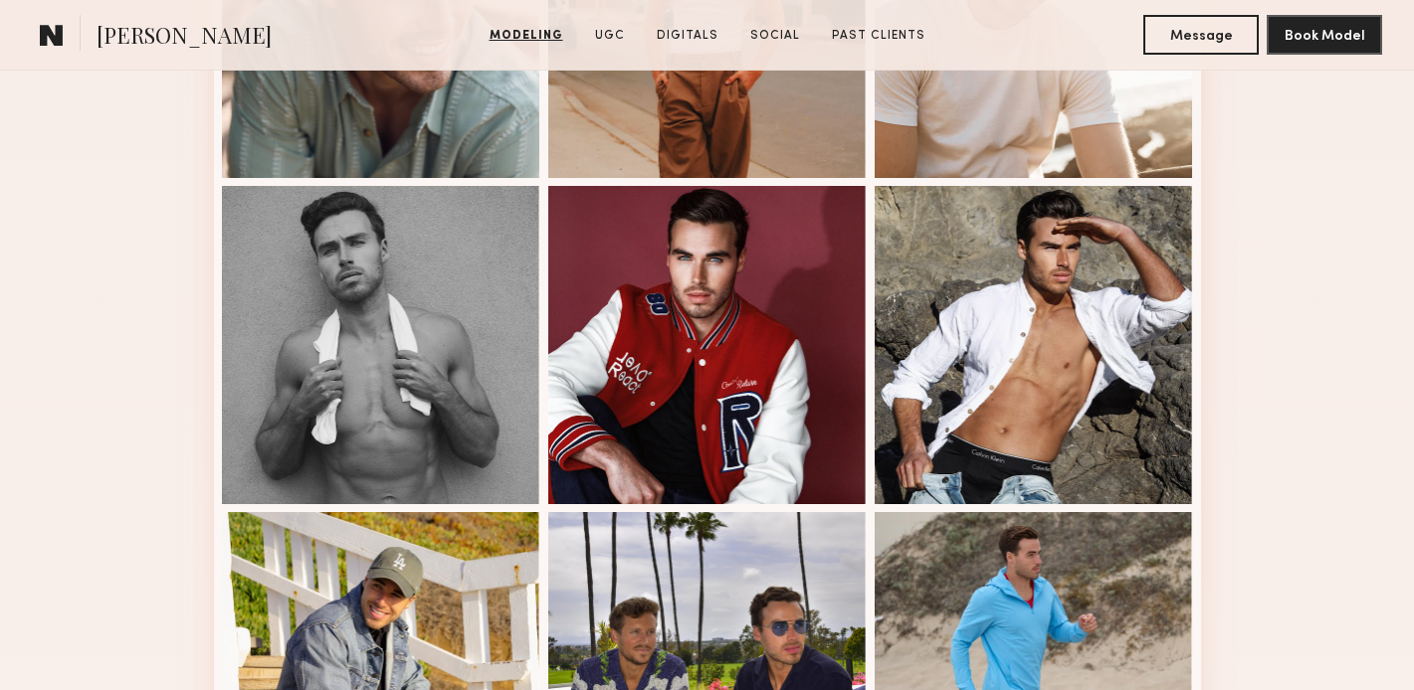
scroll to position [2035, 0]
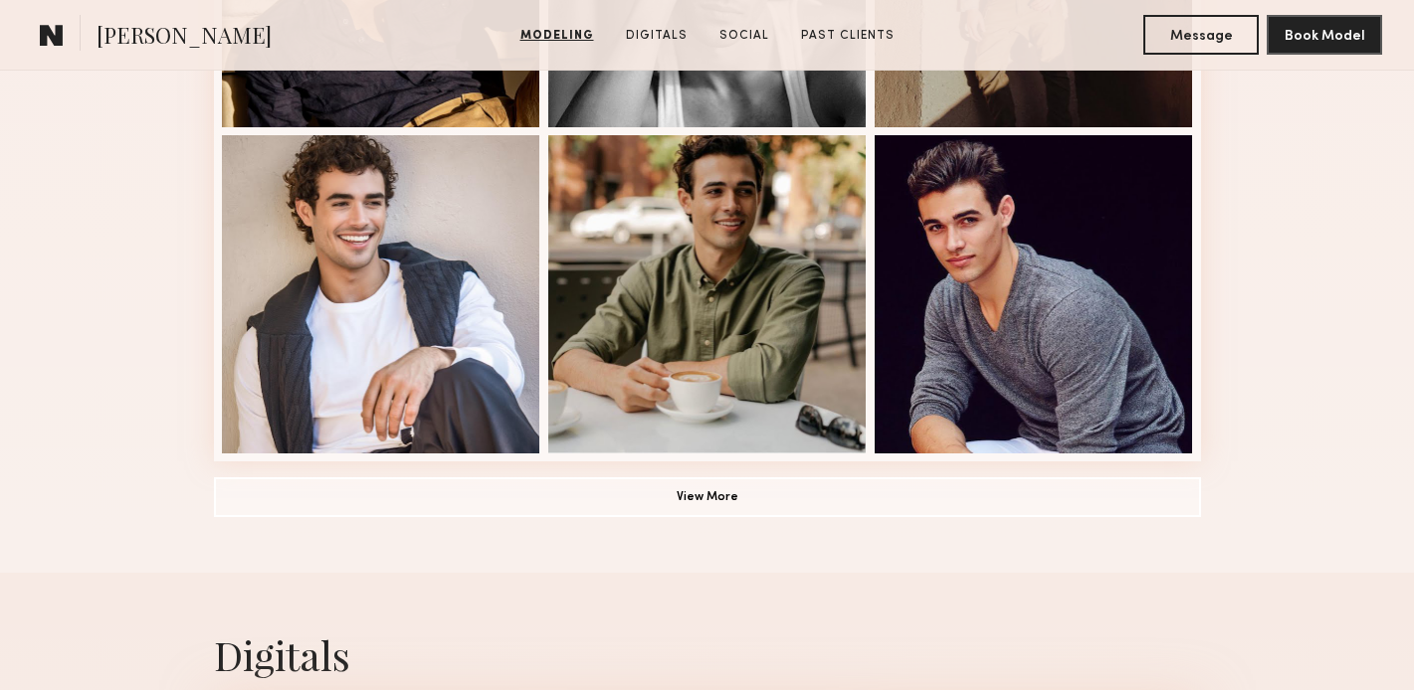
scroll to position [1433, 0]
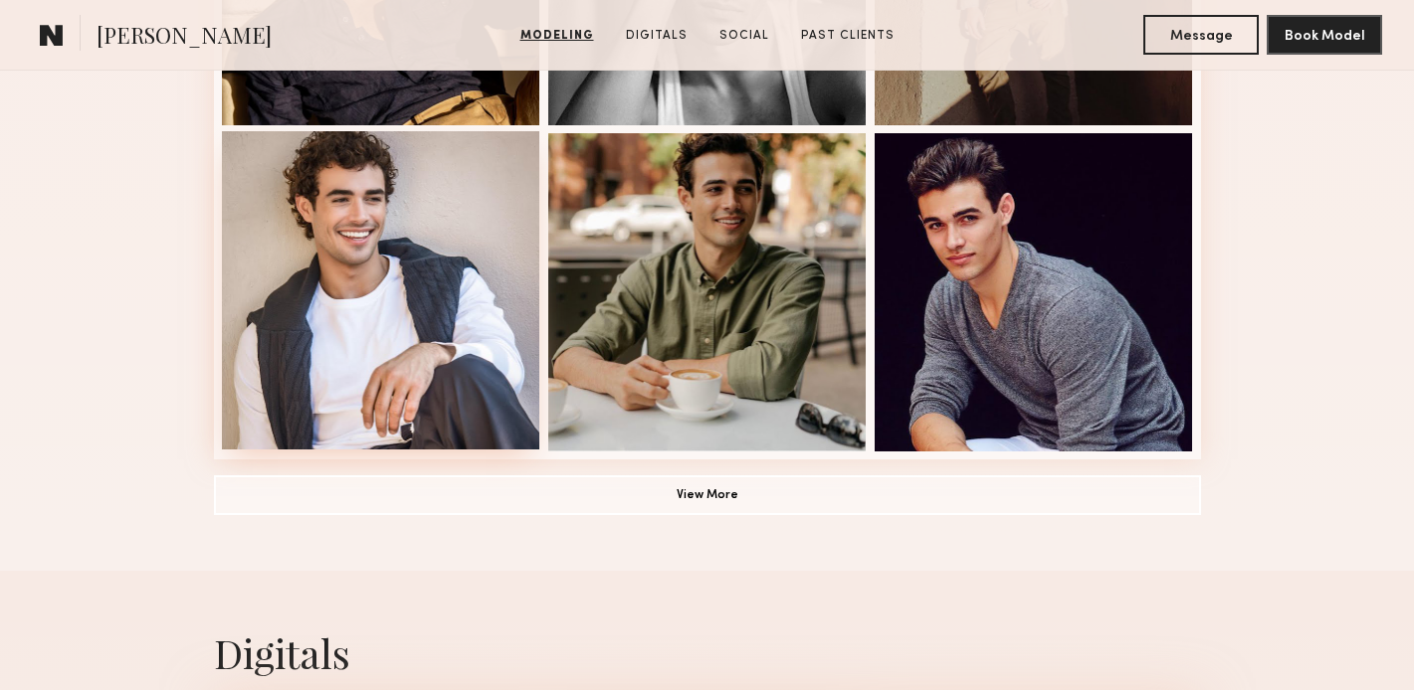
click at [402, 297] on div at bounding box center [381, 290] width 318 height 318
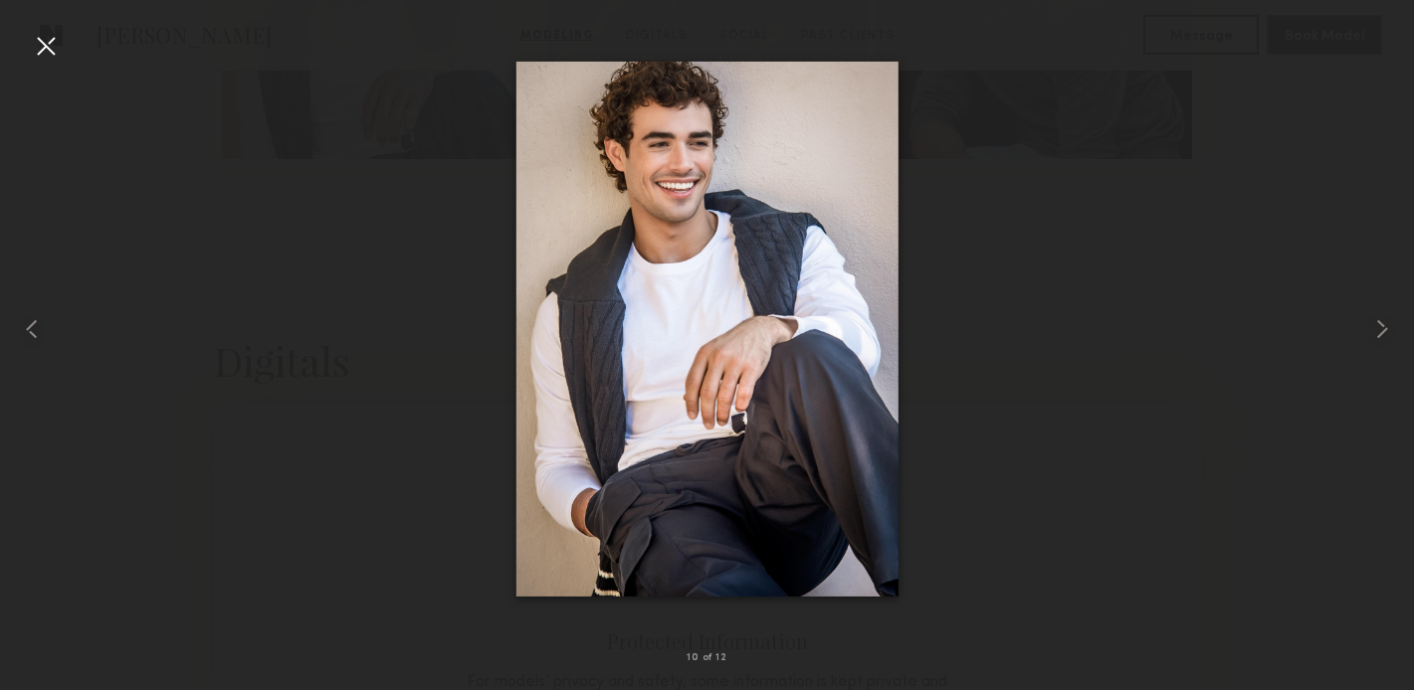
scroll to position [1728, 0]
click at [52, 43] on div at bounding box center [46, 46] width 32 height 32
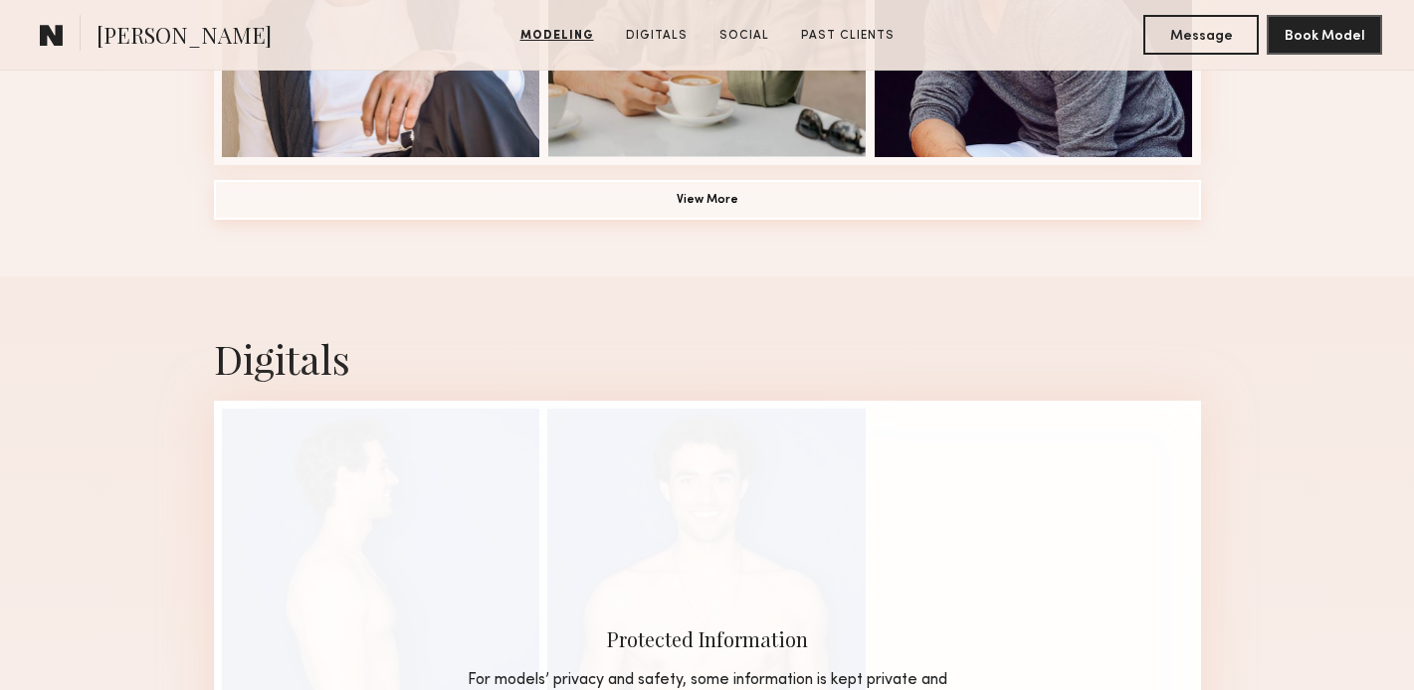
click at [721, 198] on button "View More" at bounding box center [707, 200] width 987 height 40
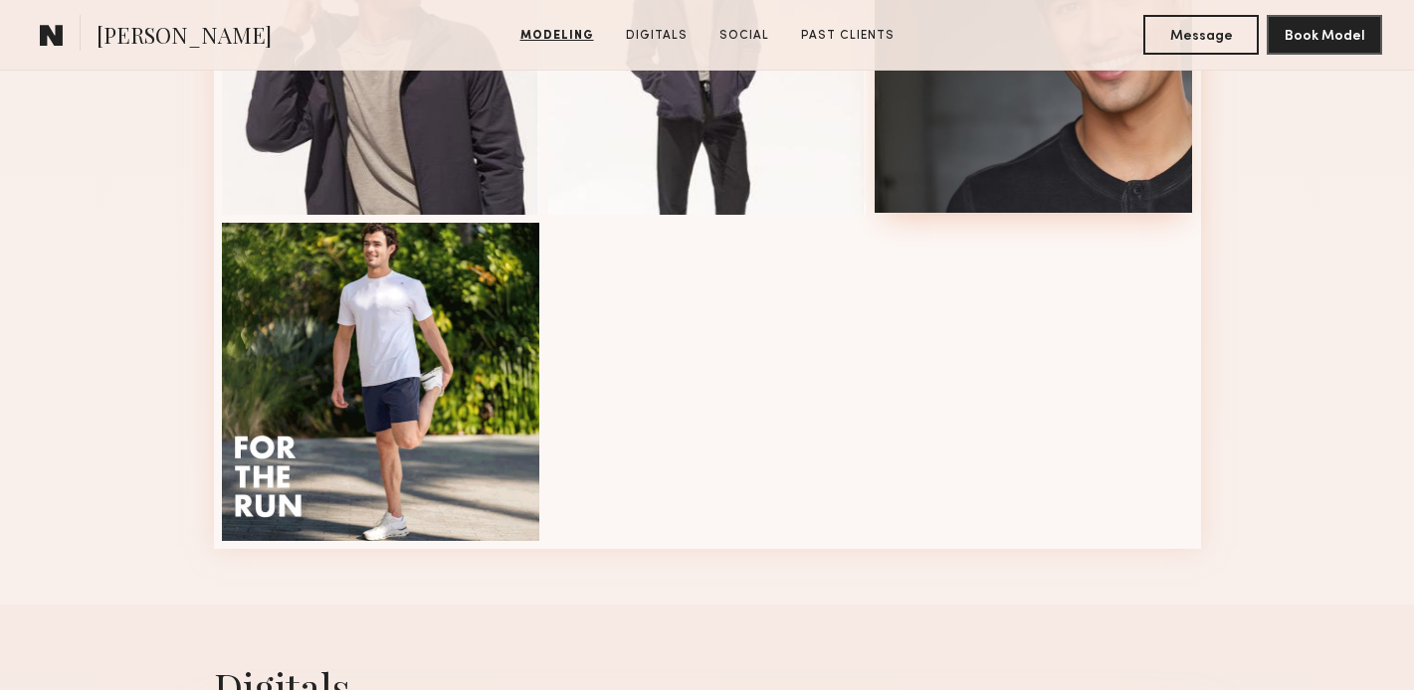
scroll to position [2010, 0]
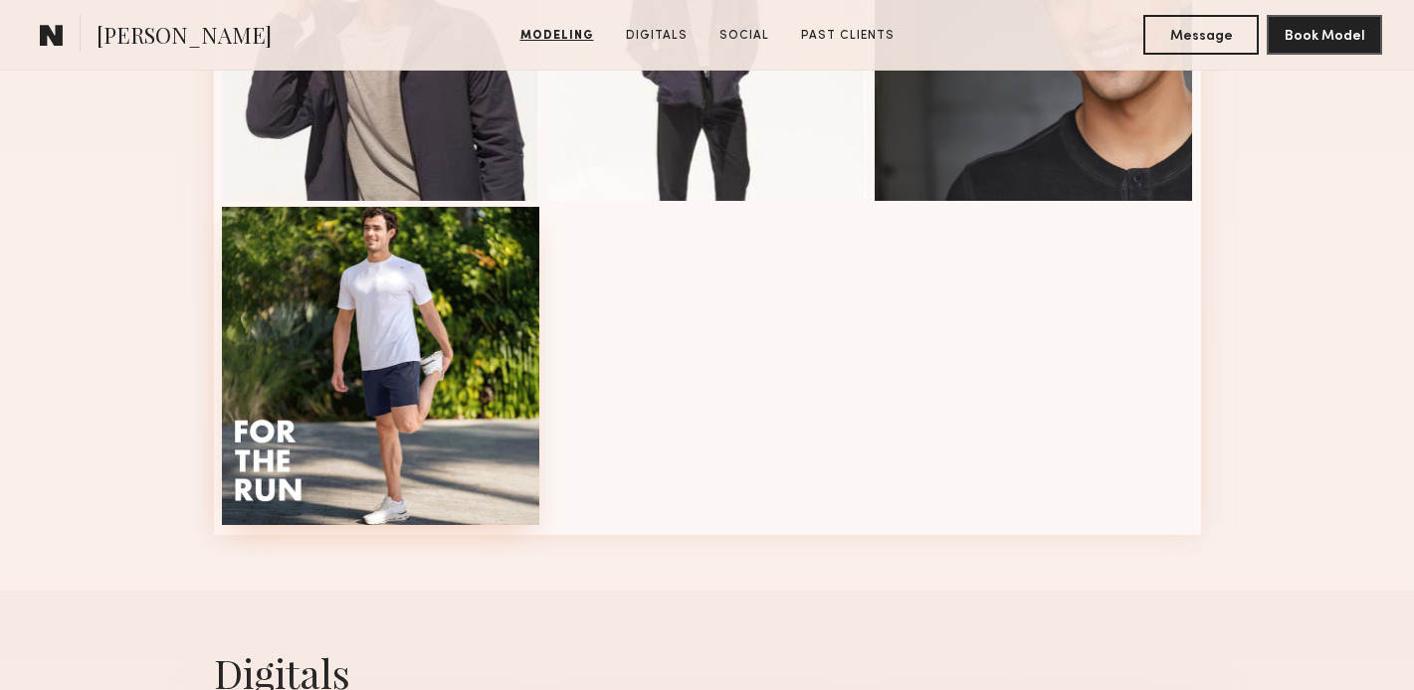
click at [413, 307] on div at bounding box center [381, 366] width 318 height 318
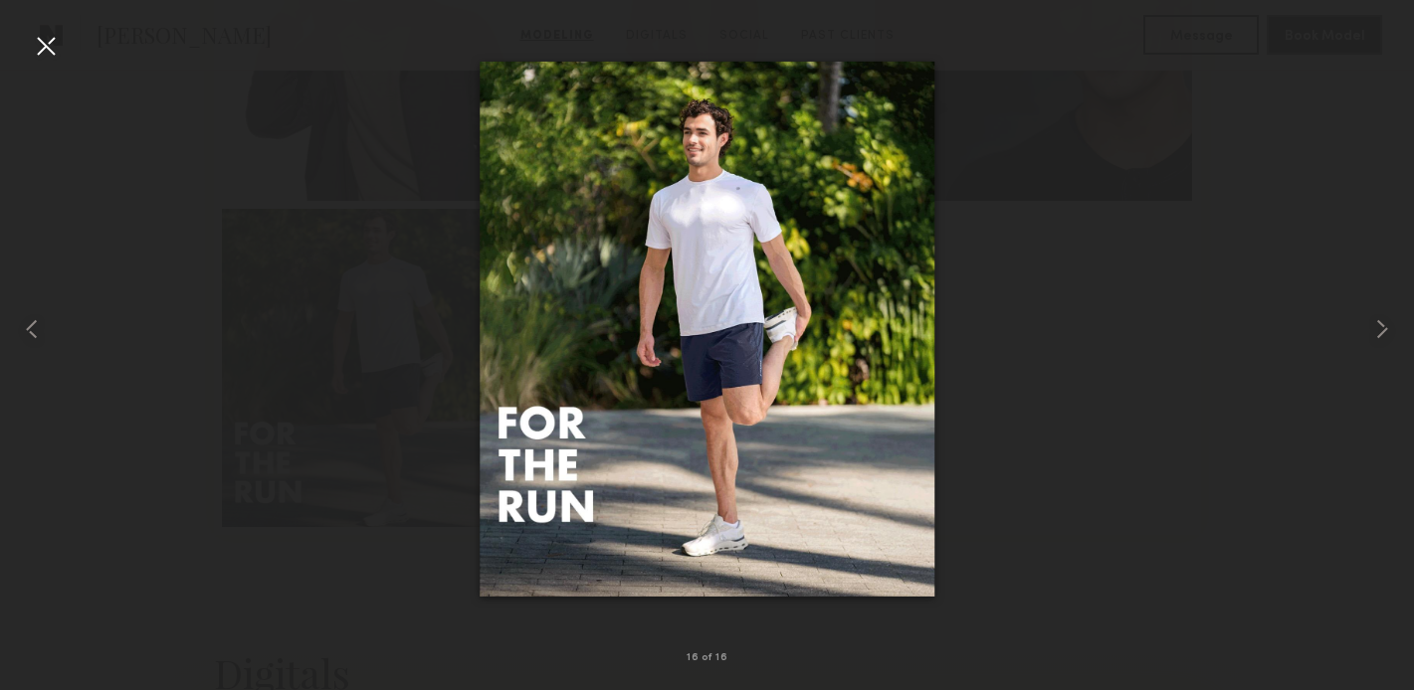
click at [41, 40] on div at bounding box center [46, 46] width 32 height 32
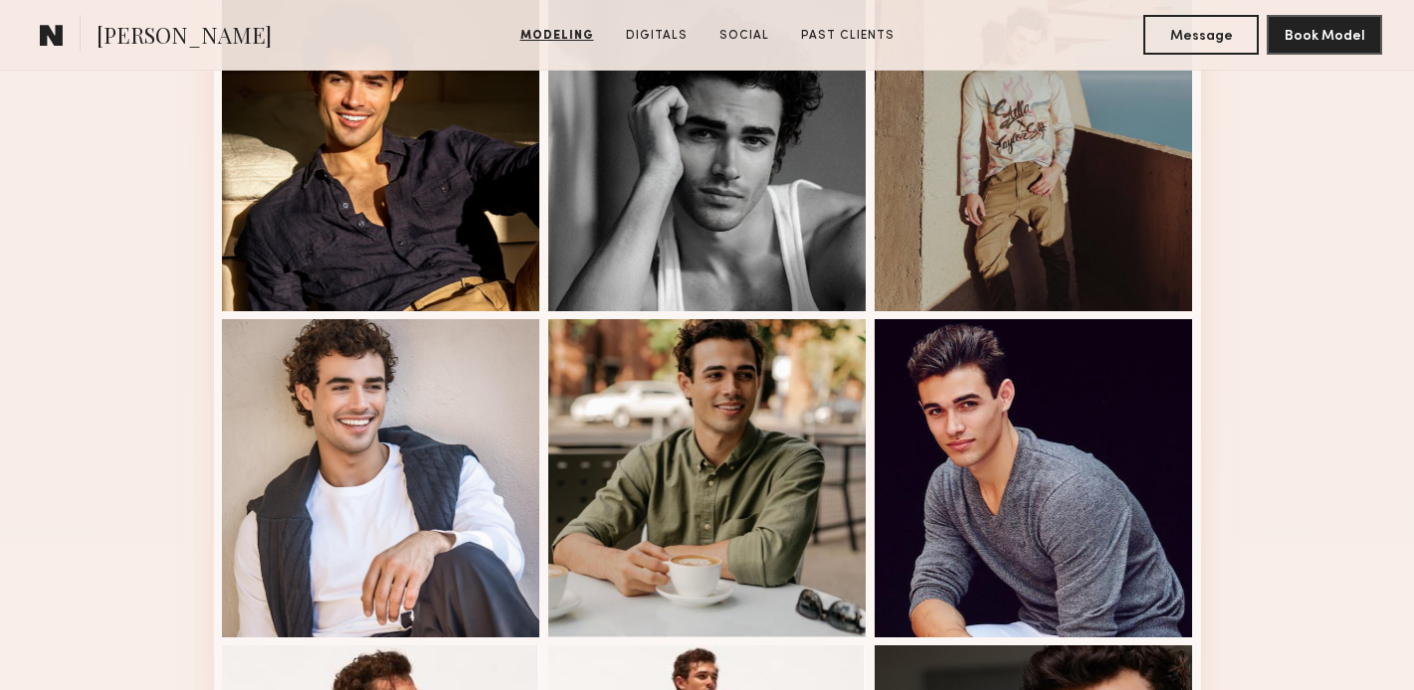
scroll to position [1245, 0]
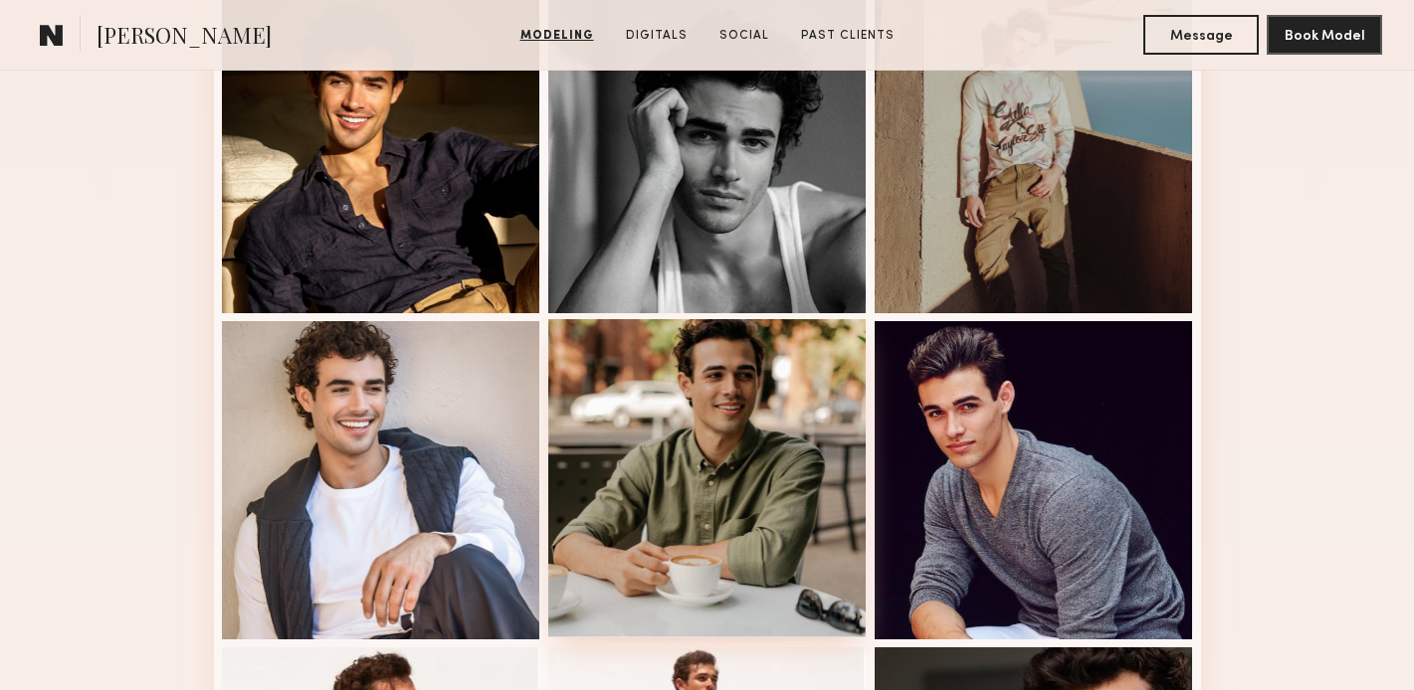
click at [825, 379] on div at bounding box center [707, 478] width 318 height 318
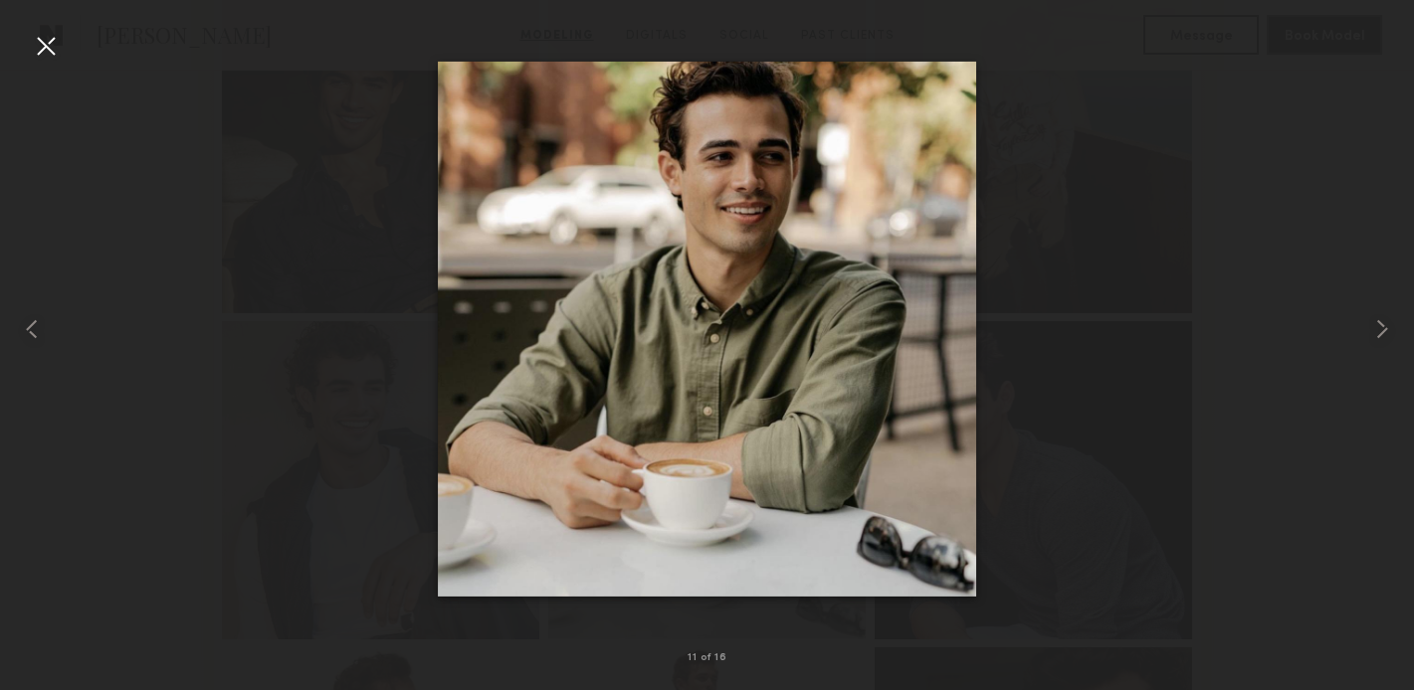
click at [41, 49] on div at bounding box center [46, 46] width 32 height 32
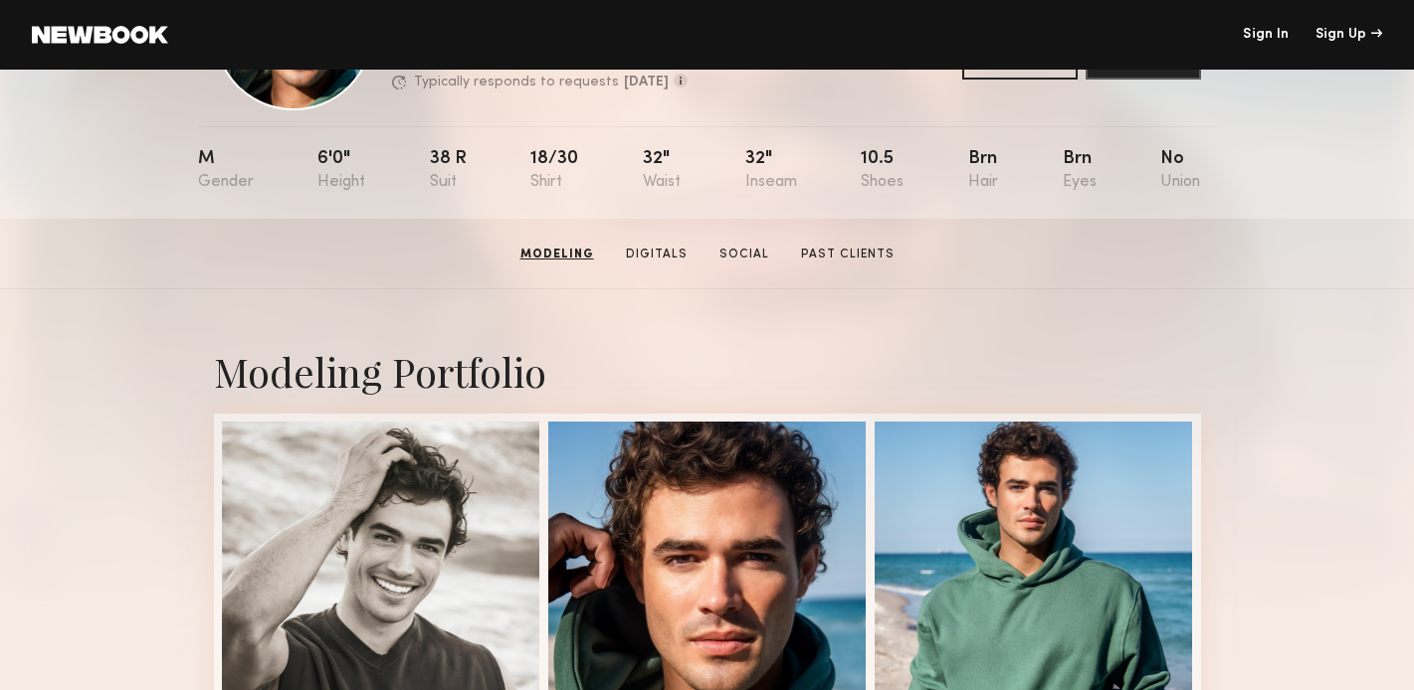
scroll to position [0, 0]
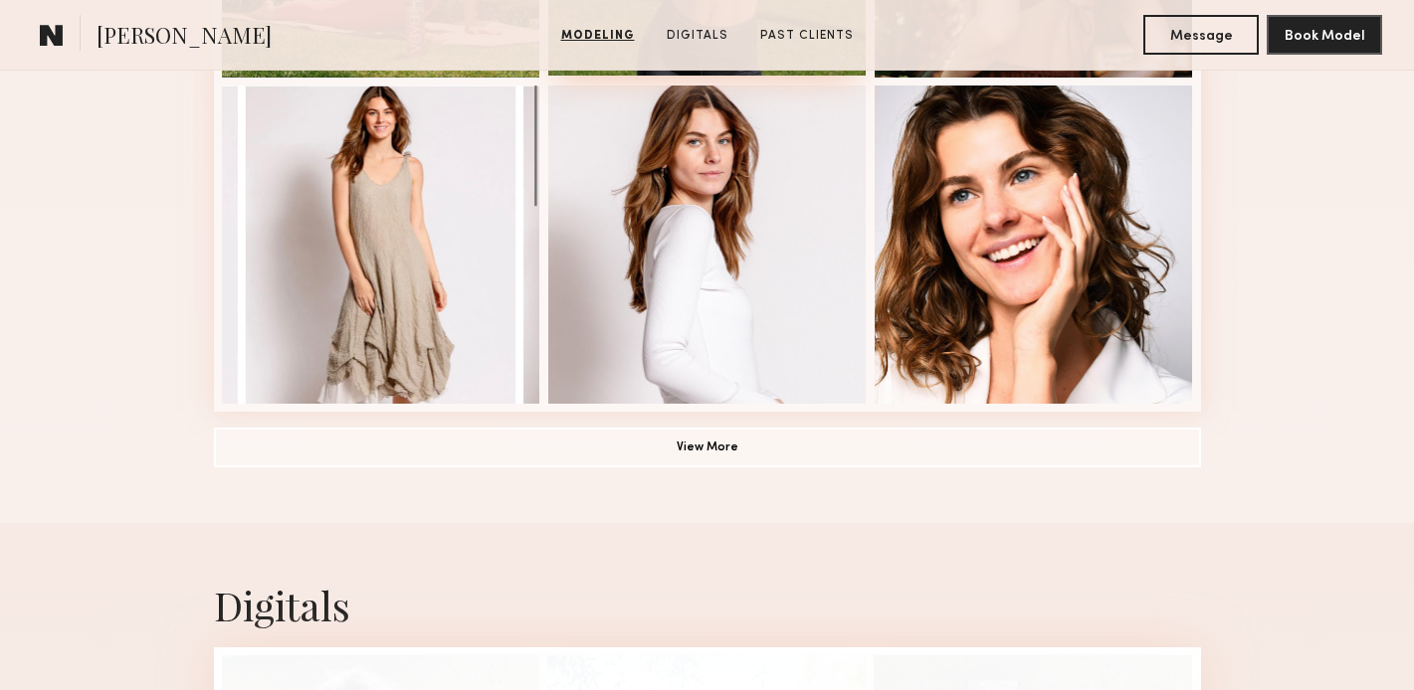
scroll to position [1577, 0]
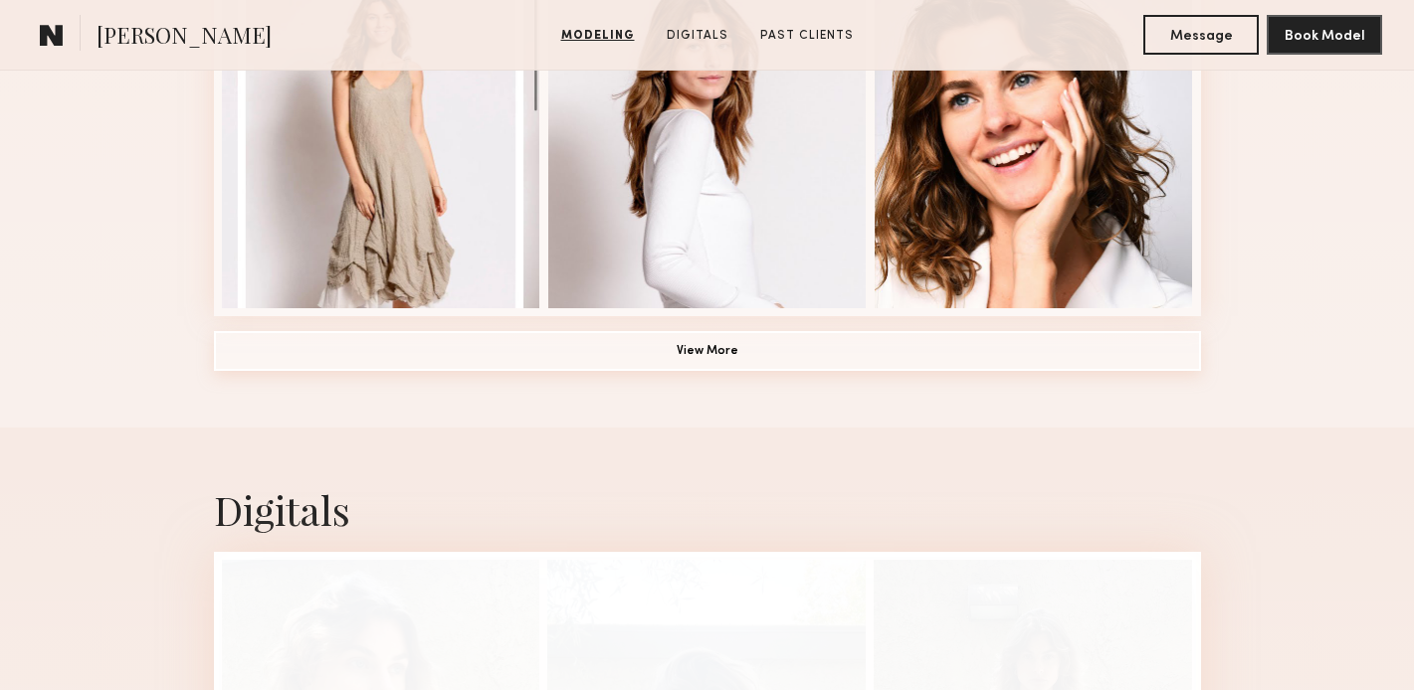
click at [606, 360] on button "View More" at bounding box center [707, 351] width 987 height 40
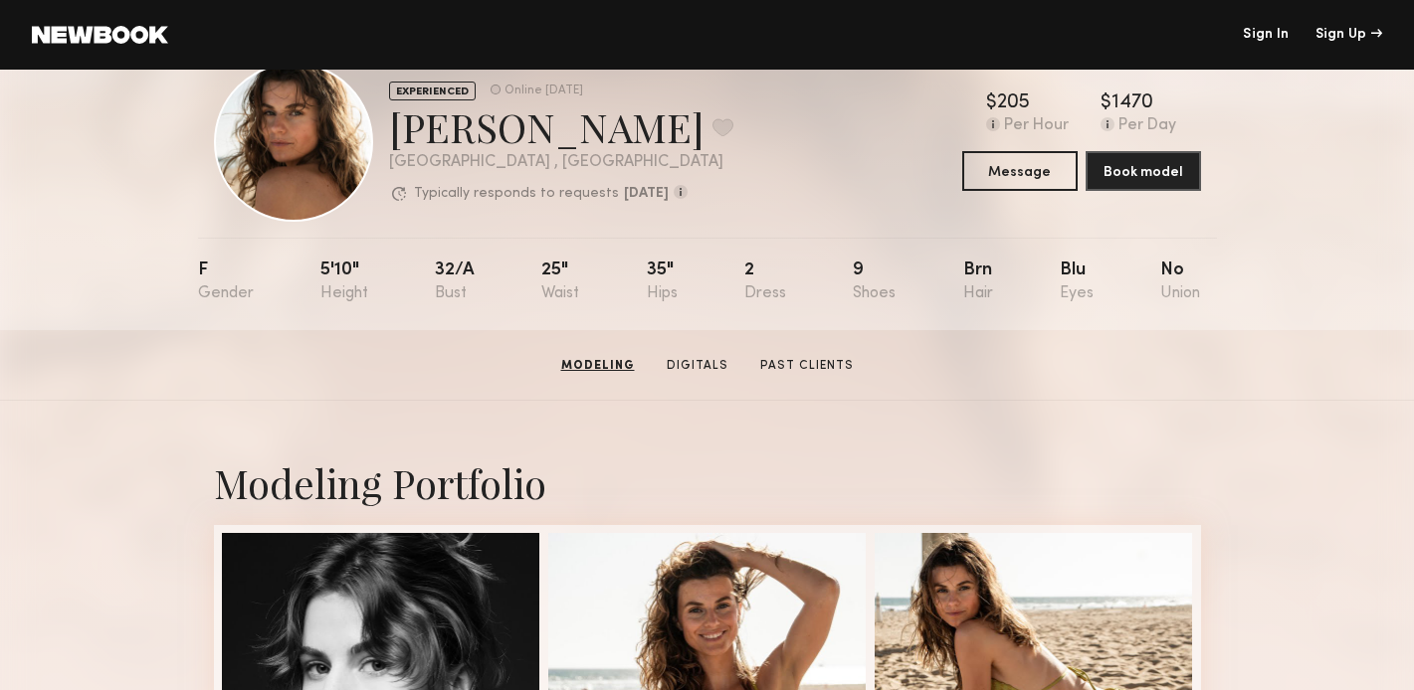
scroll to position [0, 0]
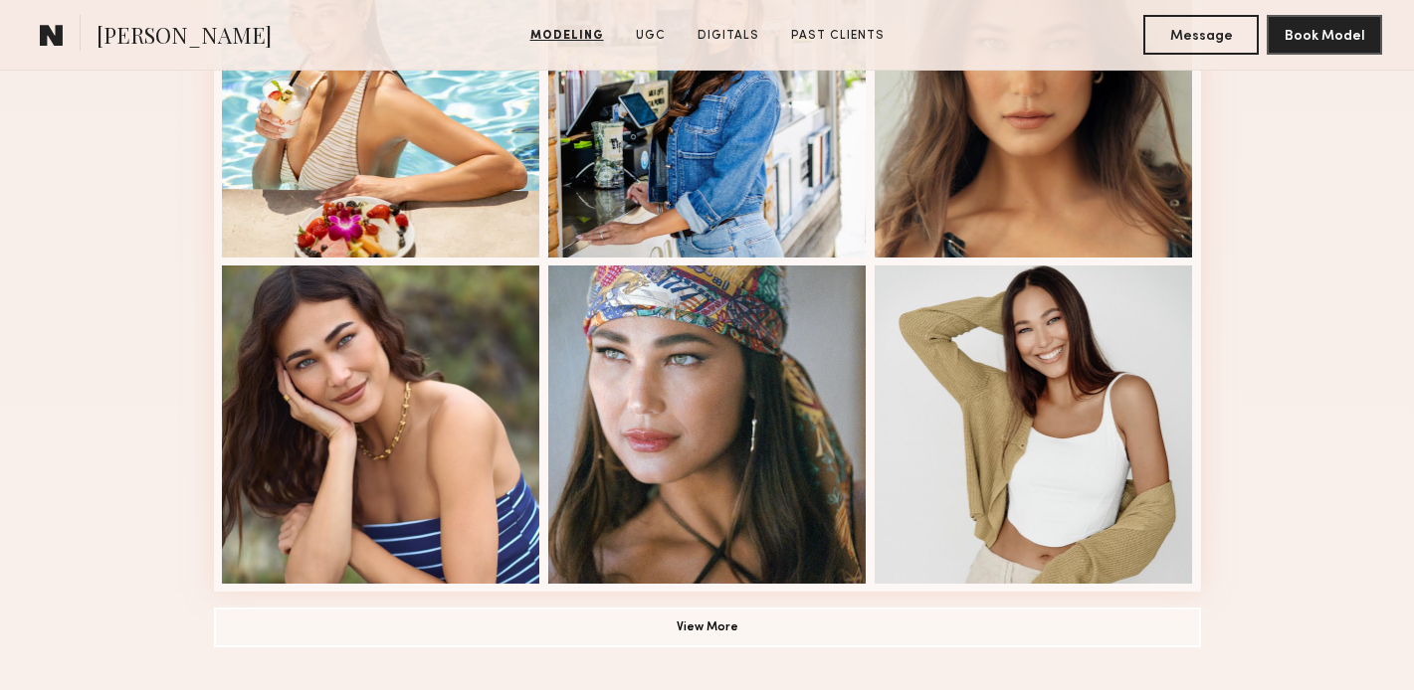
scroll to position [1392, 0]
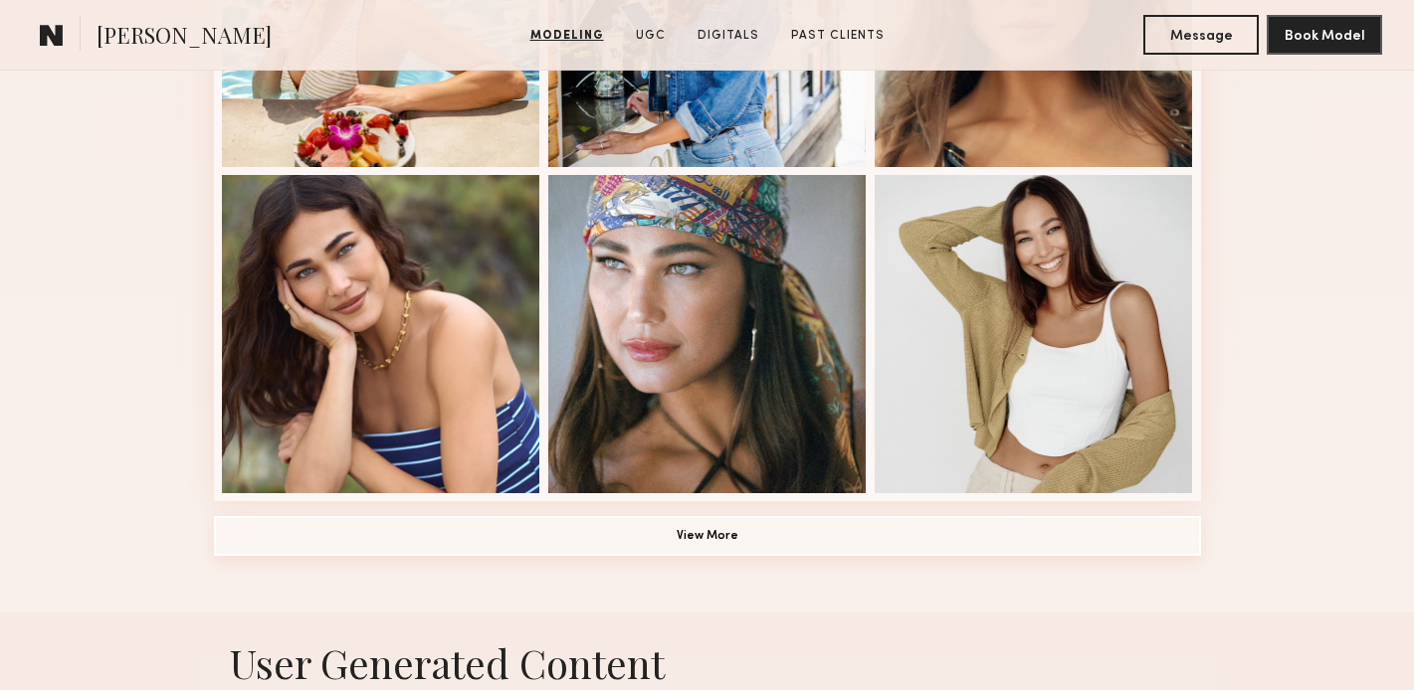
click at [667, 535] on button "View More" at bounding box center [707, 536] width 987 height 40
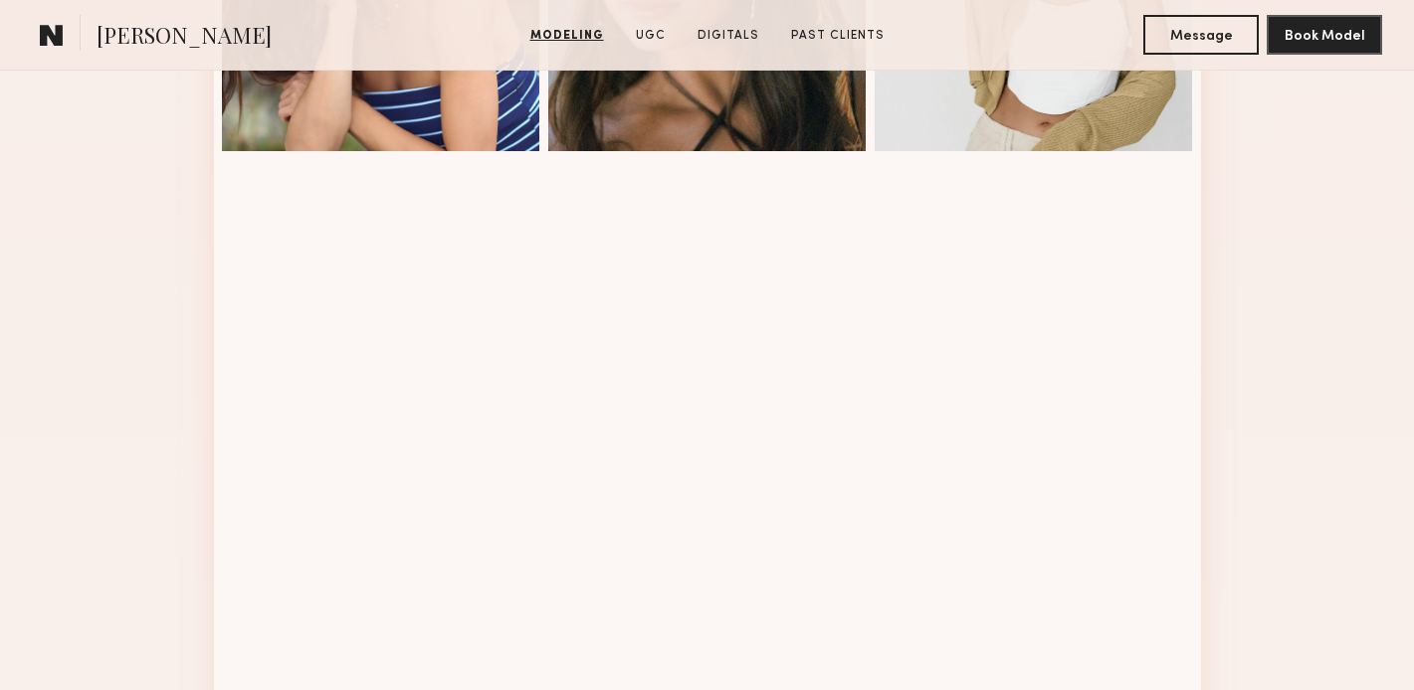
scroll to position [1732, 0]
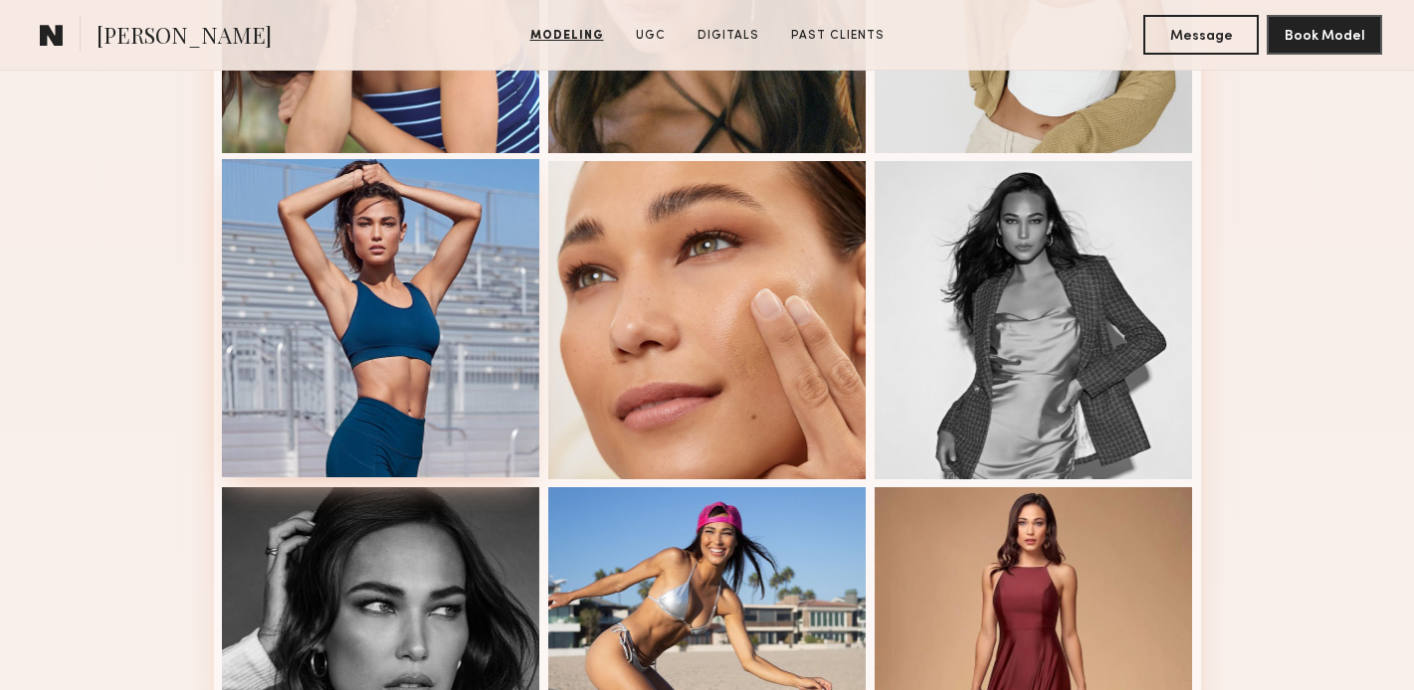
click at [482, 373] on div at bounding box center [381, 318] width 318 height 318
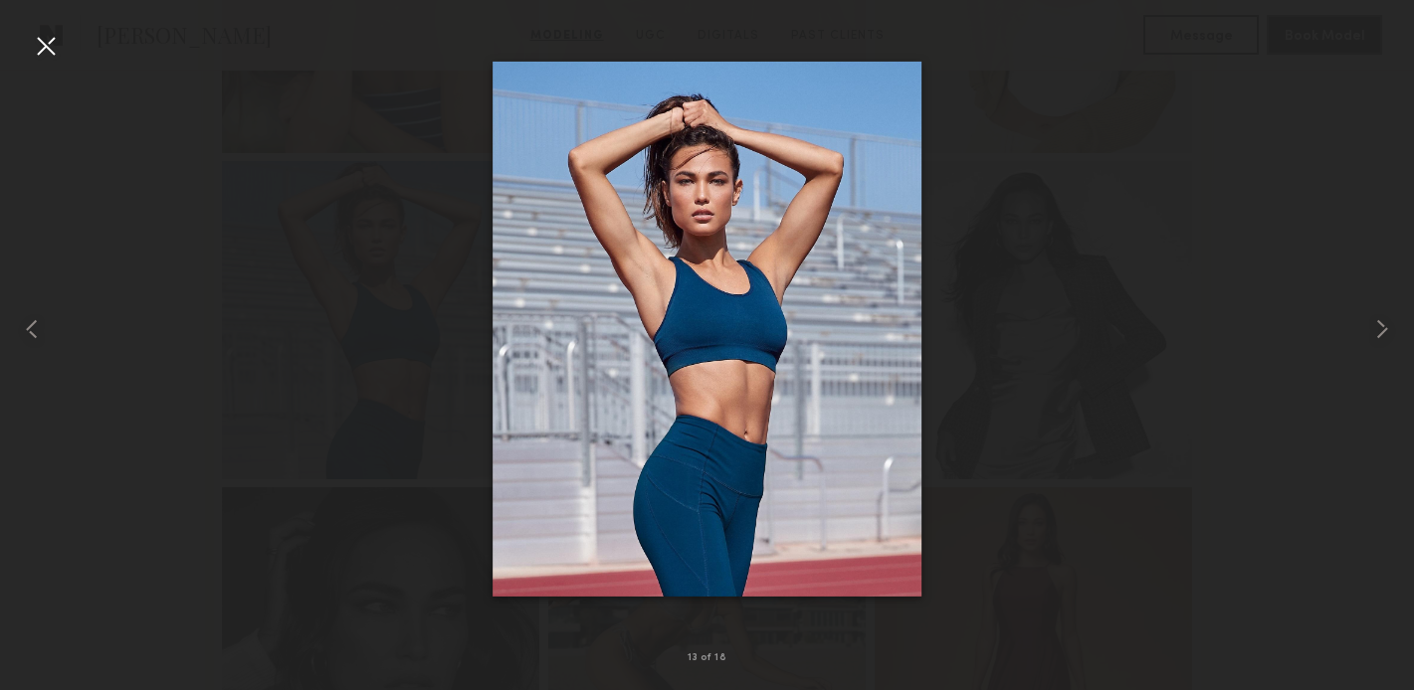
click at [45, 42] on div at bounding box center [46, 46] width 32 height 32
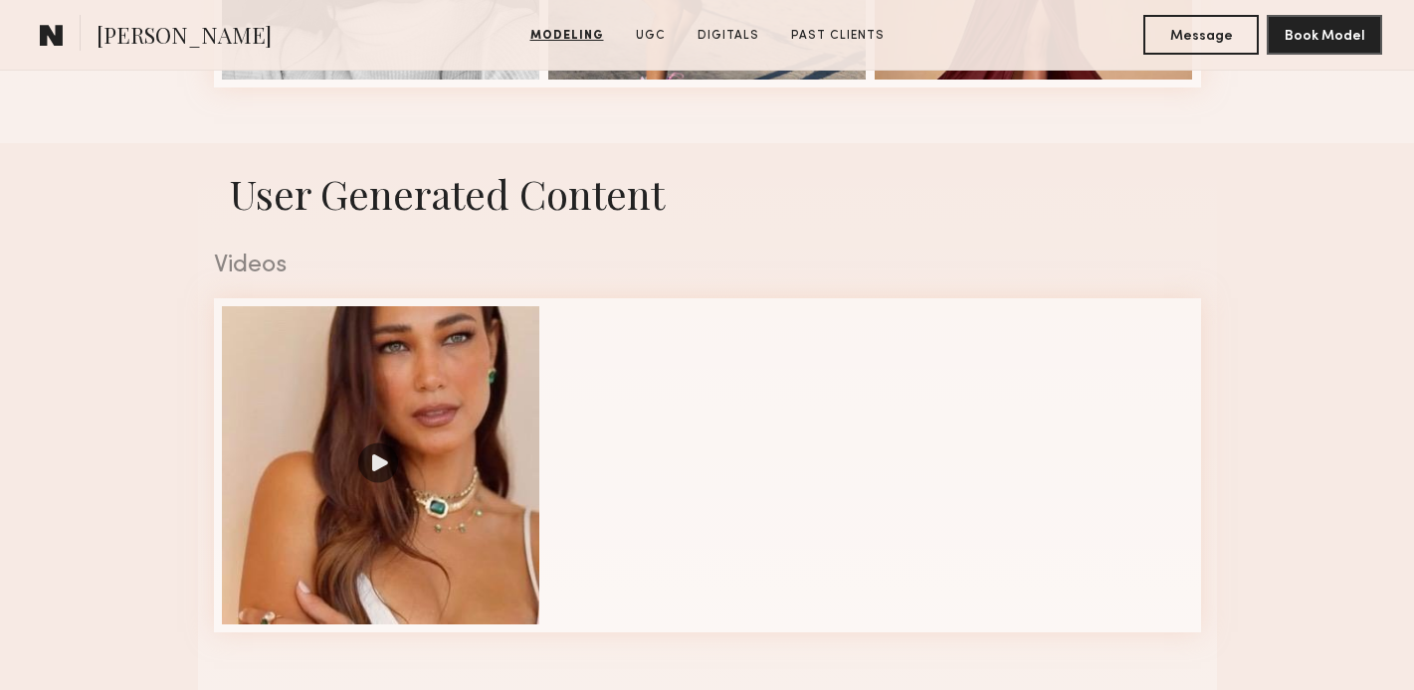
scroll to position [2640, 0]
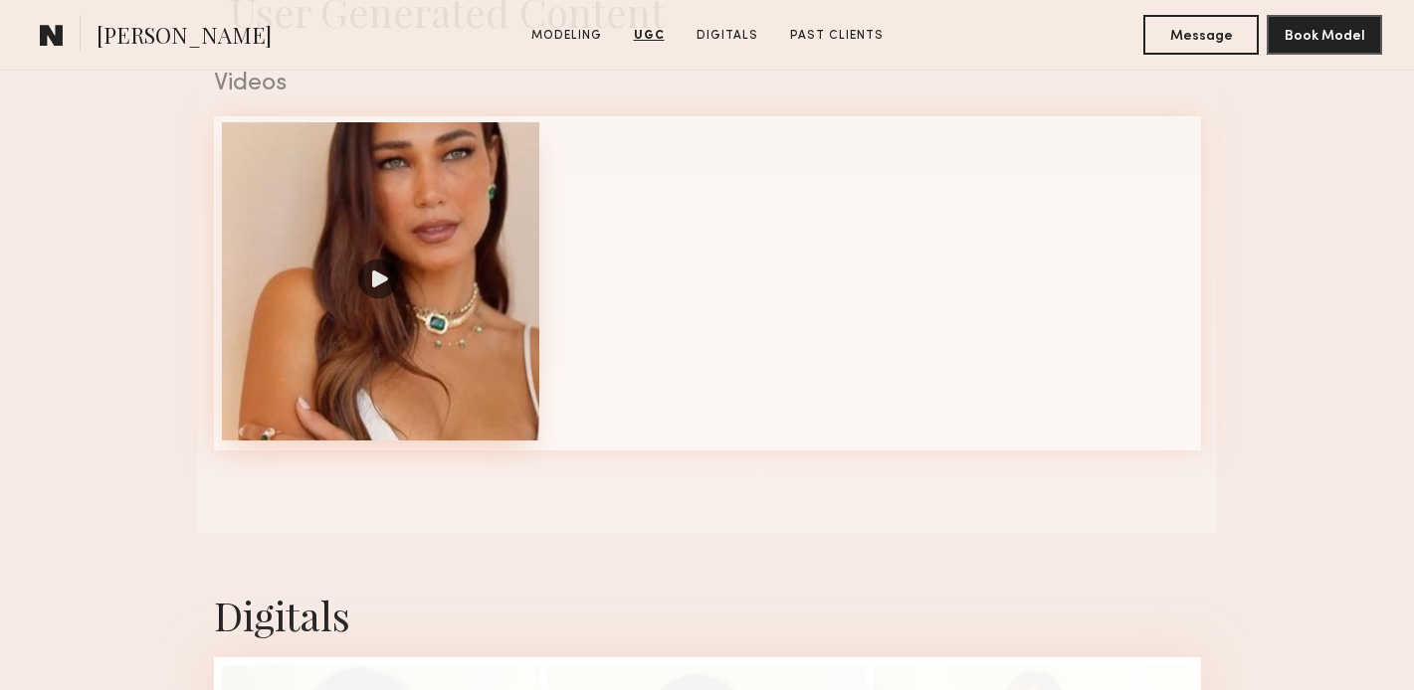
click at [384, 283] on div at bounding box center [381, 281] width 318 height 318
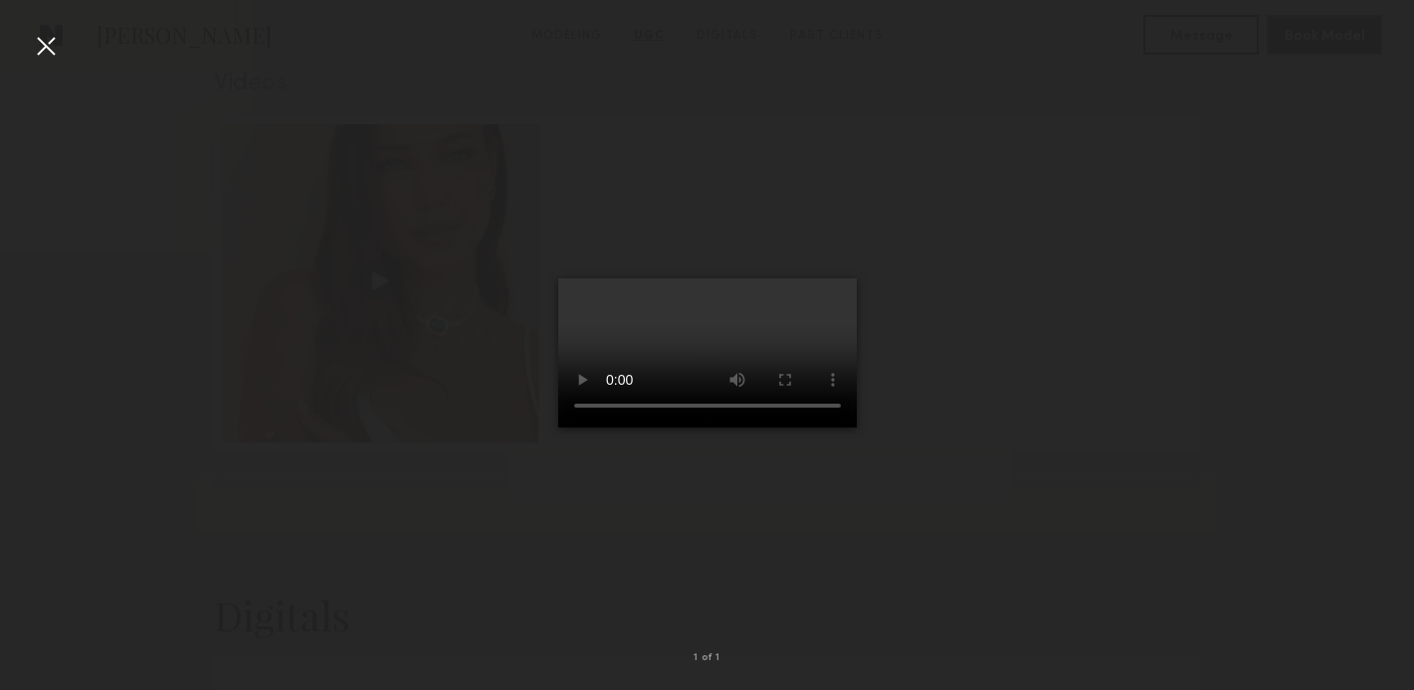
click at [39, 39] on div at bounding box center [46, 46] width 32 height 32
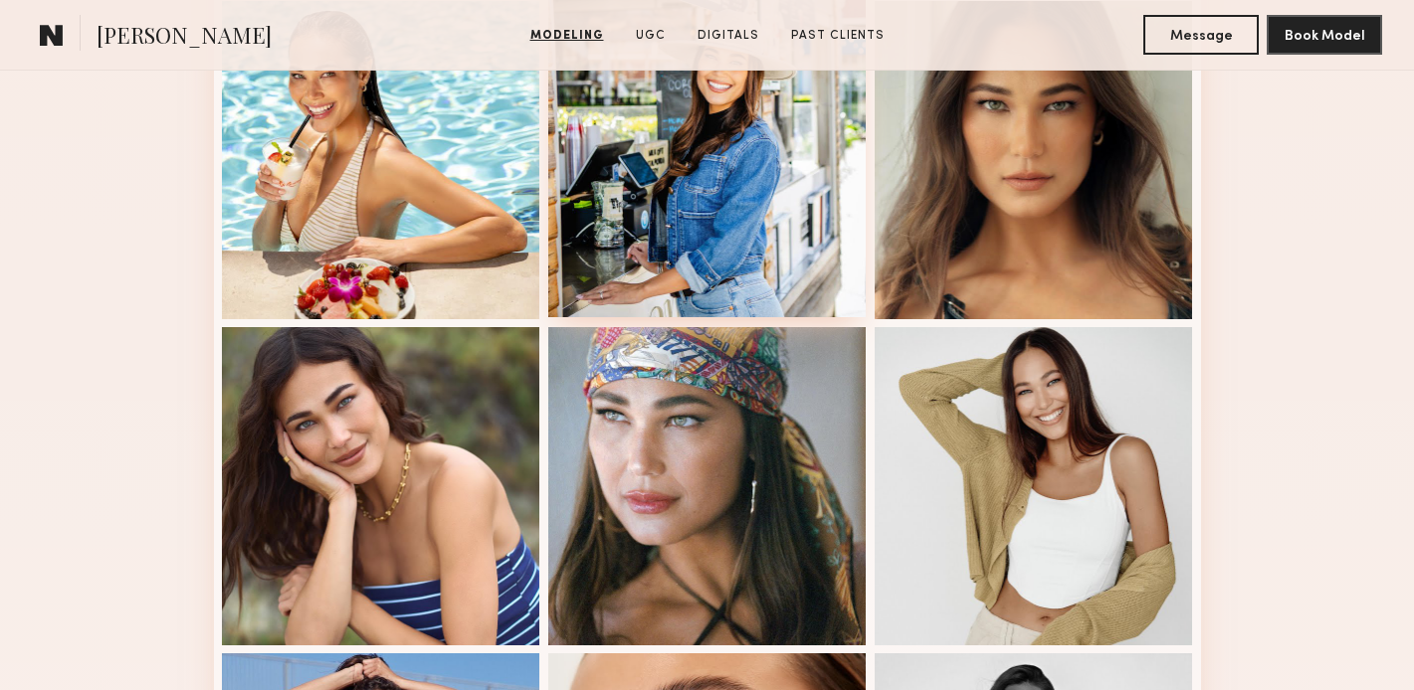
scroll to position [1118, 0]
